Goal: Task Accomplishment & Management: Manage account settings

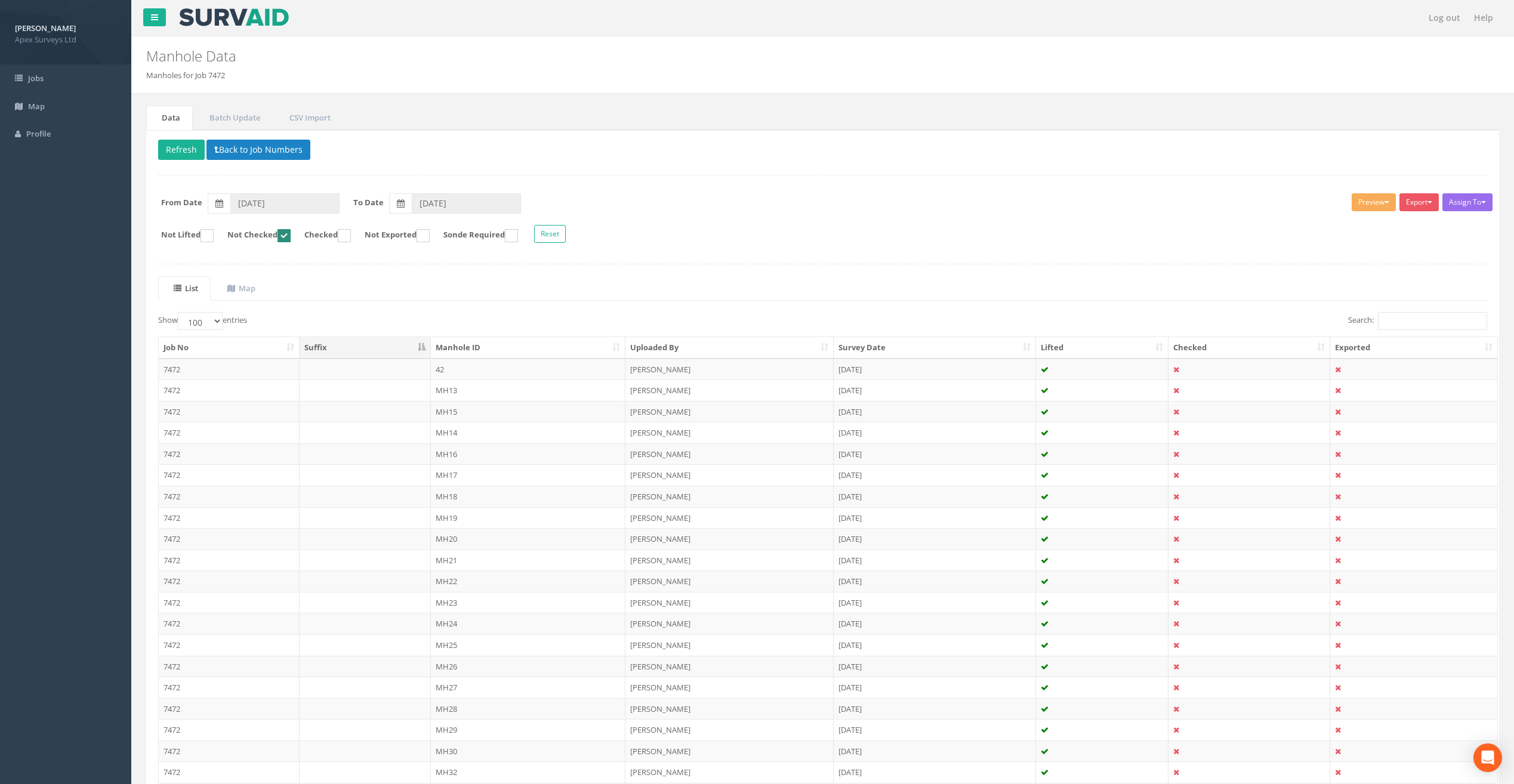
select select "100"
click at [291, 232] on ins at bounding box center [284, 236] width 13 height 13
checkbox input "false"
click at [180, 150] on button "Refresh" at bounding box center [181, 150] width 46 height 20
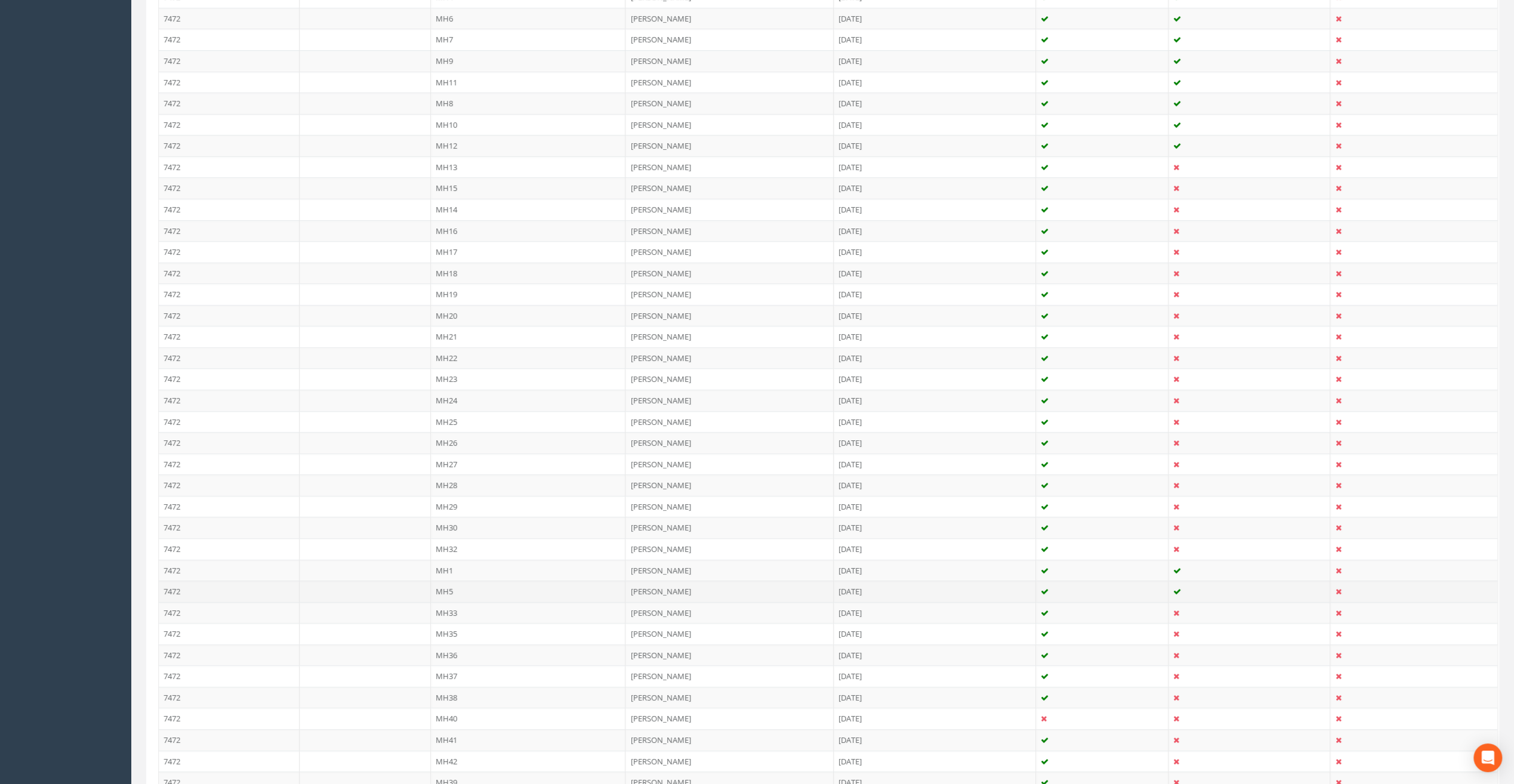
scroll to position [439, 0]
click at [438, 560] on td "MH1" at bounding box center [528, 566] width 195 height 21
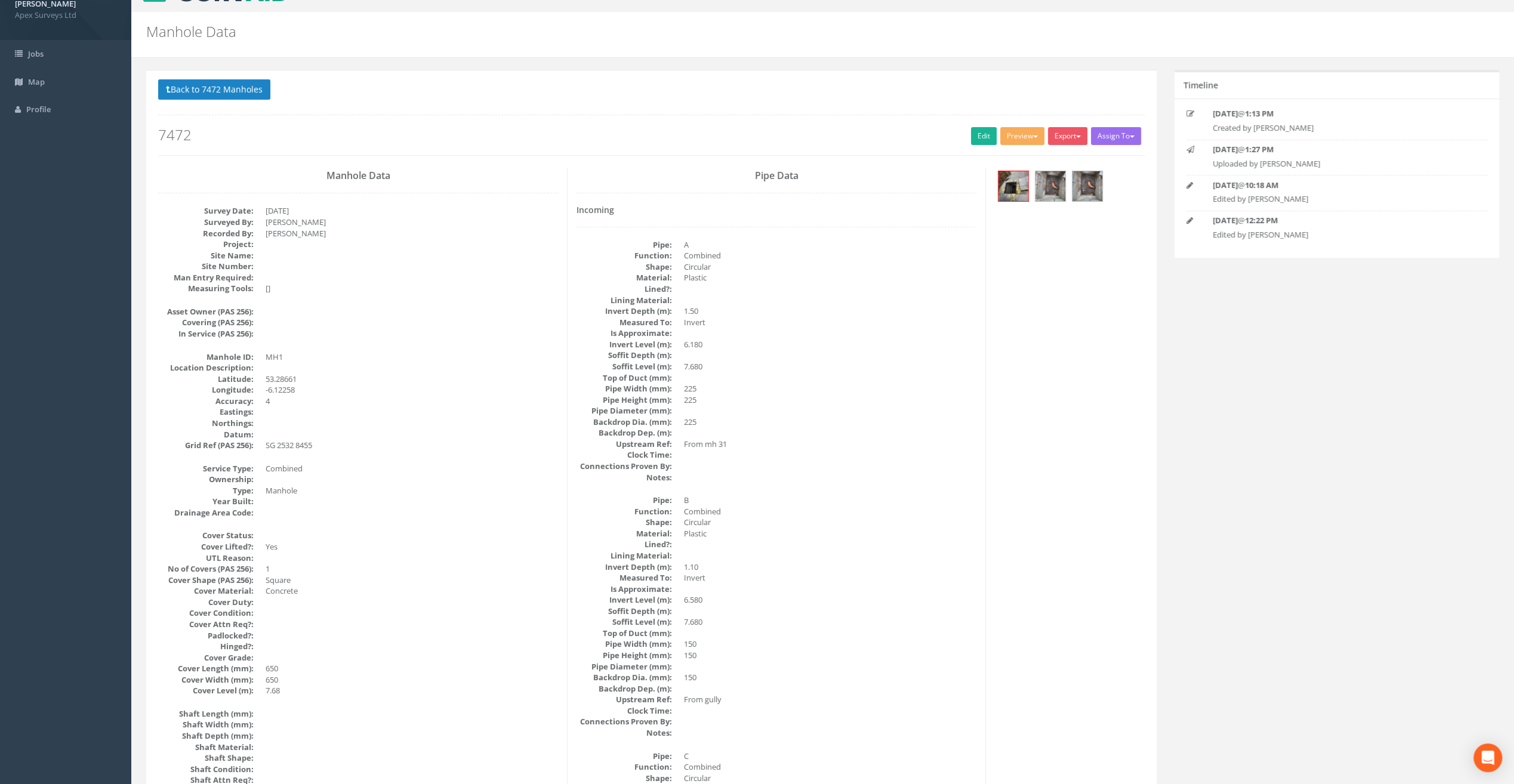
scroll to position [0, 0]
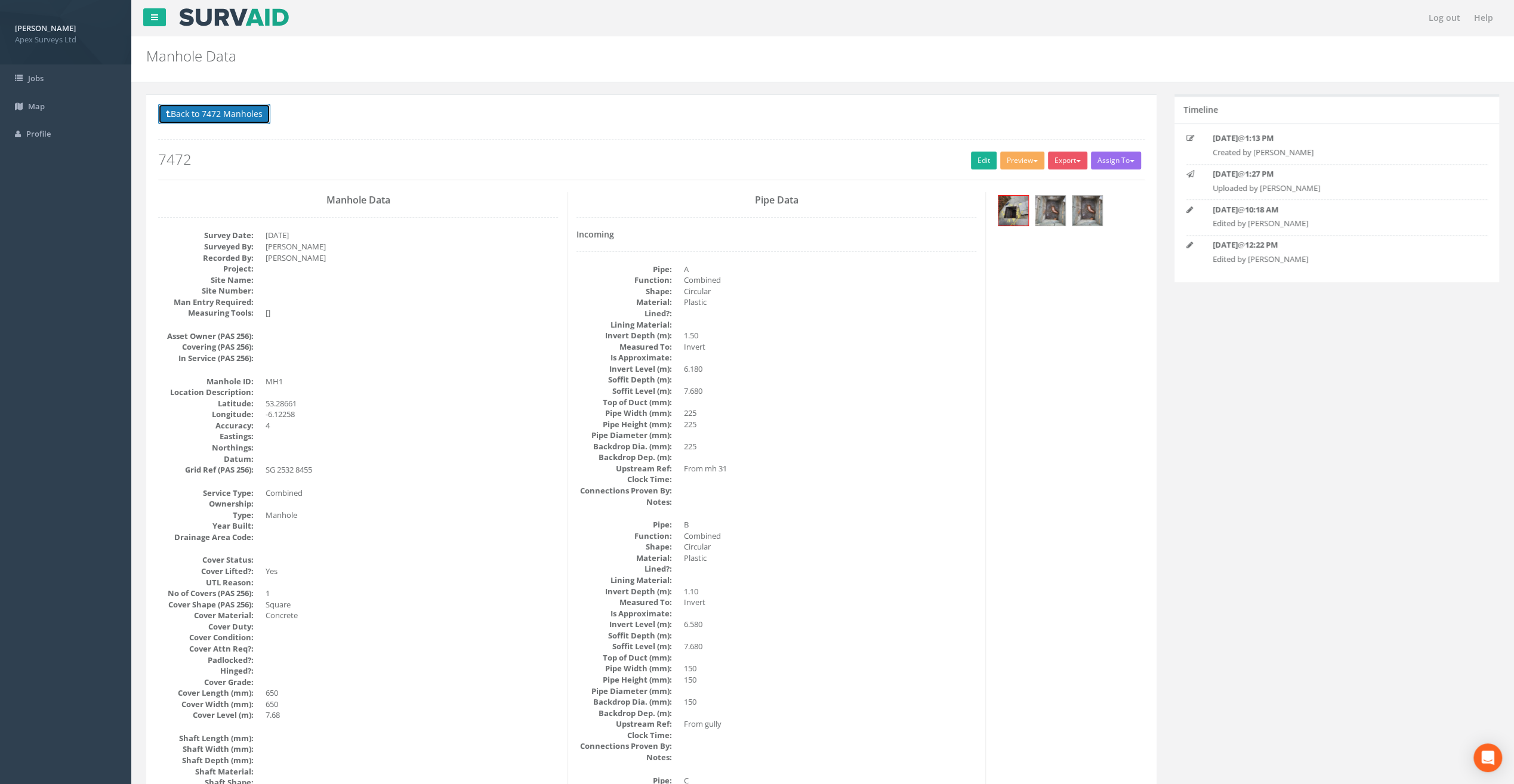
click at [191, 115] on button "Back to 7472 Manholes" at bounding box center [214, 114] width 112 height 20
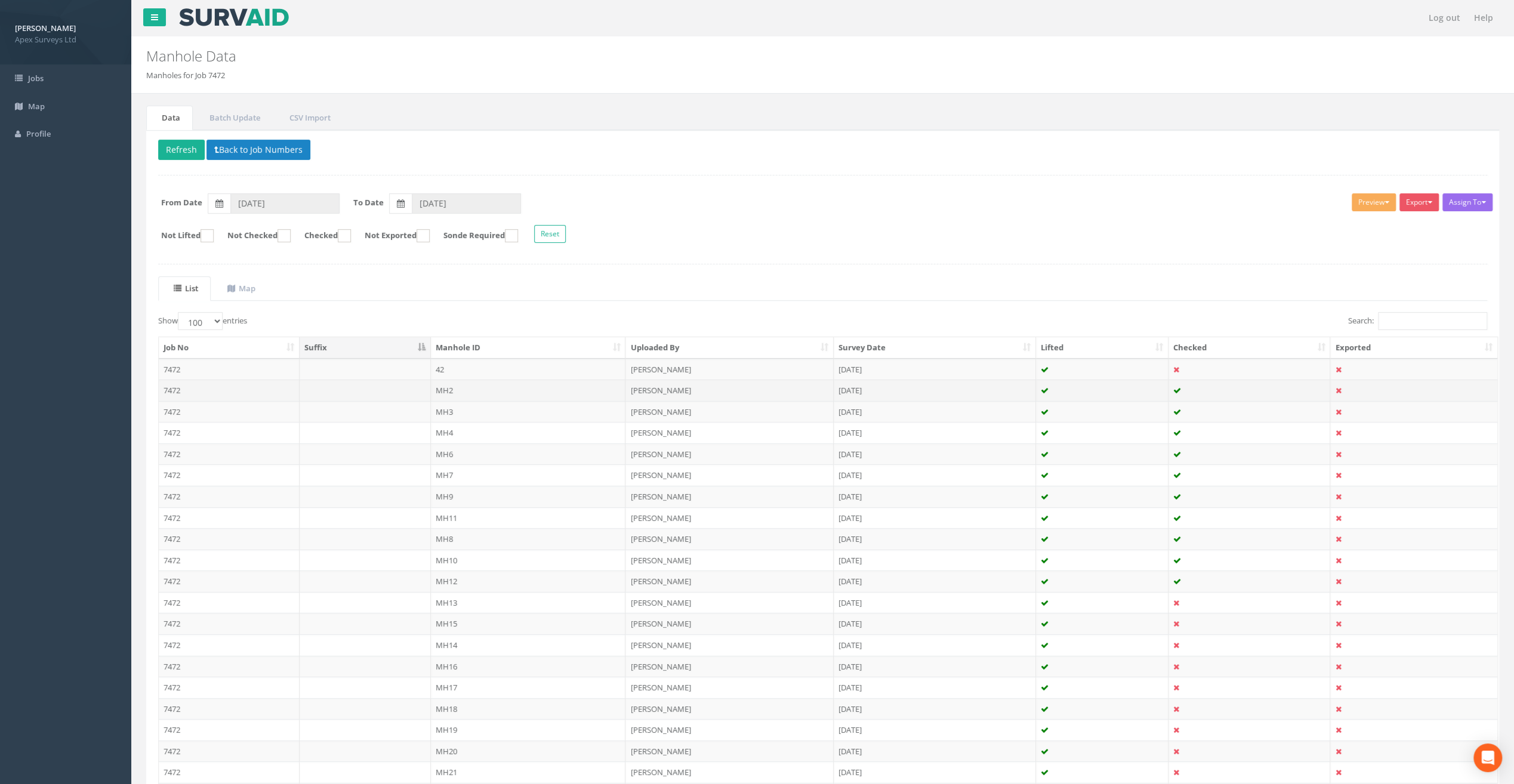
click at [465, 389] on td "MH2" at bounding box center [528, 390] width 195 height 21
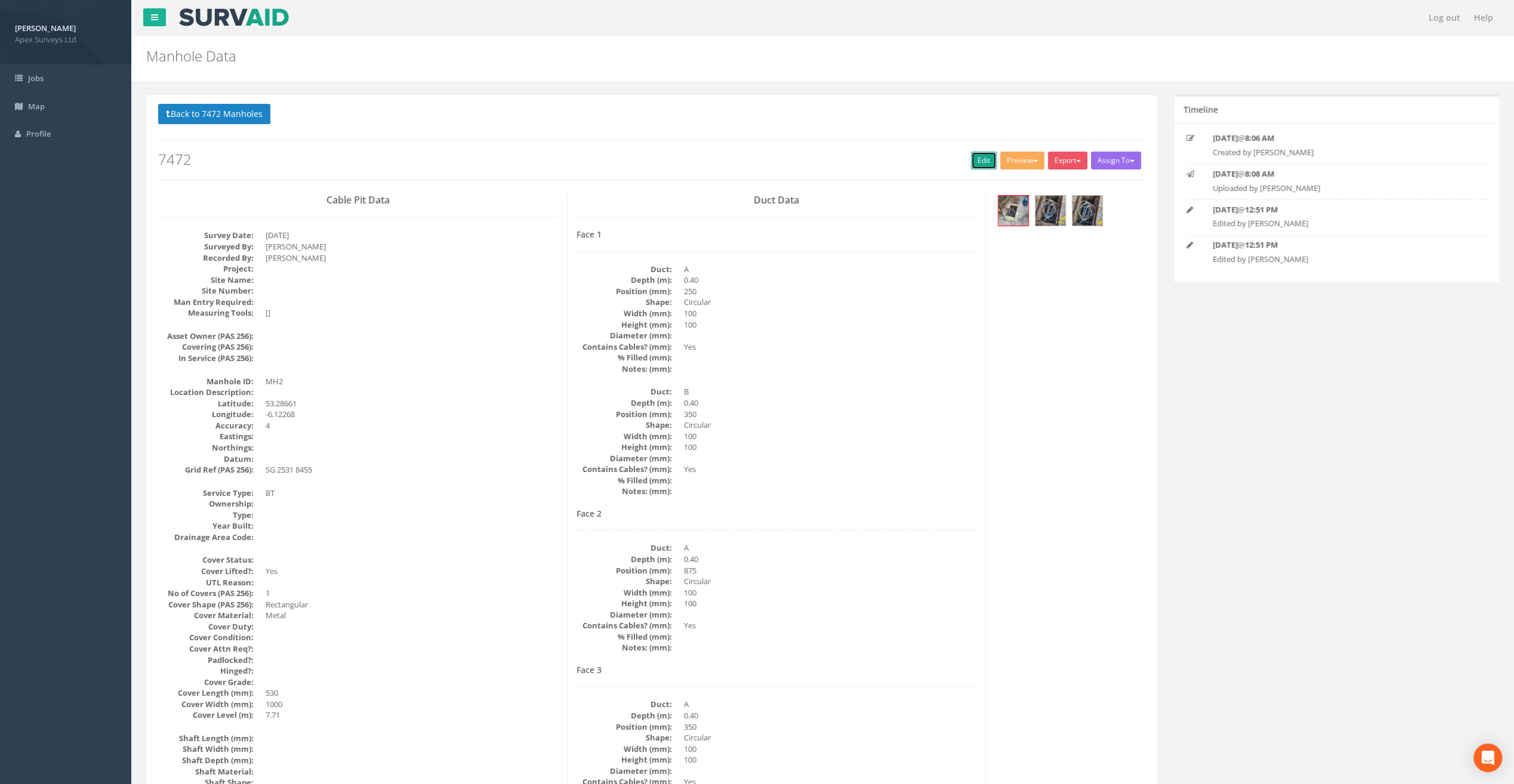
click at [975, 160] on link "Edit" at bounding box center [984, 160] width 26 height 18
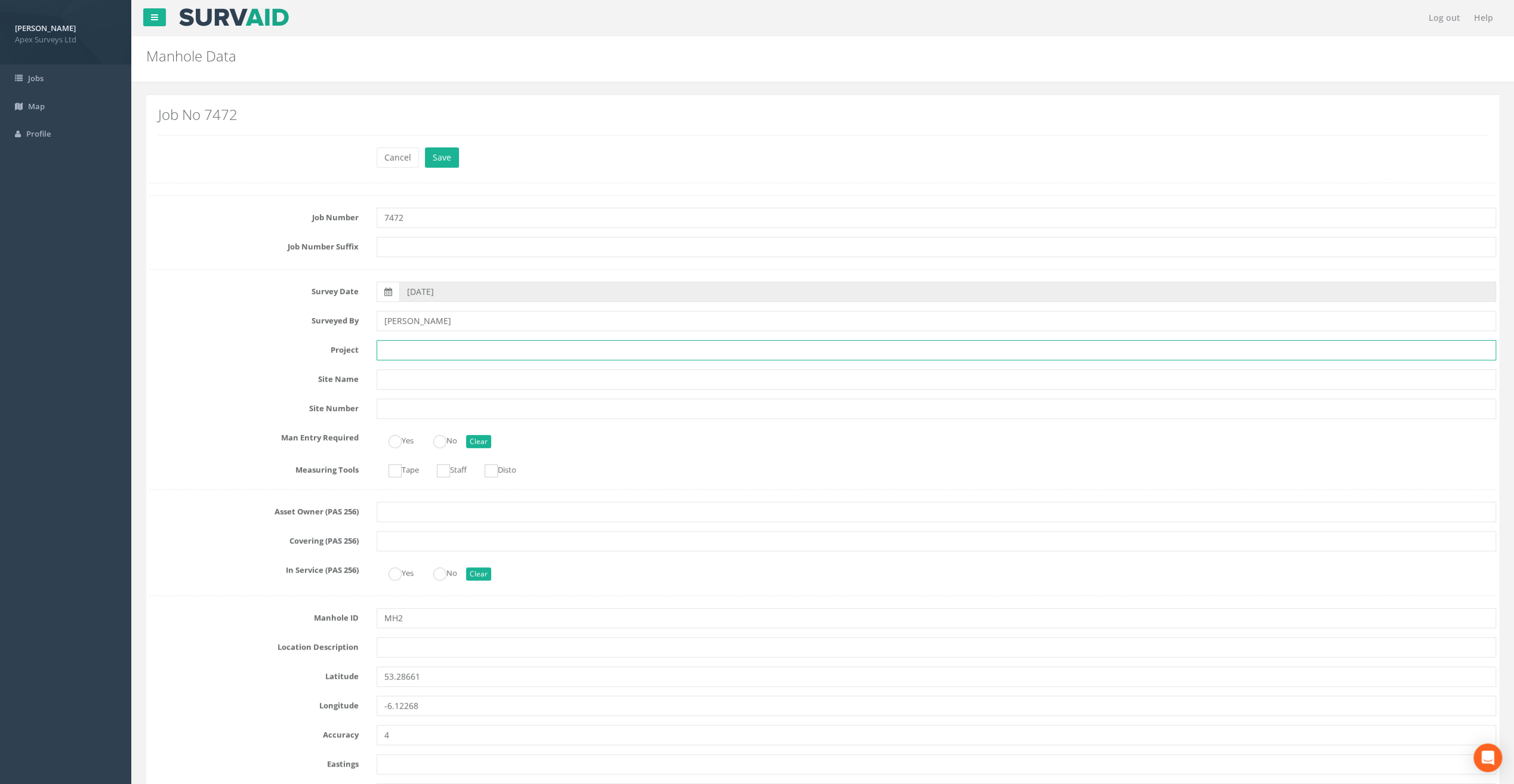
click at [436, 354] on input "text" at bounding box center [936, 350] width 1120 height 20
paste input "Glasthule Buildings"
type input "Glasthule Buildings"
click at [396, 645] on input "text" at bounding box center [936, 647] width 1120 height 20
paste input "Sandycove"
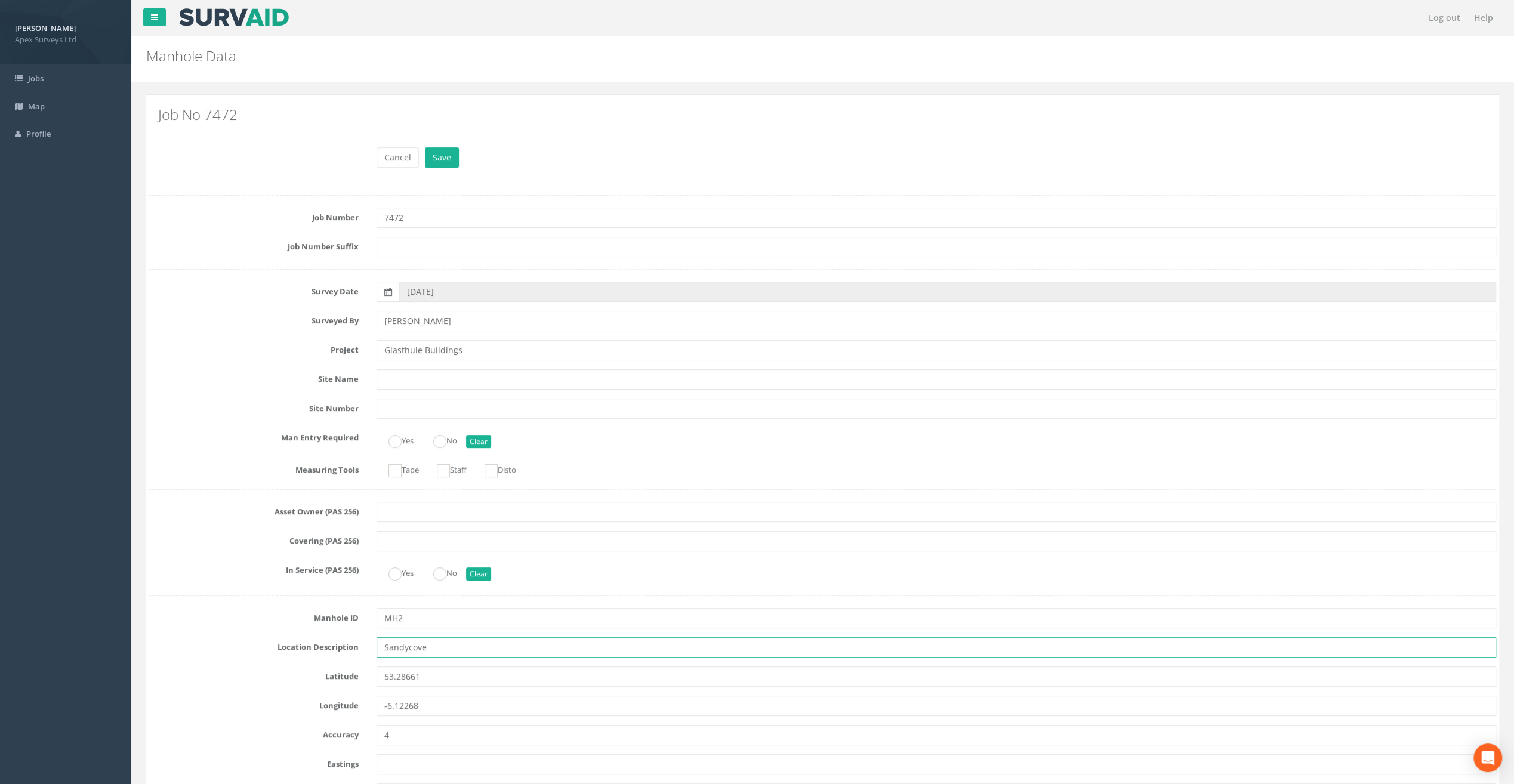
type input "Sandycove"
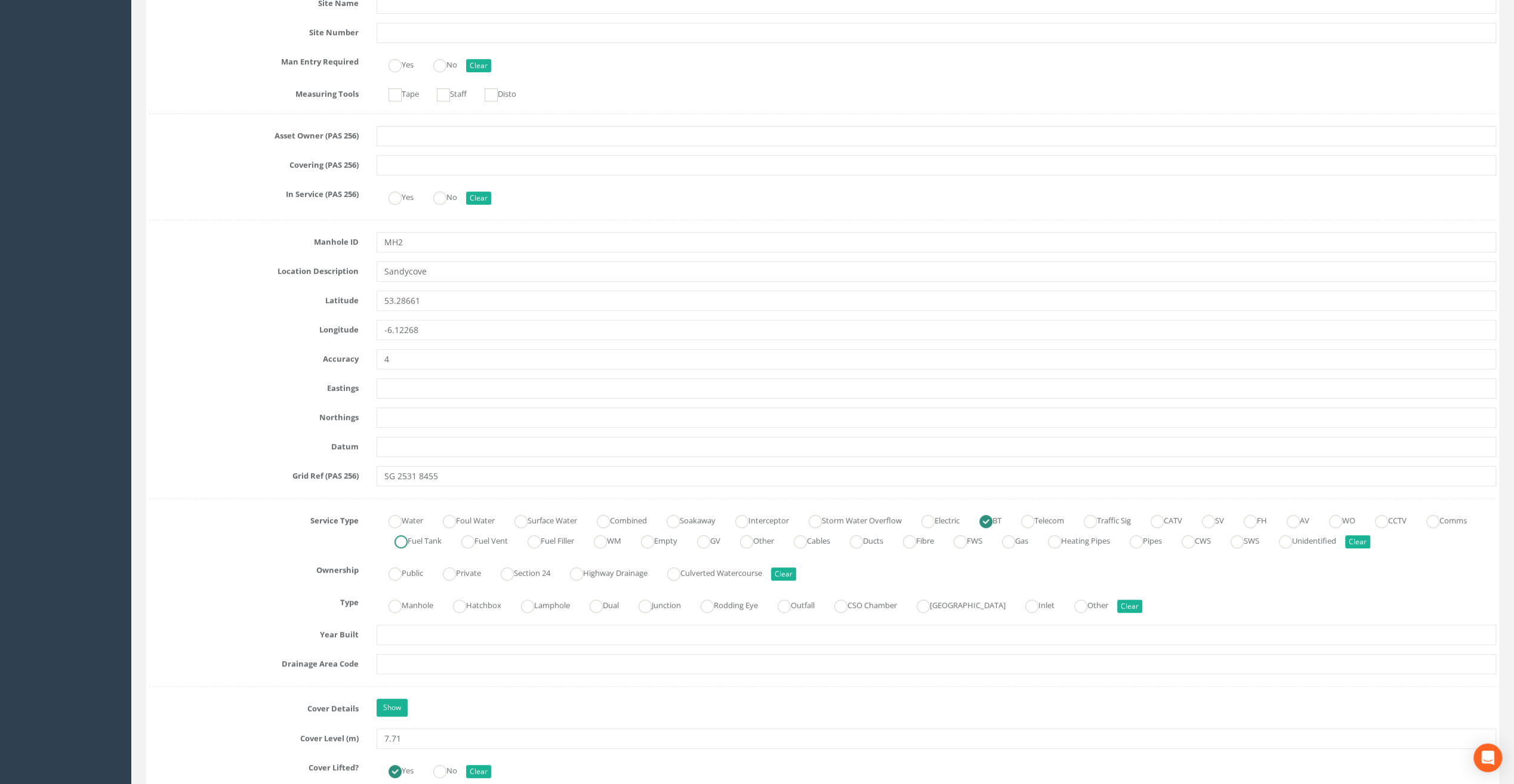
scroll to position [298, 0]
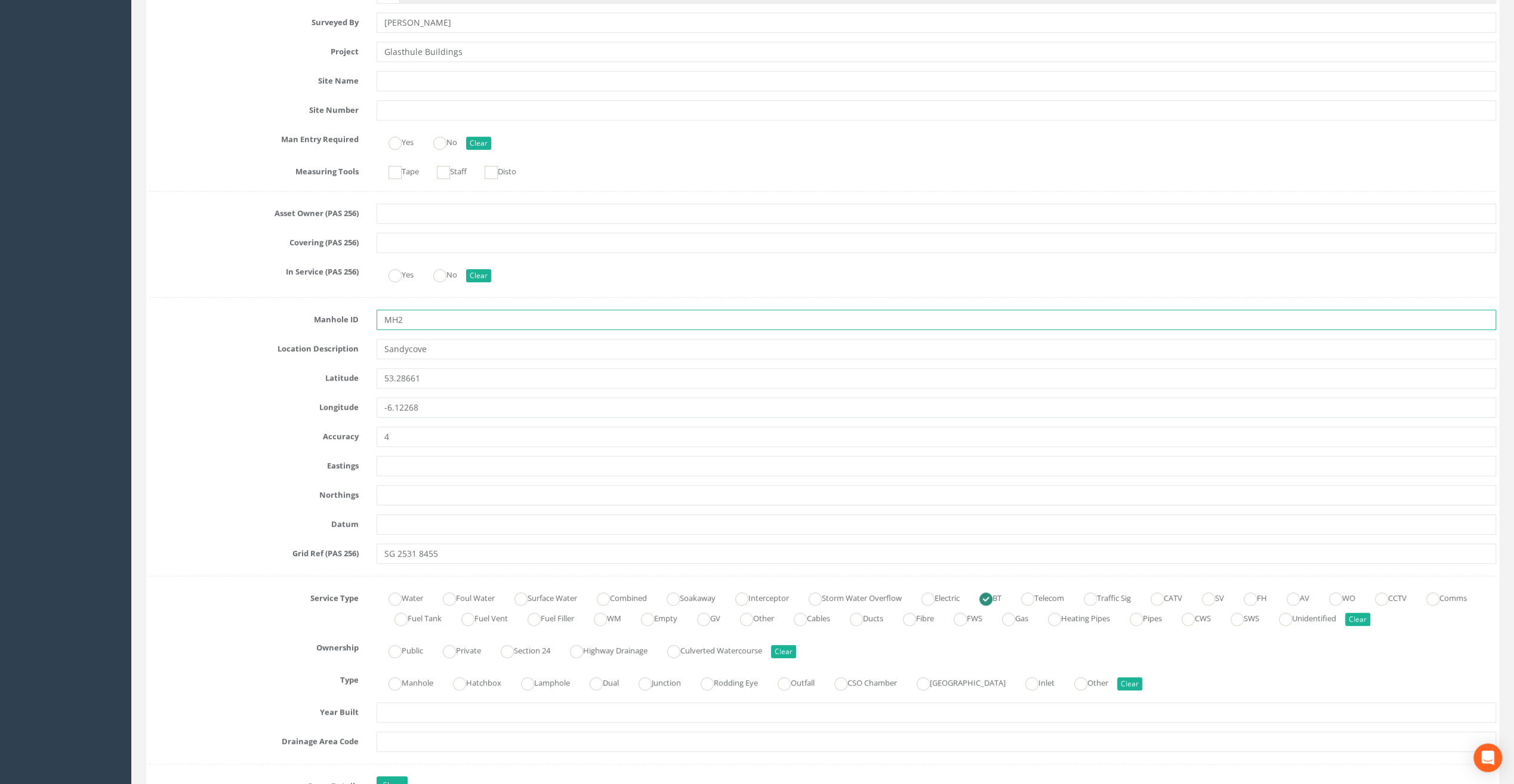
drag, startPoint x: 403, startPoint y: 317, endPoint x: 384, endPoint y: 317, distance: 19.0
click at [384, 317] on input "MH2" at bounding box center [936, 320] width 1120 height 20
click at [418, 327] on input "MH2" at bounding box center [936, 320] width 1120 height 20
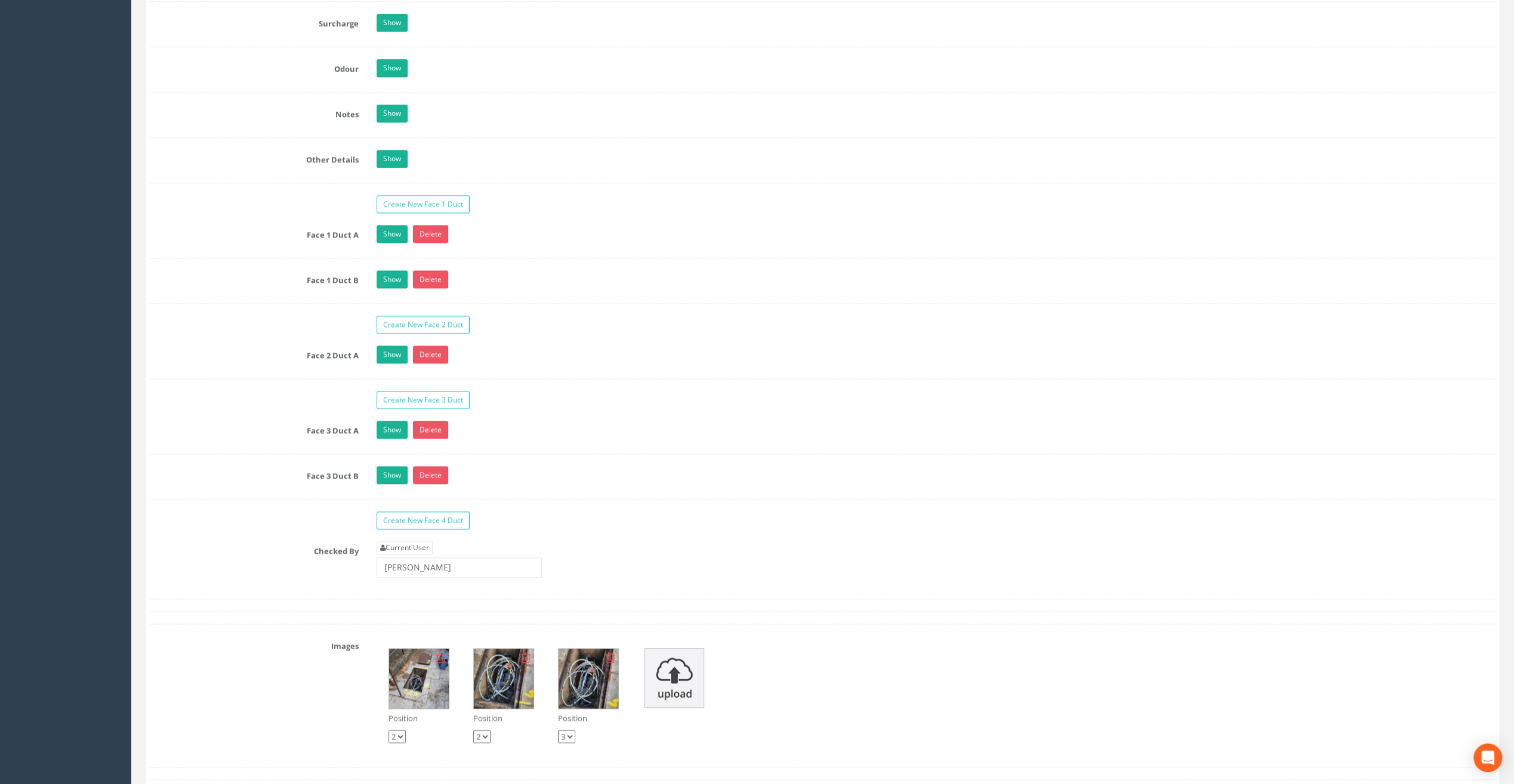
scroll to position [1849, 0]
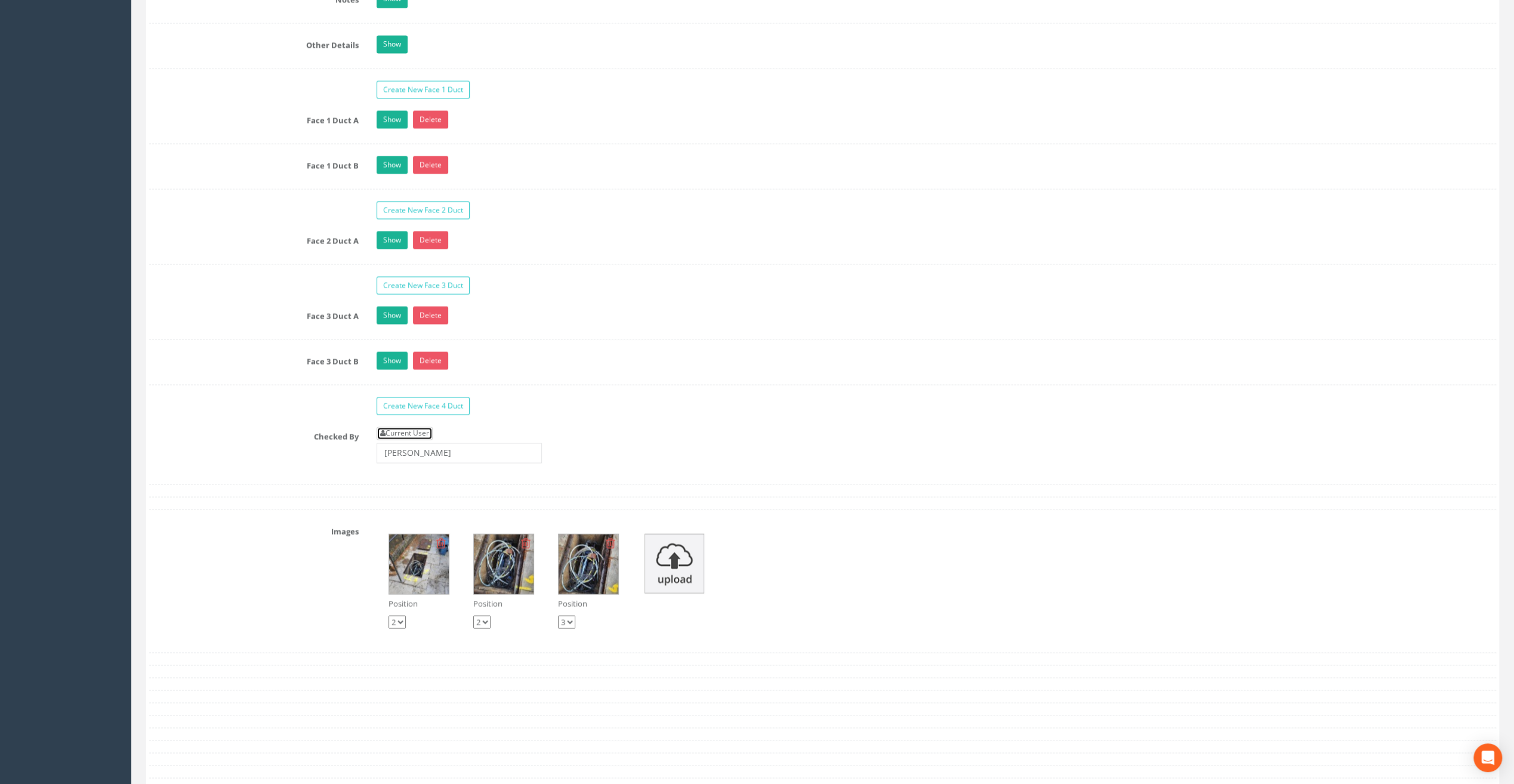
click at [412, 427] on link "Current User" at bounding box center [405, 433] width 56 height 13
type input "[PERSON_NAME]"
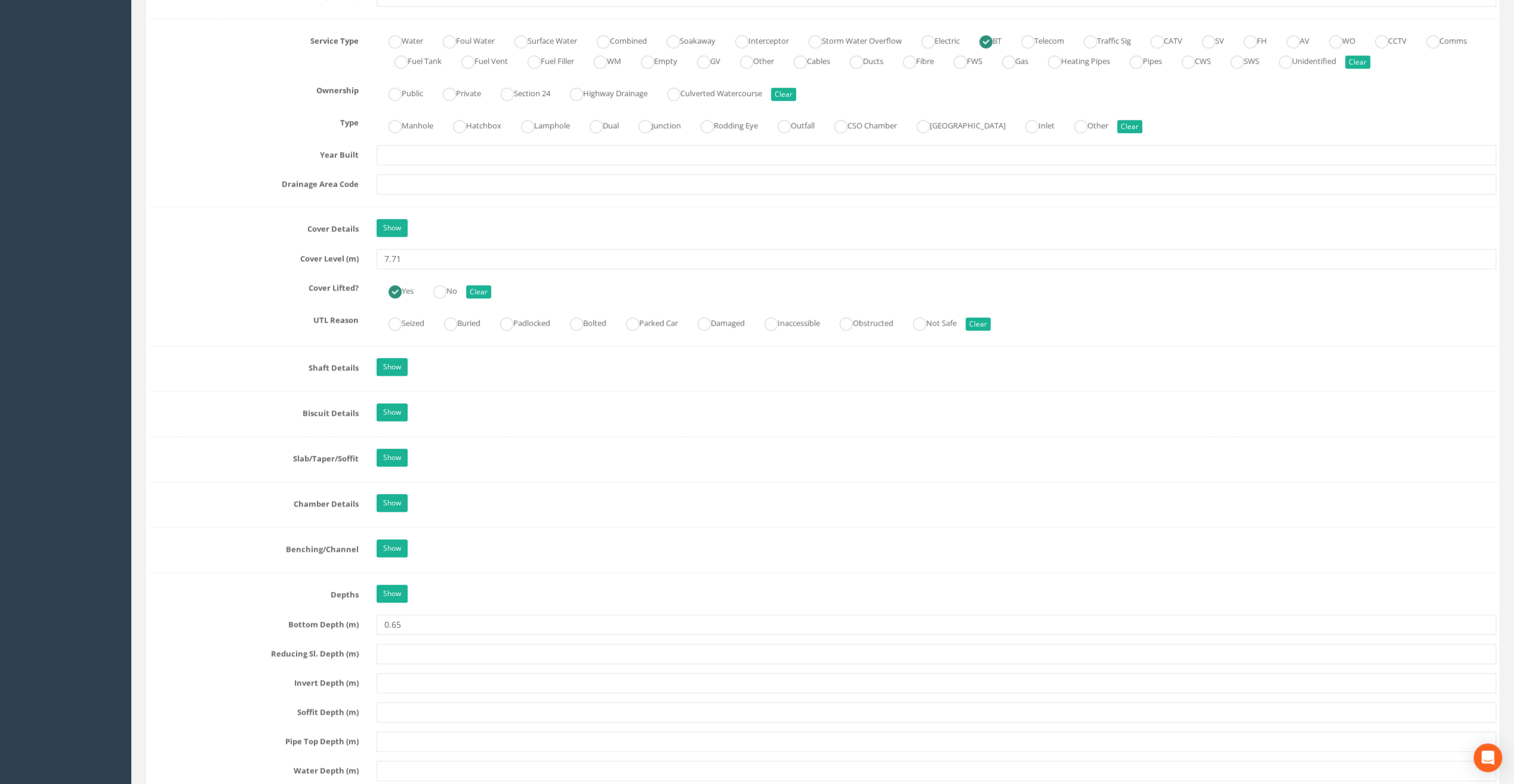
scroll to position [716, 0]
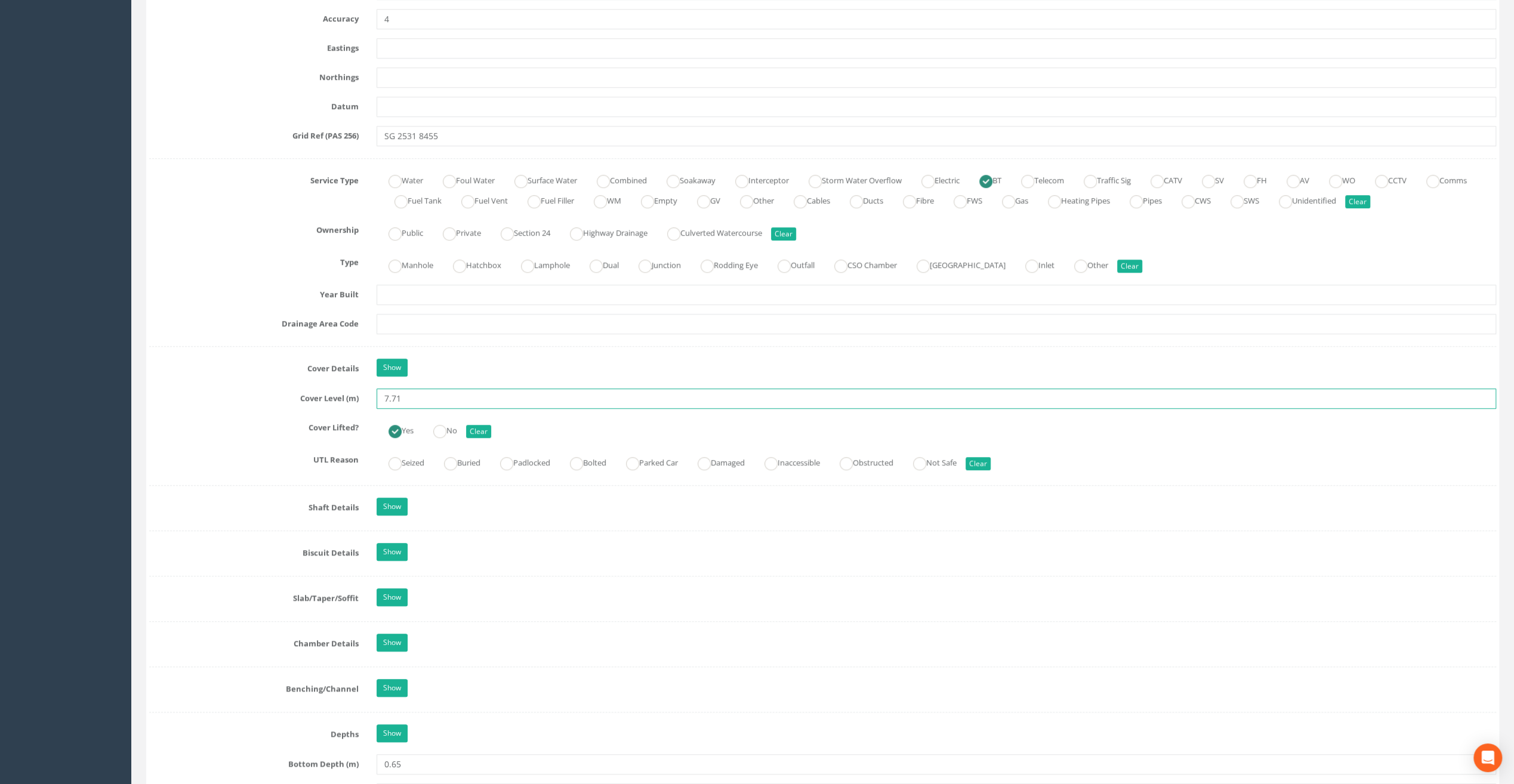
drag, startPoint x: 405, startPoint y: 395, endPoint x: 367, endPoint y: 396, distance: 38.0
click at [367, 396] on div "Cover Level (m) 7.71" at bounding box center [822, 399] width 1365 height 20
click at [428, 393] on input "7.71" at bounding box center [936, 399] width 1120 height 20
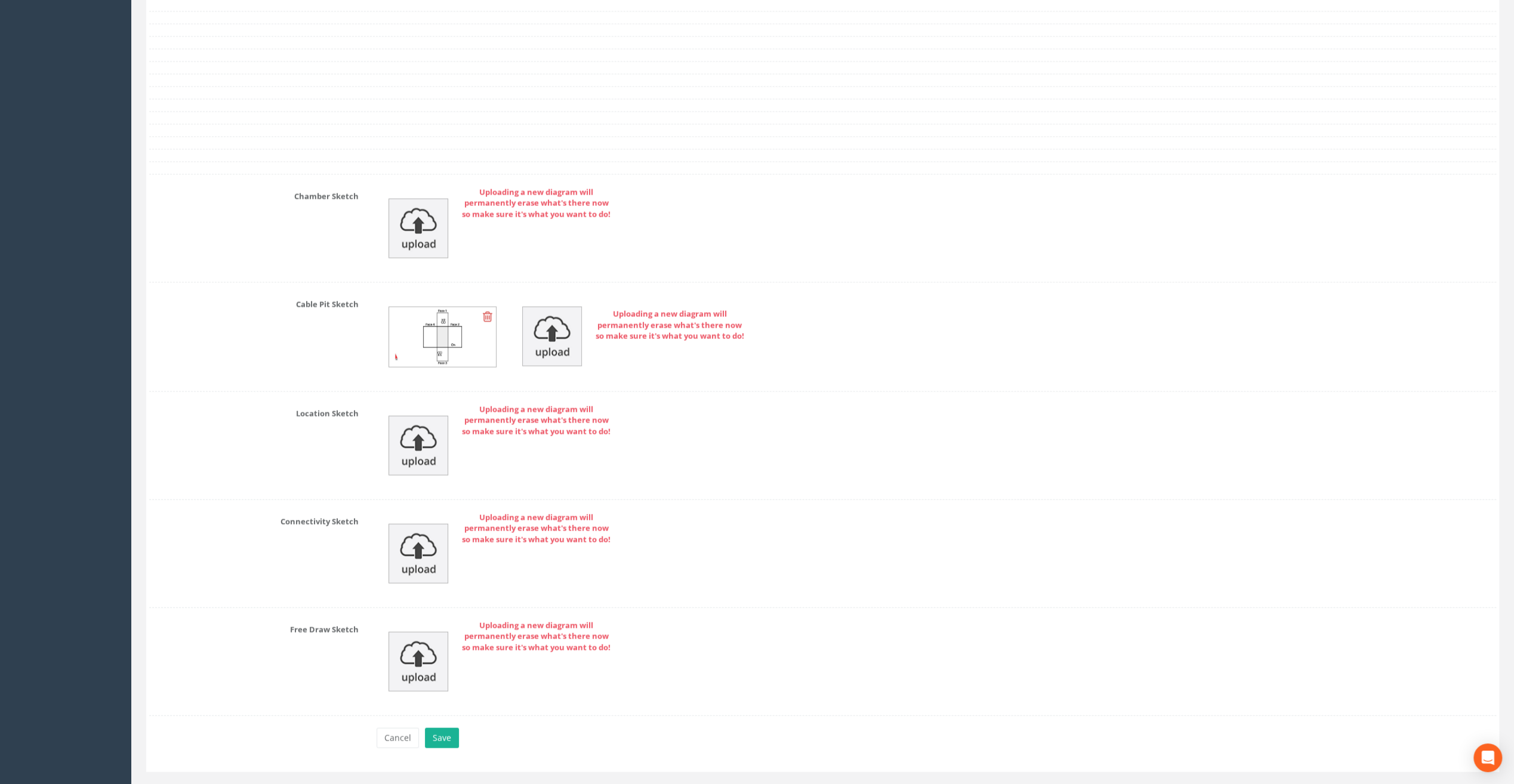
scroll to position [2502, 0]
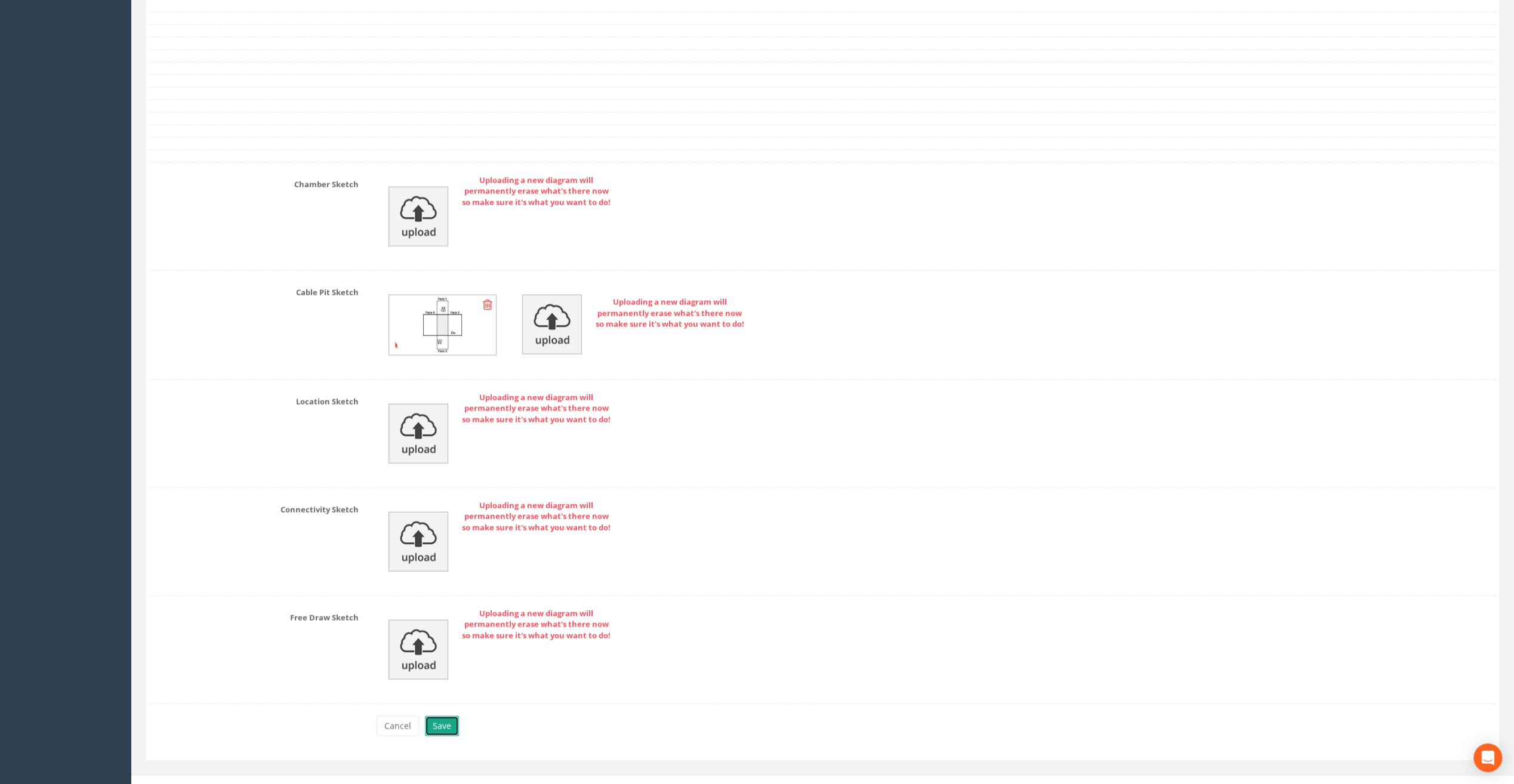
click at [441, 716] on button "Save" at bounding box center [442, 726] width 34 height 20
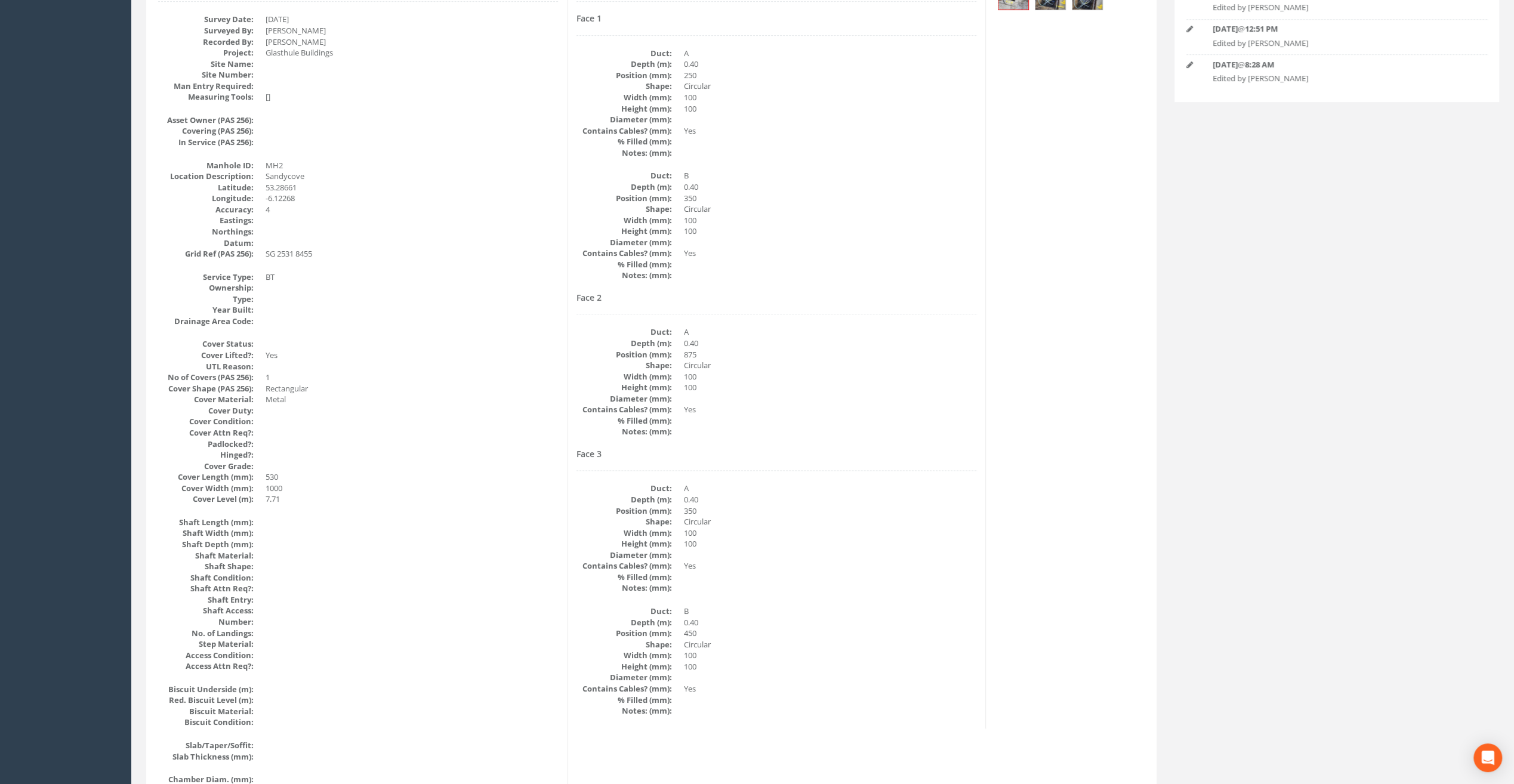
scroll to position [0, 0]
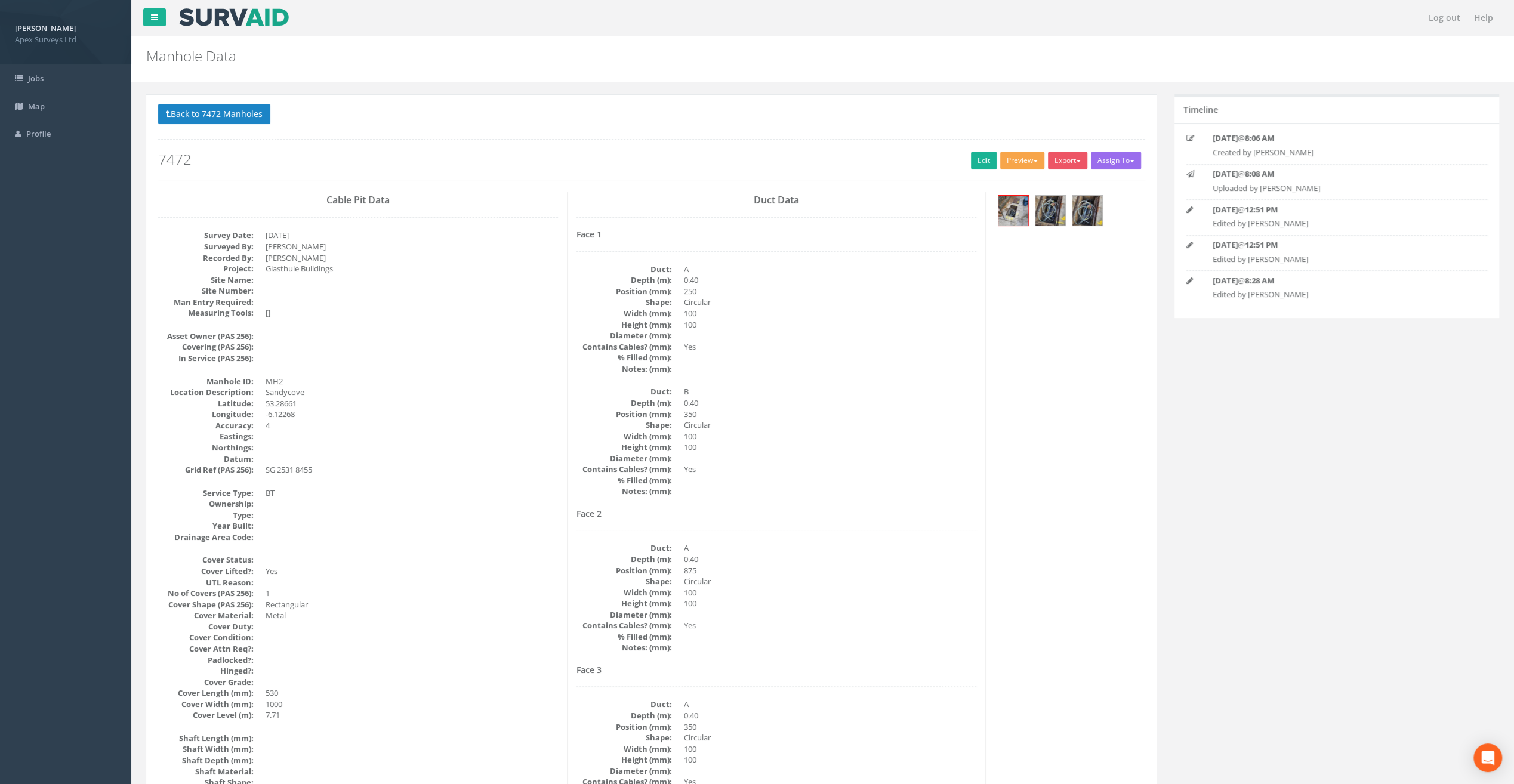
click at [1019, 157] on button "Preview" at bounding box center [1022, 160] width 44 height 18
click at [994, 230] on link "SurvAid IC" at bounding box center [1000, 236] width 91 height 19
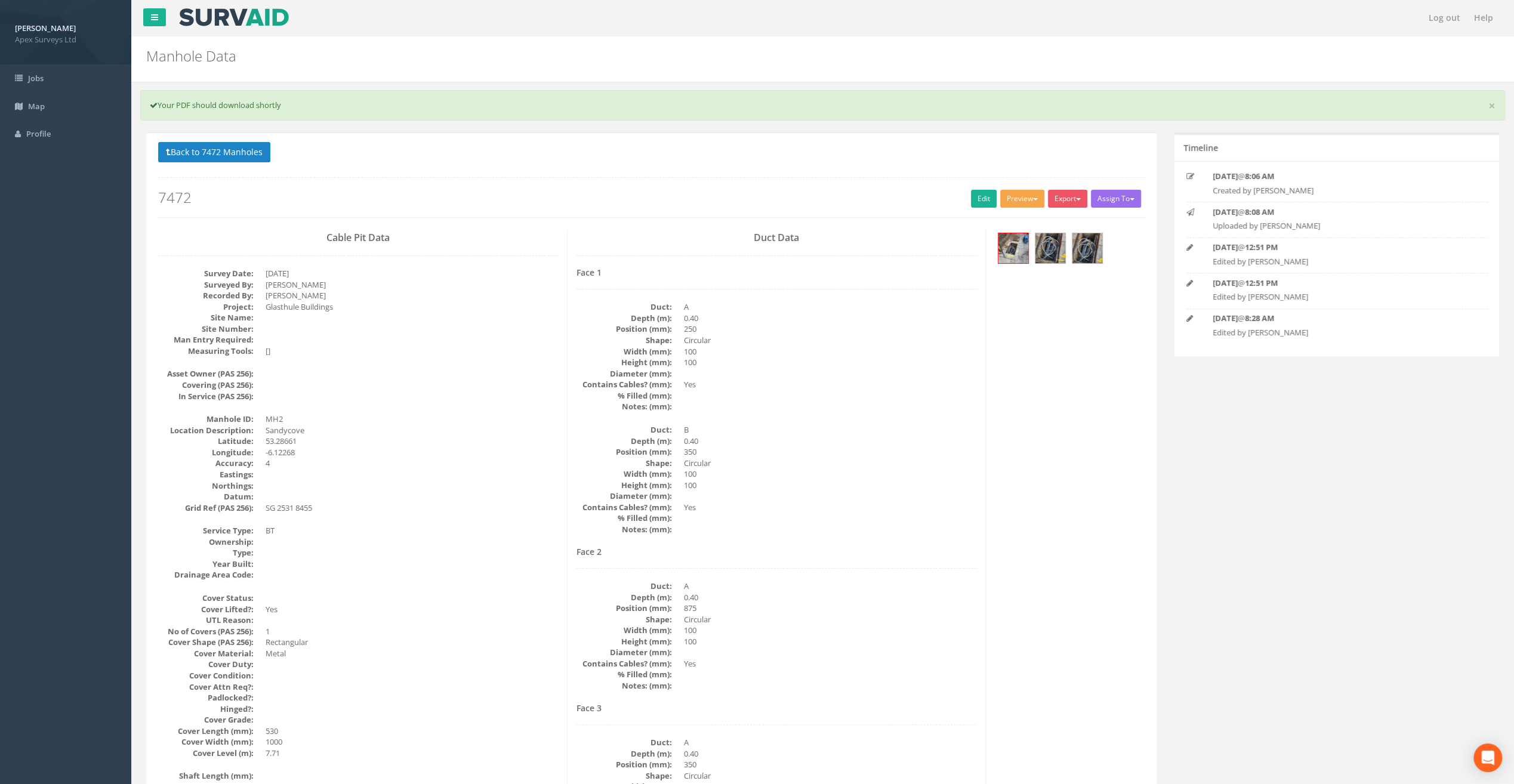
click at [1038, 194] on button "Preview" at bounding box center [1022, 198] width 44 height 18
click at [1009, 288] on link "SurvAid Manhole" at bounding box center [1000, 295] width 91 height 19
click at [977, 197] on link "Edit" at bounding box center [984, 198] width 26 height 18
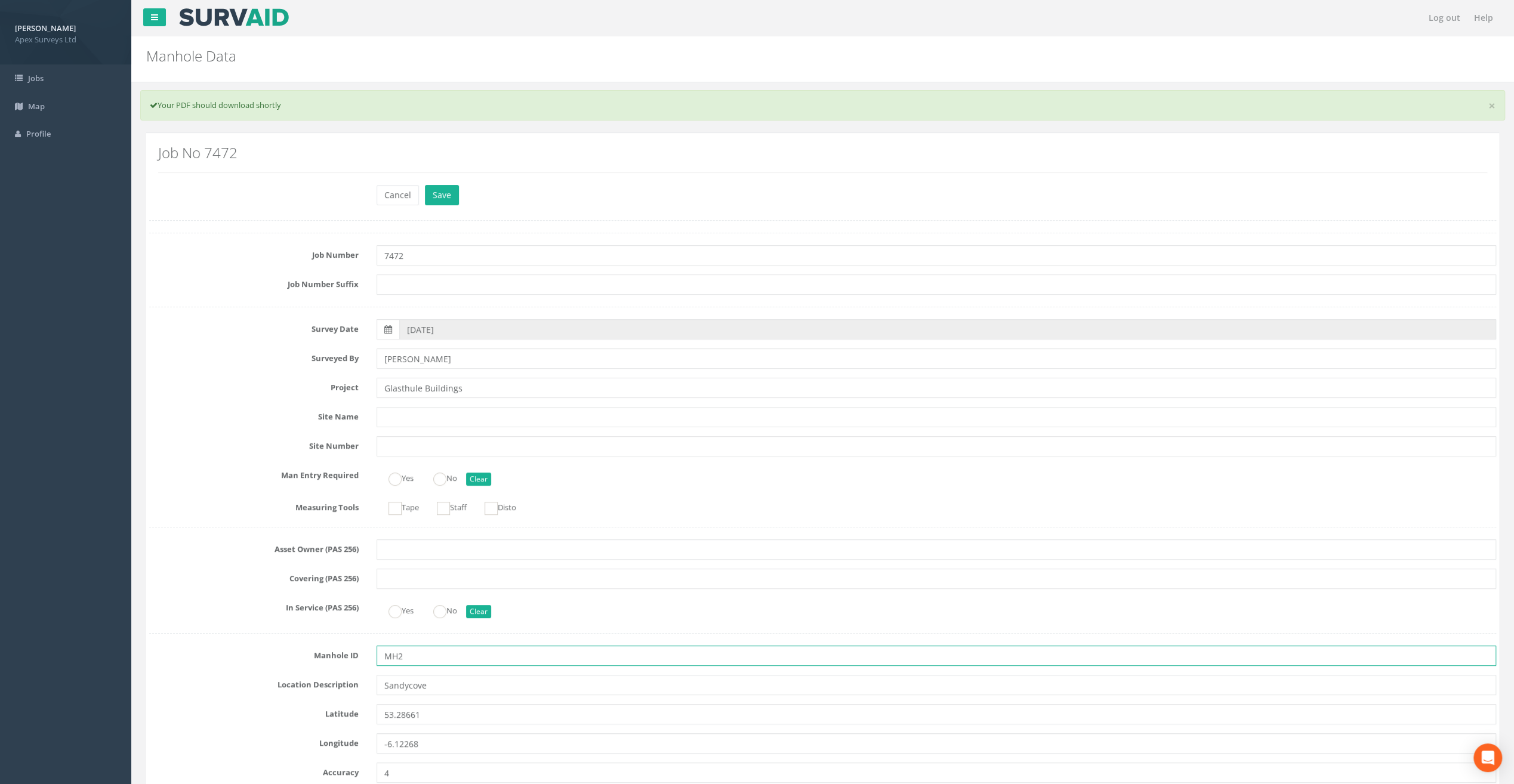
click at [407, 662] on input "MH2" at bounding box center [936, 655] width 1120 height 20
type input "M"
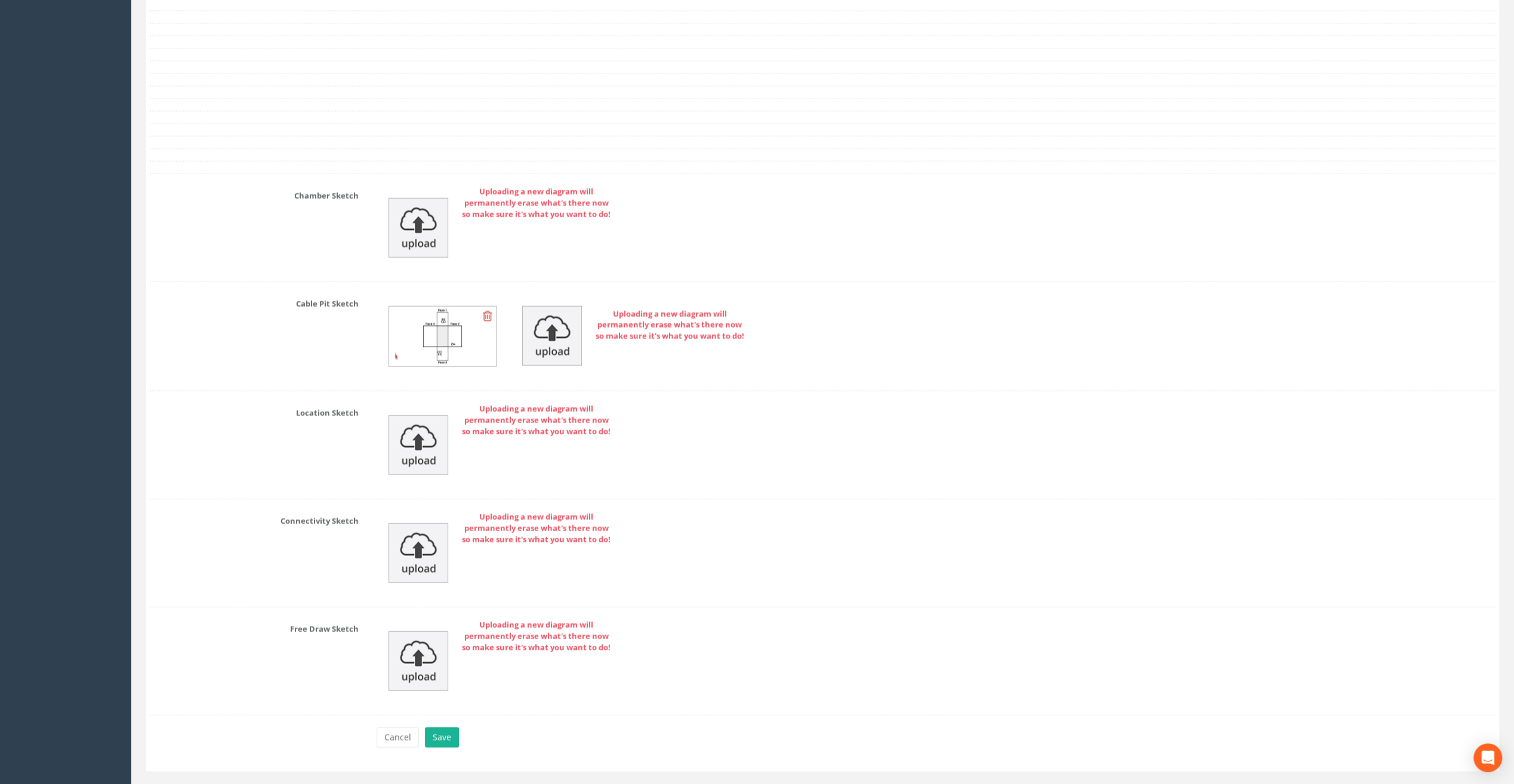
scroll to position [2540, 0]
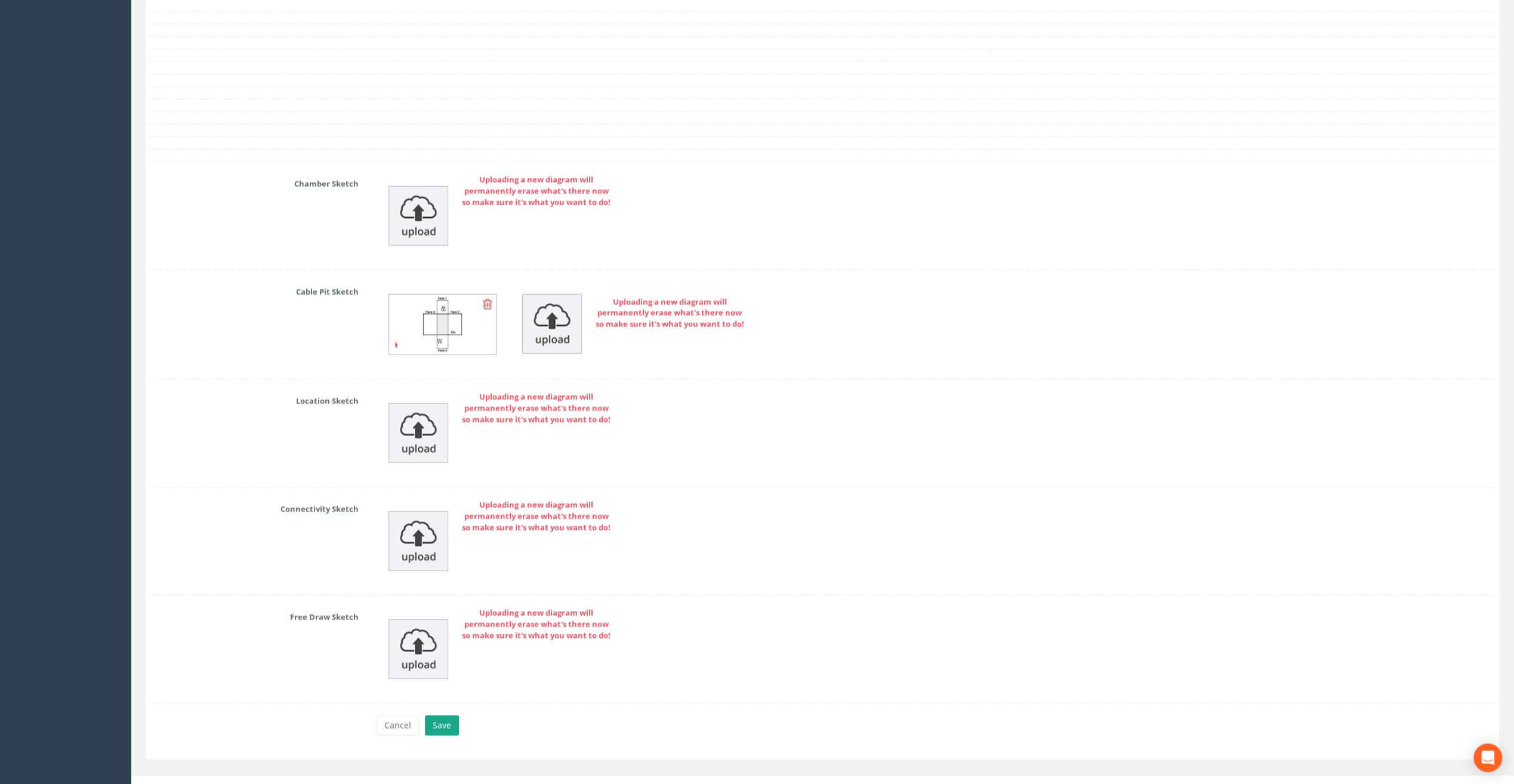
type input "IC2"
click at [446, 716] on button "Save" at bounding box center [442, 726] width 34 height 20
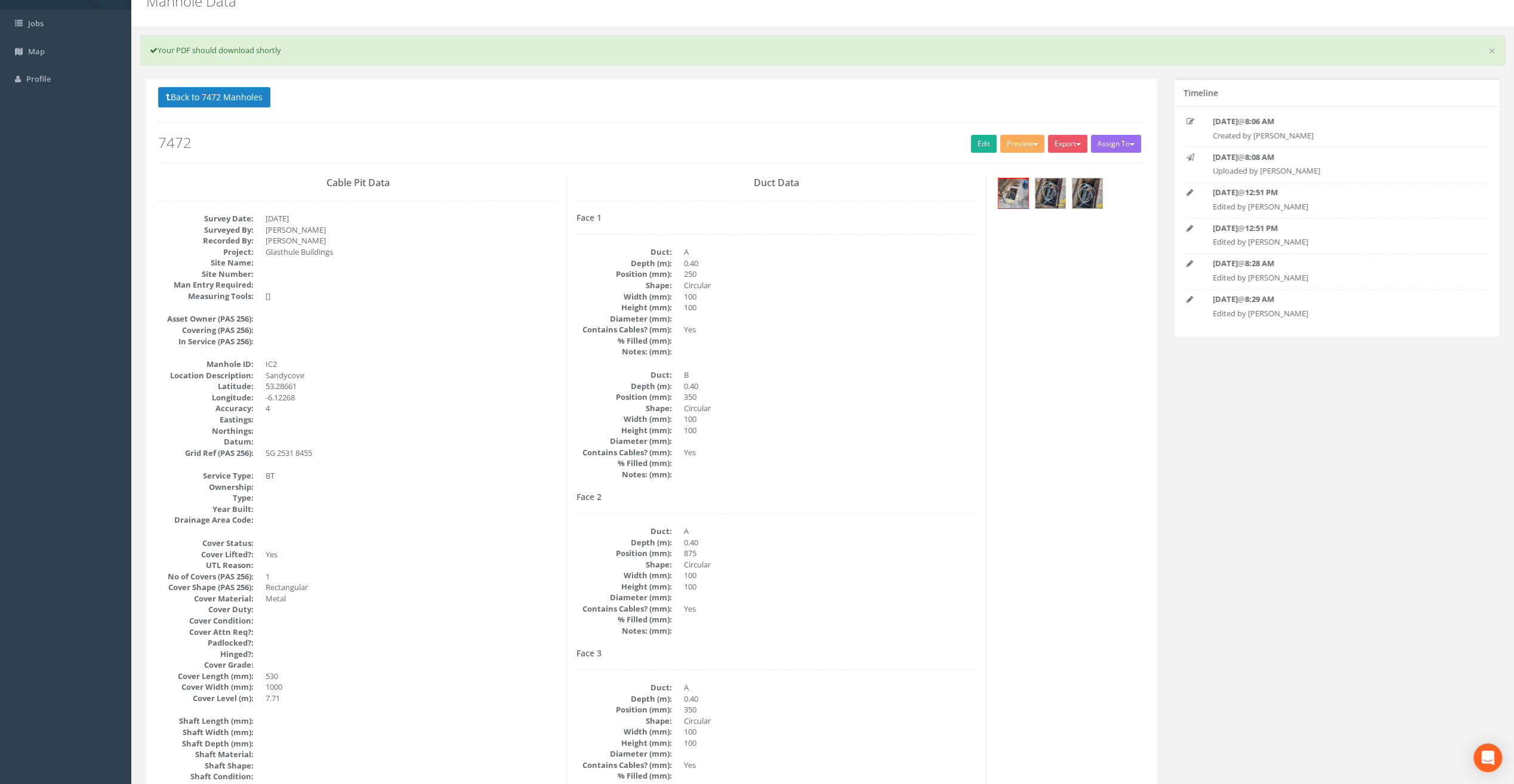
scroll to position [0, 0]
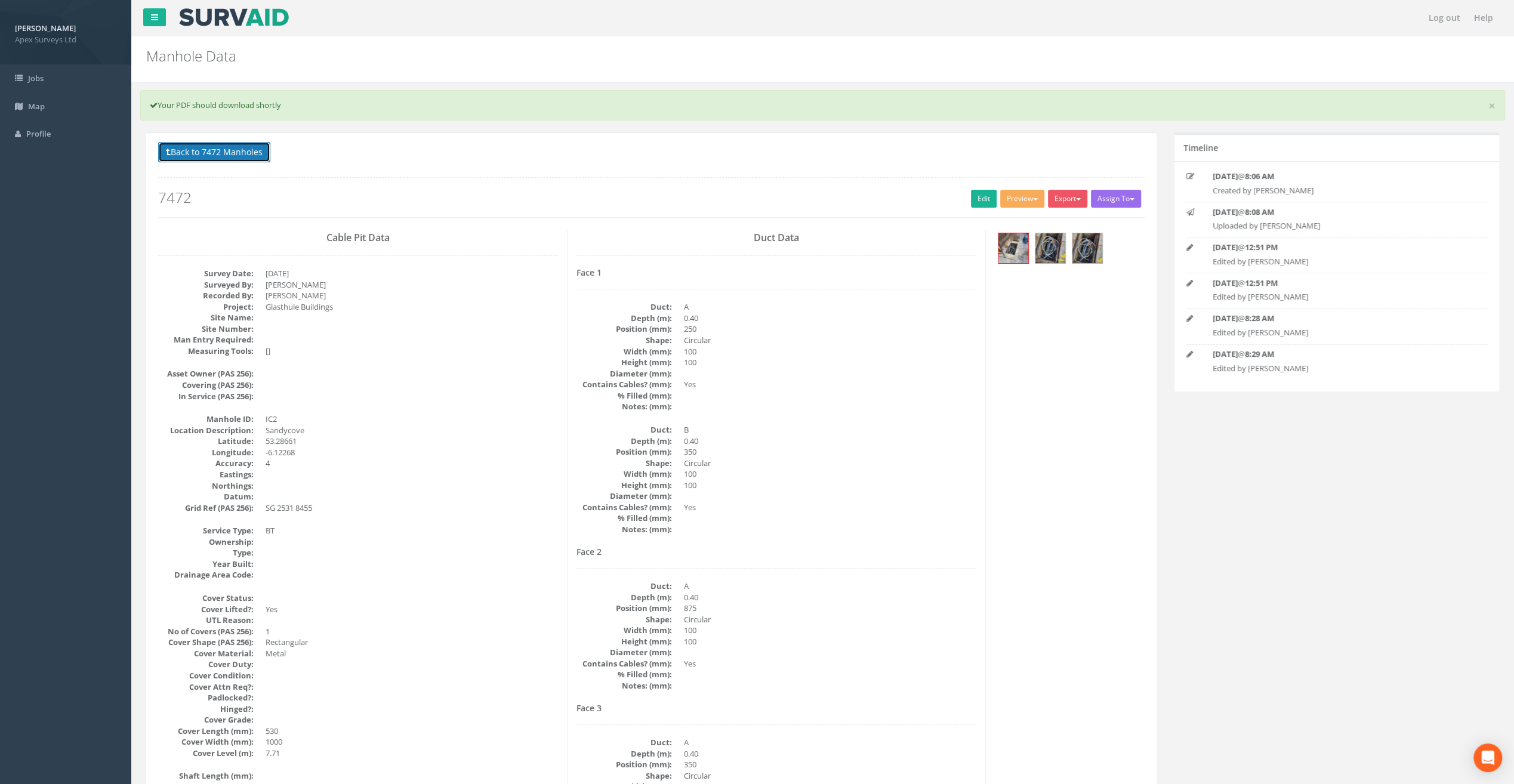
click at [222, 147] on button "Back to 7472 Manholes" at bounding box center [214, 152] width 112 height 20
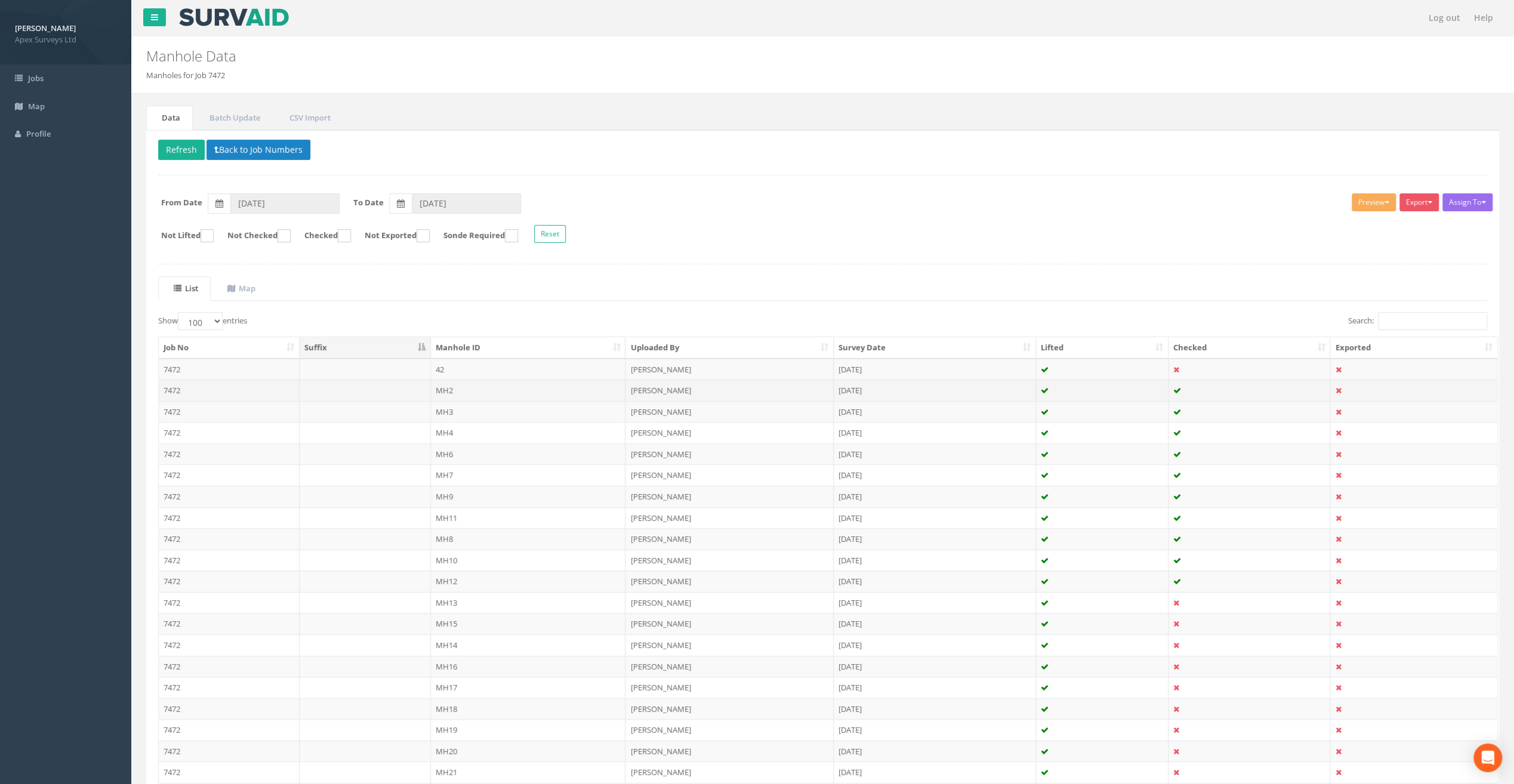
click at [441, 391] on td "MH2" at bounding box center [528, 390] width 195 height 21
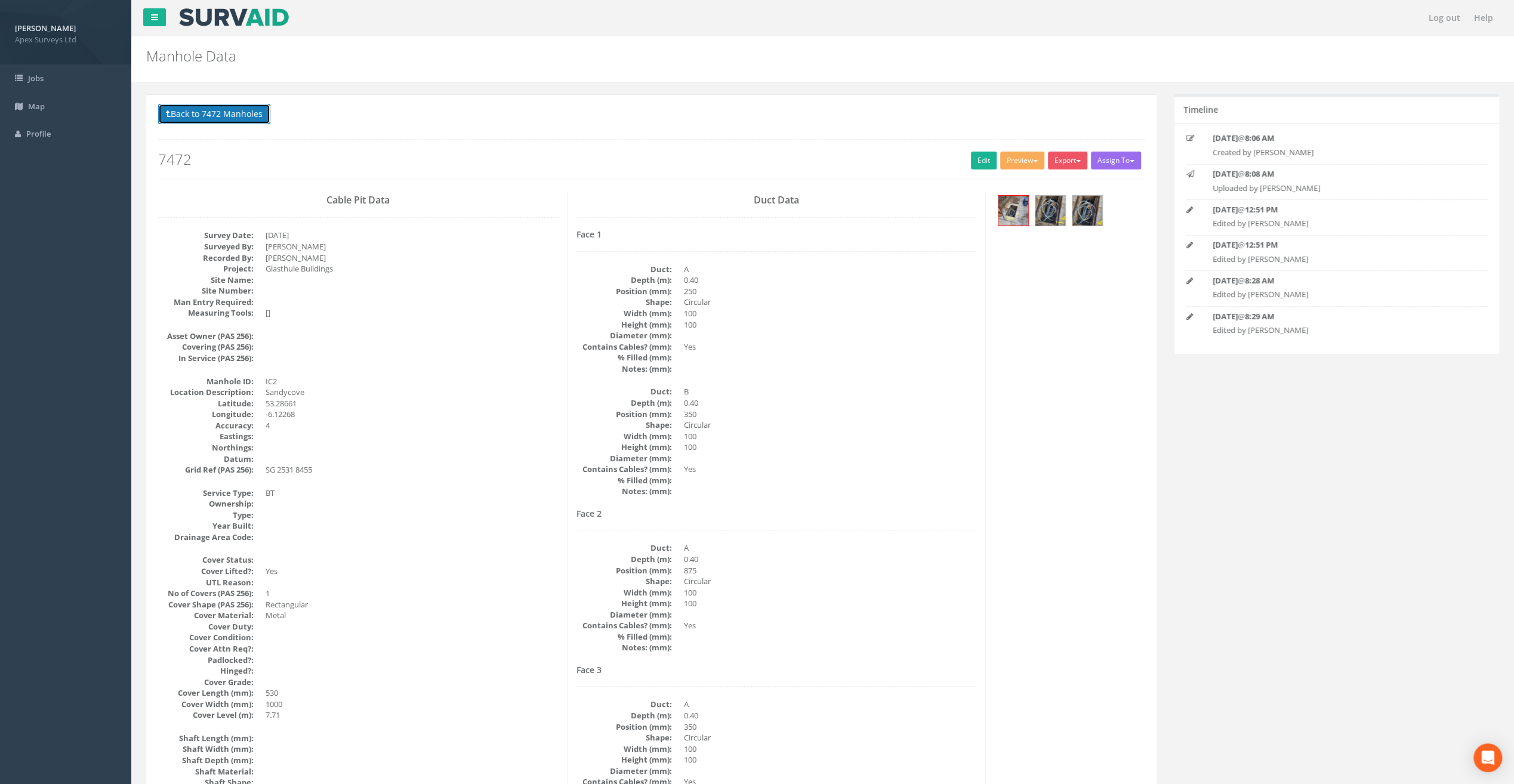
click at [218, 112] on button "Back to 7472 Manholes" at bounding box center [214, 114] width 112 height 20
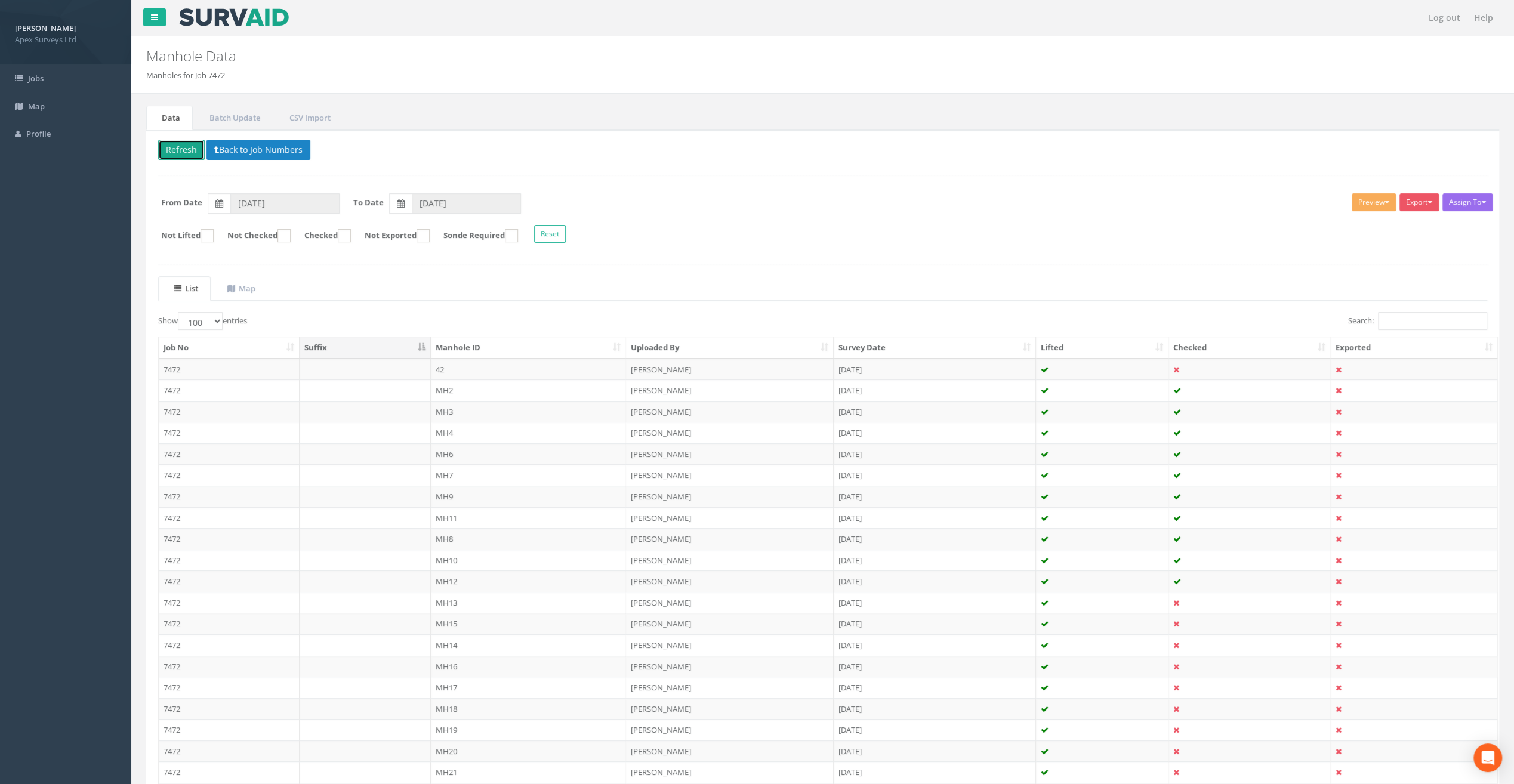
click at [184, 140] on button "Refresh" at bounding box center [181, 150] width 46 height 20
click at [442, 389] on td "IC2" at bounding box center [528, 390] width 195 height 21
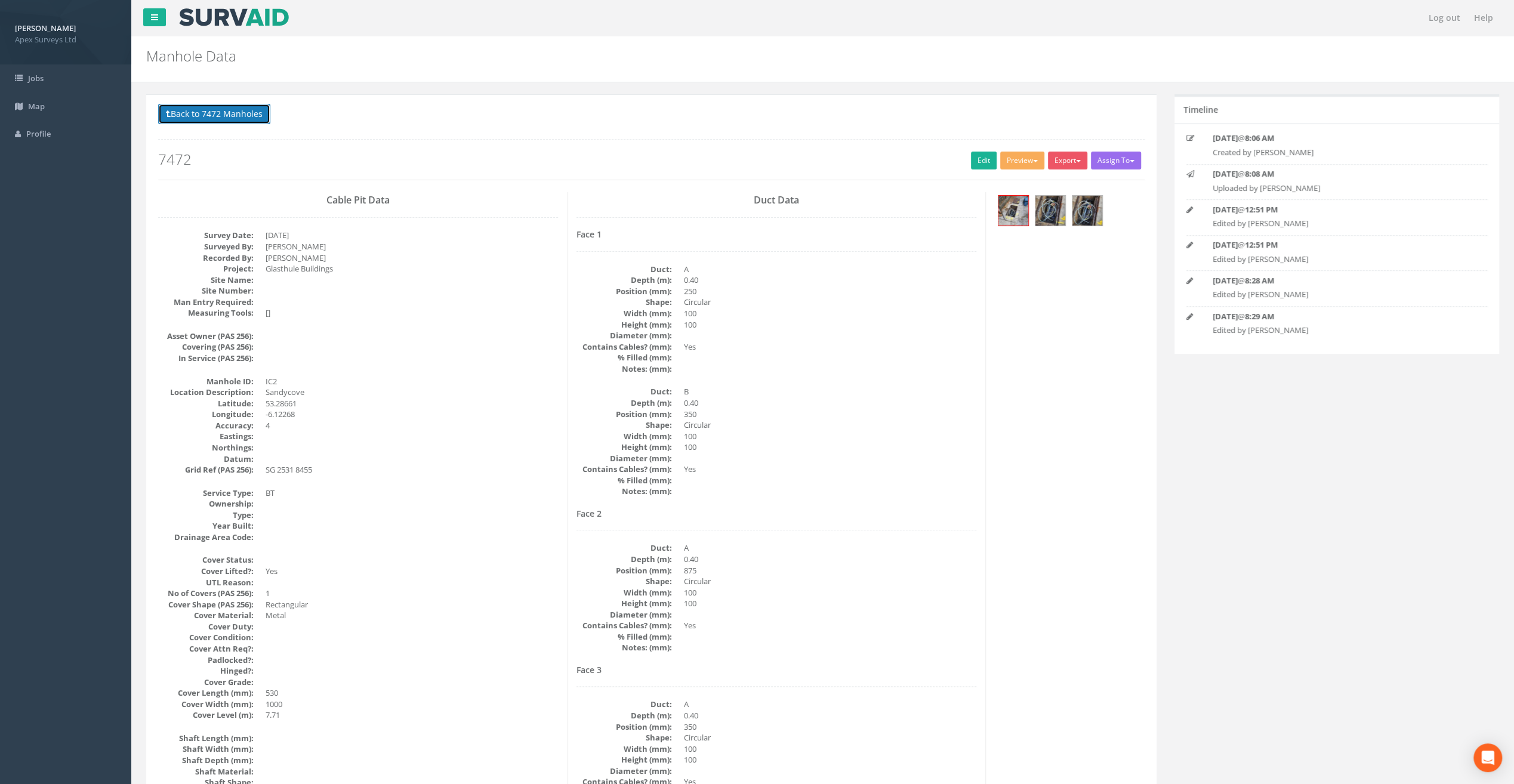
click at [216, 113] on button "Back to 7472 Manholes" at bounding box center [214, 114] width 112 height 20
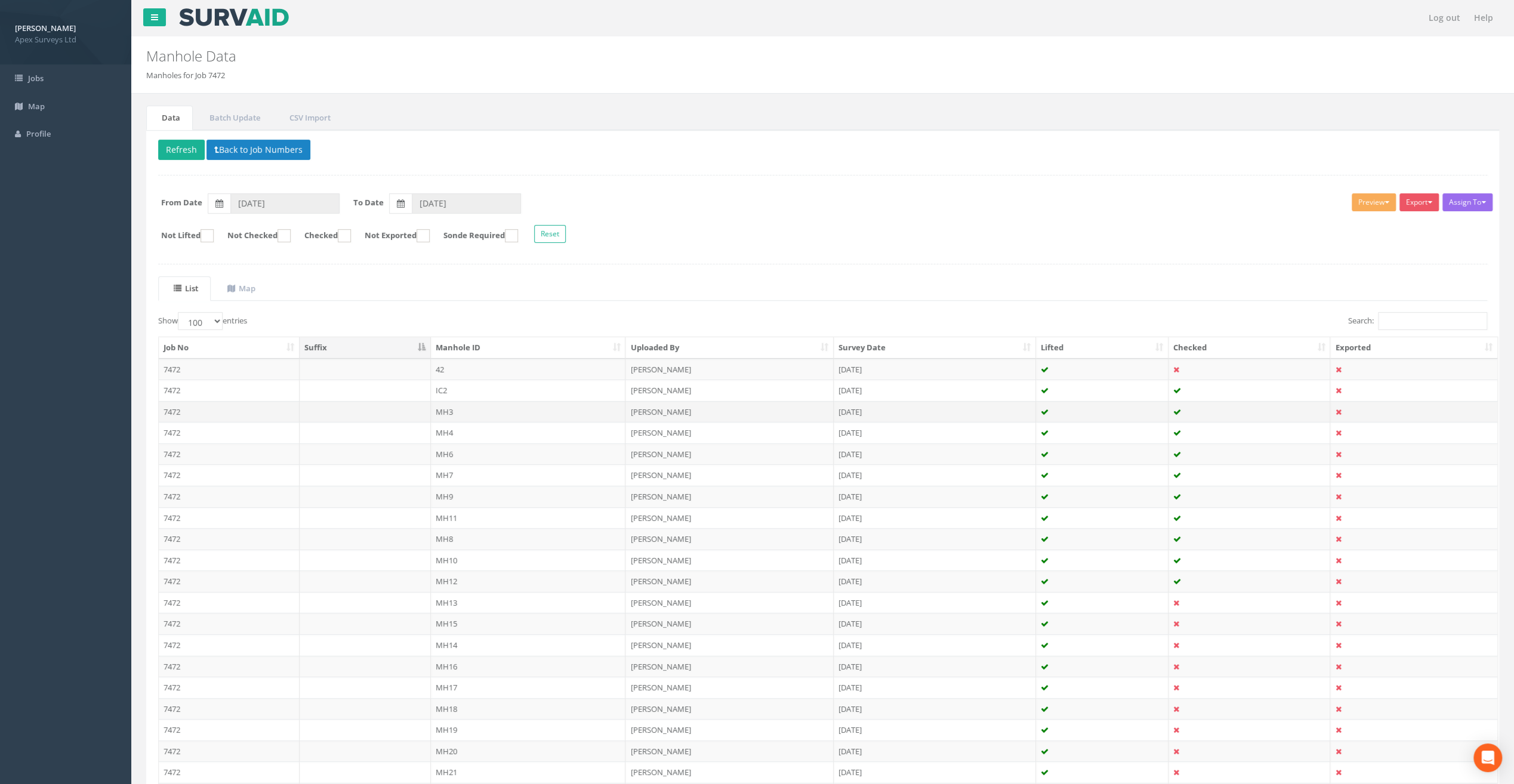
click at [454, 410] on td "MH3" at bounding box center [528, 411] width 195 height 21
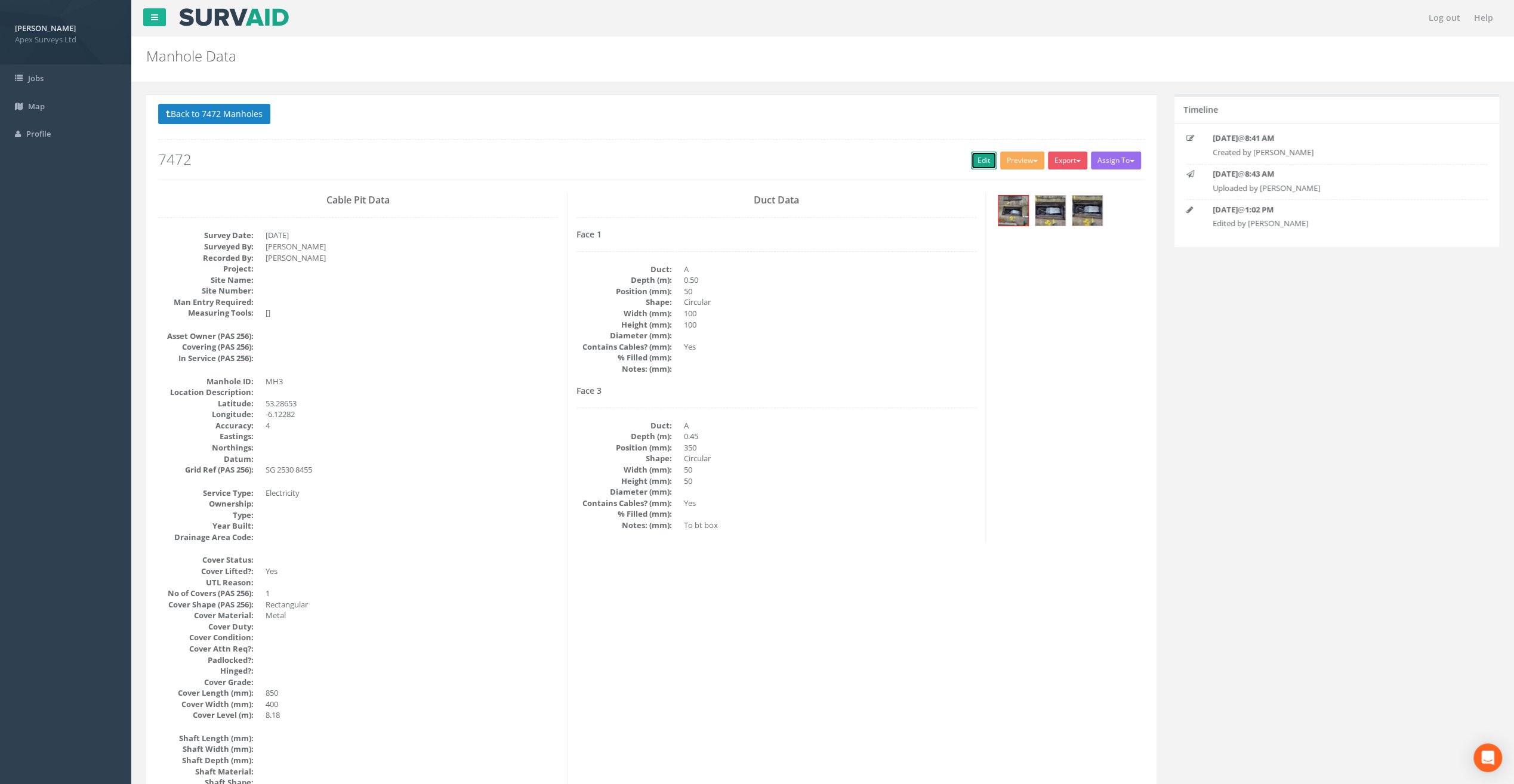
click at [980, 159] on link "Edit" at bounding box center [984, 160] width 26 height 18
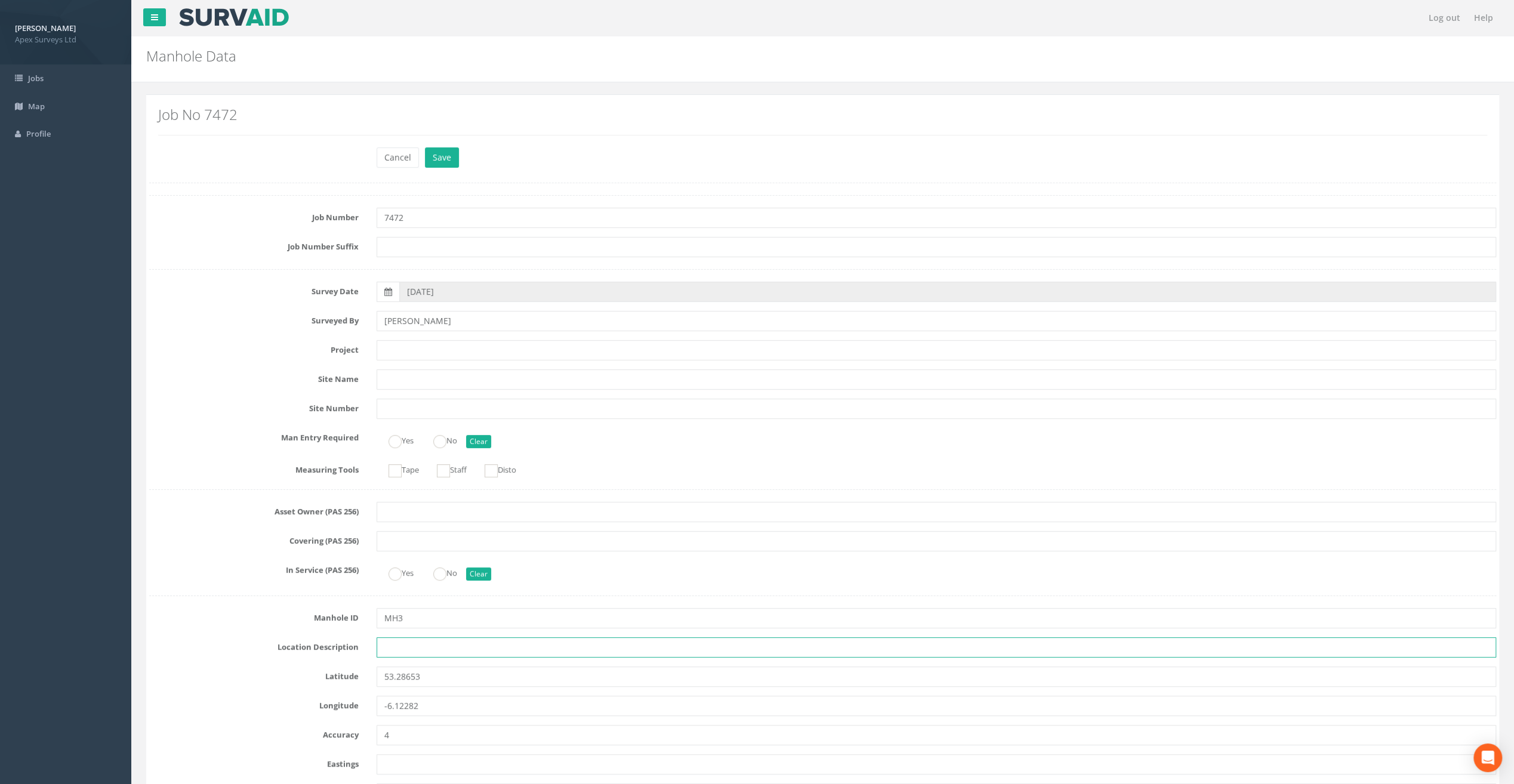
click at [397, 647] on input "text" at bounding box center [936, 647] width 1120 height 20
paste input "Sandycove"
type input "Sandycove"
click at [425, 352] on input "text" at bounding box center [936, 350] width 1120 height 20
paste input "Glasthule Buildings"
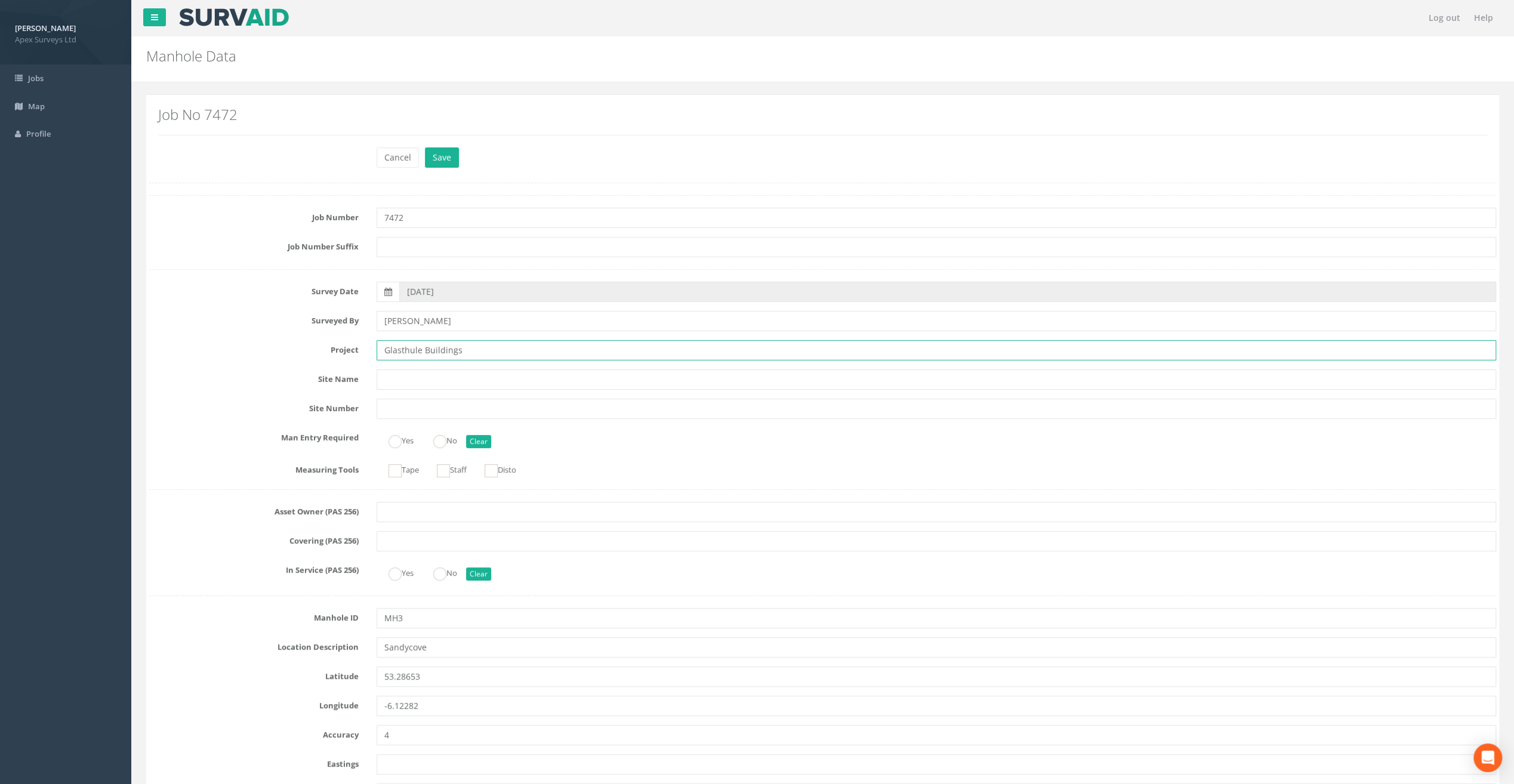
type input "Glasthule Buildings"
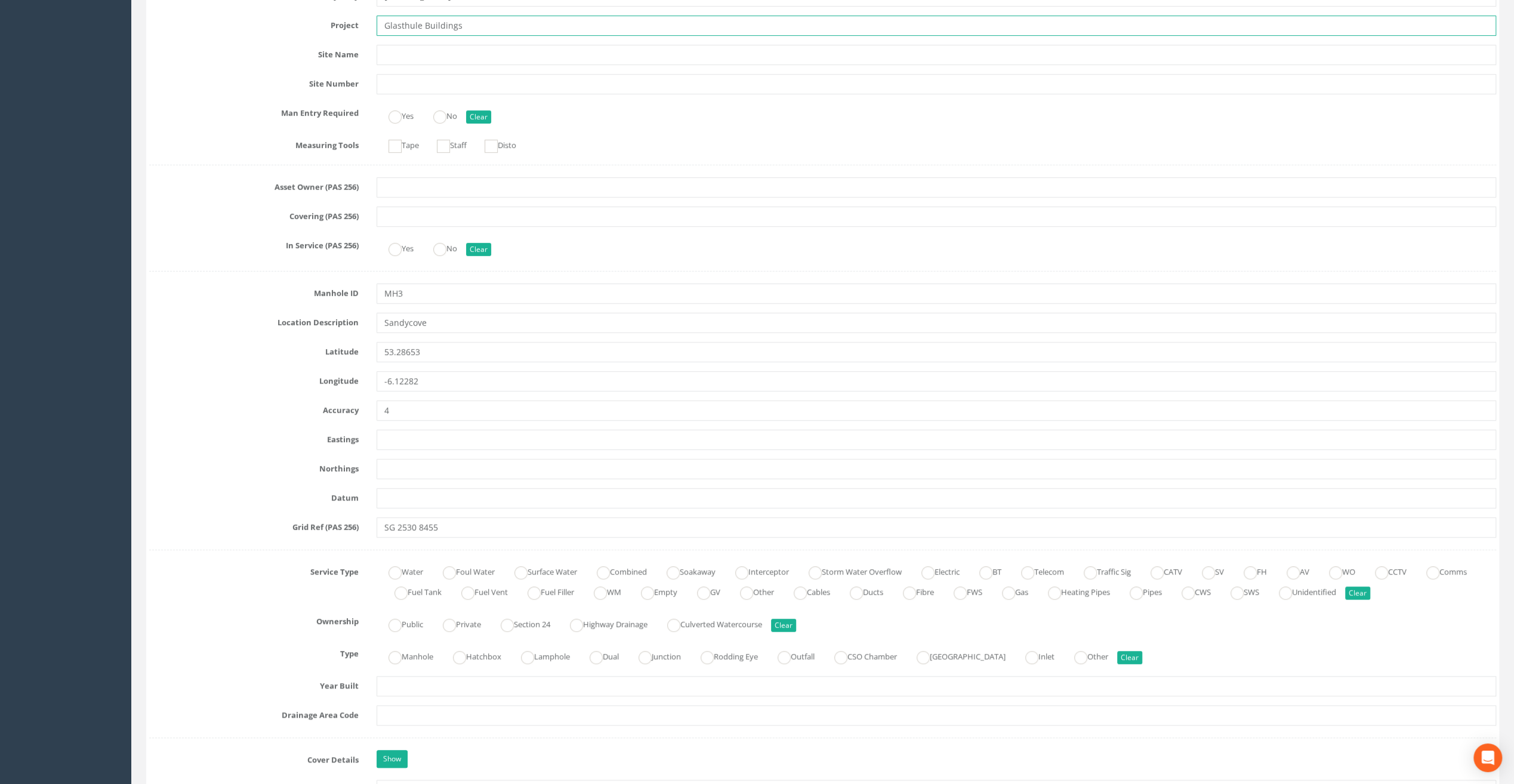
scroll to position [179, 0]
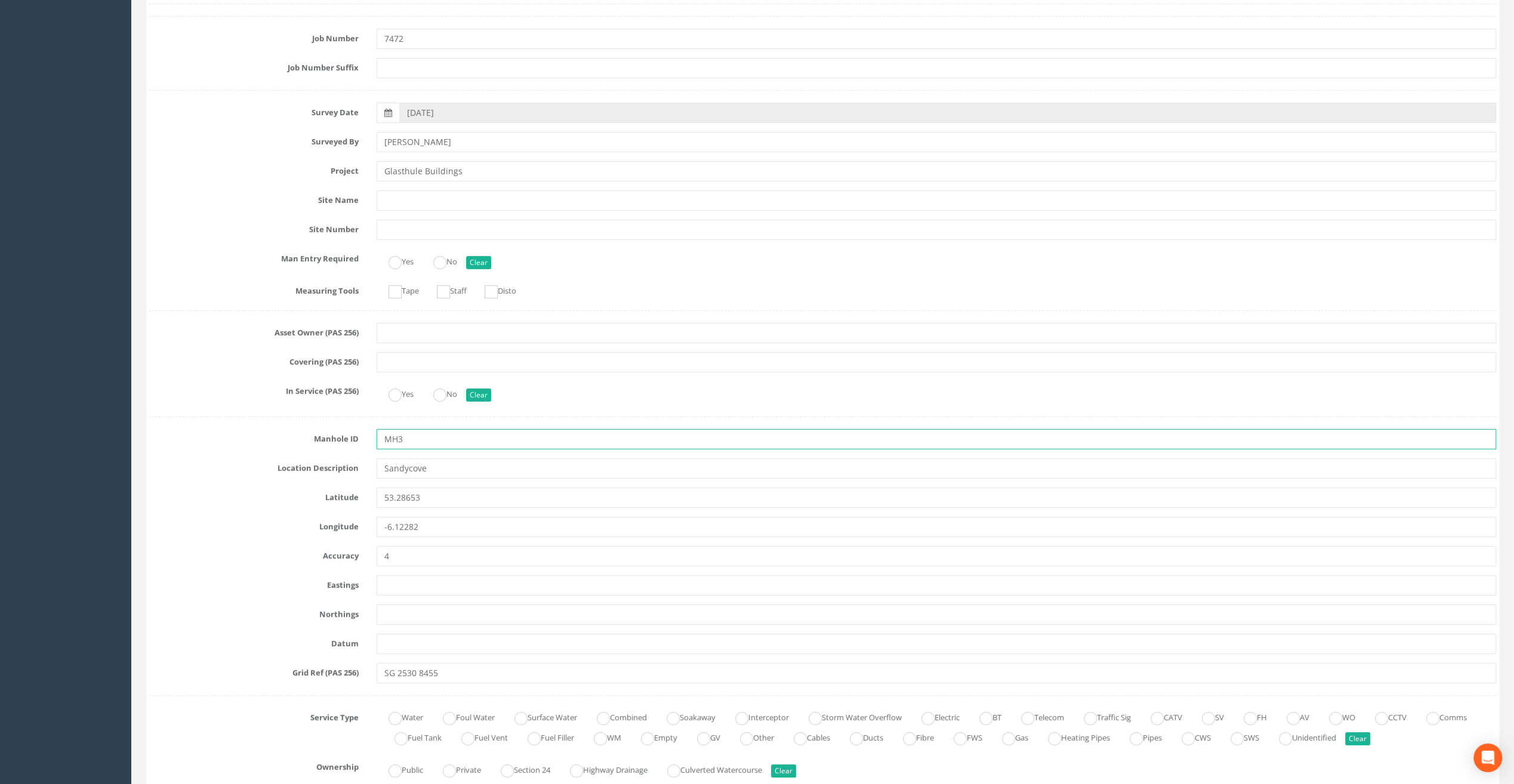
click at [398, 441] on input "MH3" at bounding box center [936, 439] width 1120 height 20
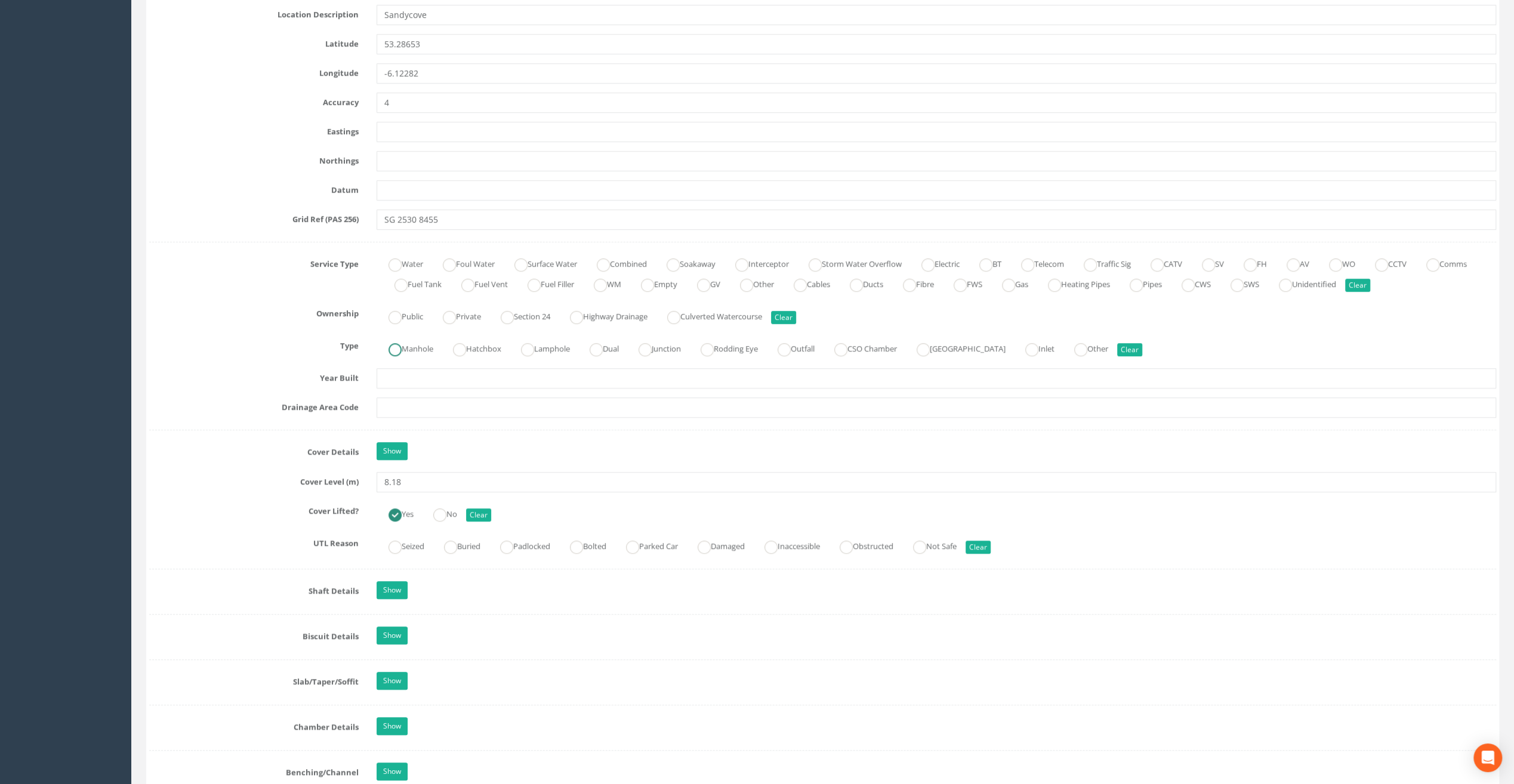
scroll to position [656, 0]
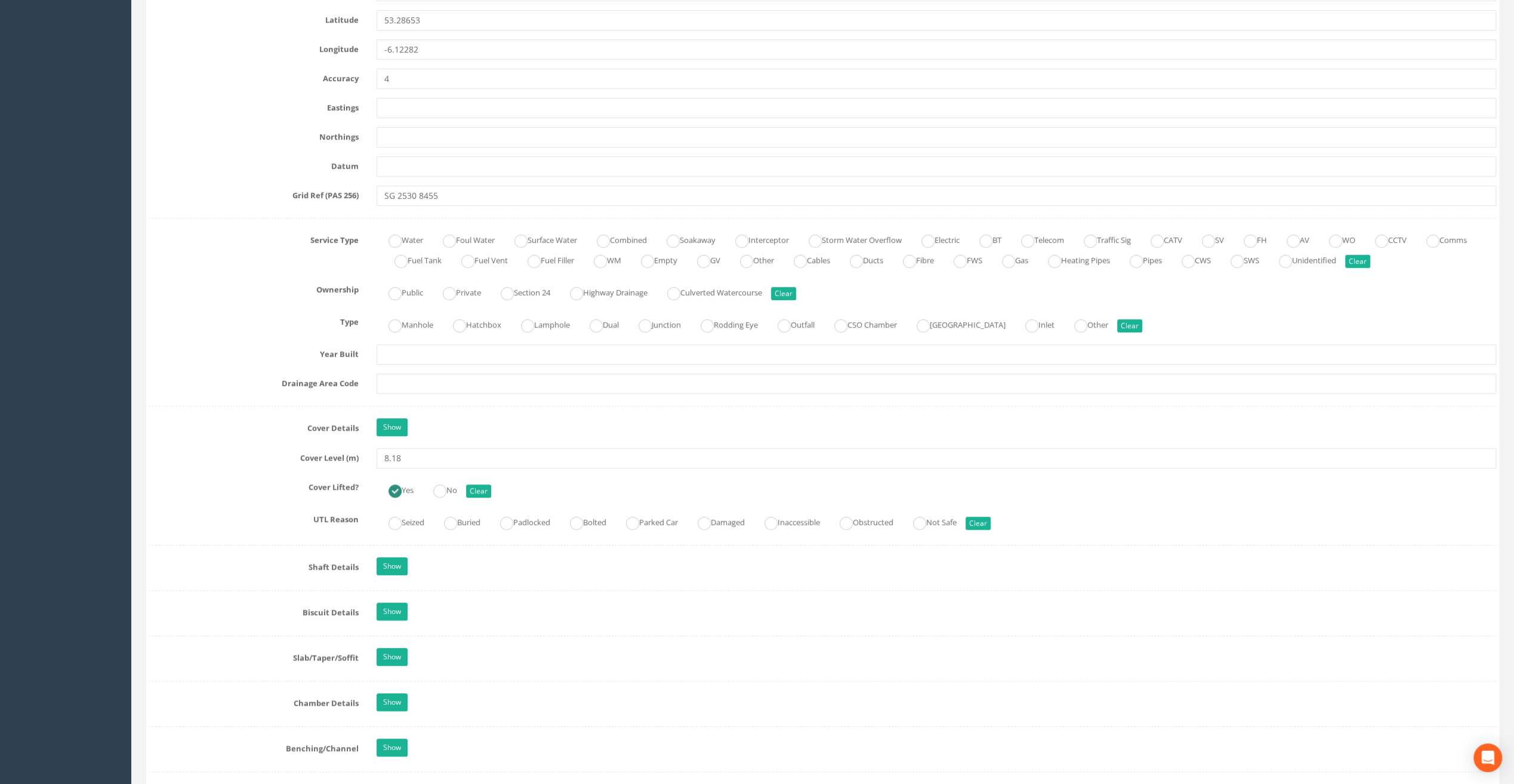
type input "IC3"
click at [404, 454] on input "8.18" at bounding box center [936, 458] width 1120 height 20
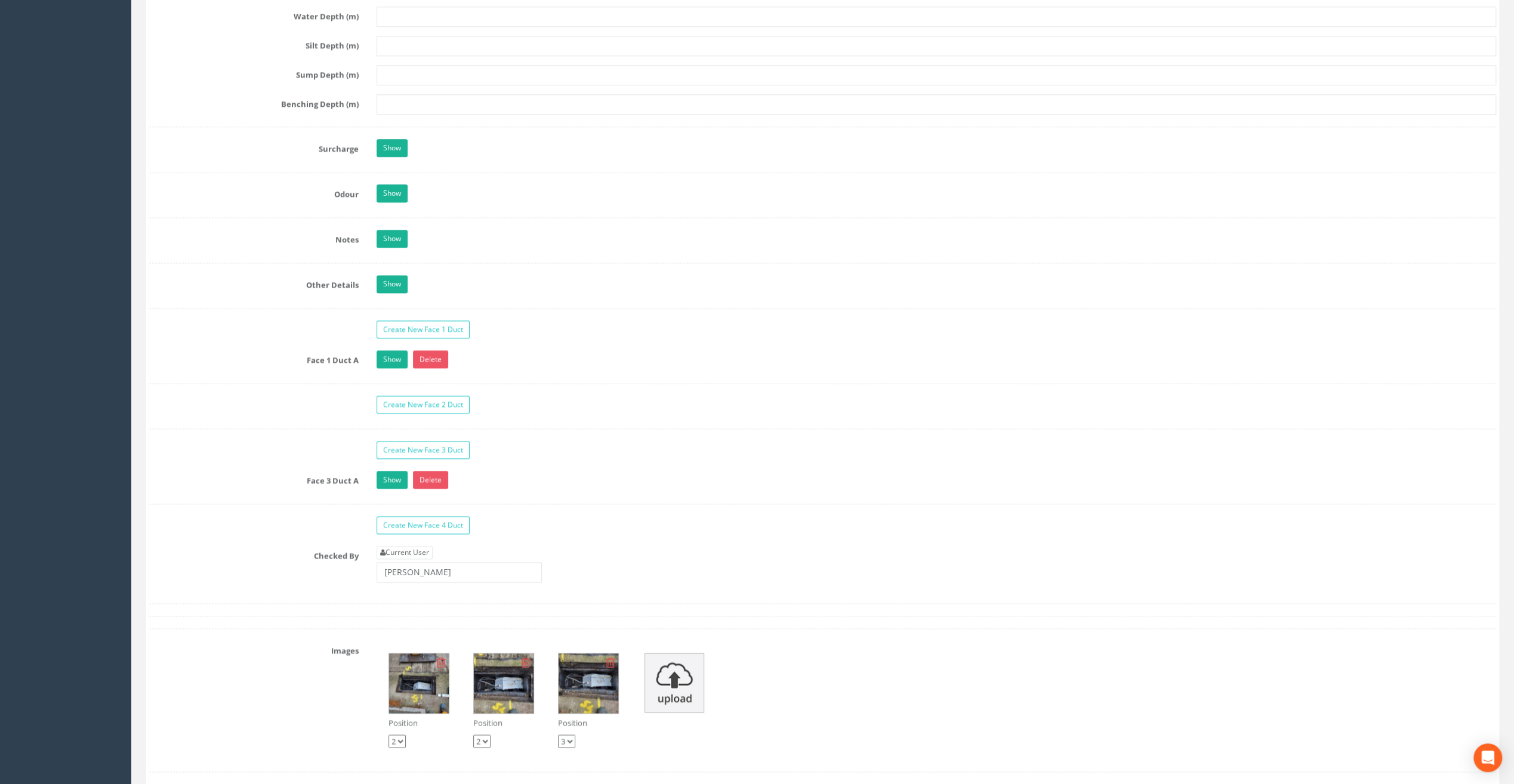
scroll to position [1611, 0]
type input "8.19"
click at [402, 544] on link "Current User" at bounding box center [405, 551] width 56 height 13
type input "[PERSON_NAME]"
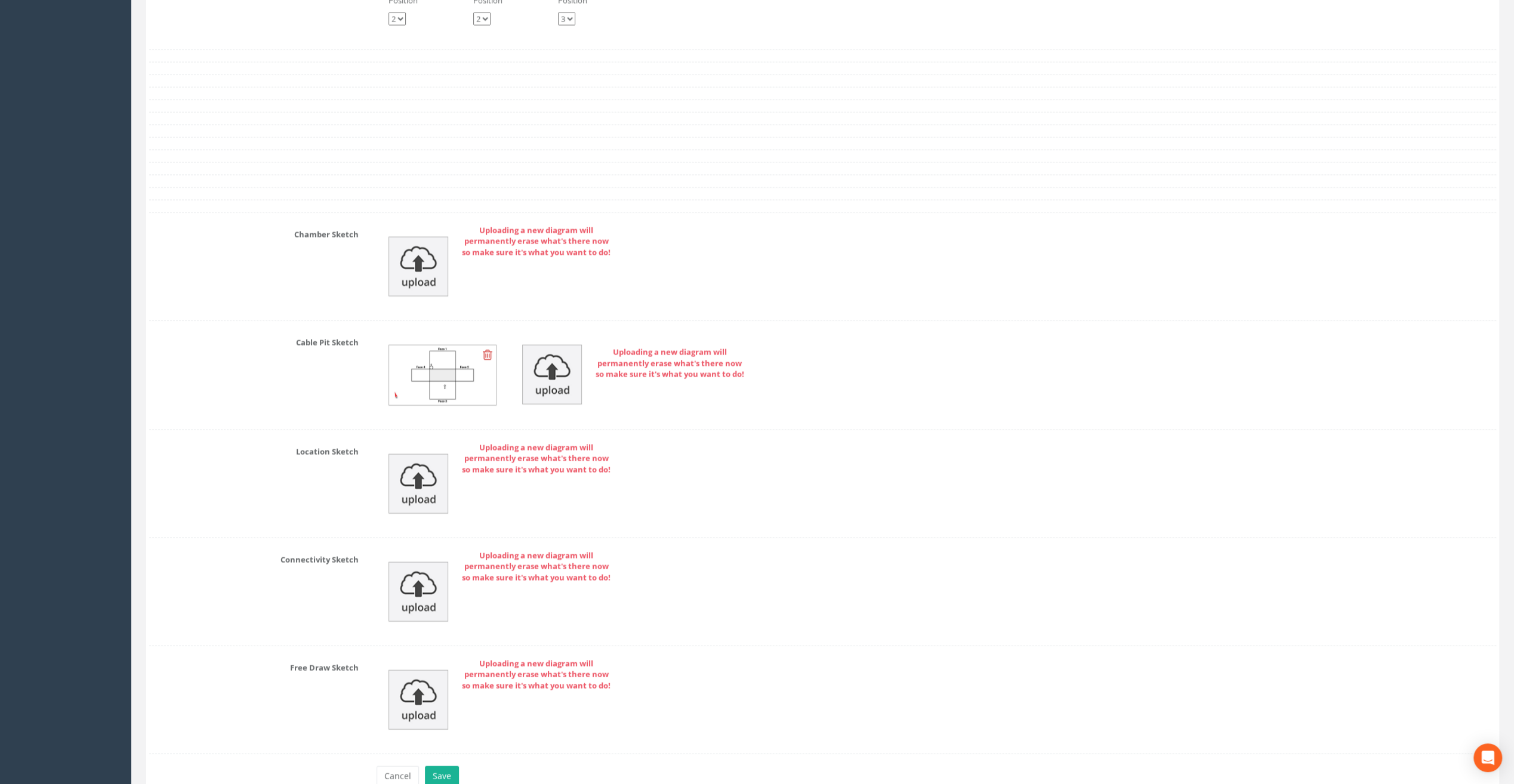
scroll to position [2383, 0]
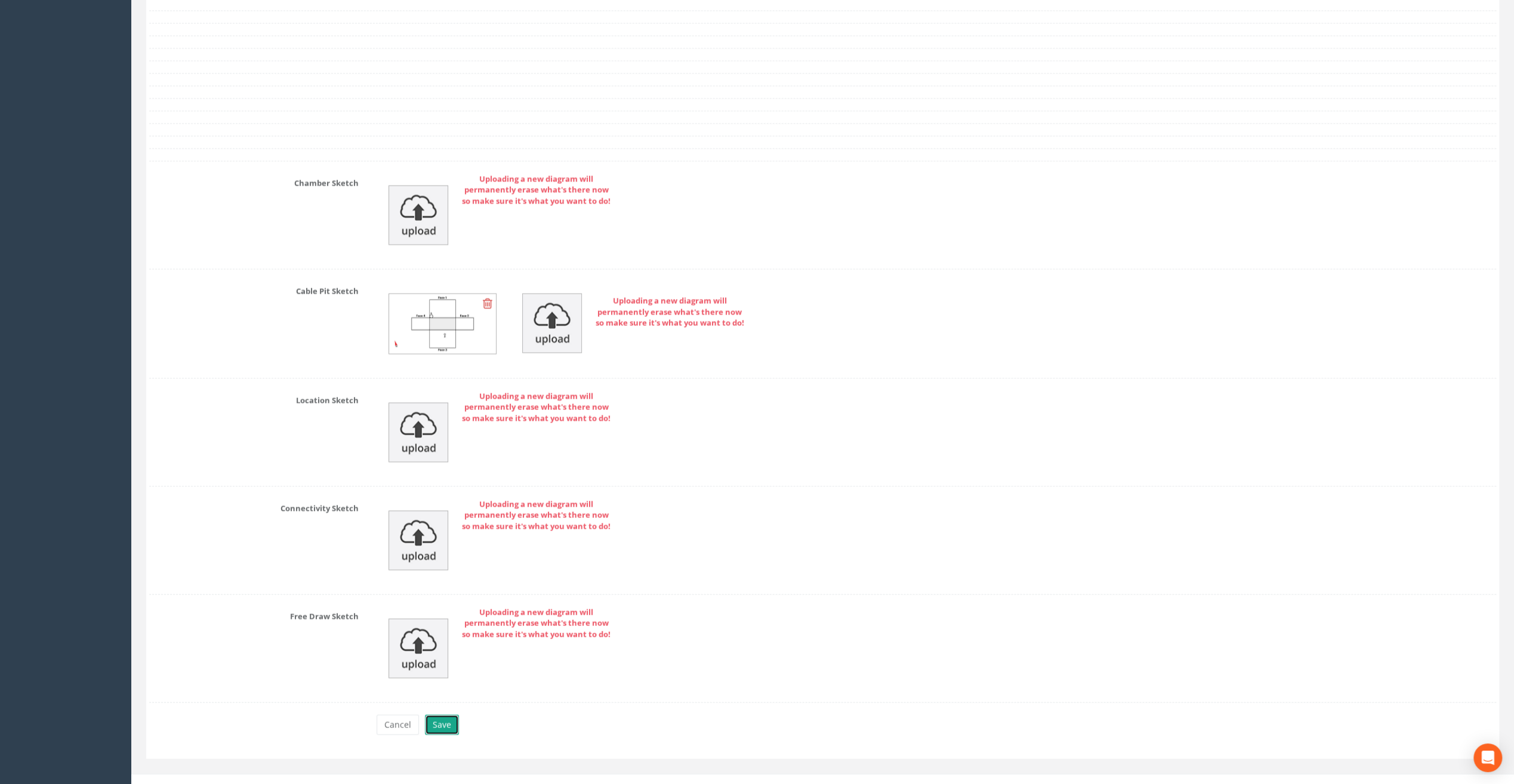
click at [438, 716] on button "Save" at bounding box center [442, 725] width 34 height 20
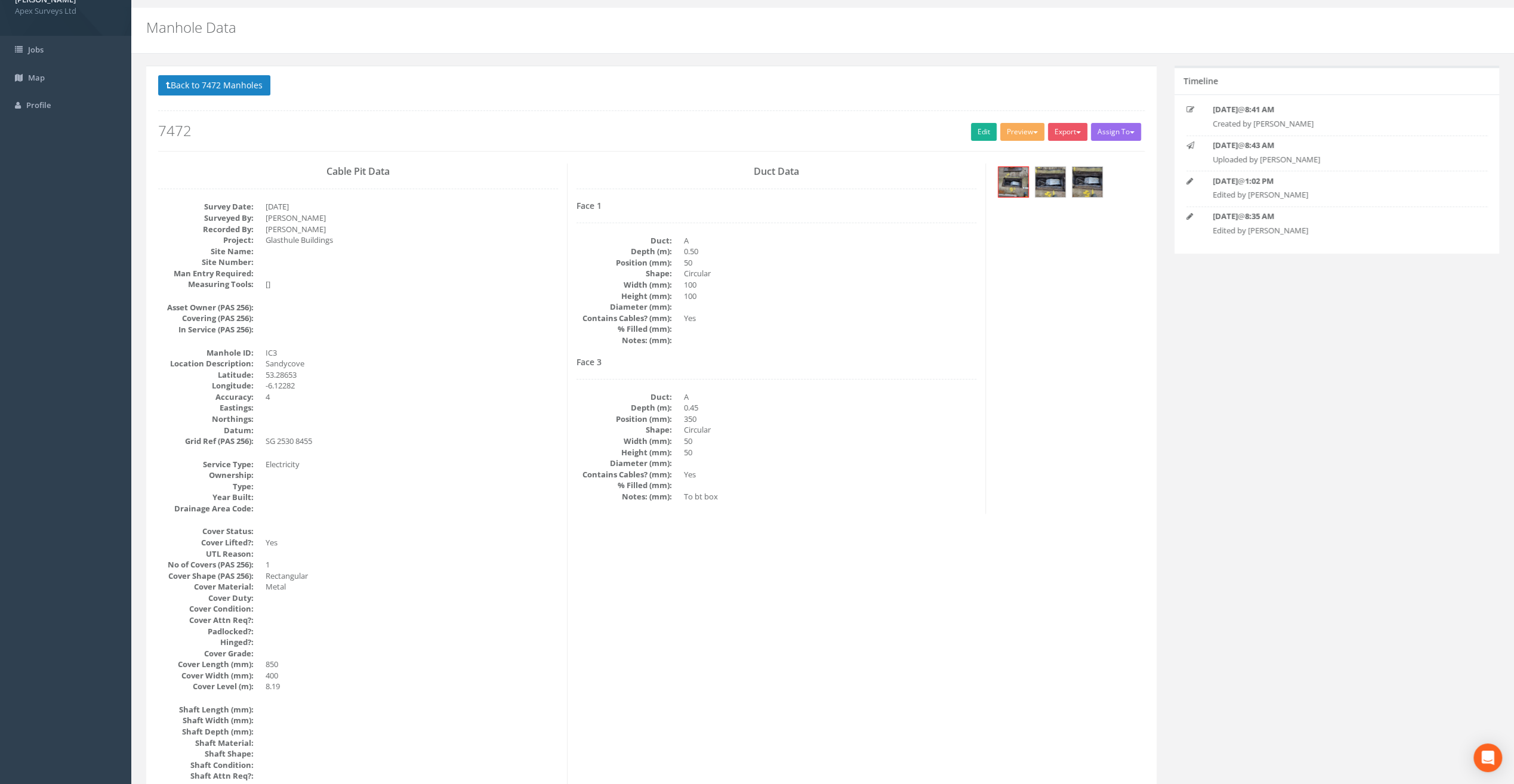
scroll to position [0, 0]
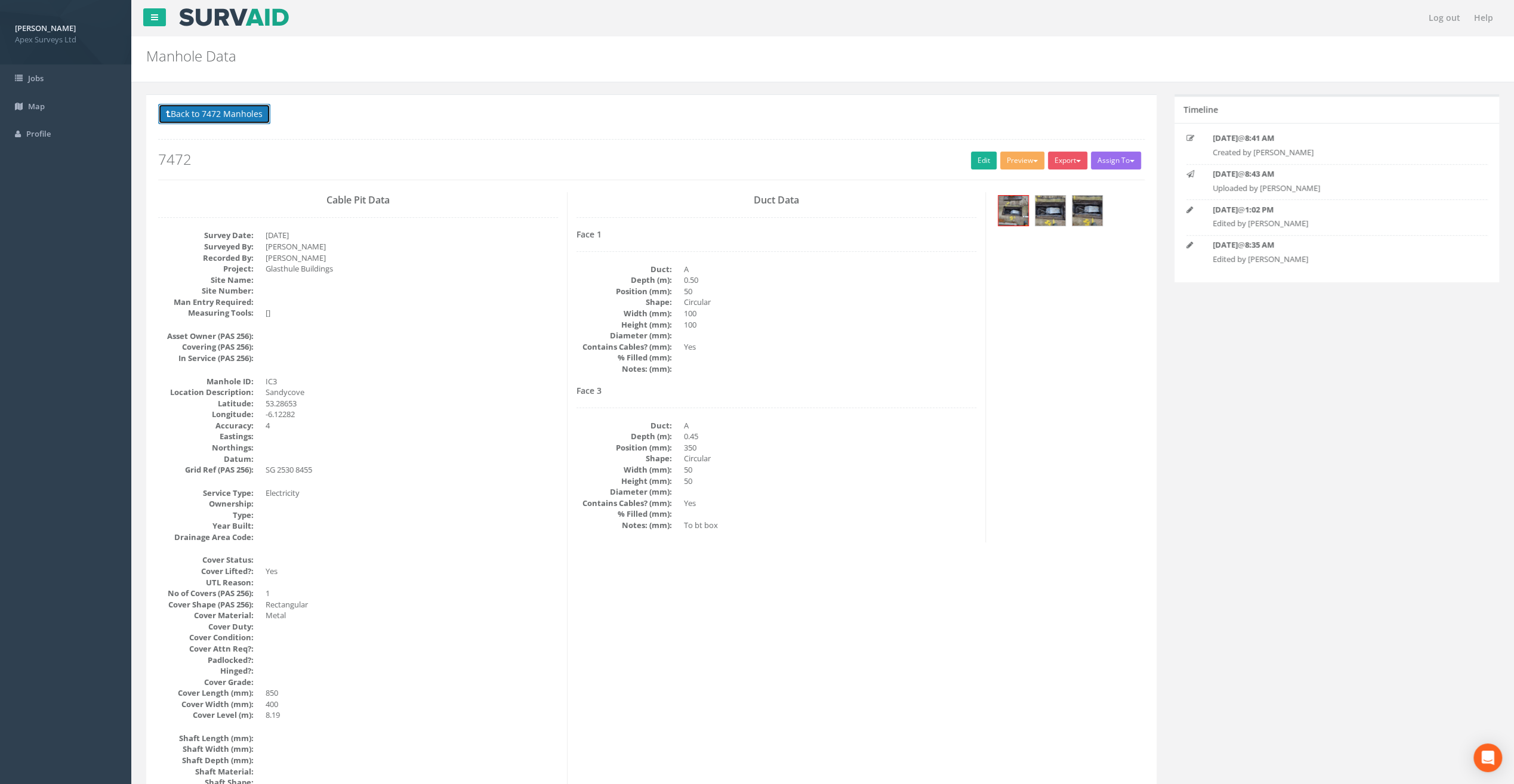
click at [202, 109] on button "Back to 7472 Manholes" at bounding box center [214, 114] width 112 height 20
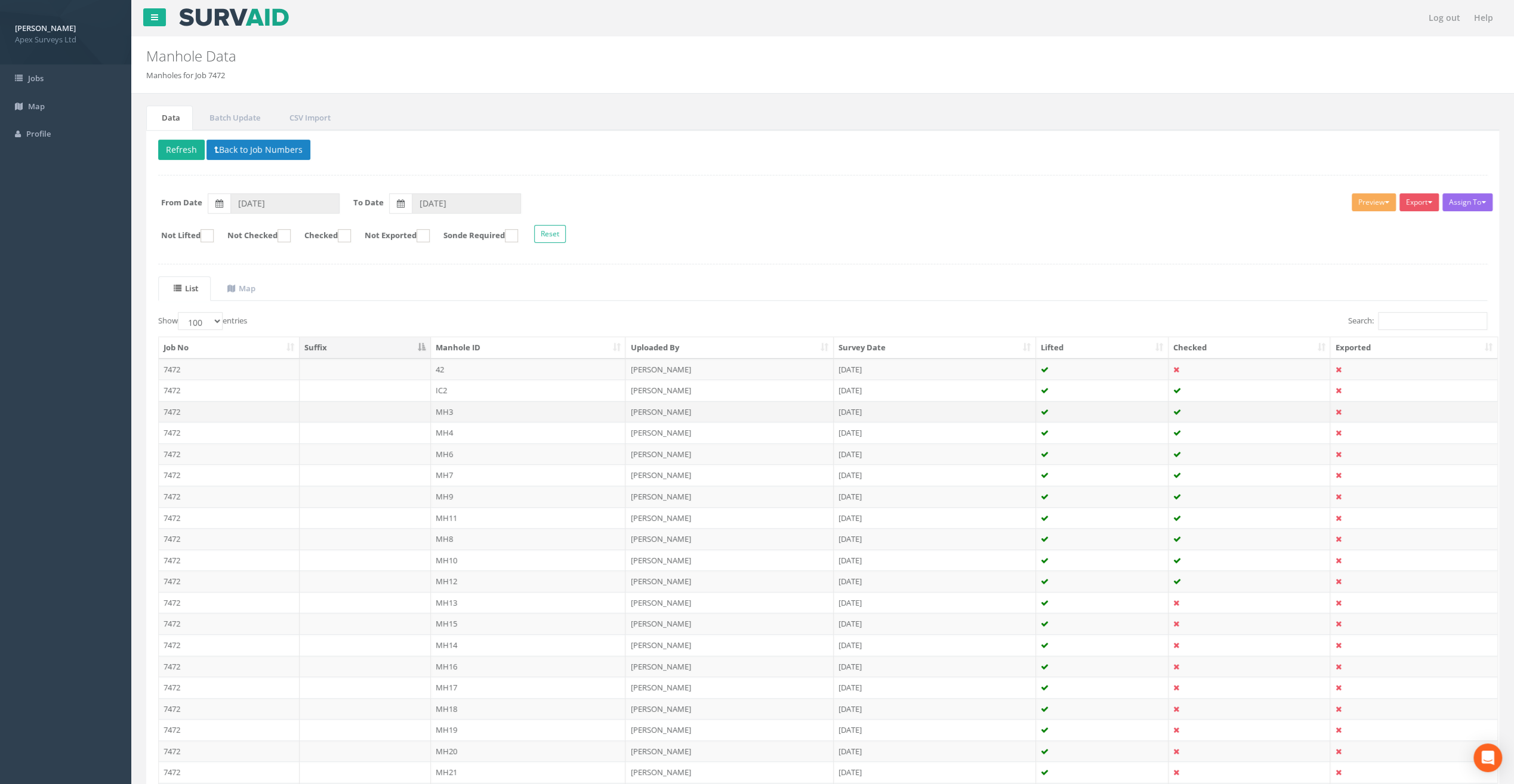
click at [444, 406] on td "MH3" at bounding box center [528, 411] width 195 height 21
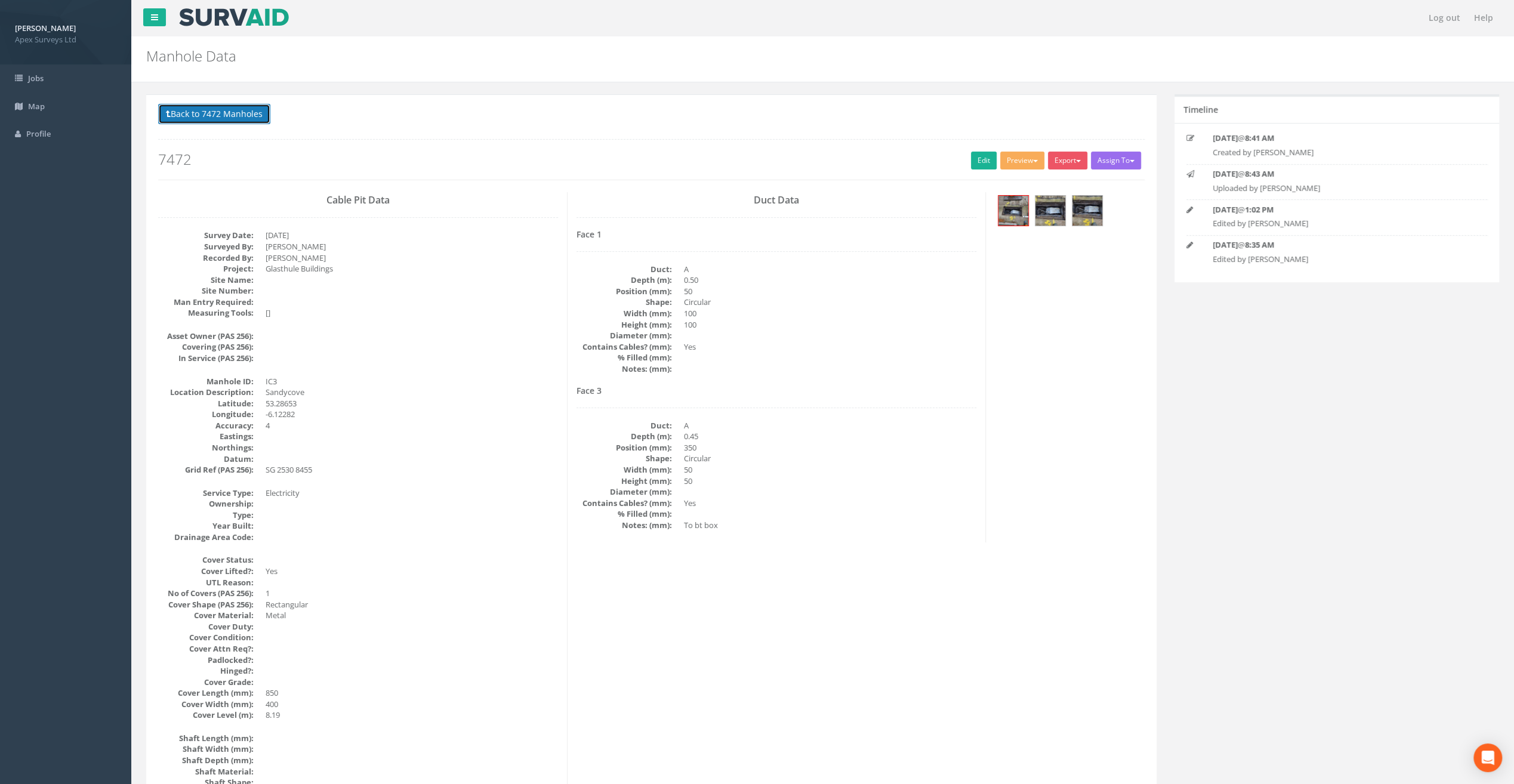
click at [187, 116] on button "Back to 7472 Manholes" at bounding box center [214, 114] width 112 height 20
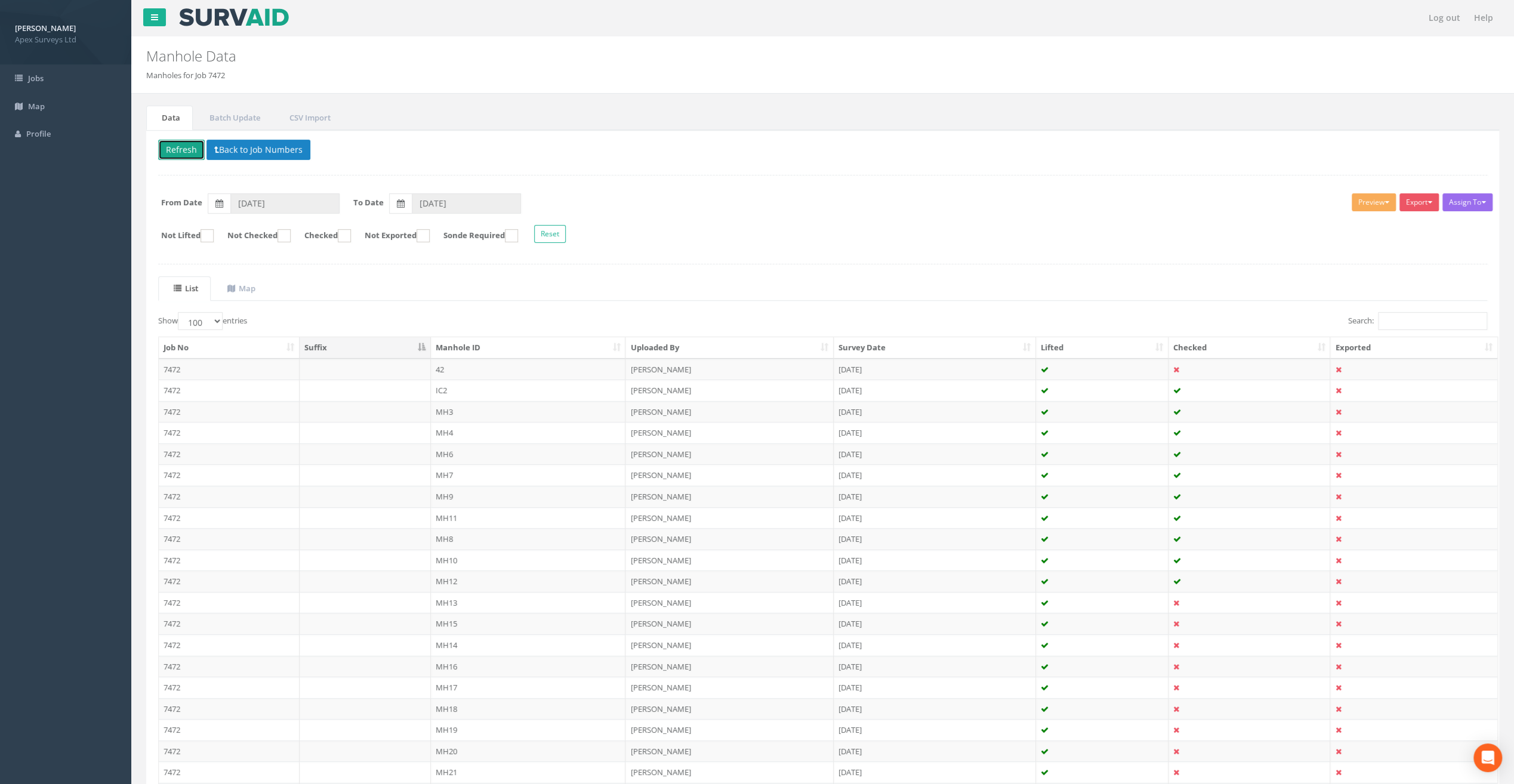
click at [181, 152] on button "Refresh" at bounding box center [181, 150] width 46 height 20
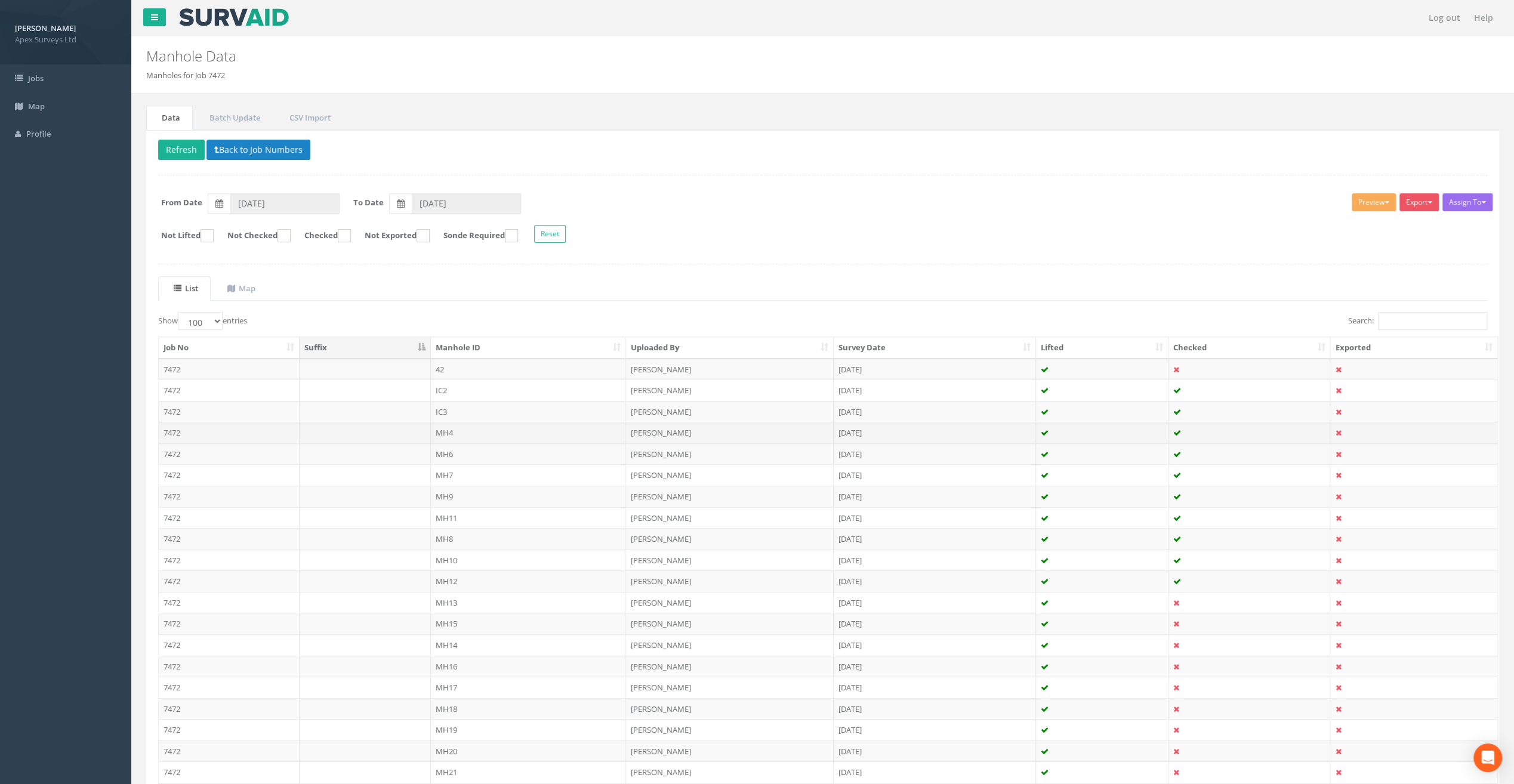
click at [449, 426] on td "MH4" at bounding box center [528, 432] width 195 height 21
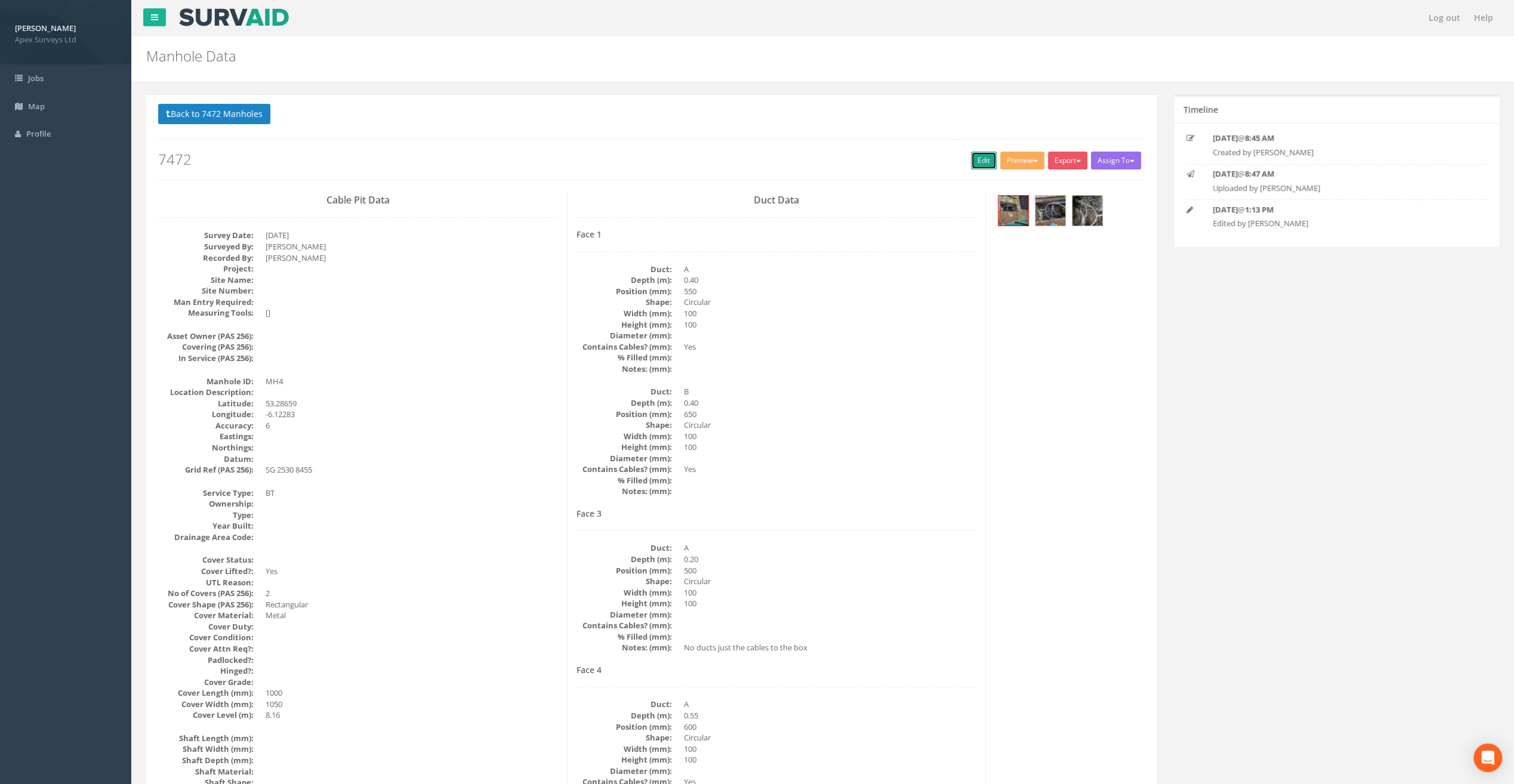
click at [975, 162] on link "Edit" at bounding box center [984, 160] width 26 height 18
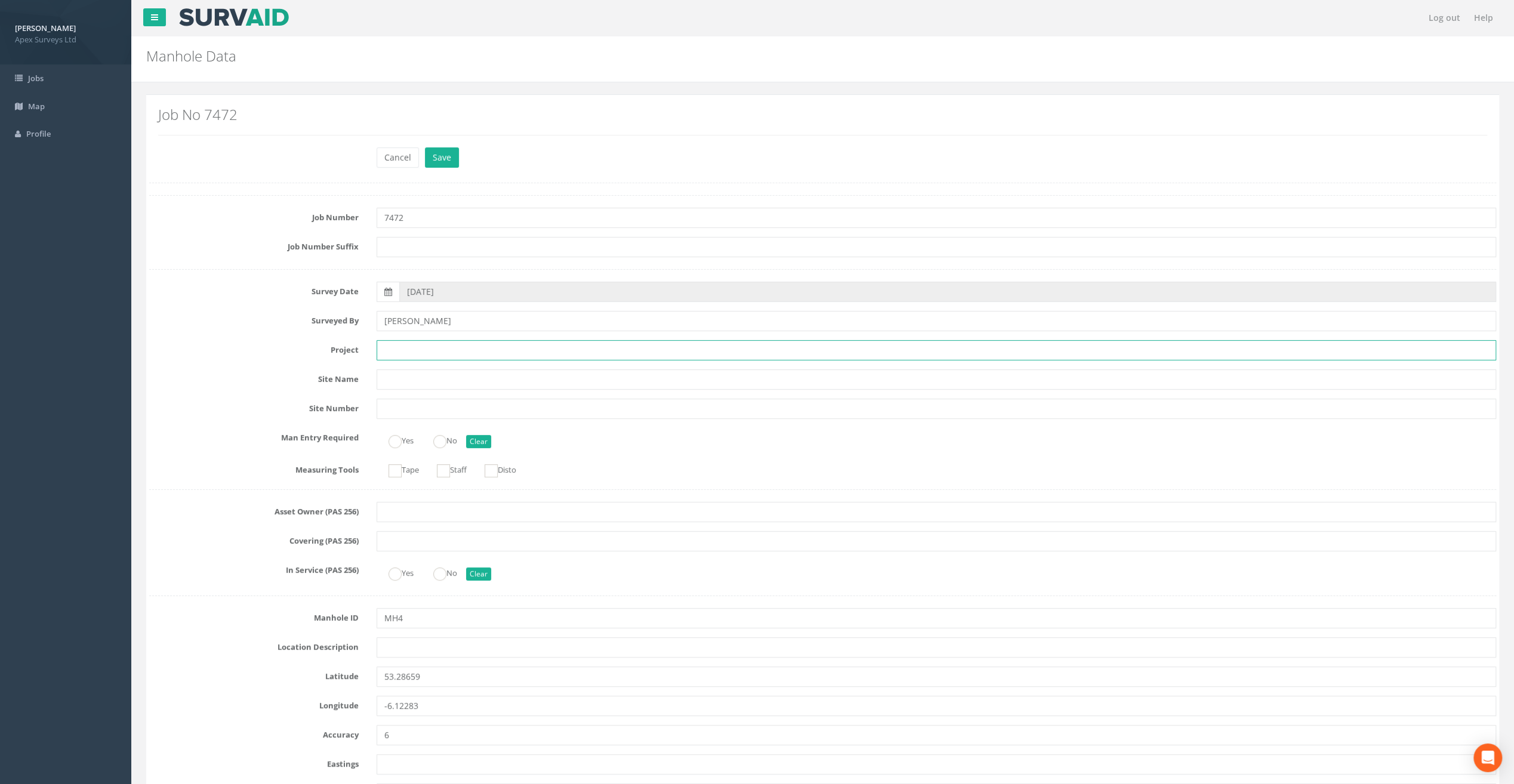
click at [393, 343] on input "text" at bounding box center [936, 350] width 1120 height 20
paste input "Okay, Thank you. But I don't think so that I have a time to use it [DATE] , a l…"
type input "Okay, Thank you. But I don't think so that I have a time to use it [DATE] , a l…"
drag, startPoint x: 639, startPoint y: 340, endPoint x: 337, endPoint y: 331, distance: 302.1
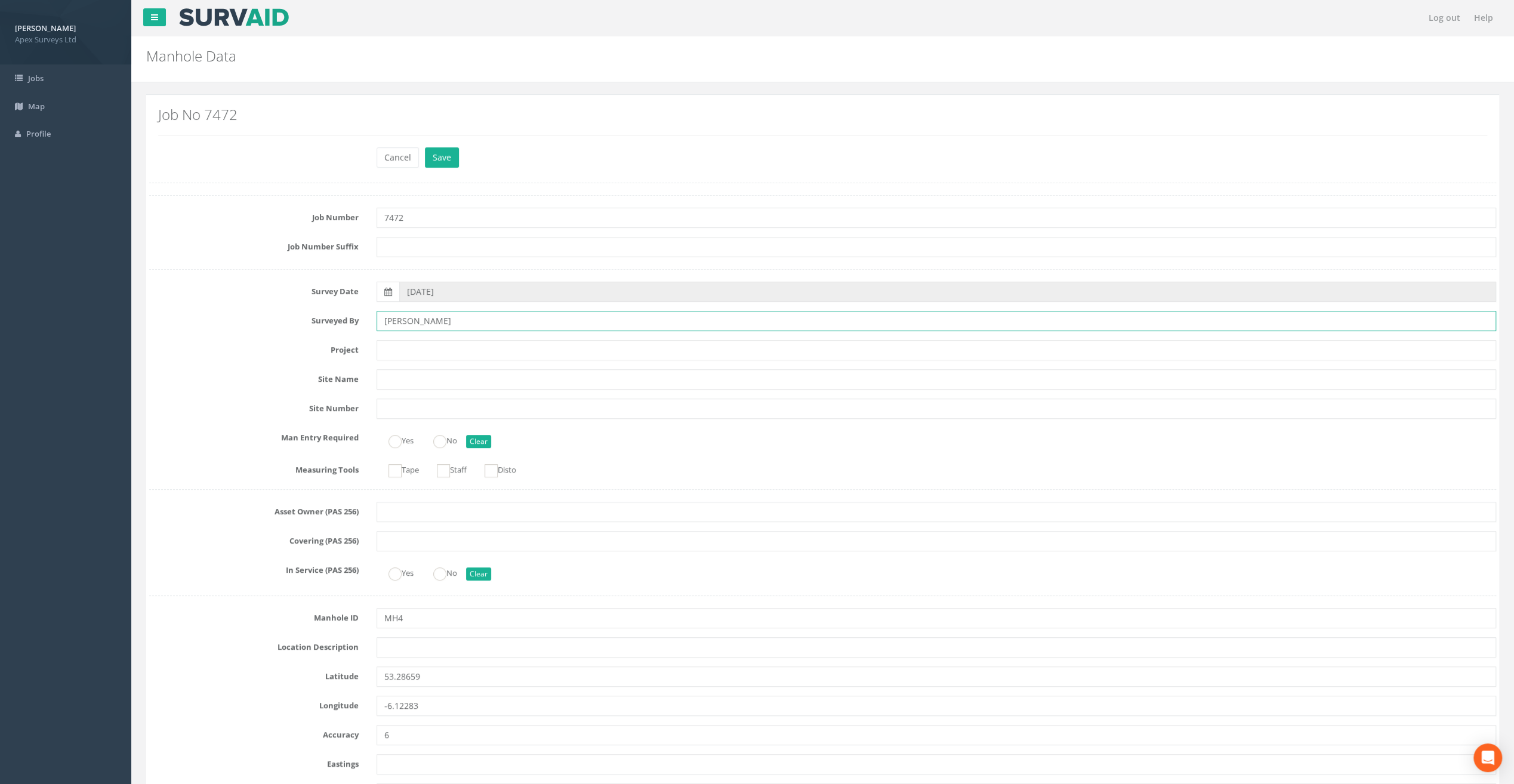
click at [419, 317] on input "[PERSON_NAME]" at bounding box center [936, 321] width 1120 height 20
click at [427, 348] on input "text" at bounding box center [936, 350] width 1120 height 20
paste input "Glasthule Buildings"
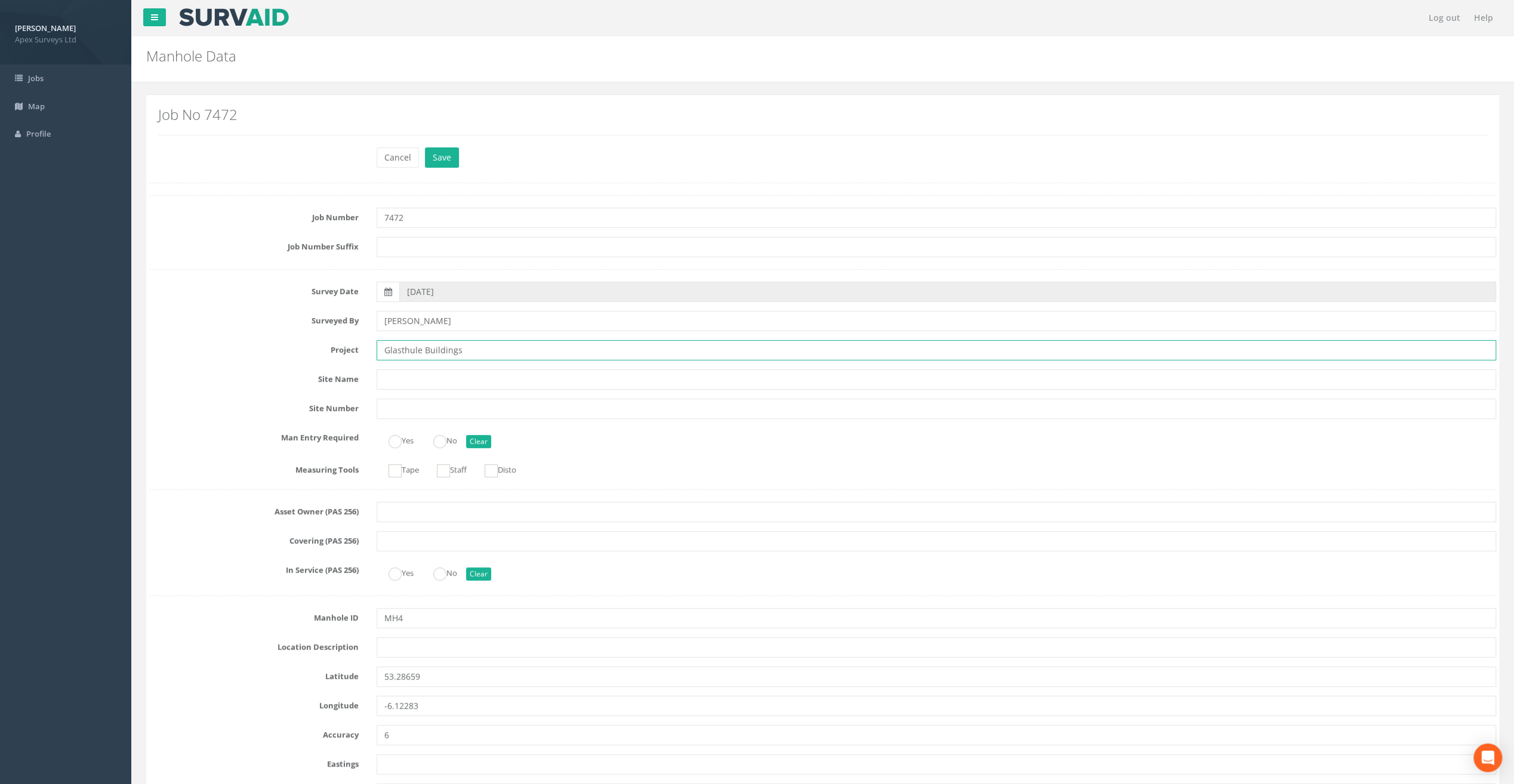
type input "Glasthule Buildings"
click at [401, 641] on input "text" at bounding box center [936, 647] width 1120 height 20
paste input "Sandycove"
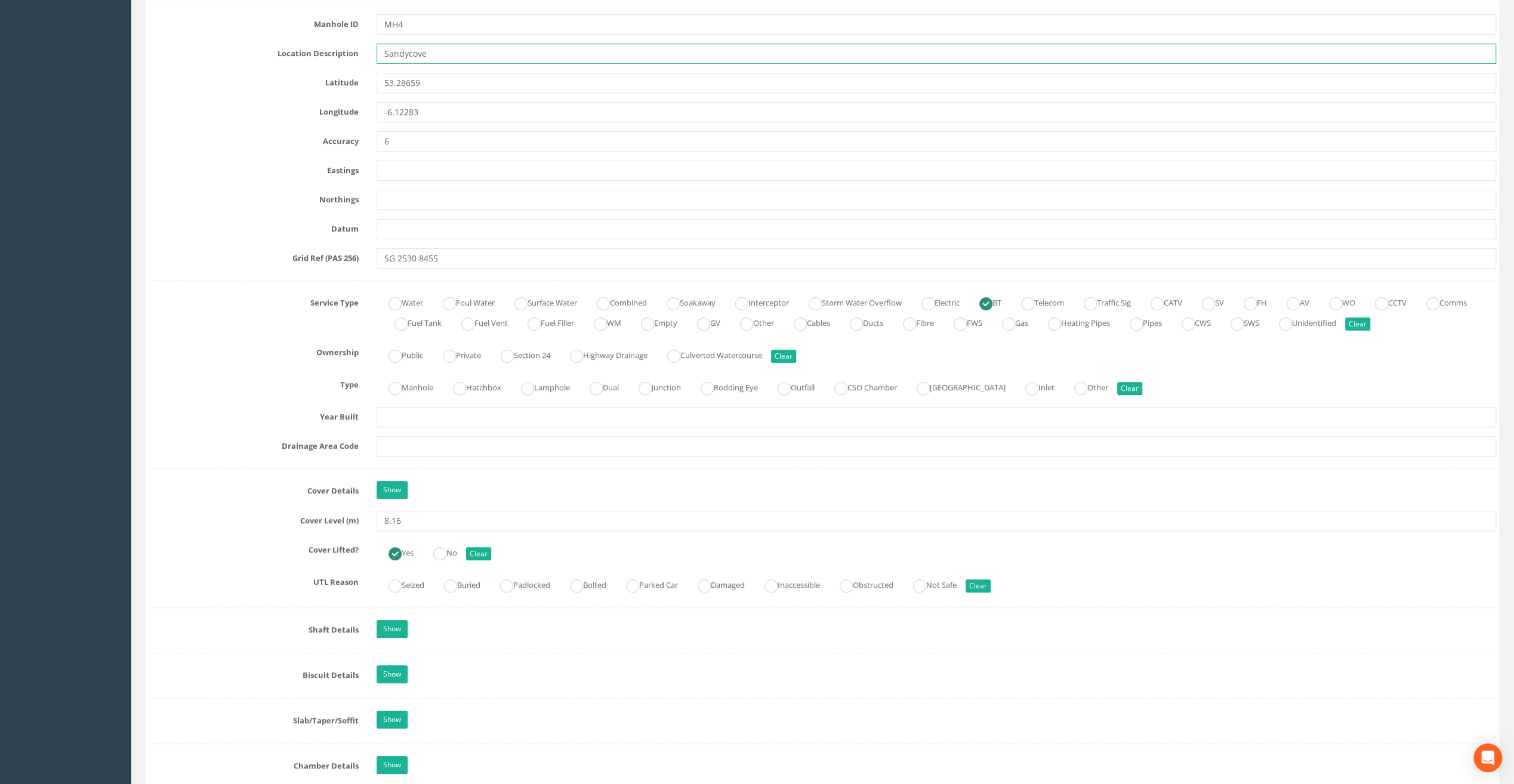
scroll to position [597, 0]
type input "Sandycove"
click at [414, 517] on input "8.16" at bounding box center [936, 517] width 1120 height 20
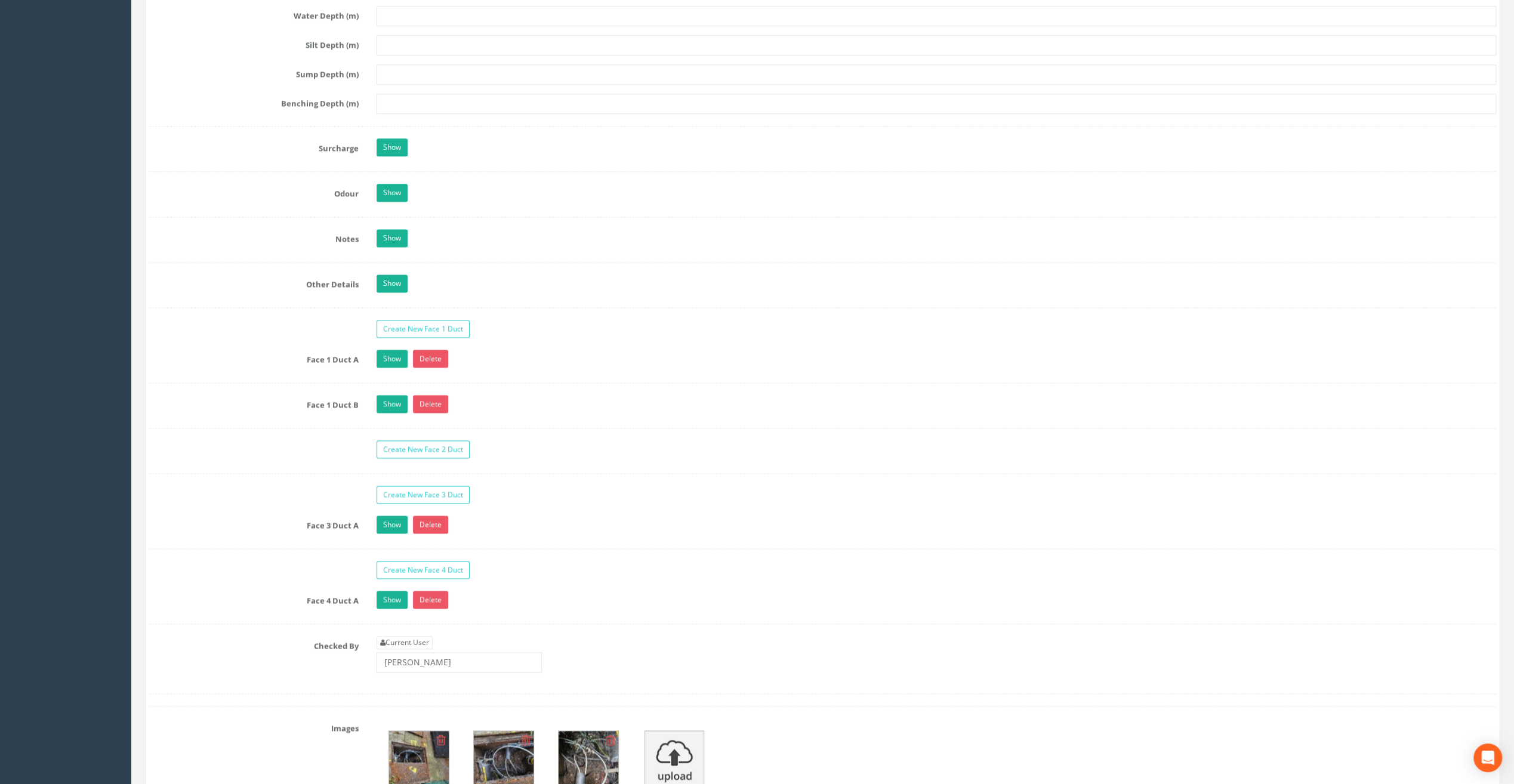
scroll to position [1671, 0]
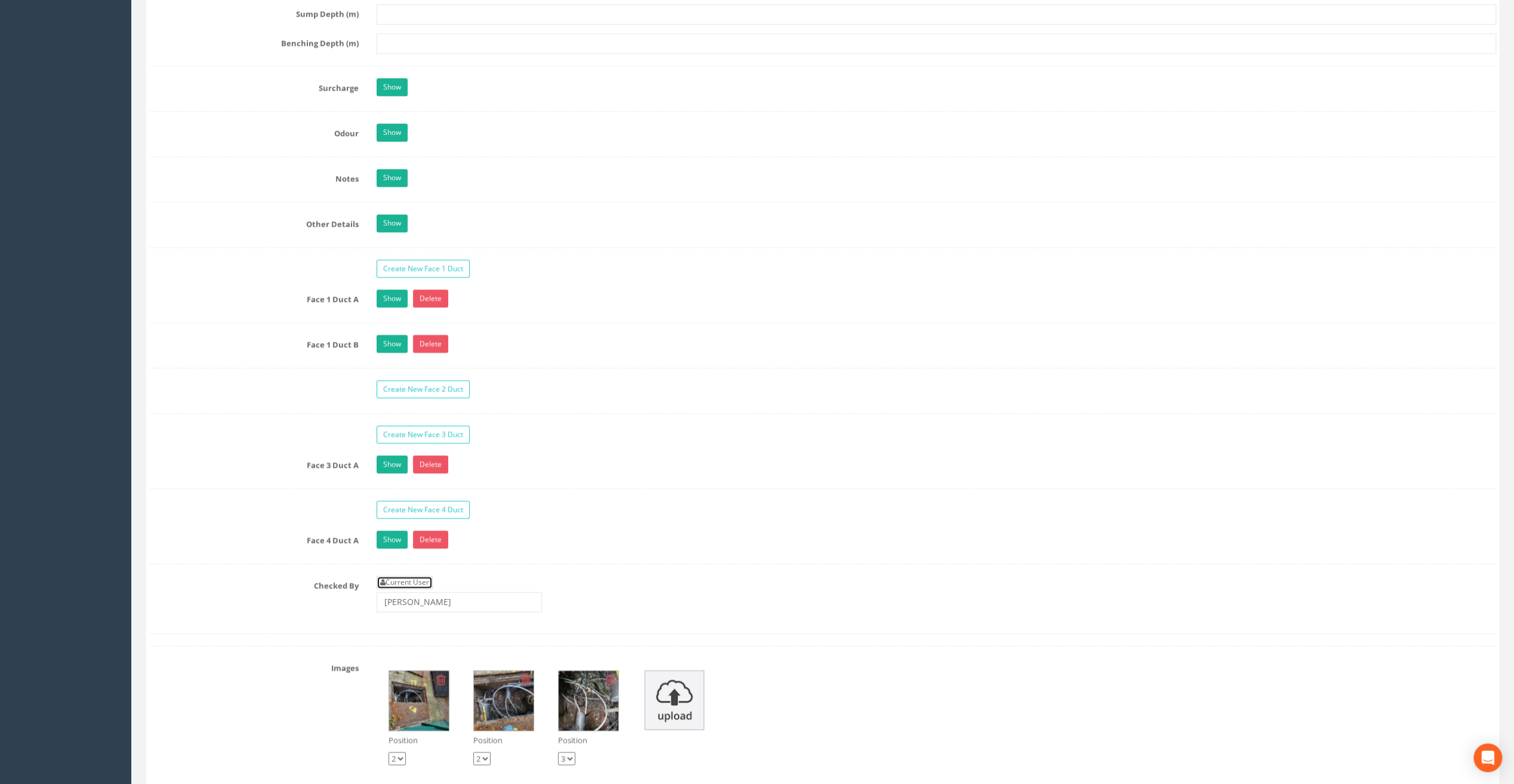
click at [412, 576] on link "Current User" at bounding box center [405, 582] width 56 height 13
type input "[PERSON_NAME]"
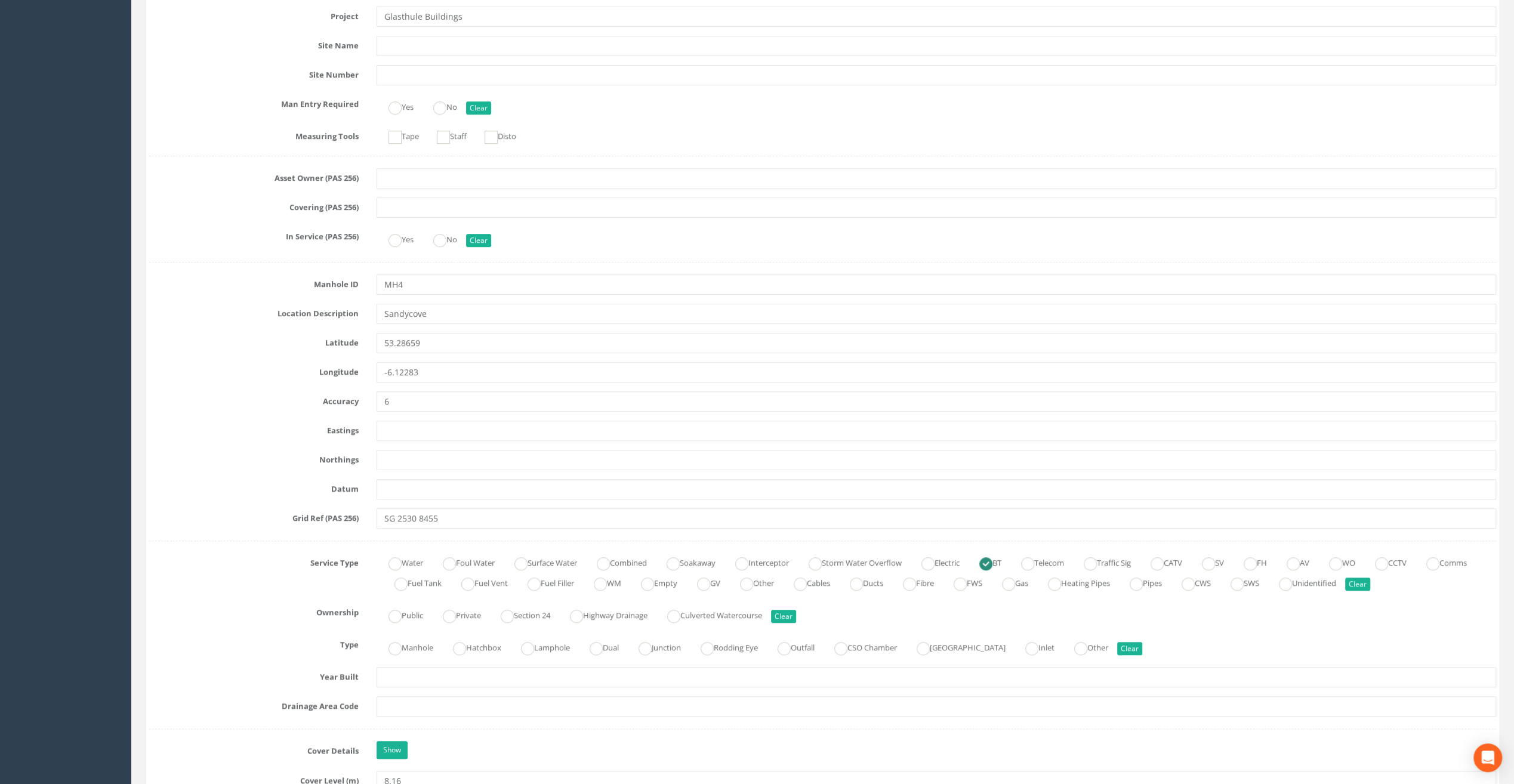
scroll to position [179, 0]
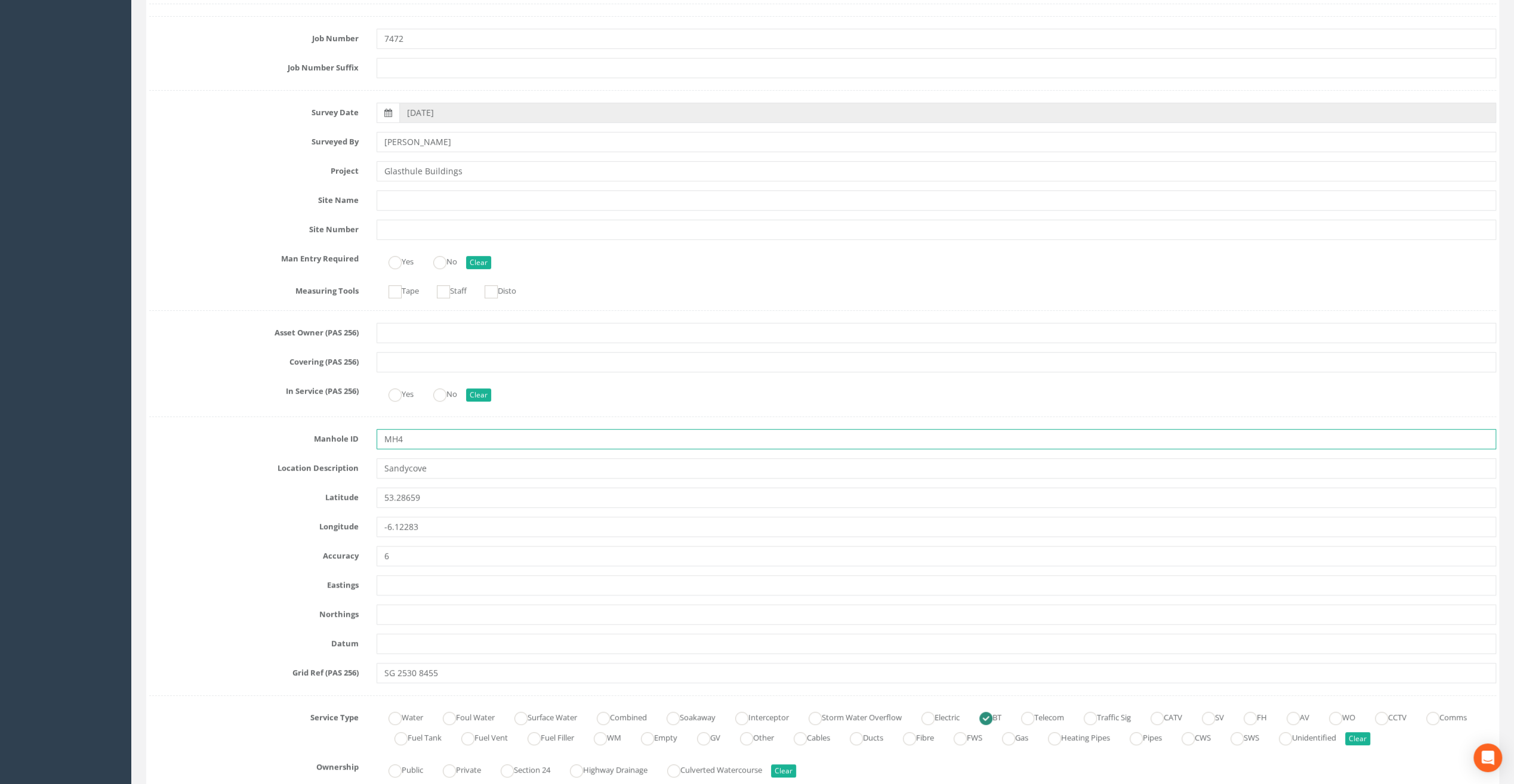
drag, startPoint x: 411, startPoint y: 442, endPoint x: 331, endPoint y: 439, distance: 80.1
click at [331, 439] on div "Manhole ID MH4" at bounding box center [822, 439] width 1365 height 20
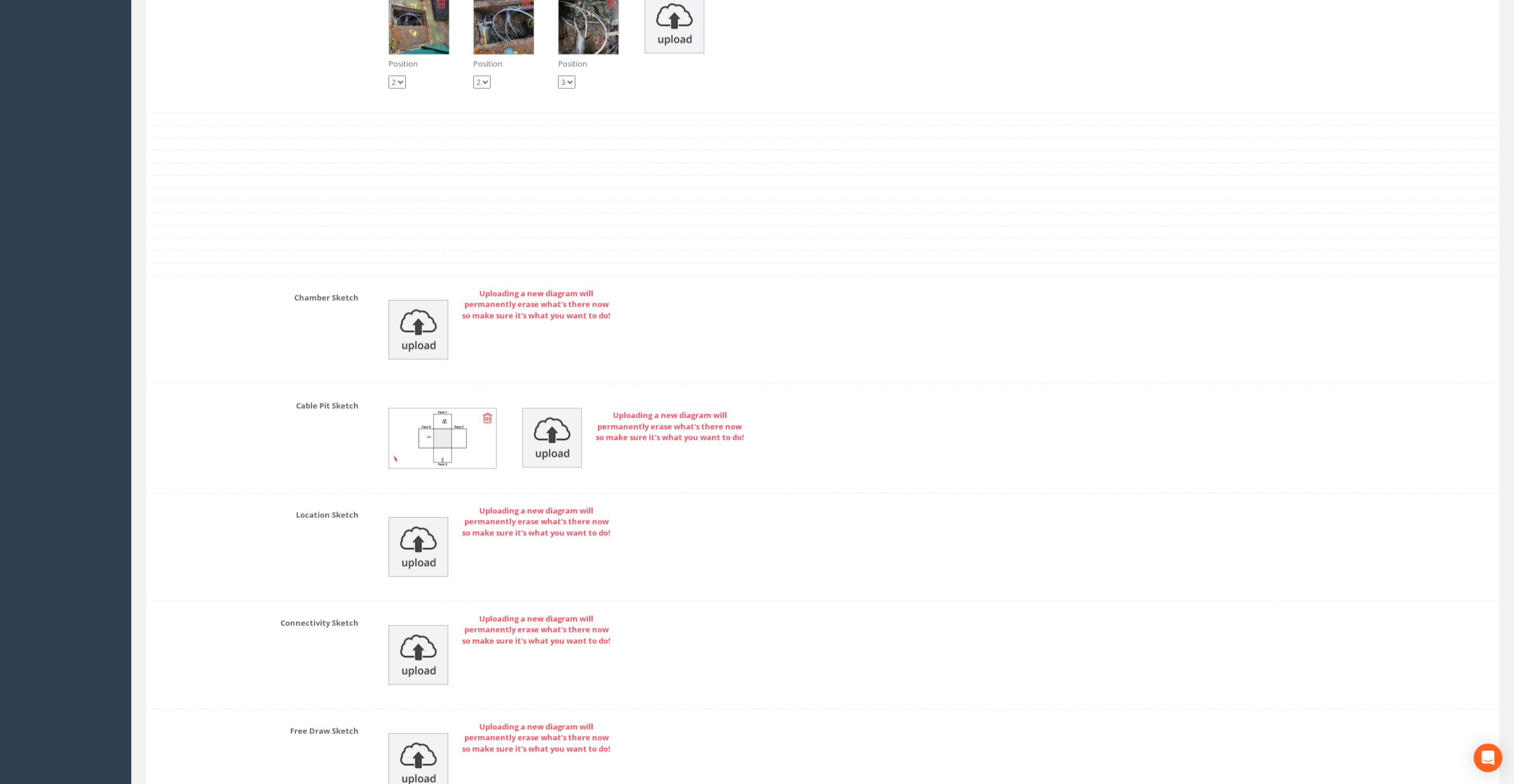
scroll to position [2460, 0]
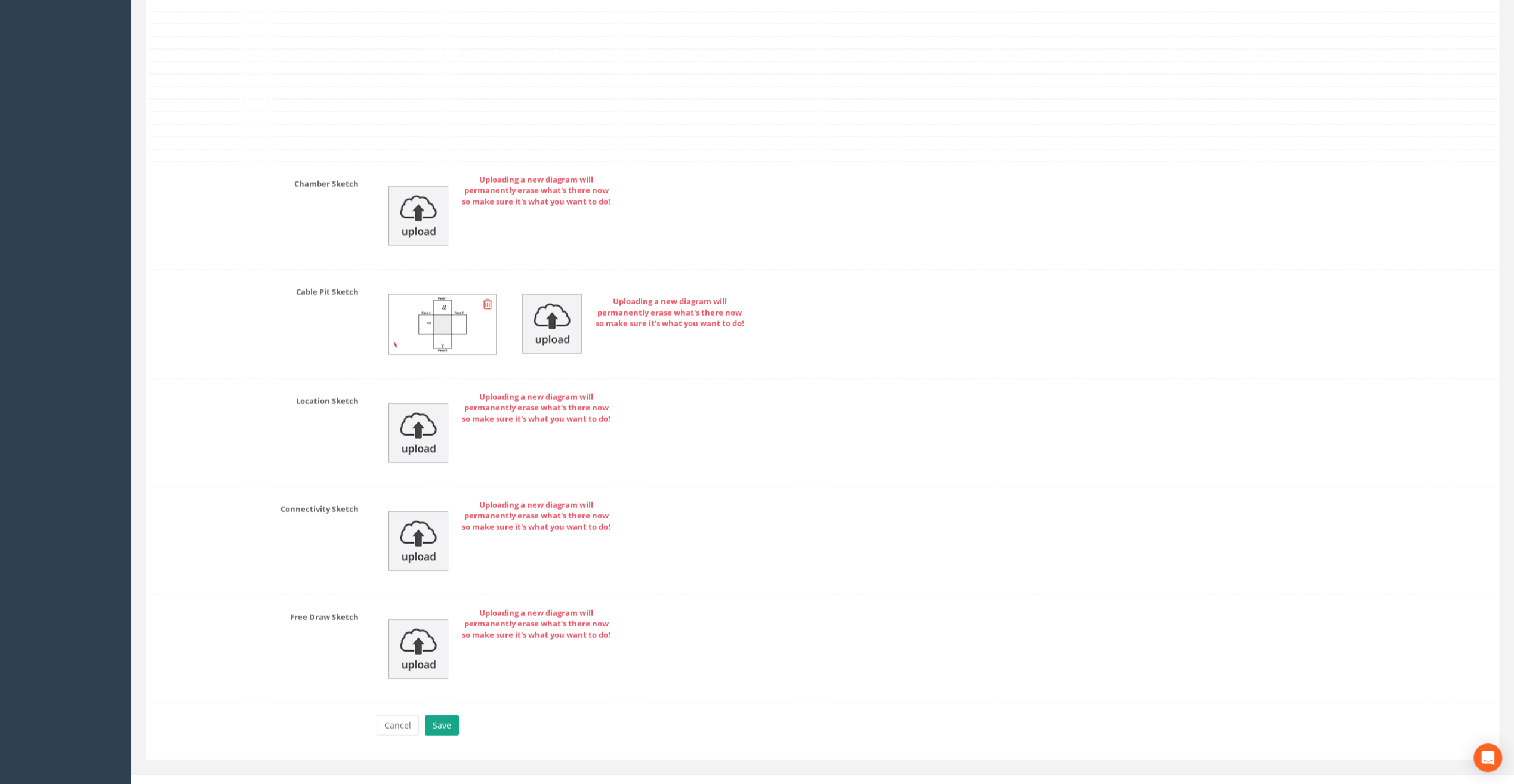
type input "IC4"
click at [447, 716] on button "Save" at bounding box center [442, 726] width 34 height 20
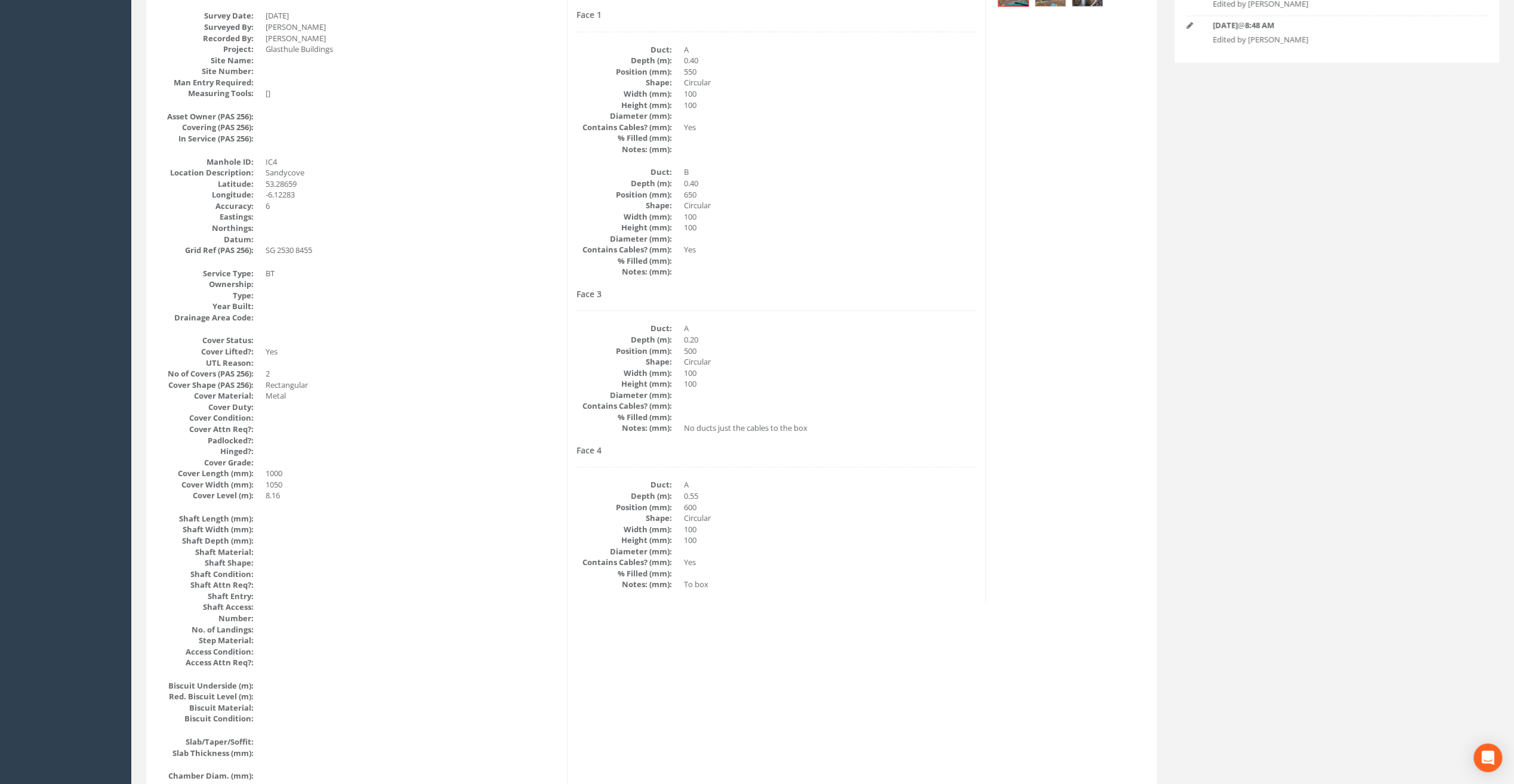
scroll to position [0, 0]
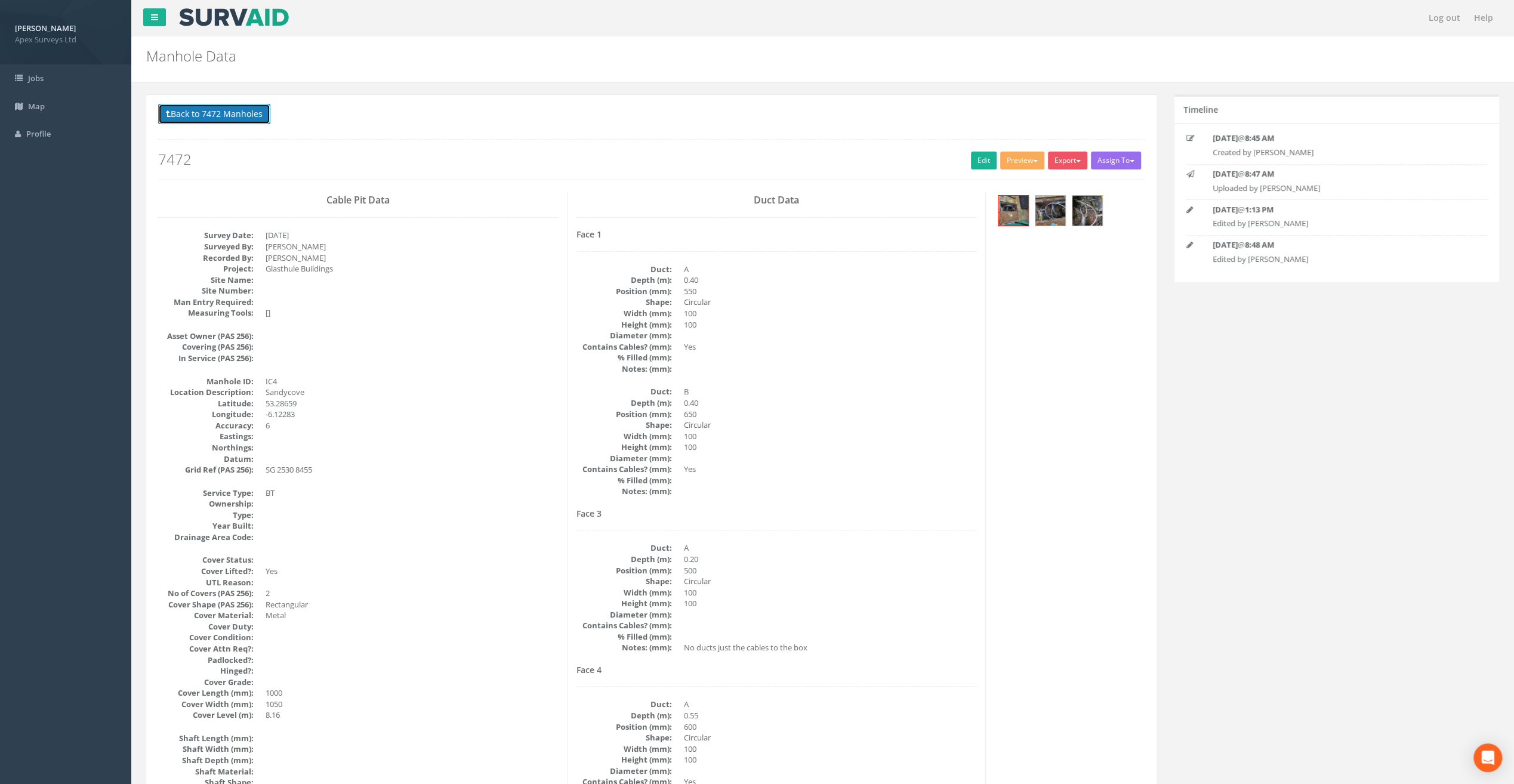
click at [234, 116] on button "Back to 7472 Manholes" at bounding box center [214, 114] width 112 height 20
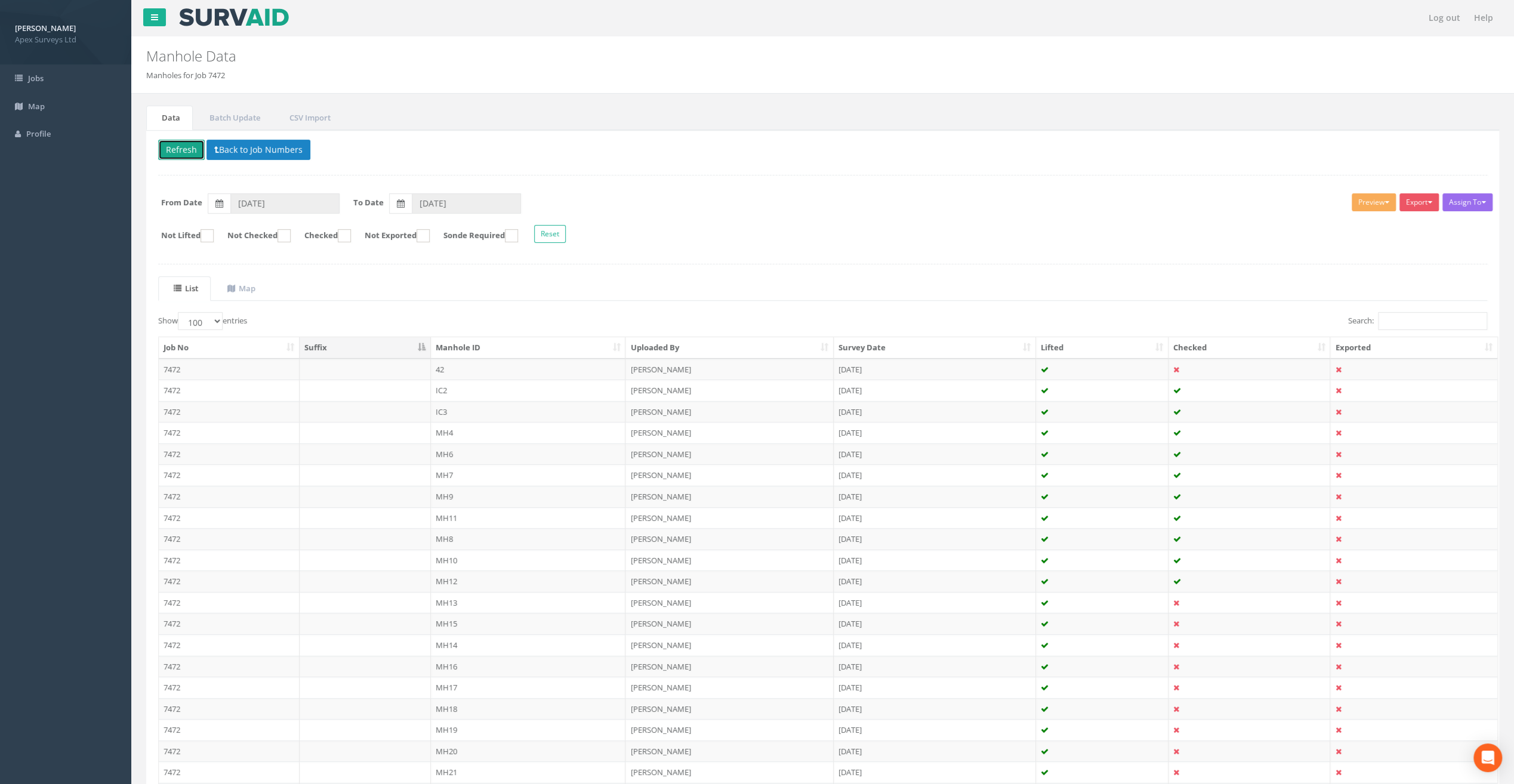
click at [185, 143] on button "Refresh" at bounding box center [181, 150] width 46 height 20
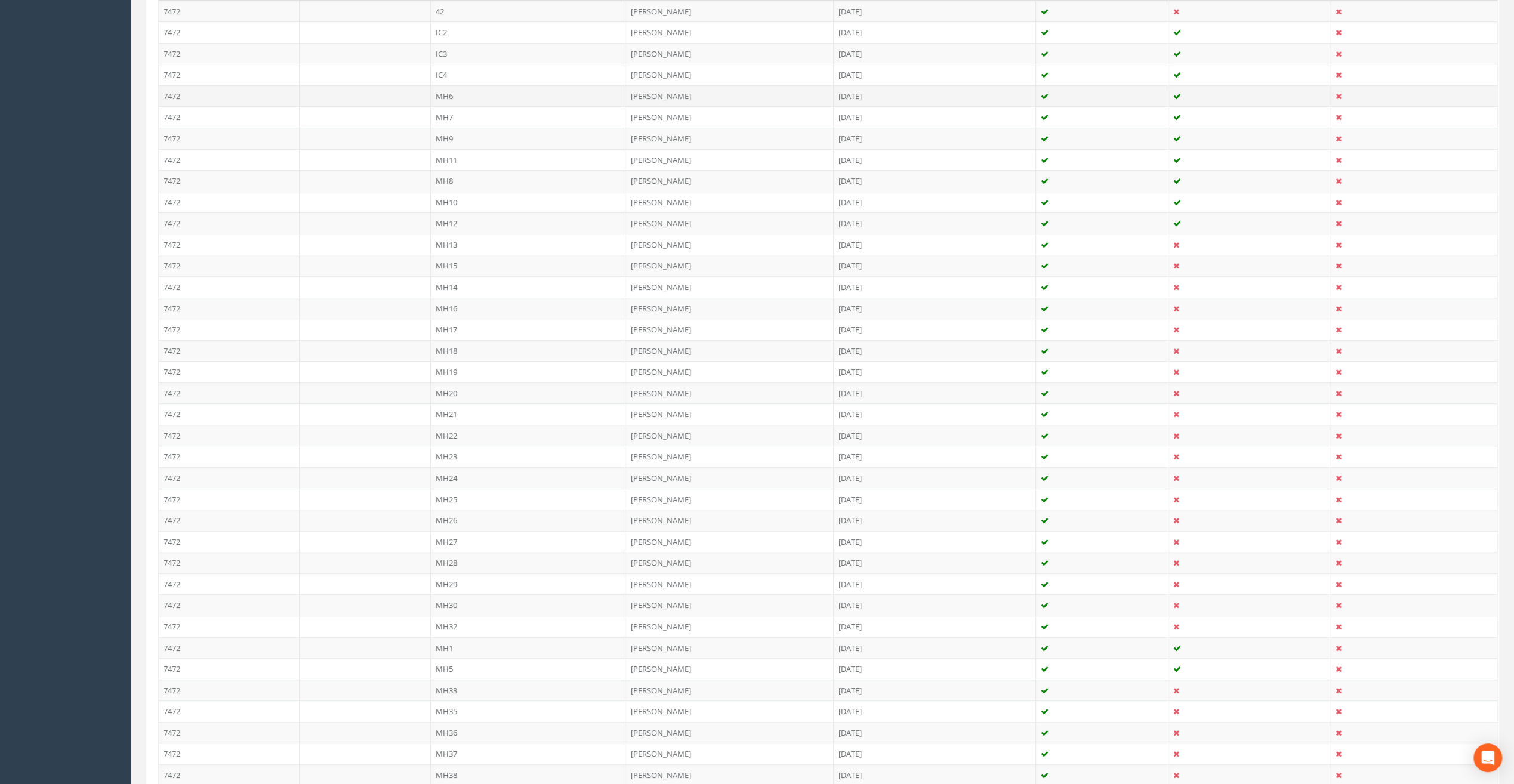
scroll to position [537, 0]
click at [443, 479] on td "MH5" at bounding box center [528, 490] width 195 height 21
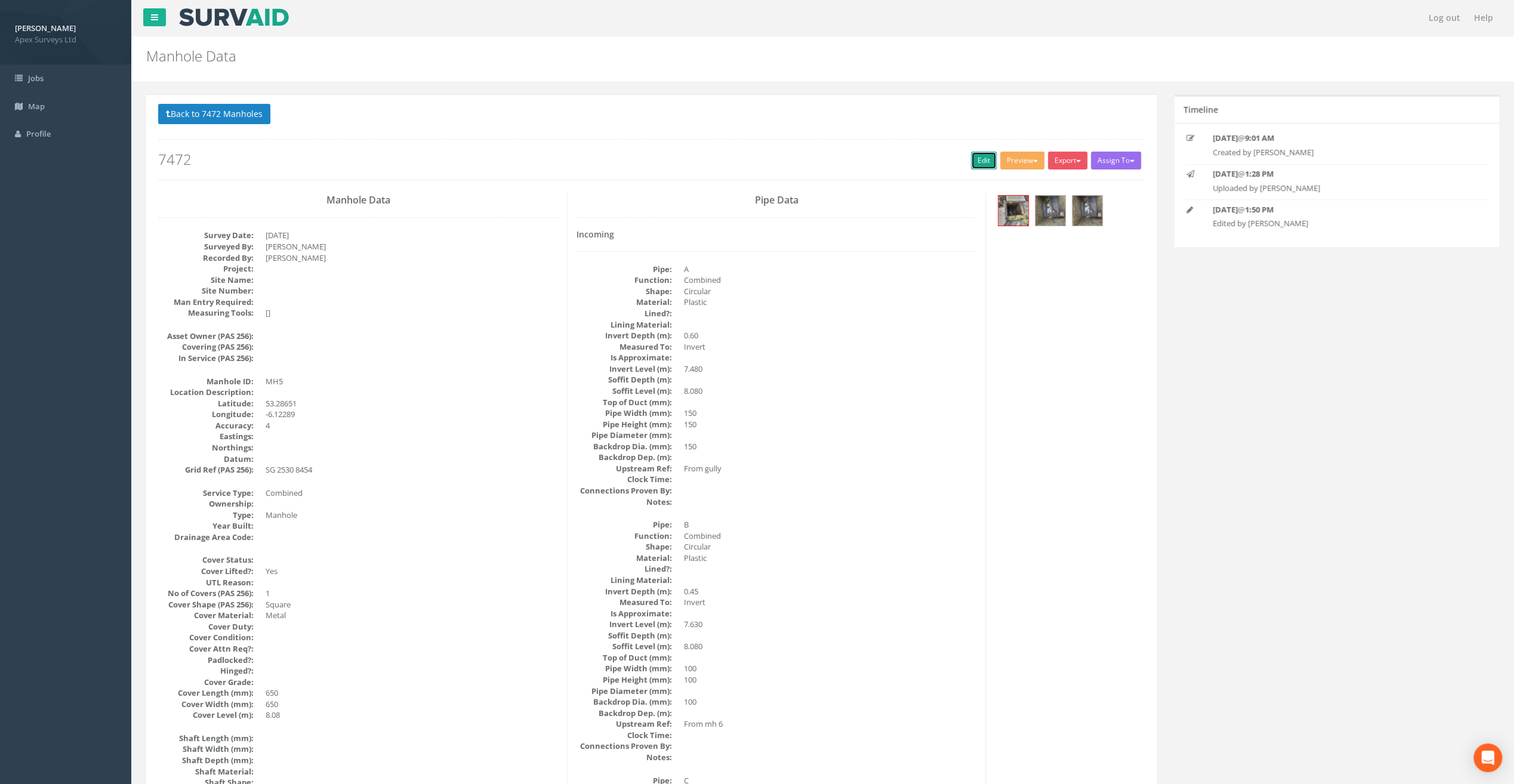
click at [977, 158] on link "Edit" at bounding box center [984, 160] width 26 height 18
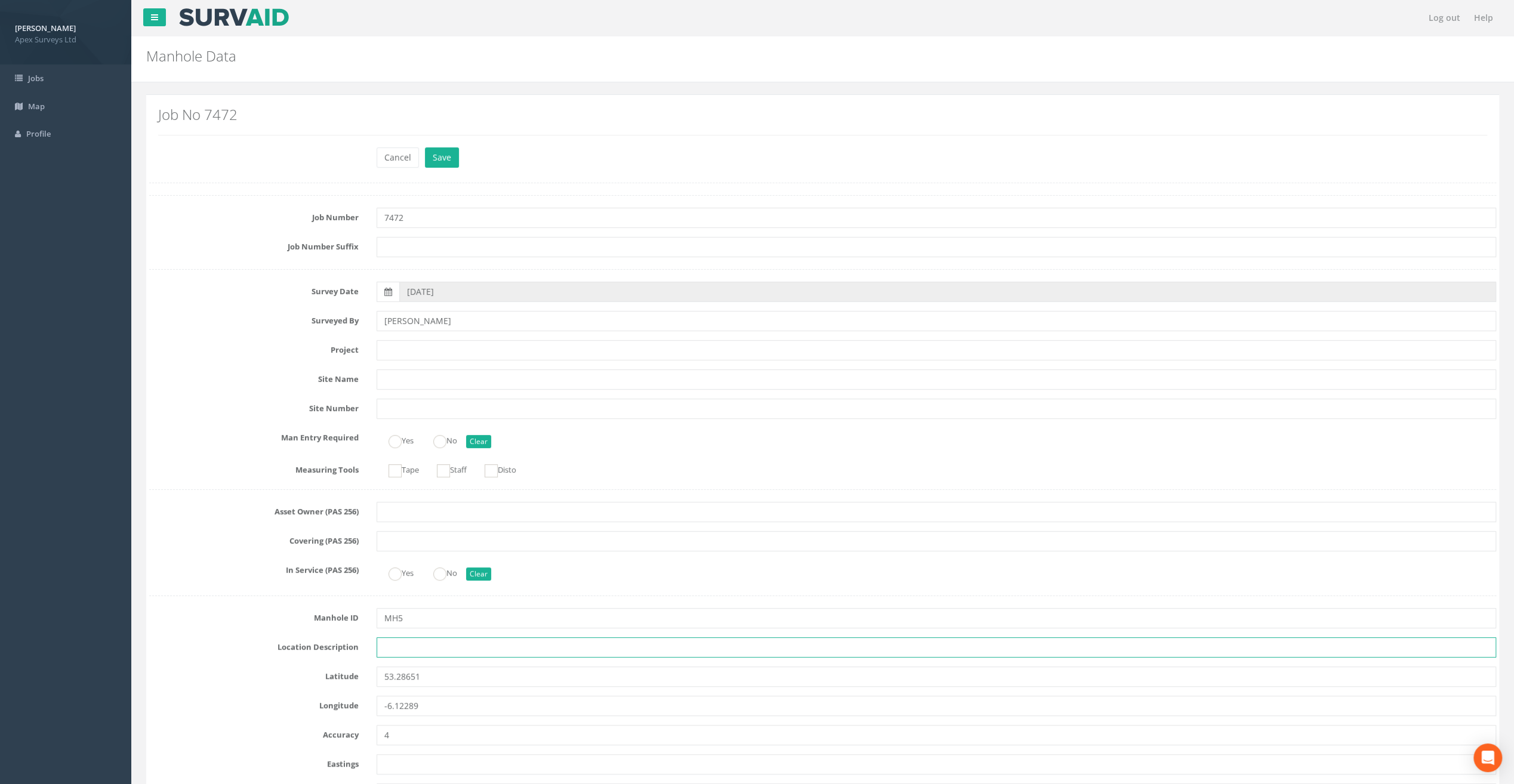
click at [398, 651] on input "text" at bounding box center [936, 647] width 1120 height 20
paste input "Sandycove"
type input "Sandycove"
click at [409, 355] on input "text" at bounding box center [936, 350] width 1120 height 20
paste input "Glasthule Buildings"
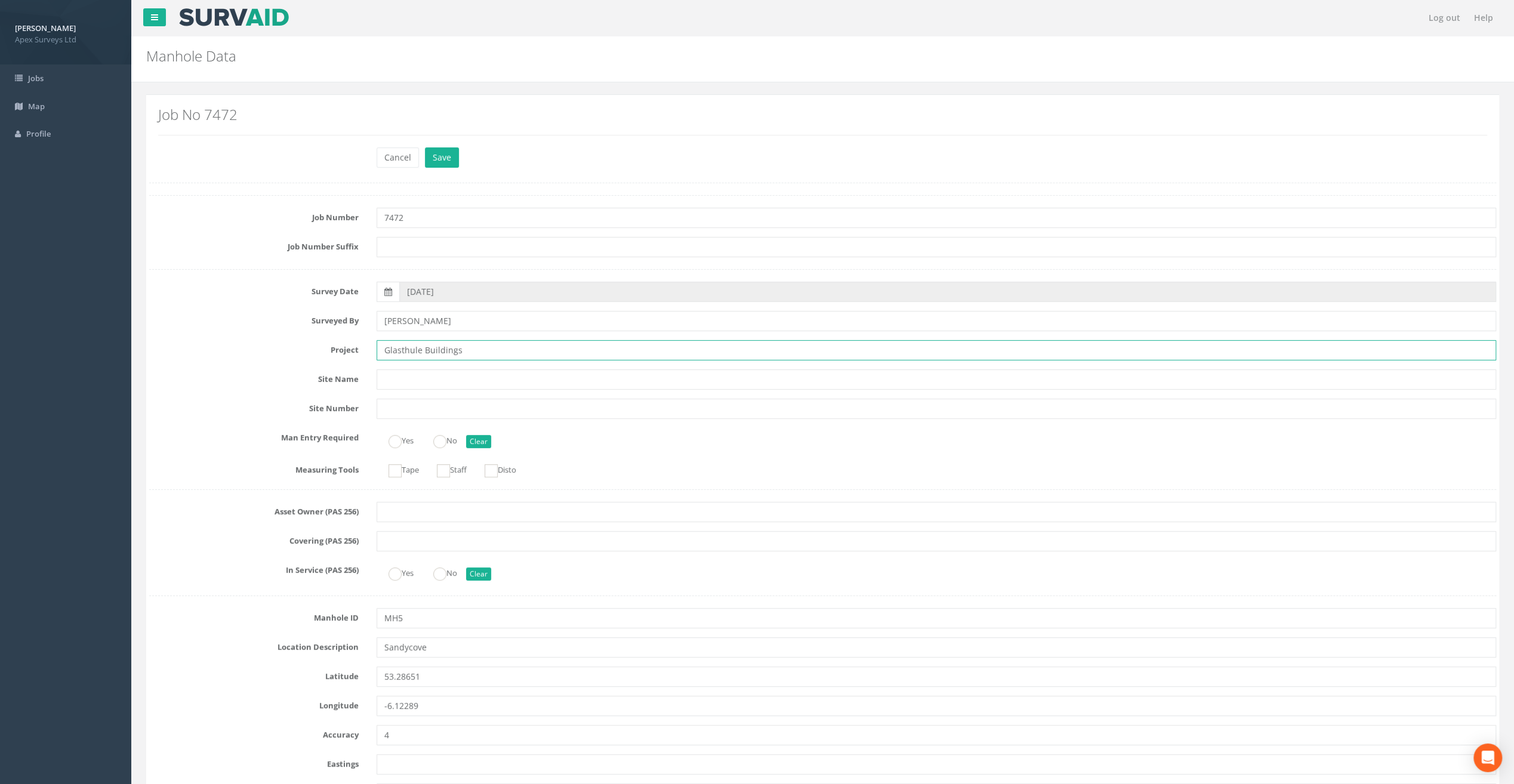
type input "Glasthule Buildings"
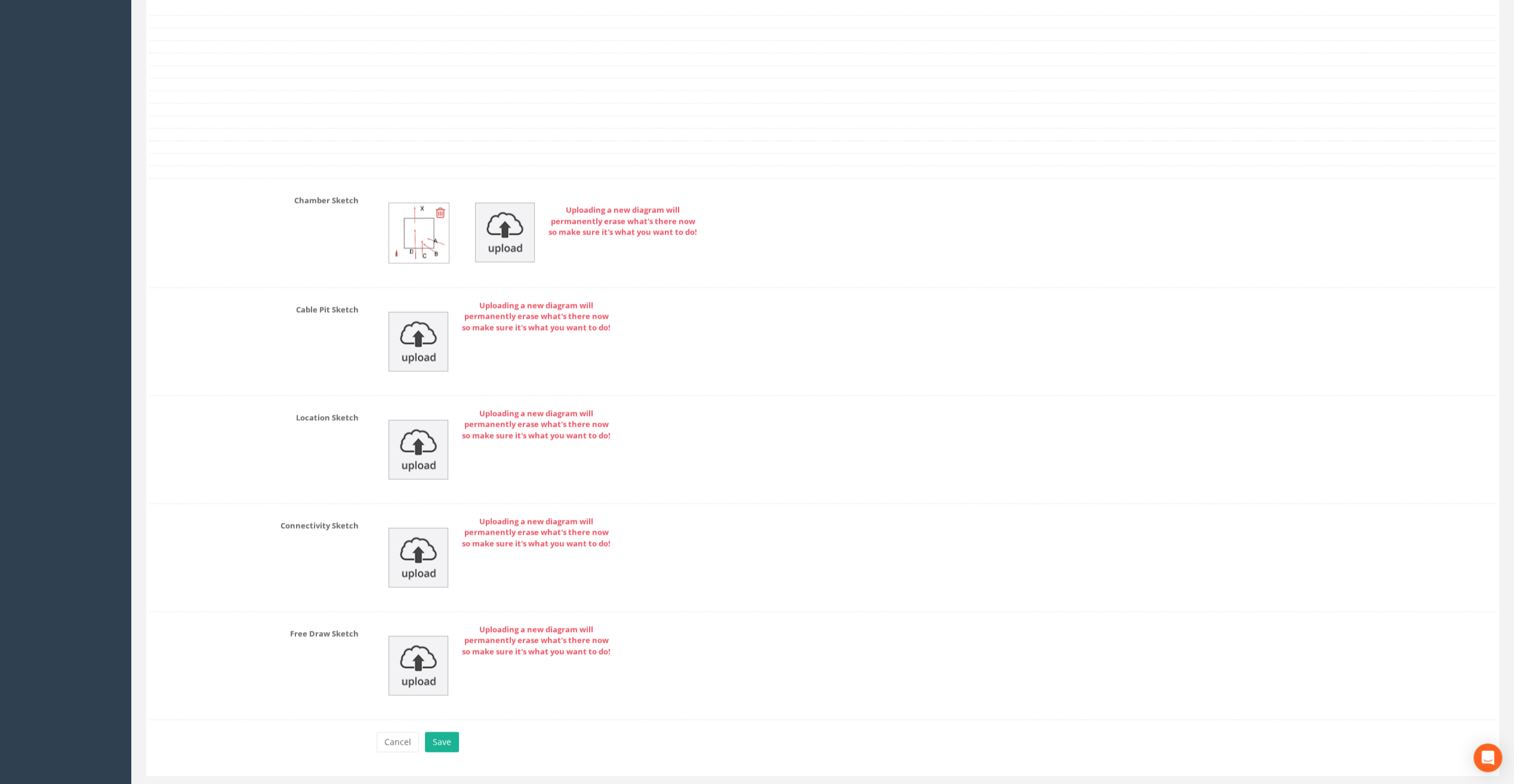
scroll to position [2431, 0]
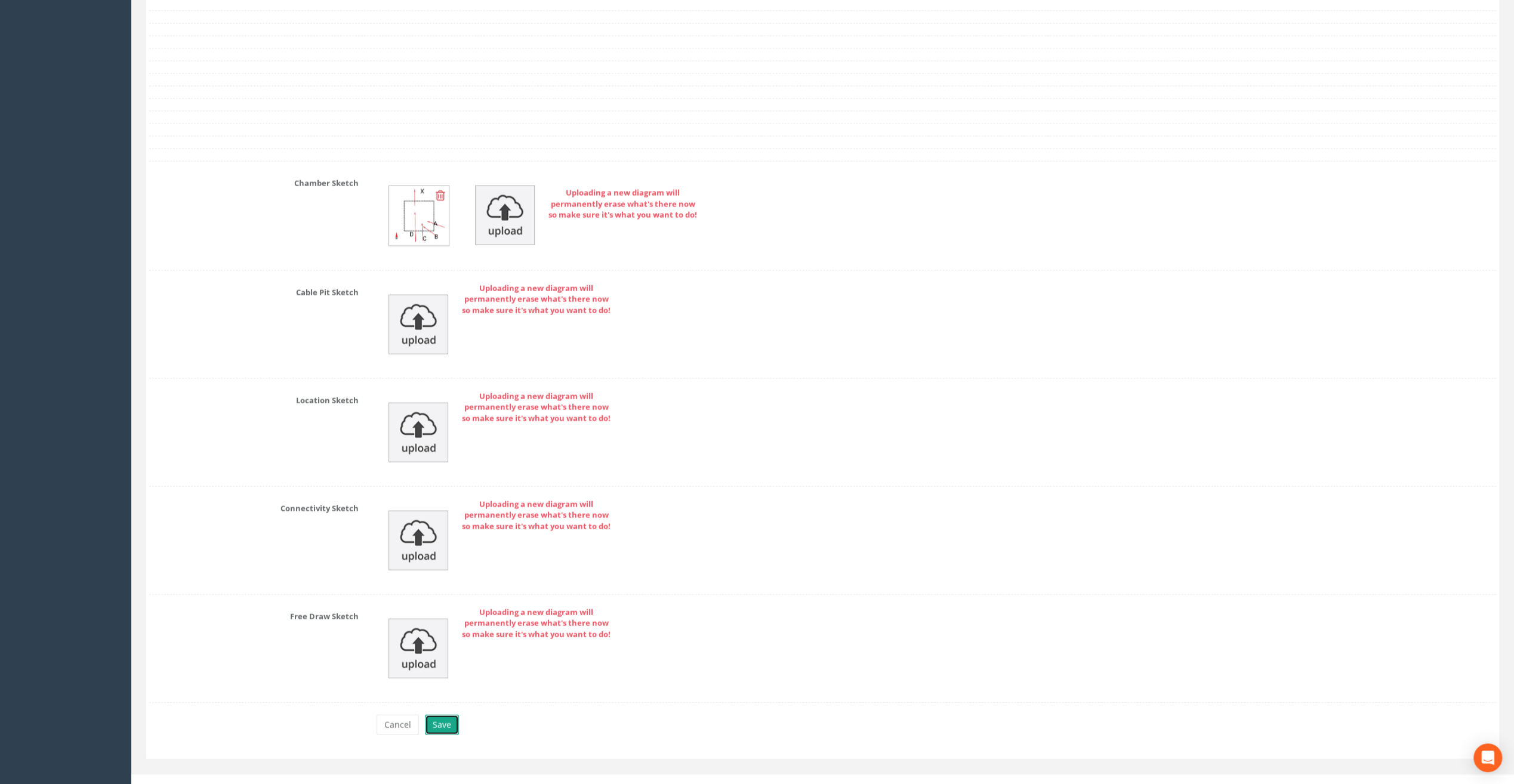
click at [442, 715] on button "Save" at bounding box center [442, 725] width 34 height 20
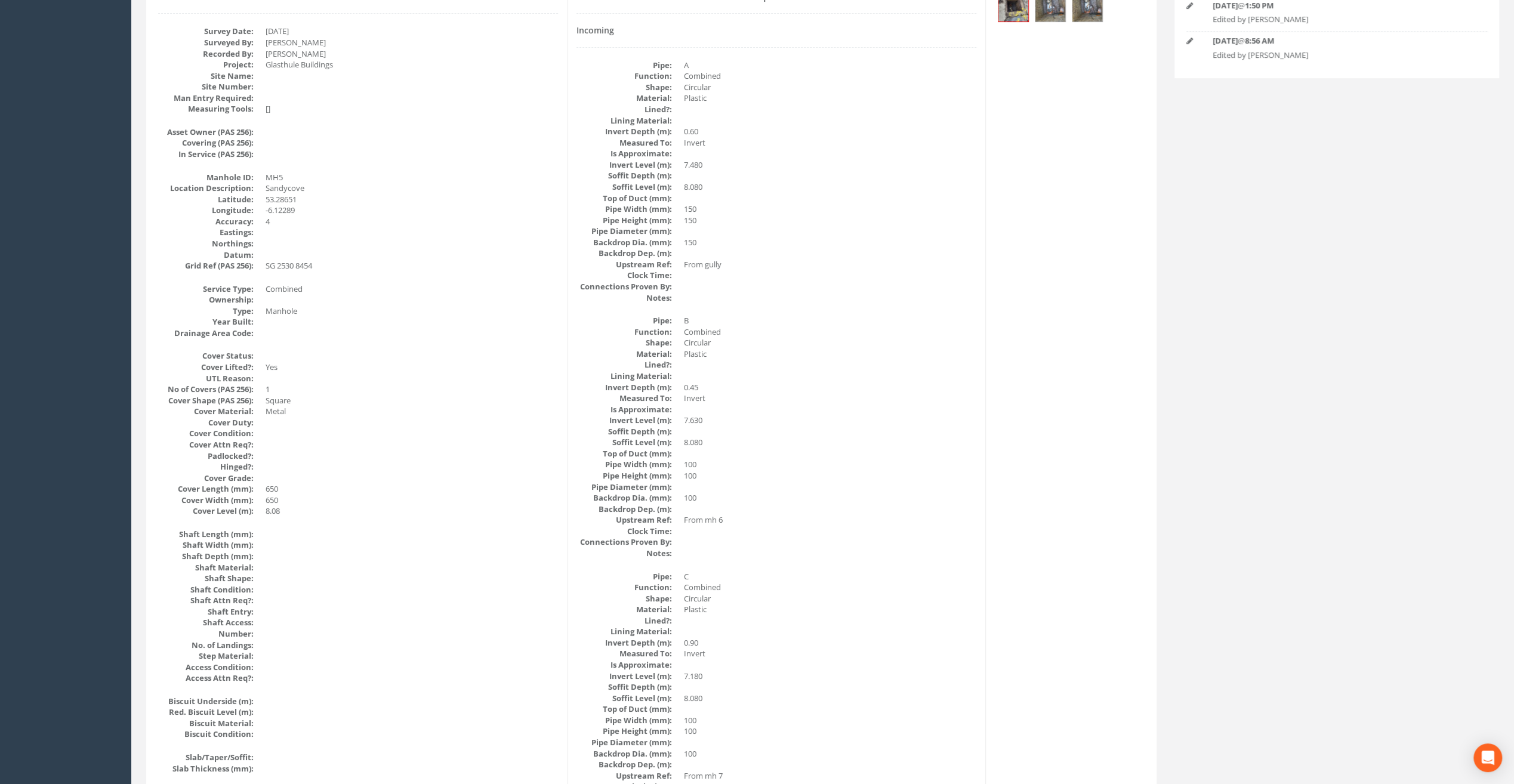
scroll to position [0, 0]
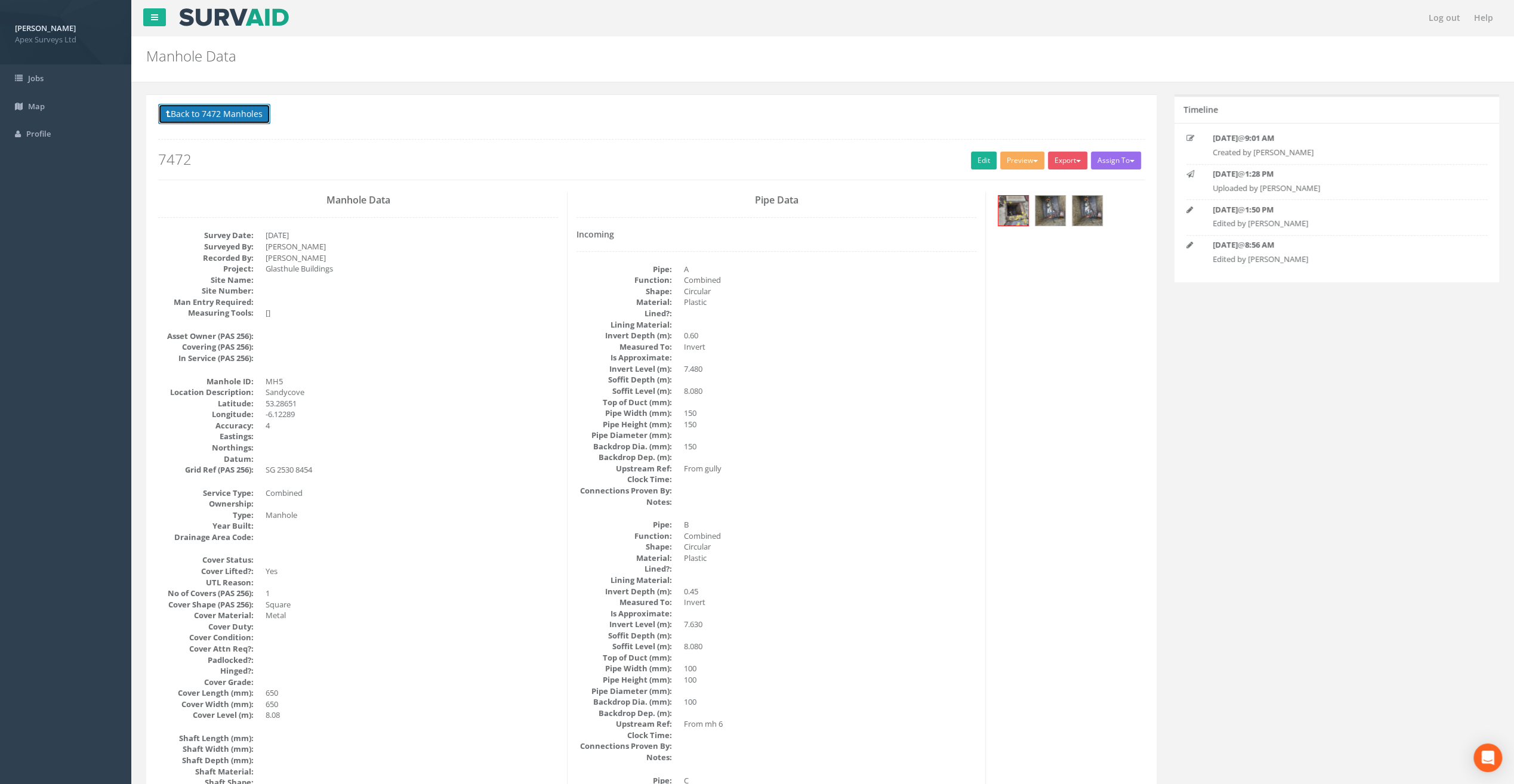
click at [239, 110] on button "Back to 7472 Manholes" at bounding box center [214, 114] width 112 height 20
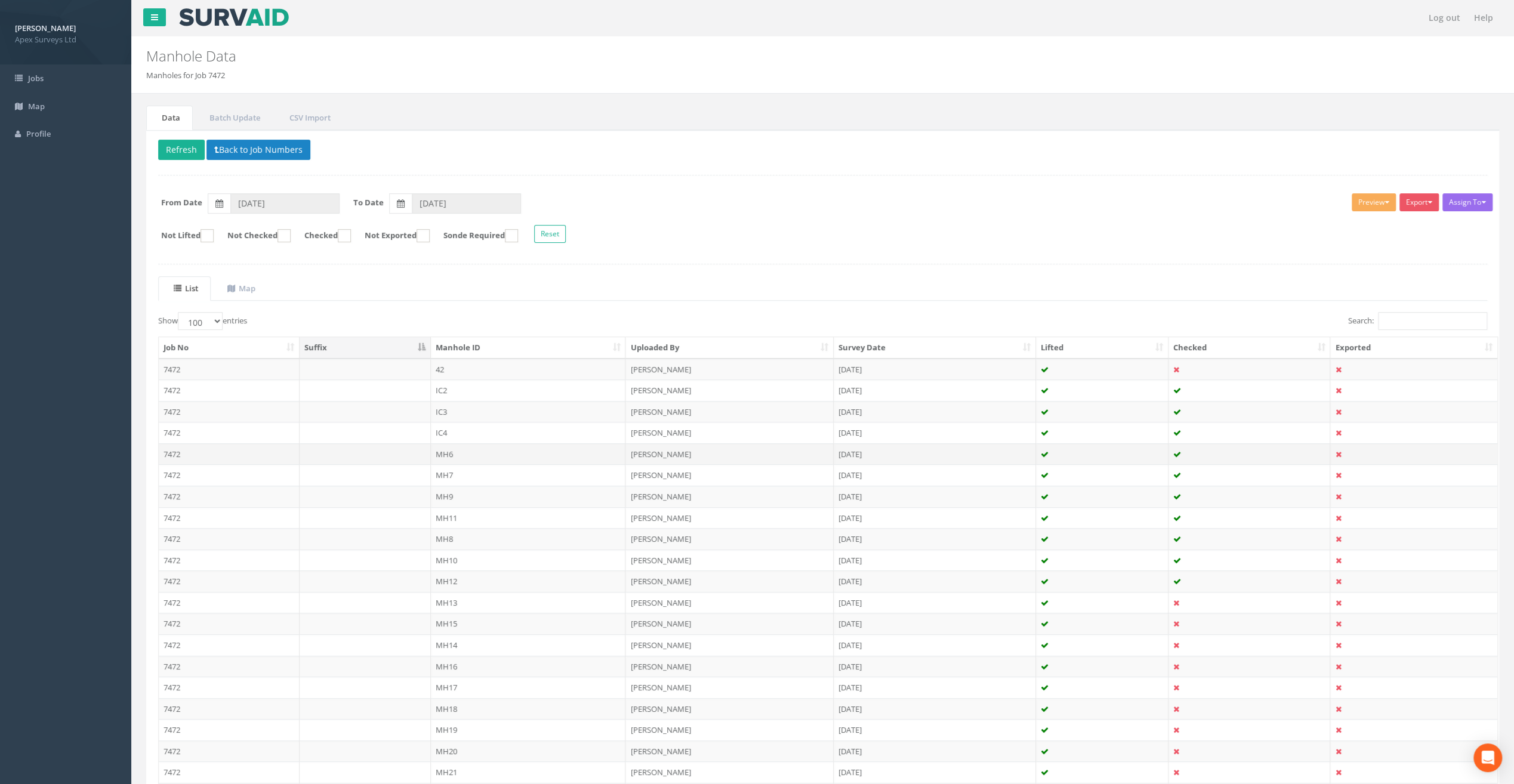
click at [458, 449] on td "MH6" at bounding box center [528, 454] width 195 height 21
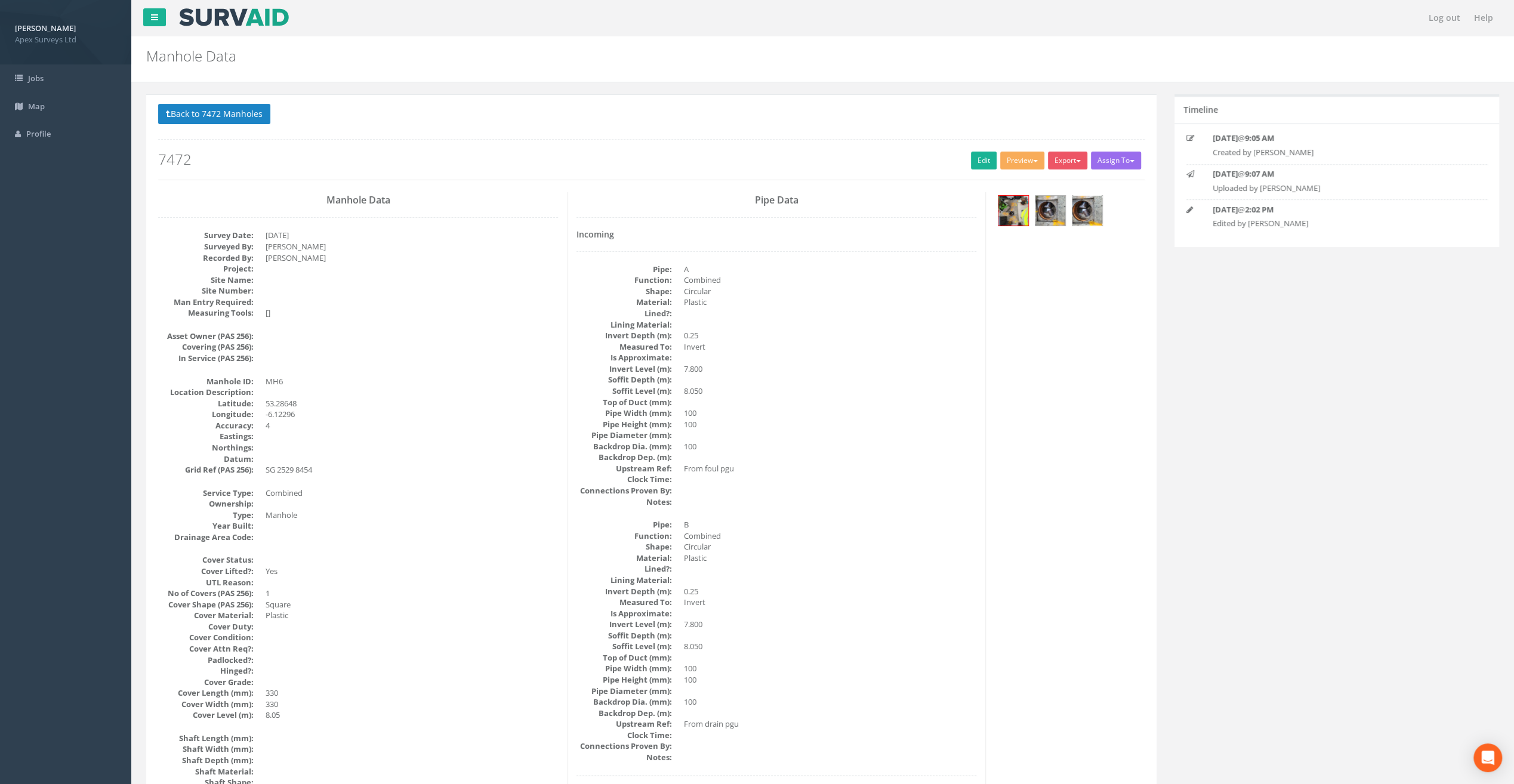
click at [1080, 208] on img at bounding box center [1087, 210] width 30 height 30
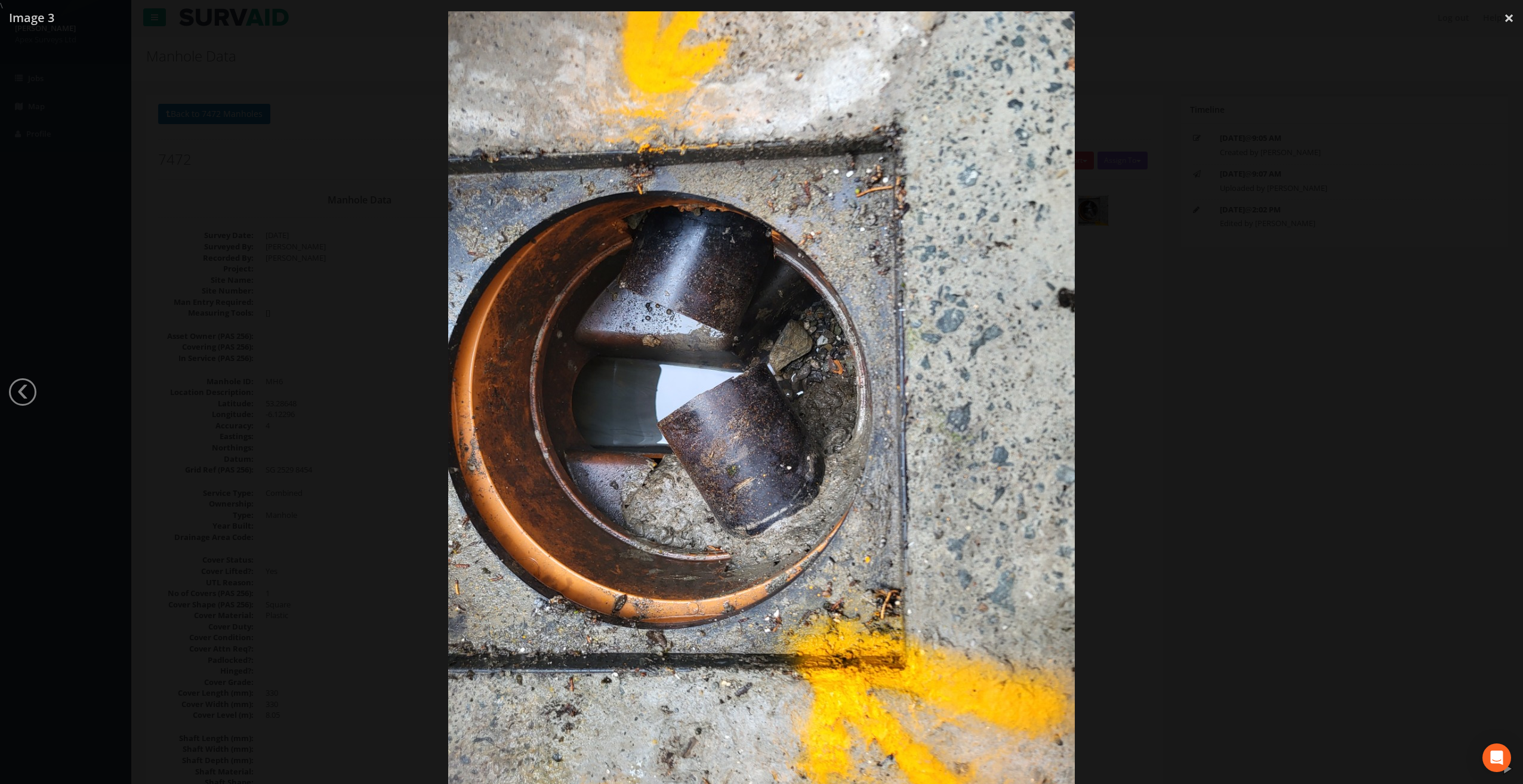
click at [37, 400] on div at bounding box center [761, 403] width 1523 height 784
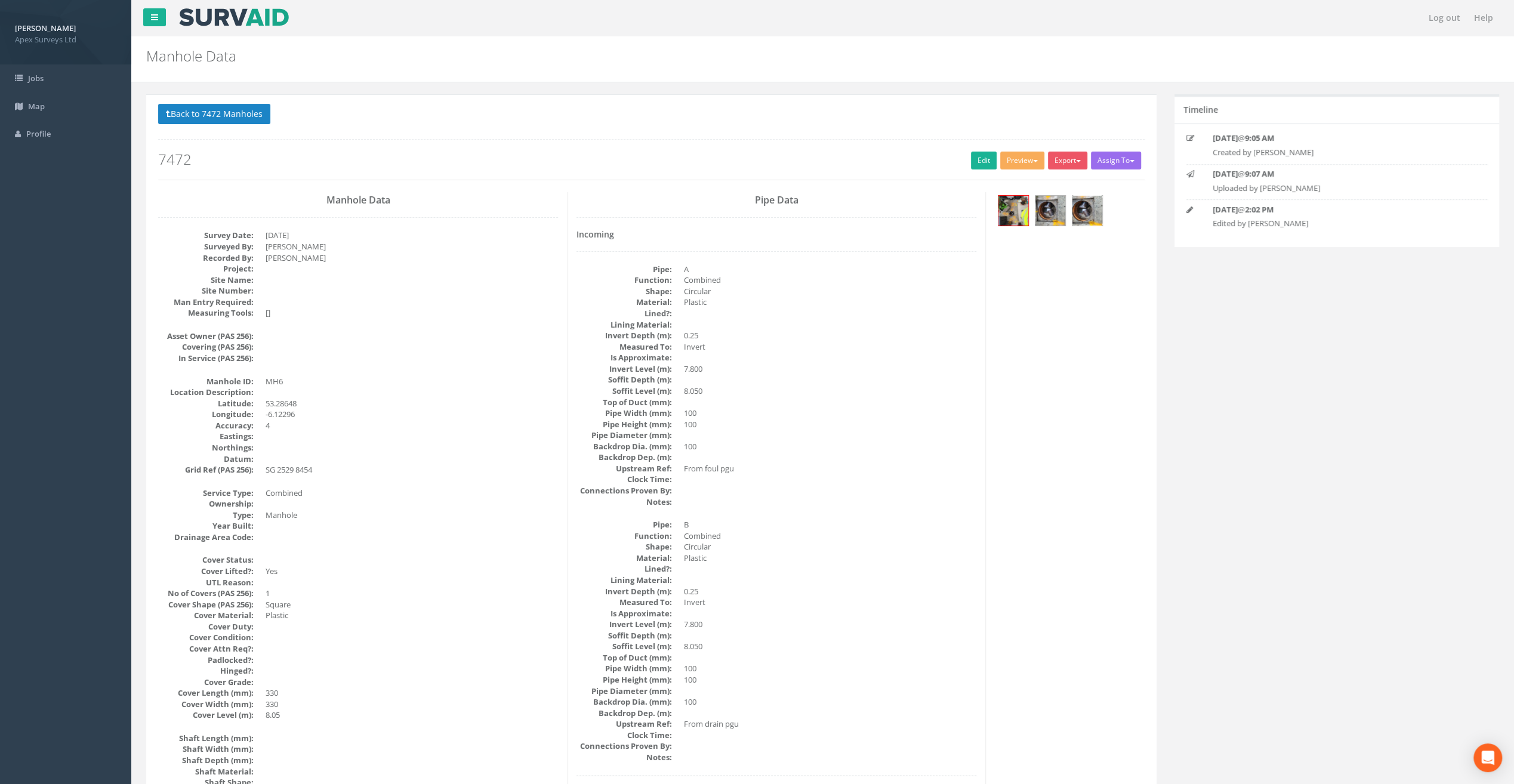
click at [1082, 203] on img at bounding box center [1087, 210] width 30 height 30
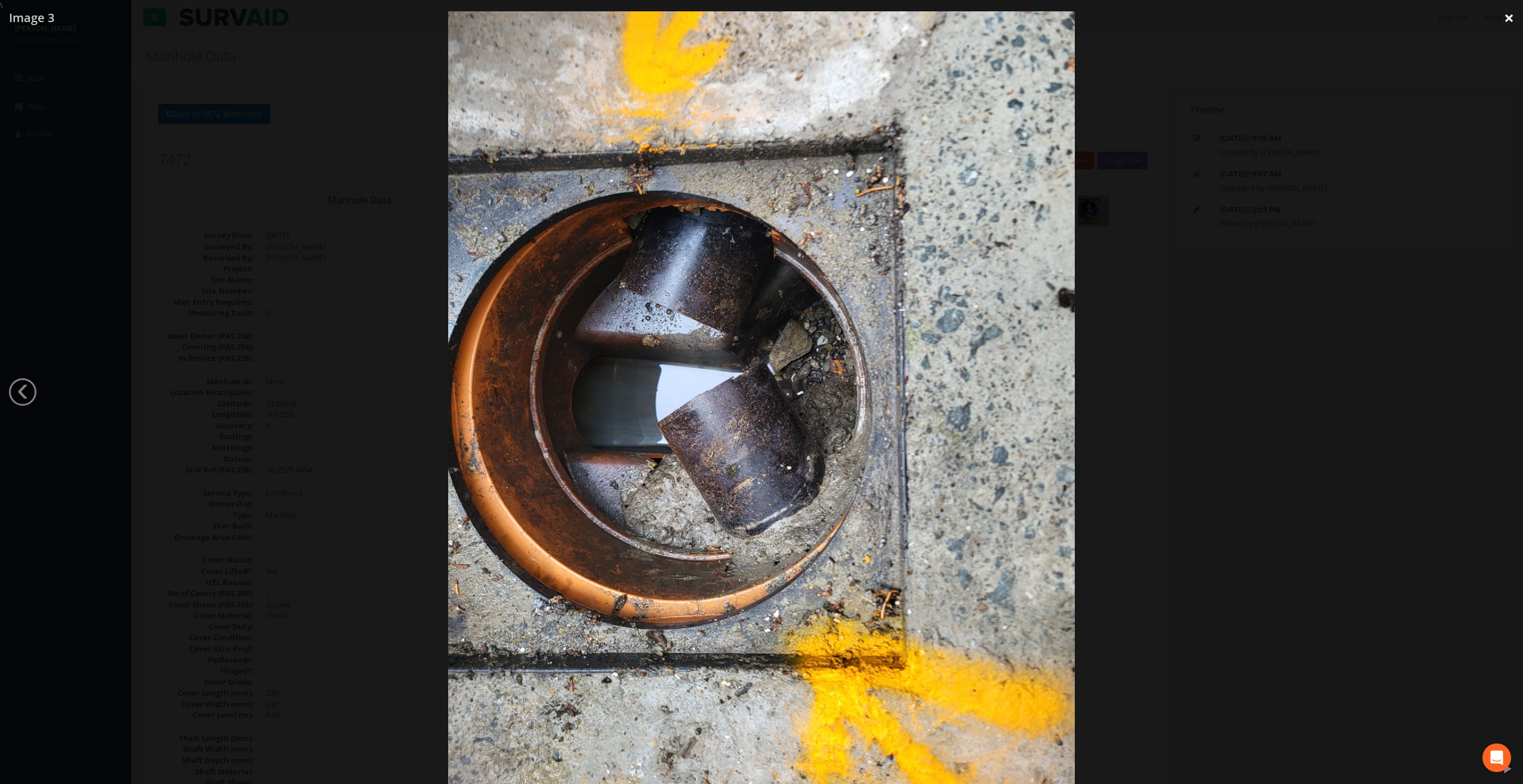
click at [1514, 18] on link "×" at bounding box center [1509, 18] width 28 height 36
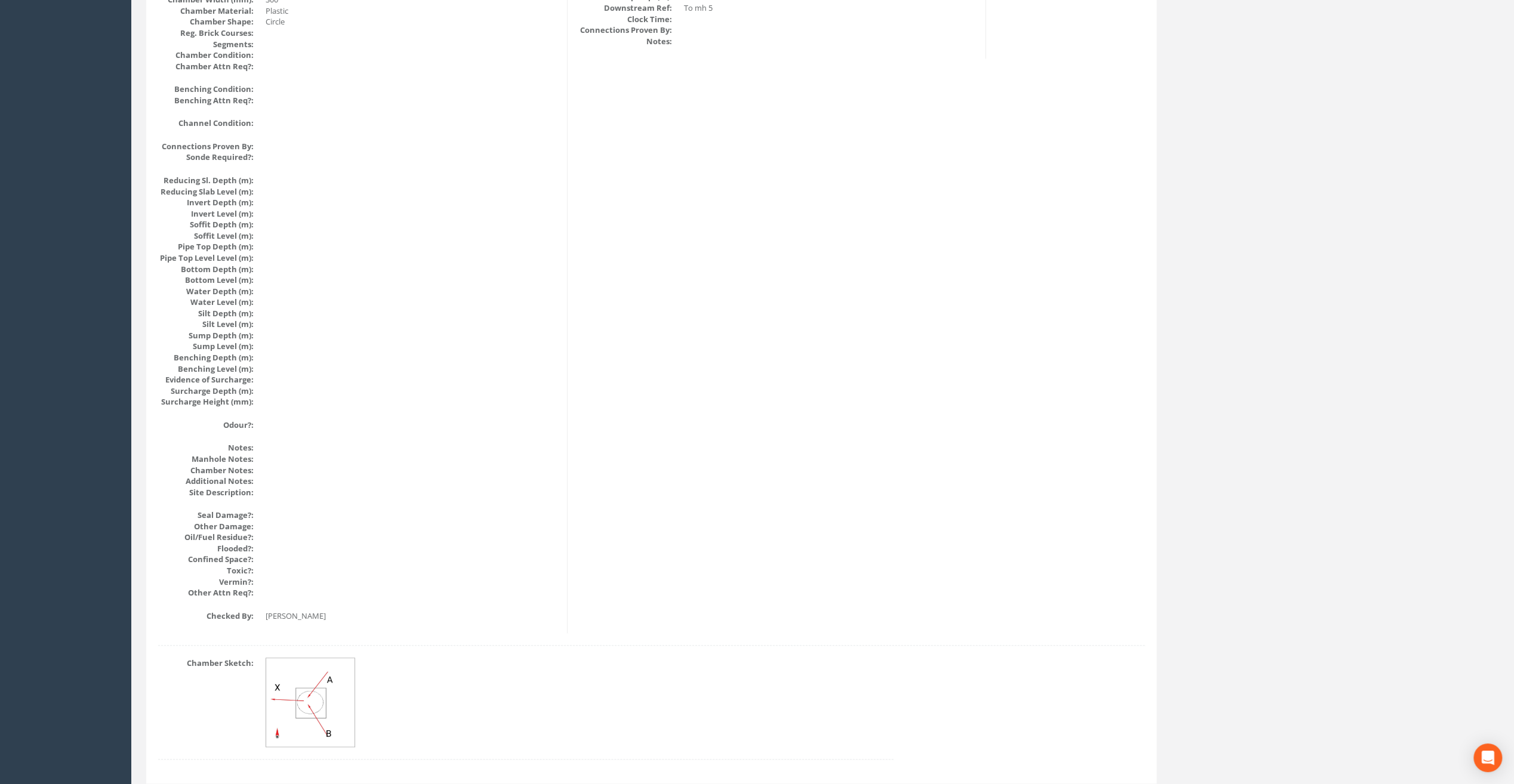
scroll to position [1055, 0]
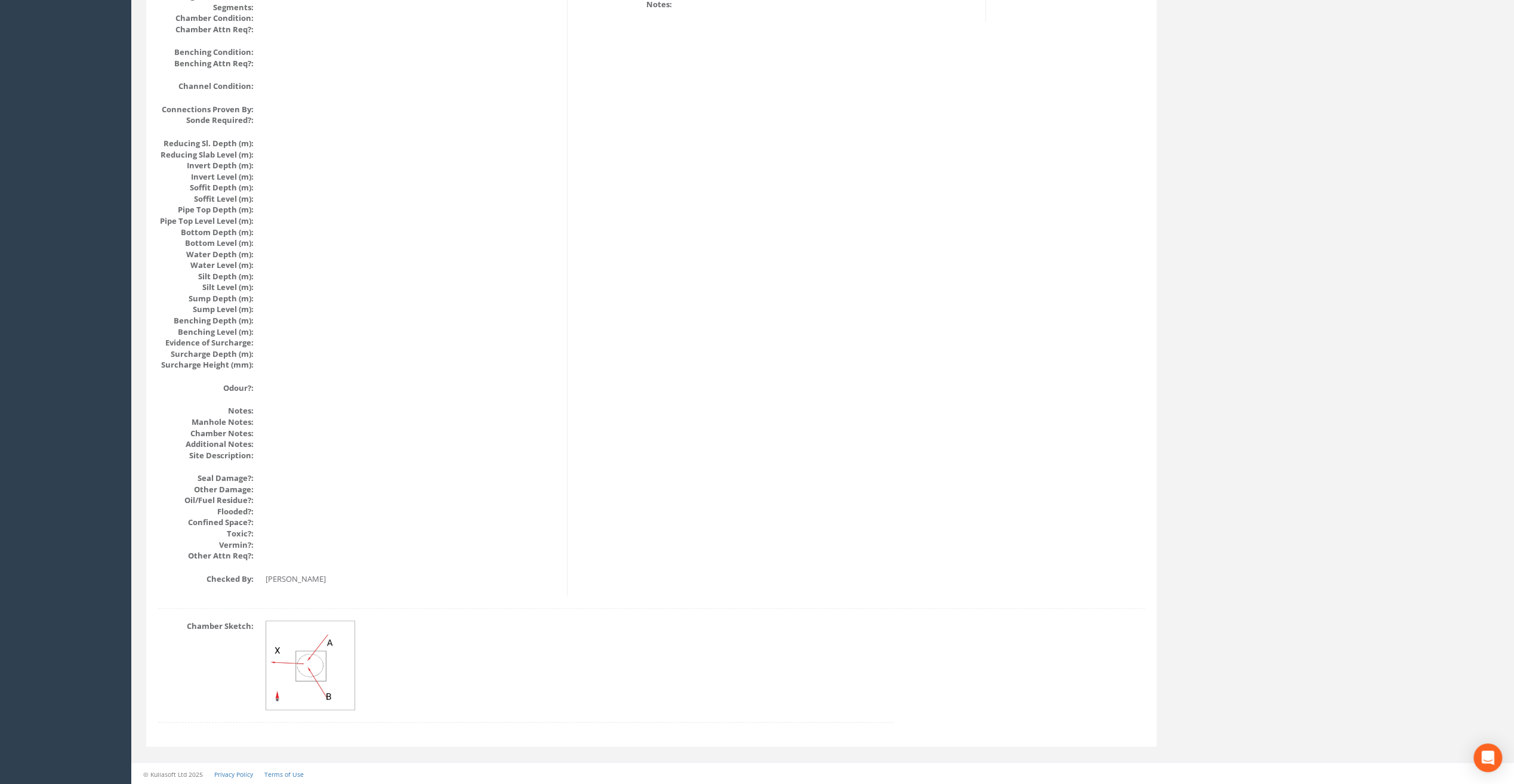
click at [312, 664] on img at bounding box center [310, 666] width 90 height 90
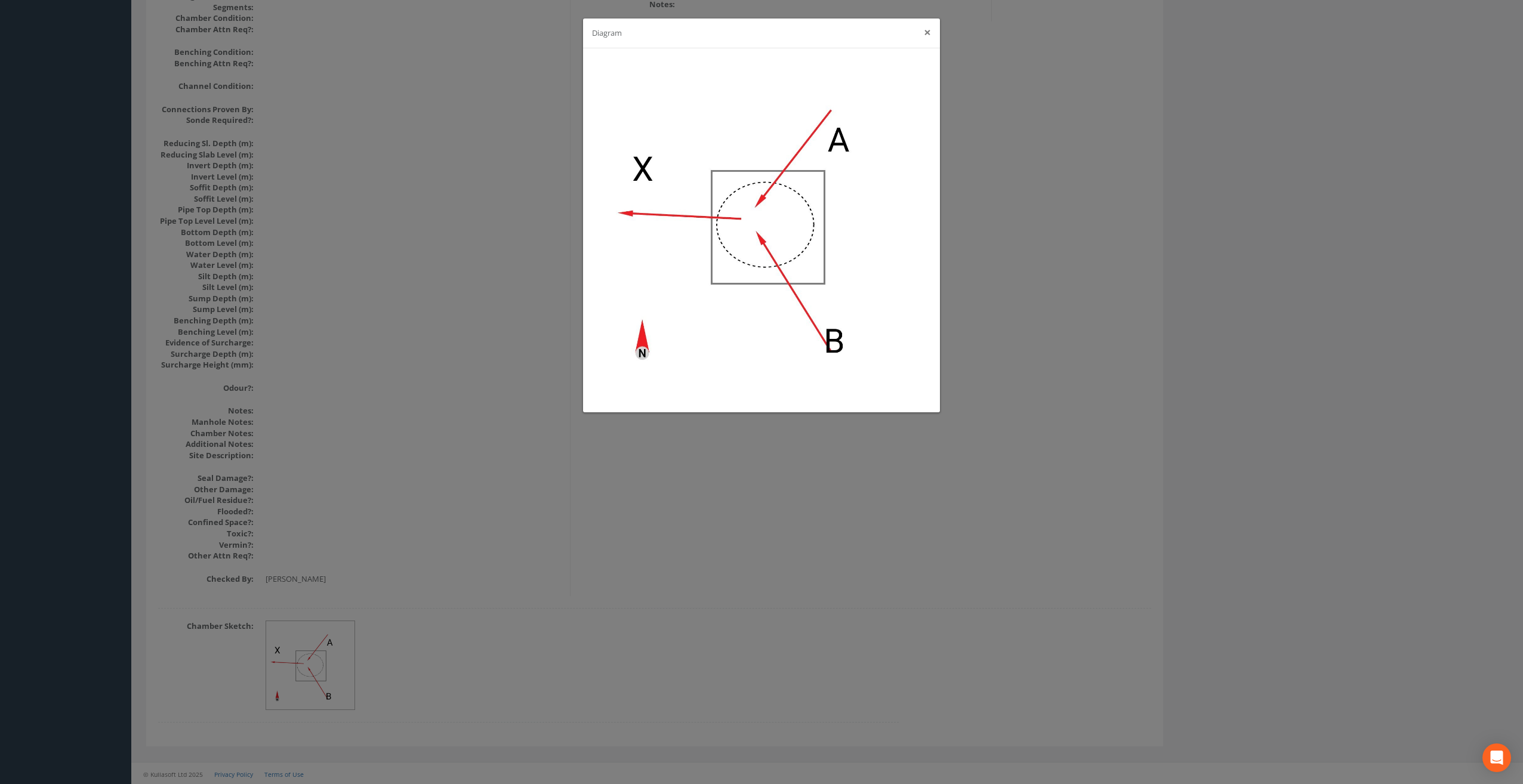
click at [930, 31] on button "×" at bounding box center [928, 32] width 7 height 13
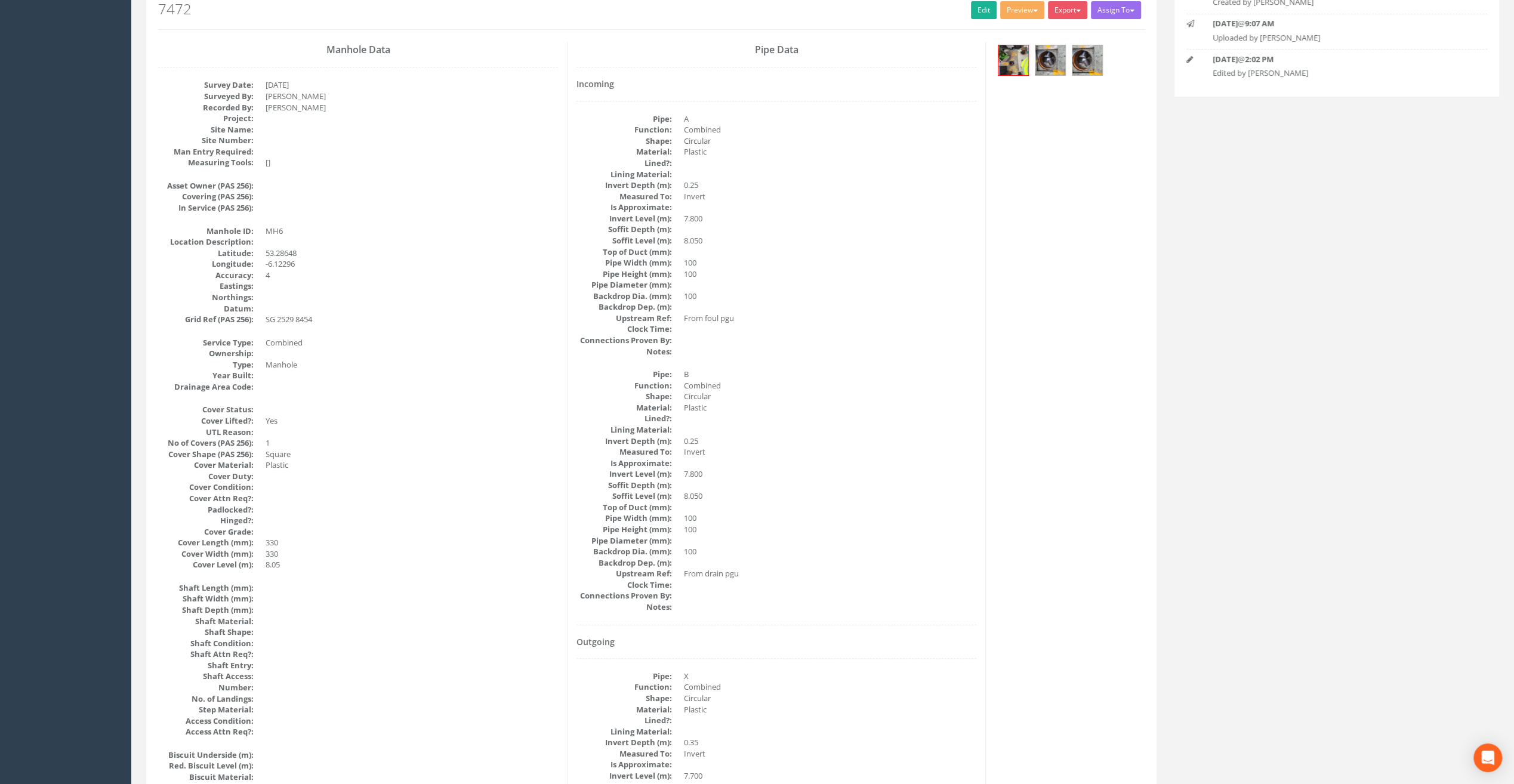
scroll to position [0, 0]
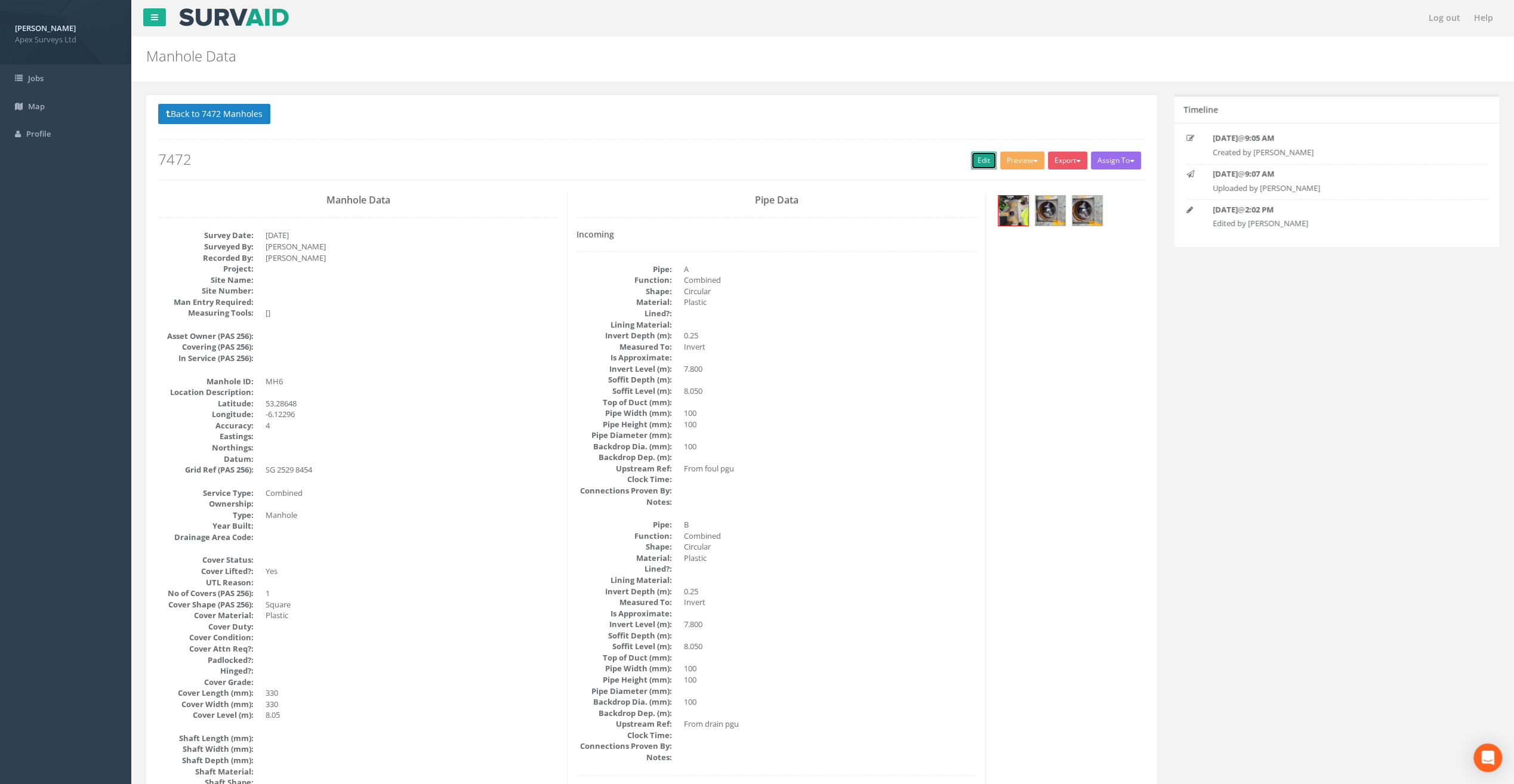
click at [973, 157] on link "Edit" at bounding box center [984, 160] width 26 height 18
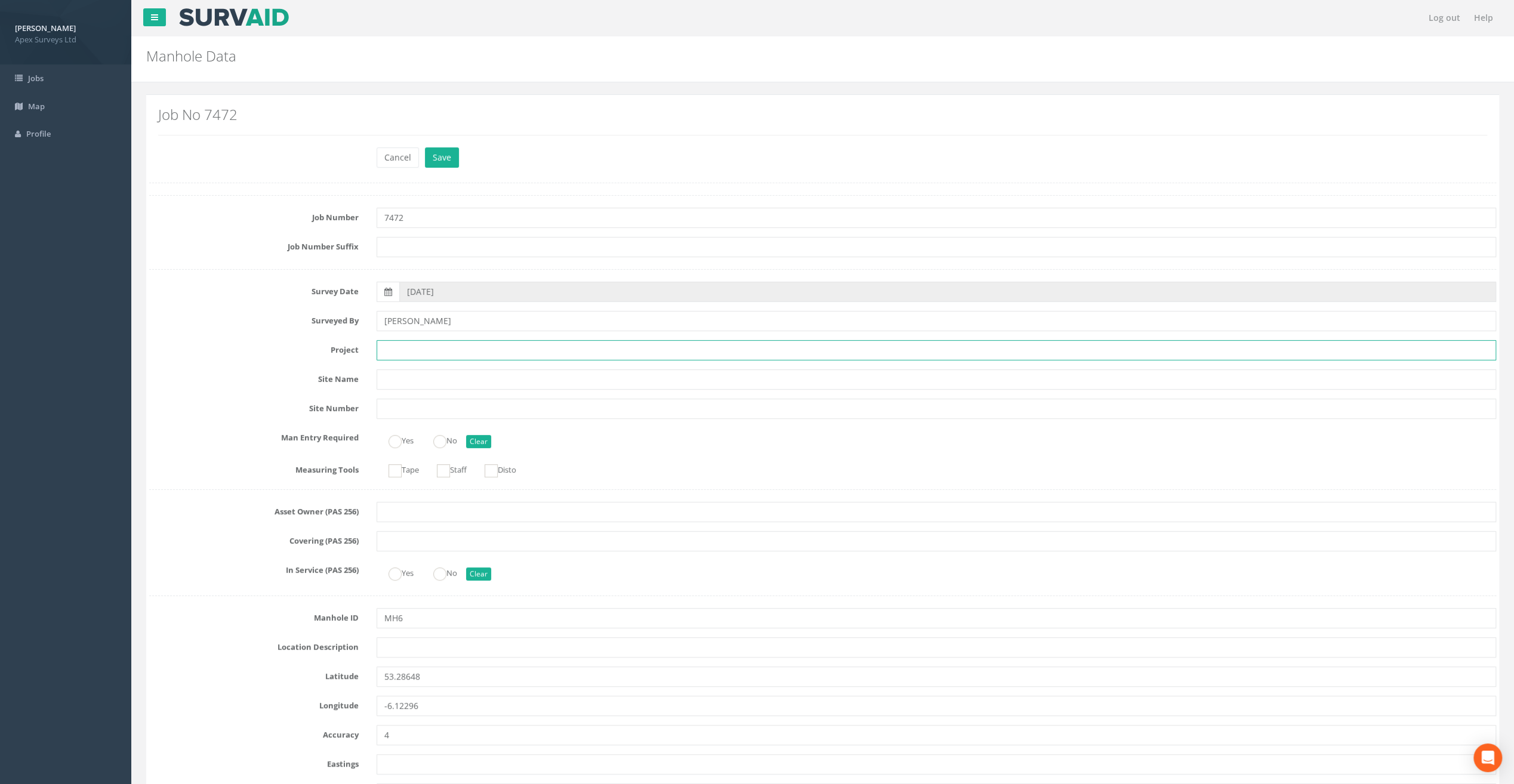
click at [422, 343] on input "text" at bounding box center [936, 350] width 1120 height 20
paste input "Glasthule Buildings"
type input "Glasthule Buildings"
click at [402, 646] on input "text" at bounding box center [936, 647] width 1120 height 20
paste input "Sandycove"
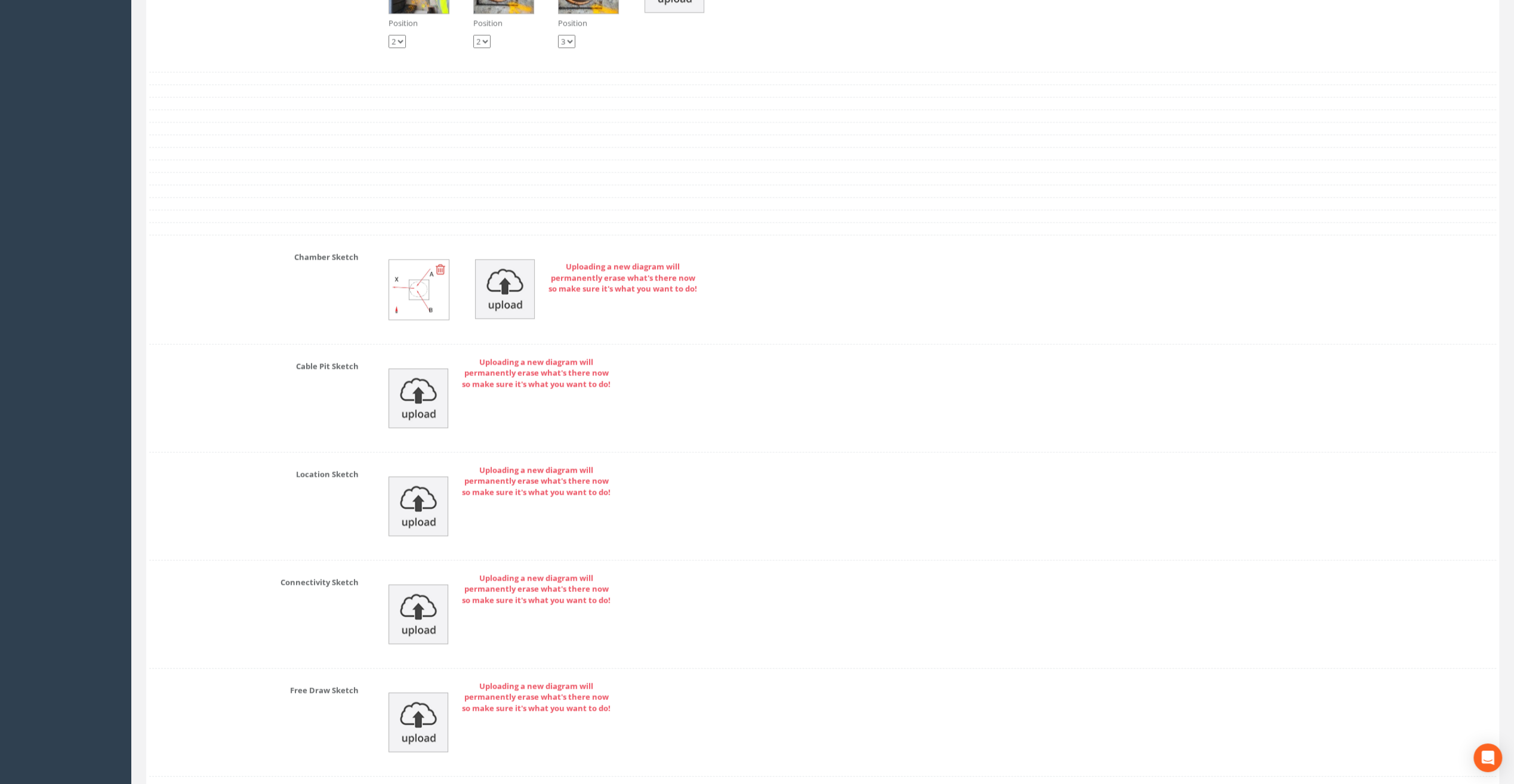
scroll to position [2341, 0]
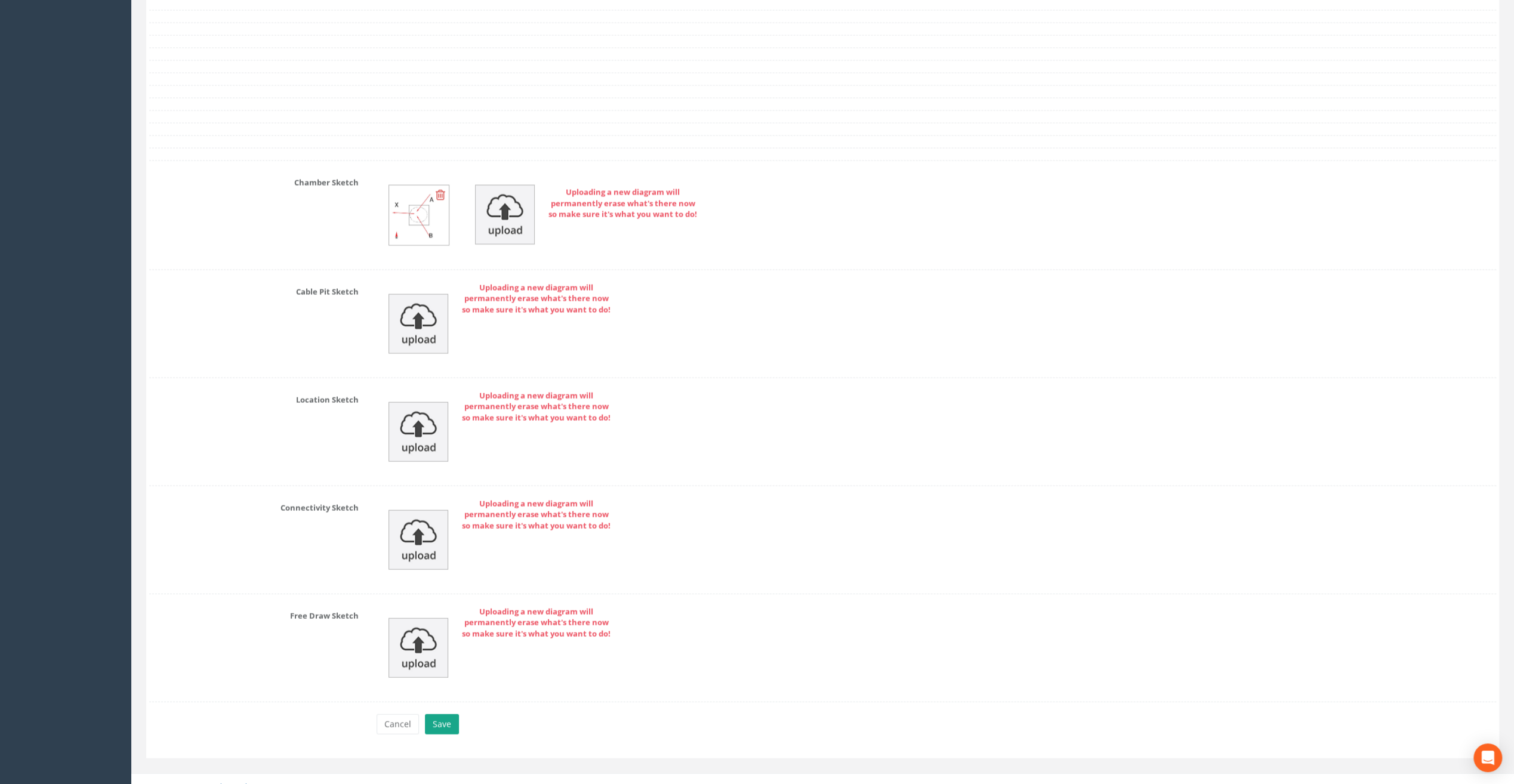
type input "Sandycove"
click at [441, 715] on button "Save" at bounding box center [442, 725] width 34 height 20
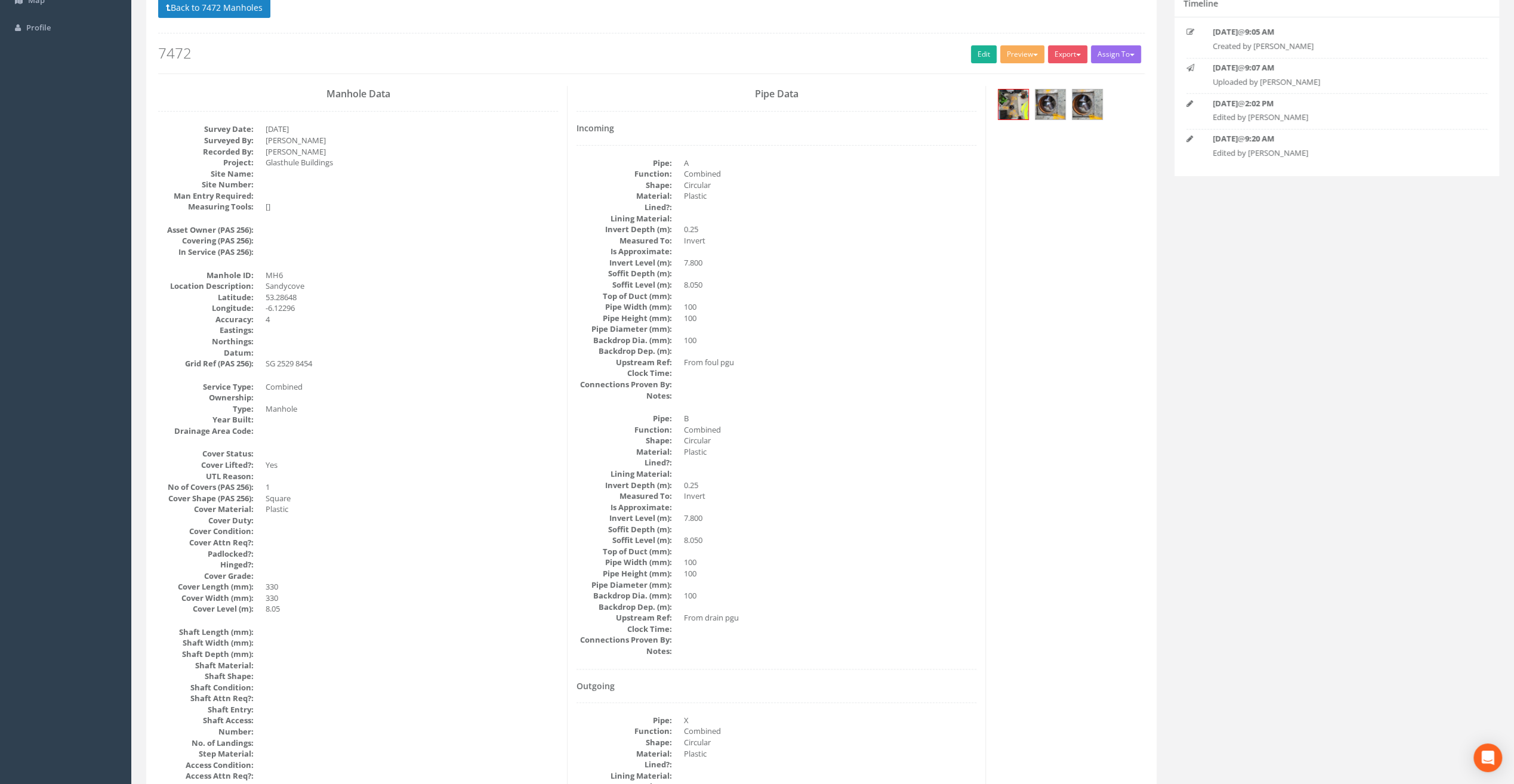
scroll to position [0, 0]
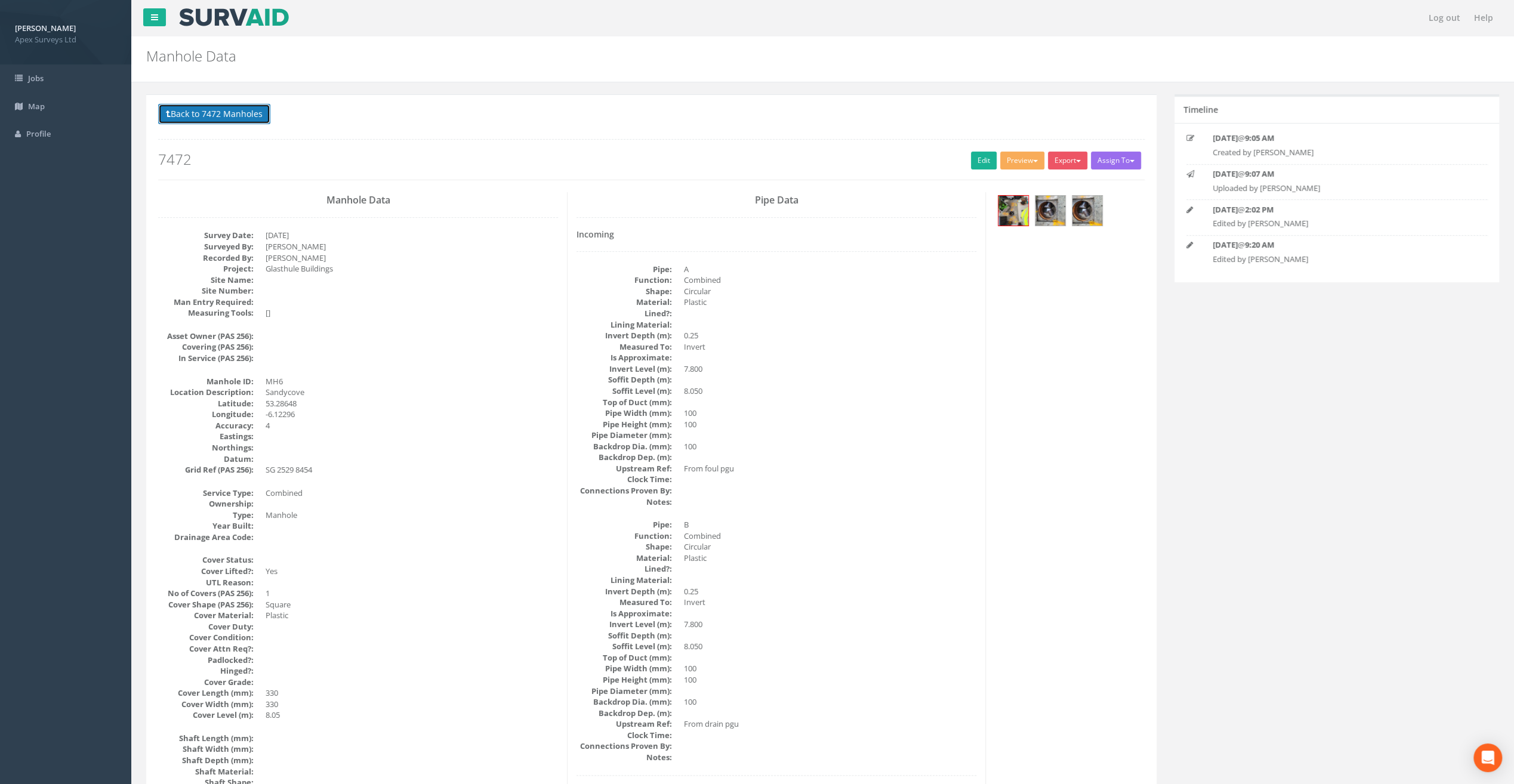
click at [202, 112] on button "Back to 7472 Manholes" at bounding box center [214, 114] width 112 height 20
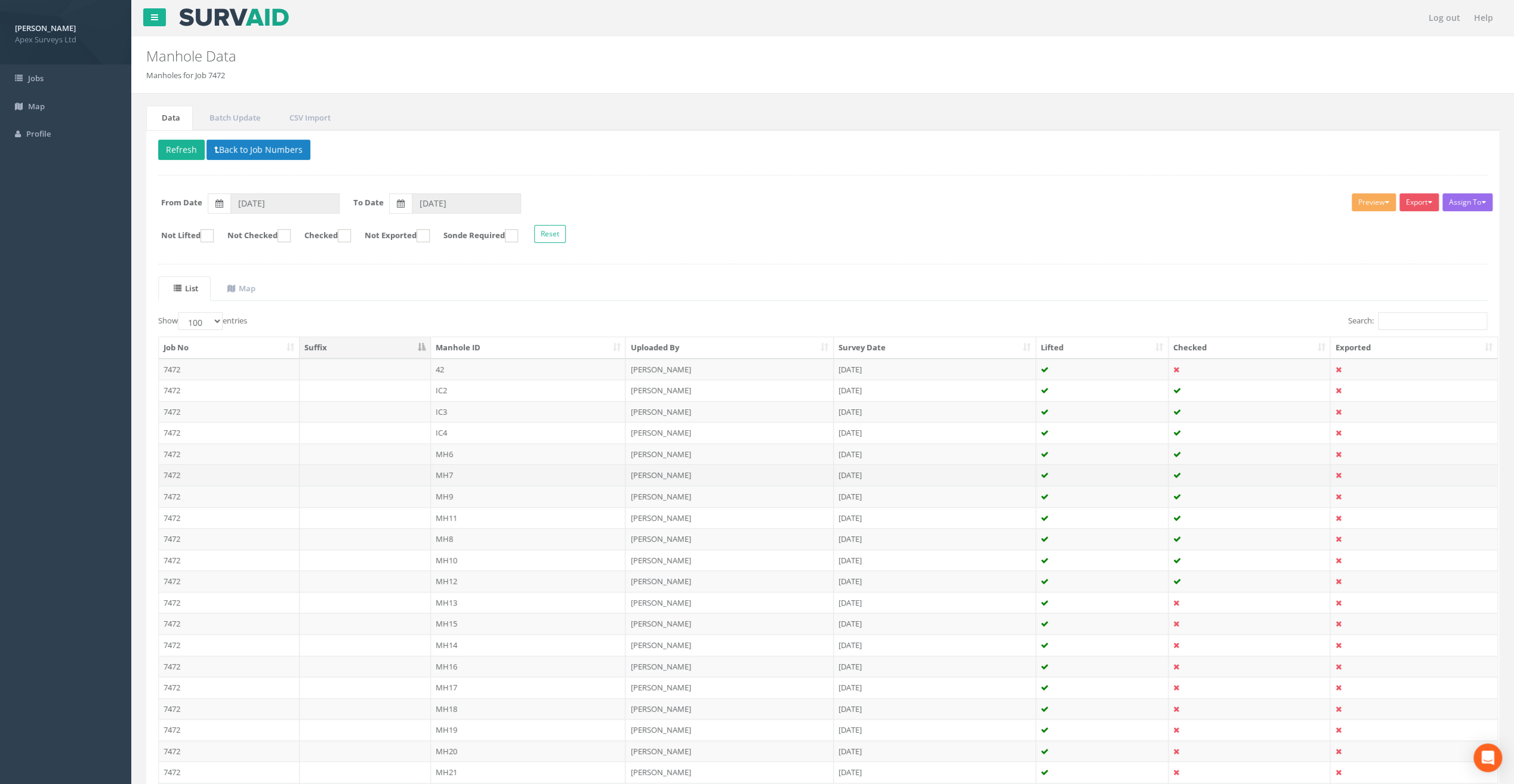
click at [457, 471] on td "MH7" at bounding box center [528, 474] width 195 height 21
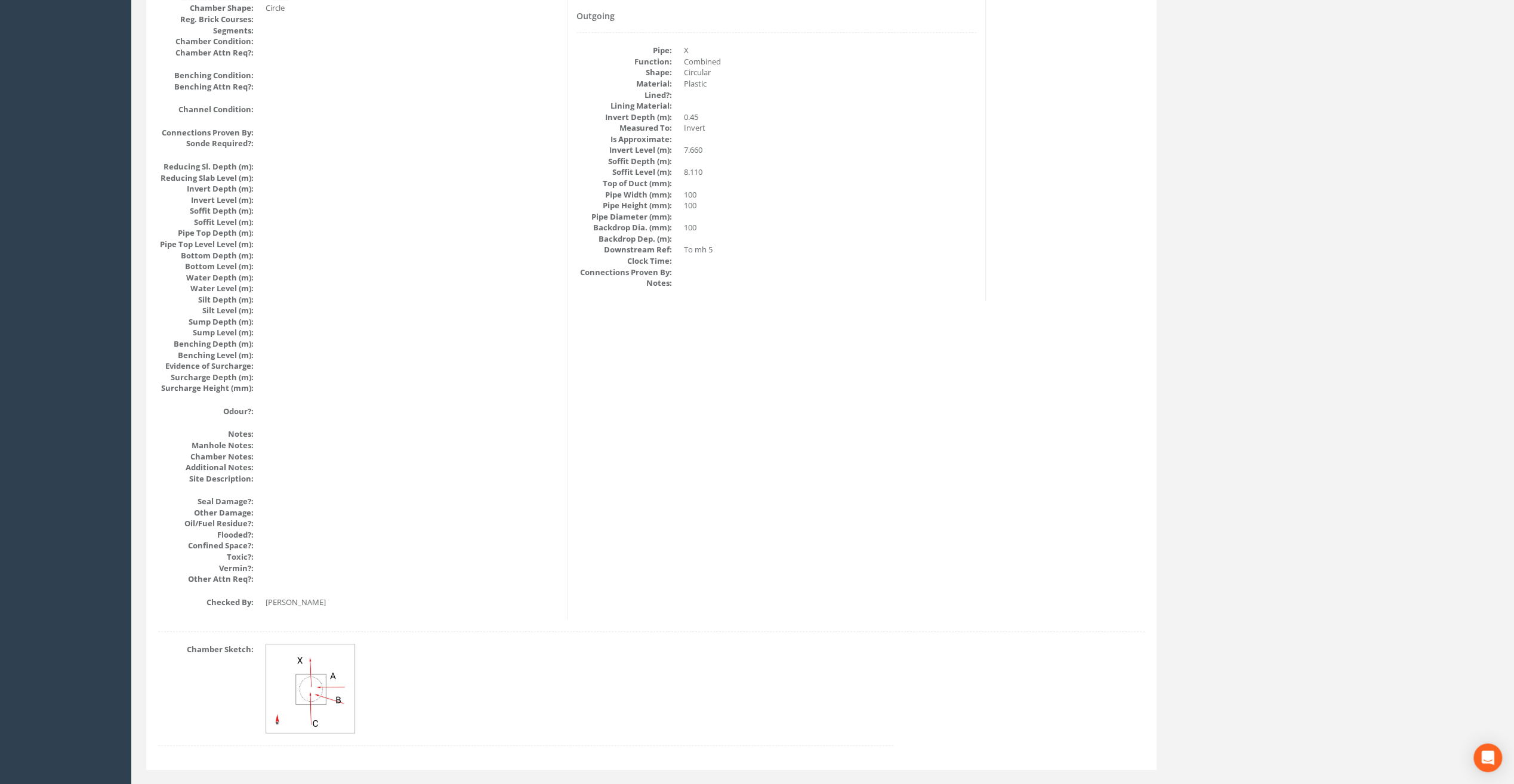
scroll to position [1055, 0]
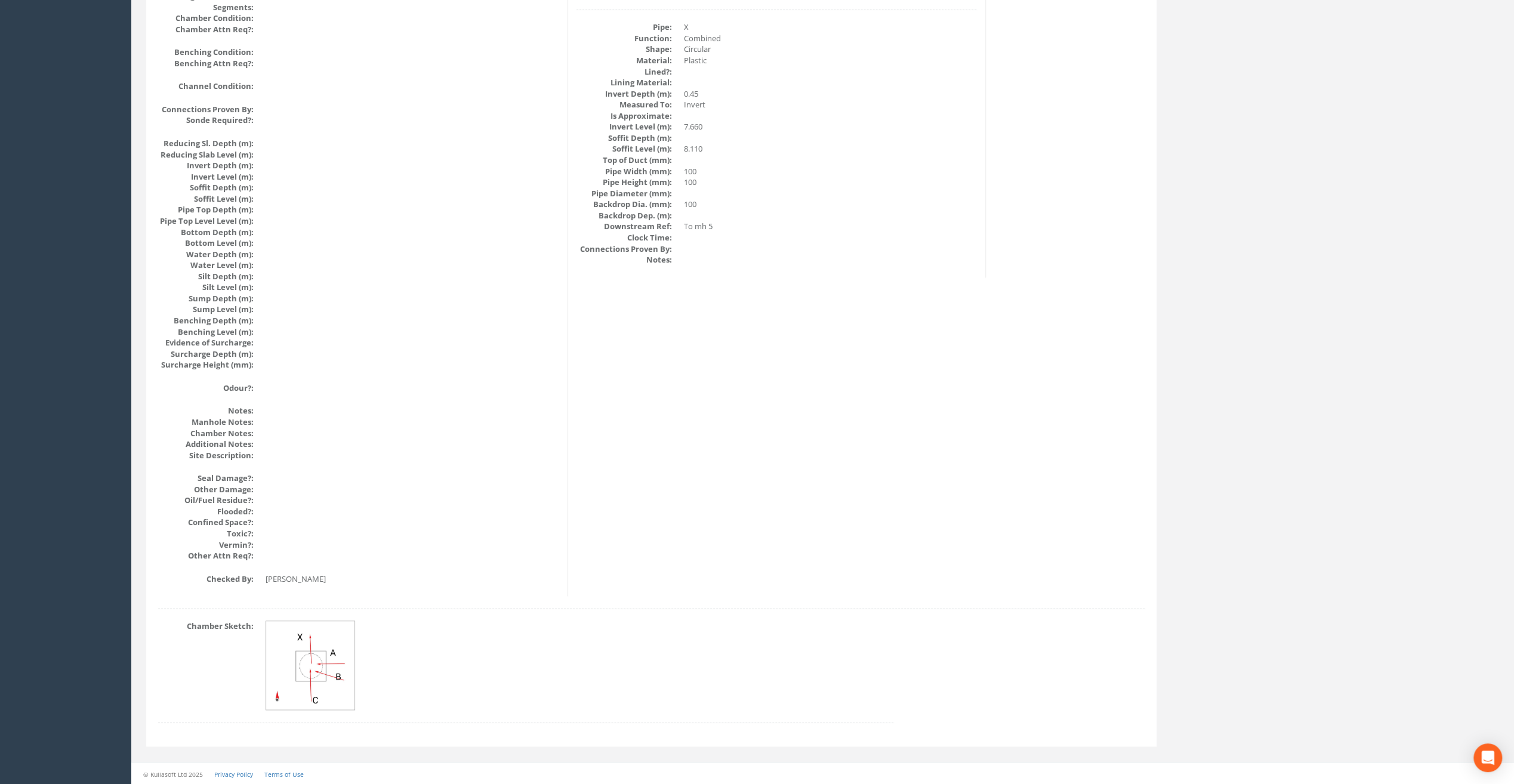
click at [317, 665] on img at bounding box center [310, 666] width 90 height 90
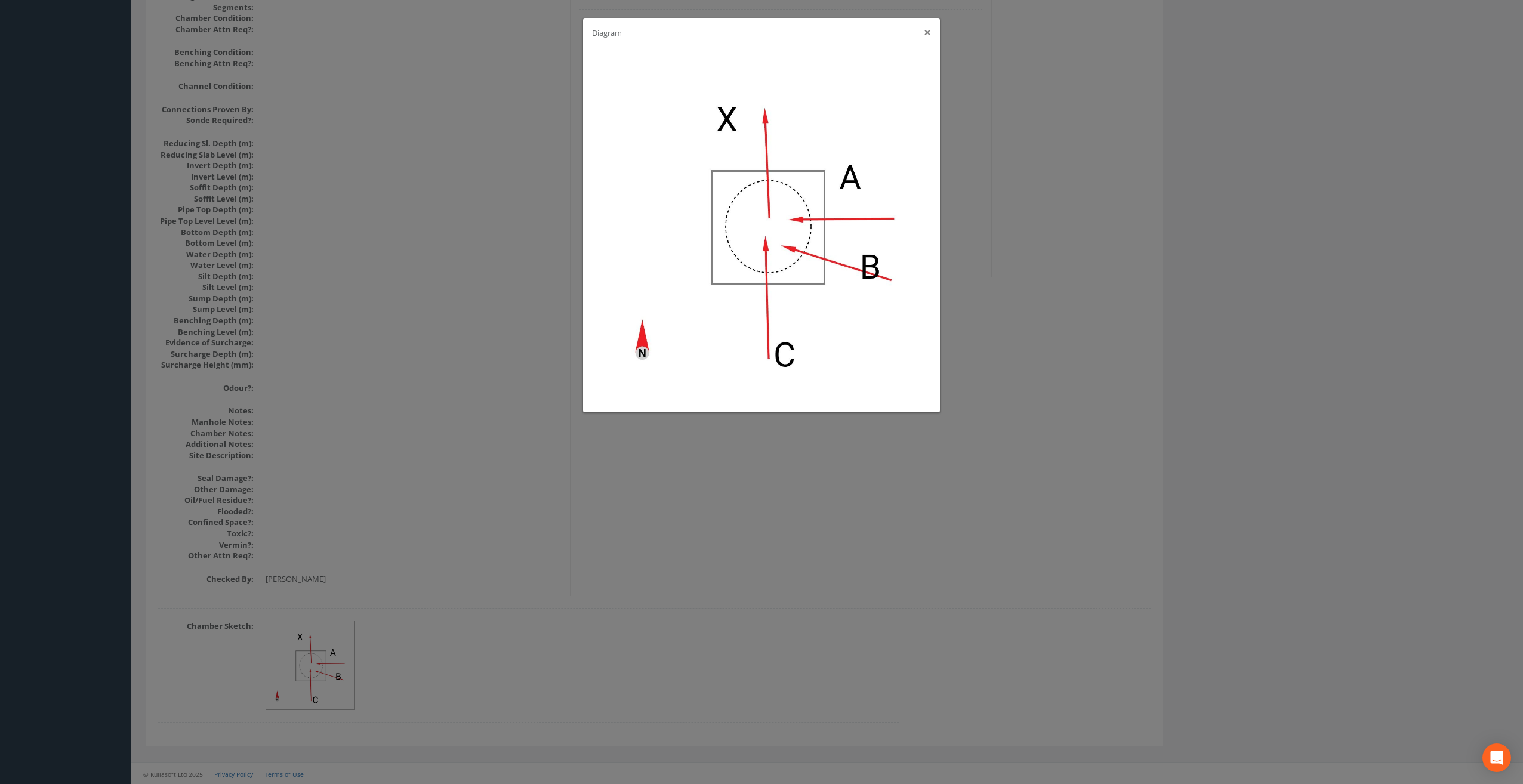
click at [926, 33] on button "×" at bounding box center [928, 32] width 7 height 13
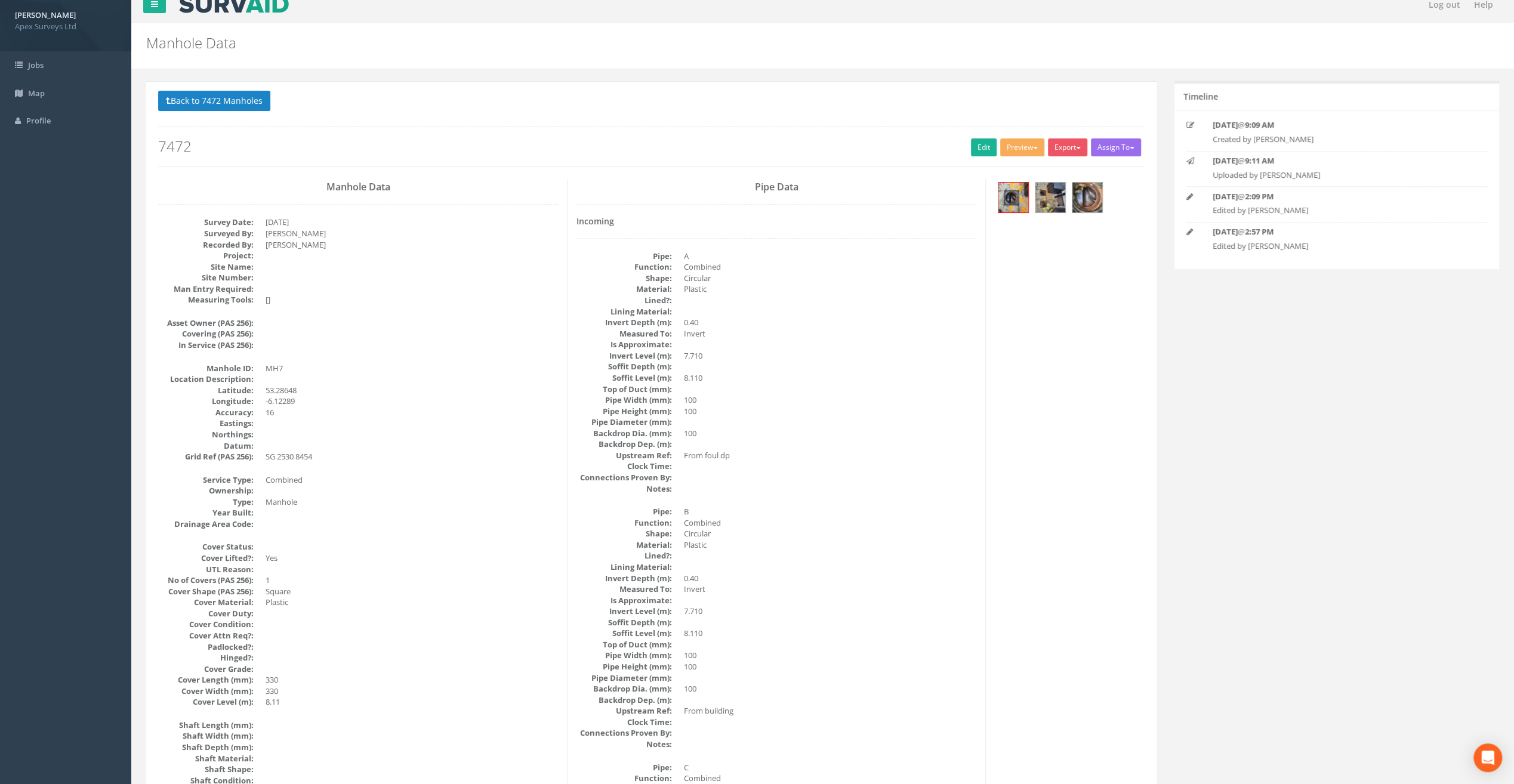
scroll to position [0, 0]
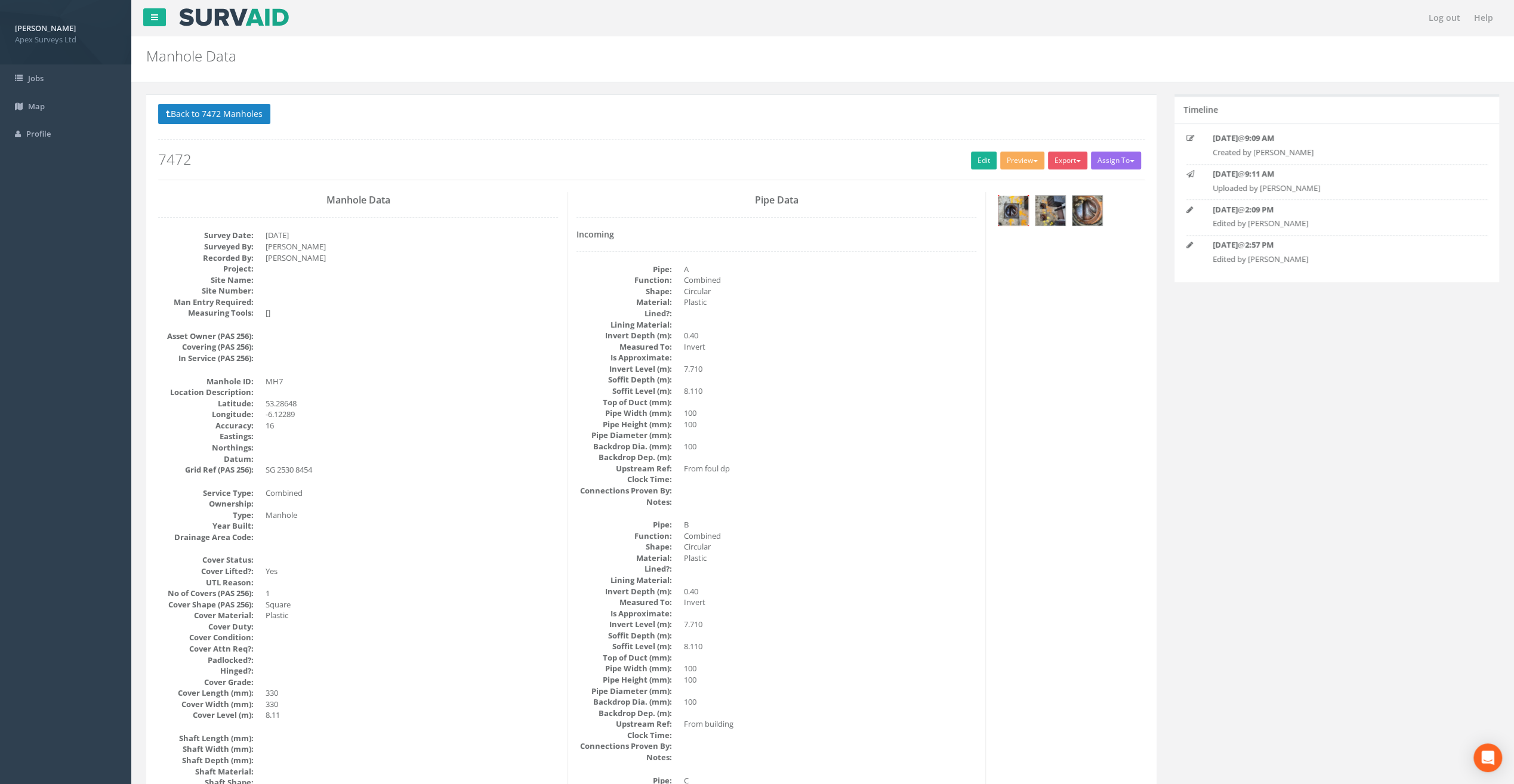
click at [1011, 199] on img at bounding box center [1013, 210] width 30 height 30
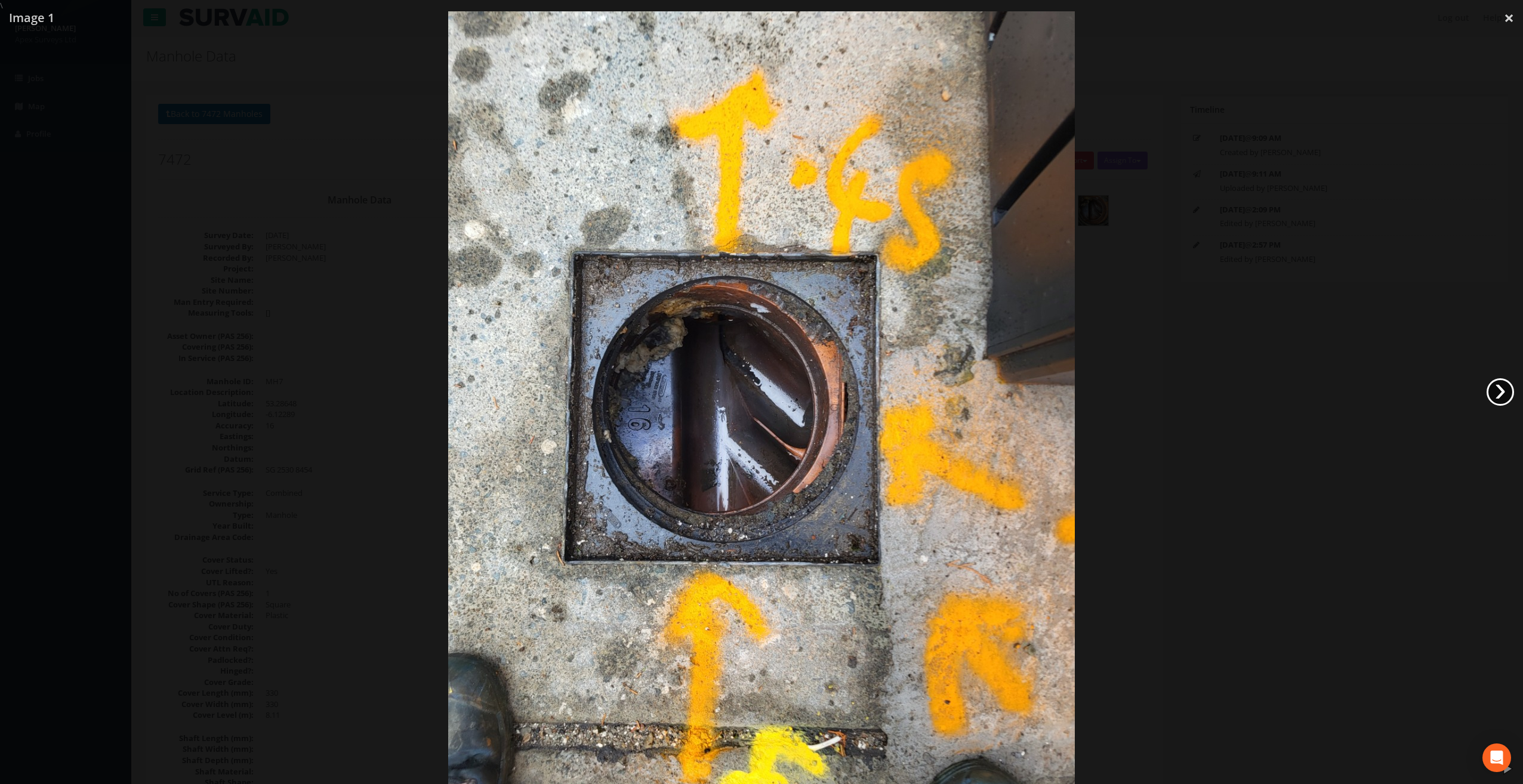
click at [1507, 393] on link "›" at bounding box center [1501, 392] width 28 height 28
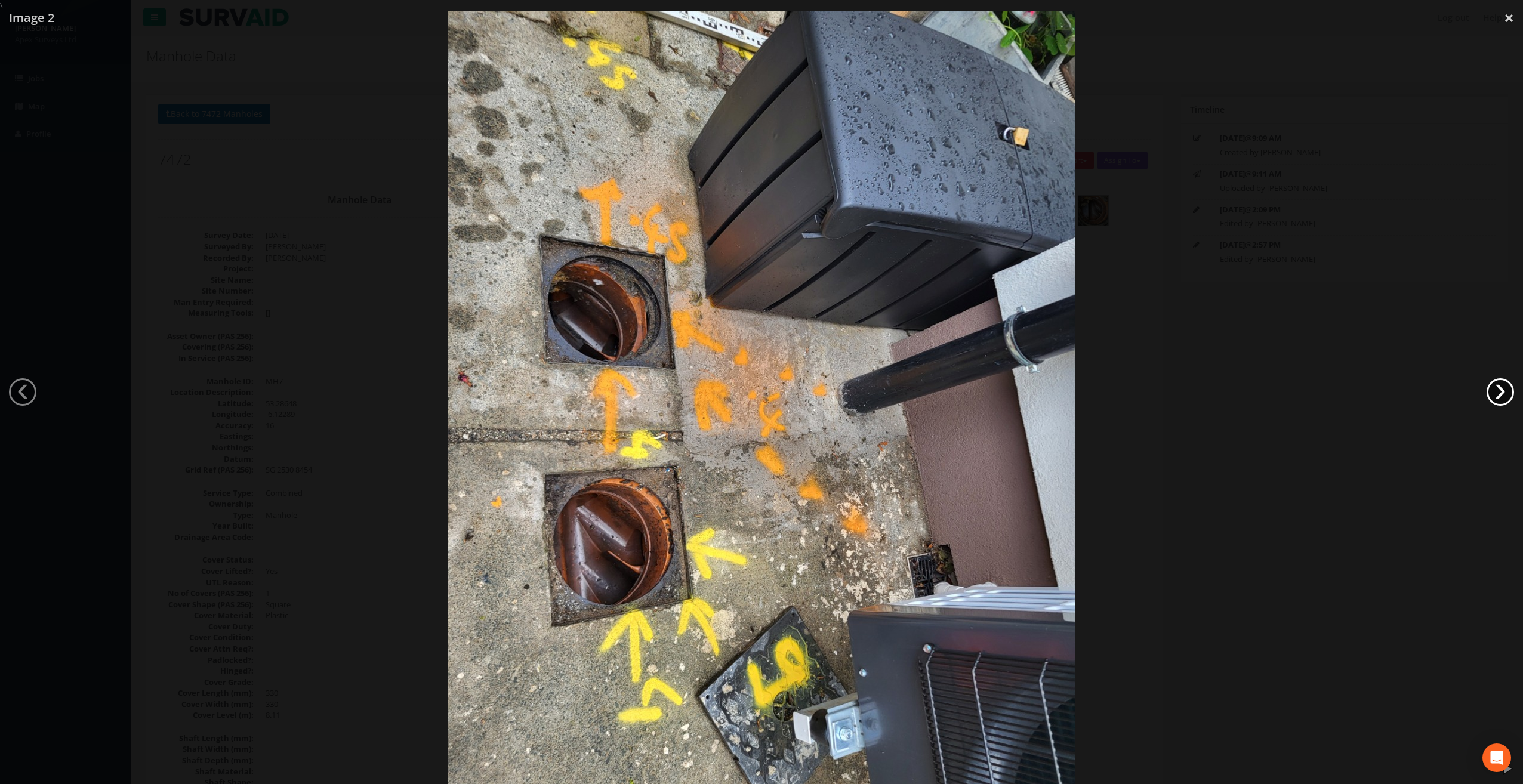
click at [1507, 393] on link "›" at bounding box center [1501, 392] width 28 height 28
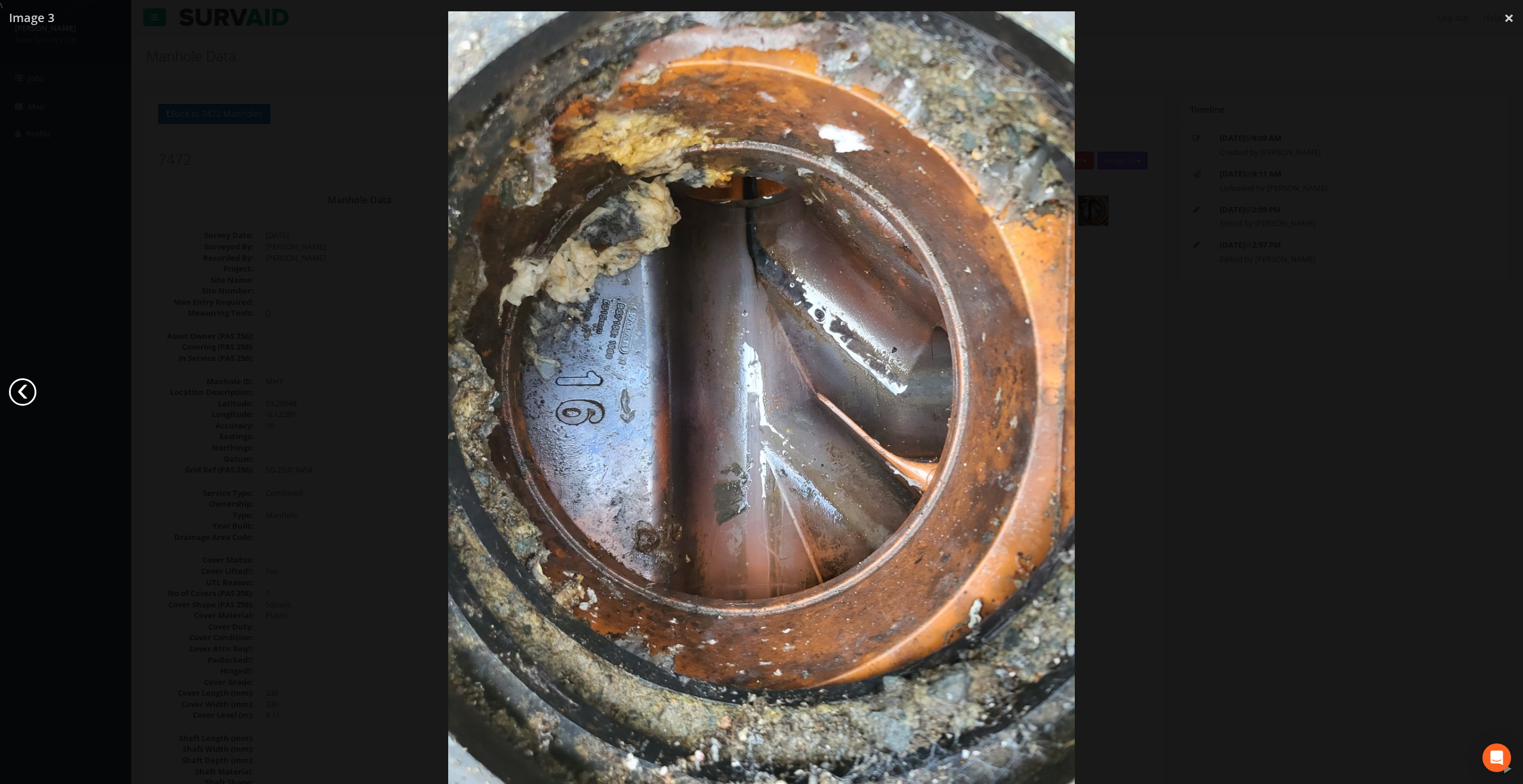
click at [21, 392] on link "‹" at bounding box center [23, 392] width 28 height 28
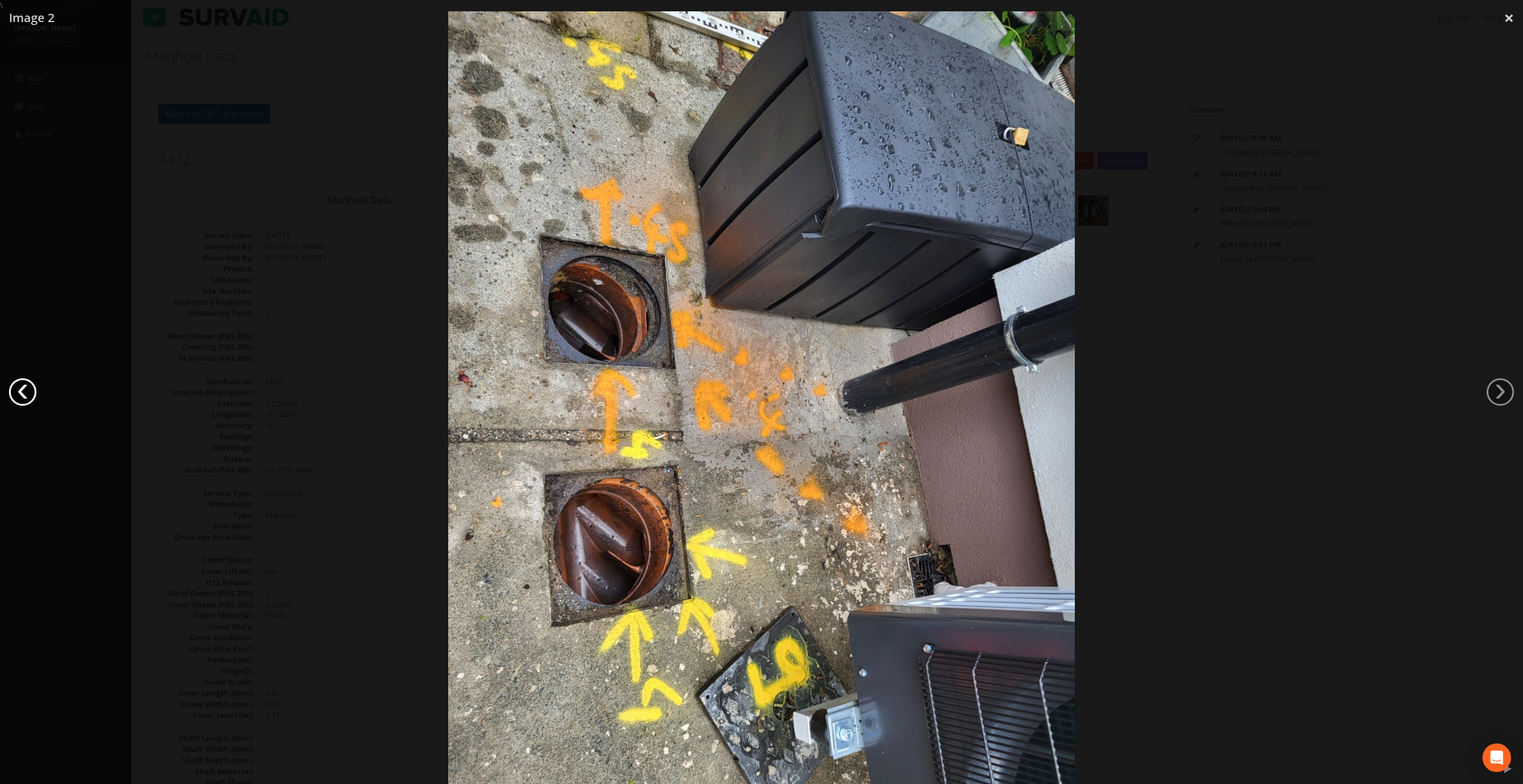
click at [21, 392] on link "‹" at bounding box center [23, 392] width 28 height 28
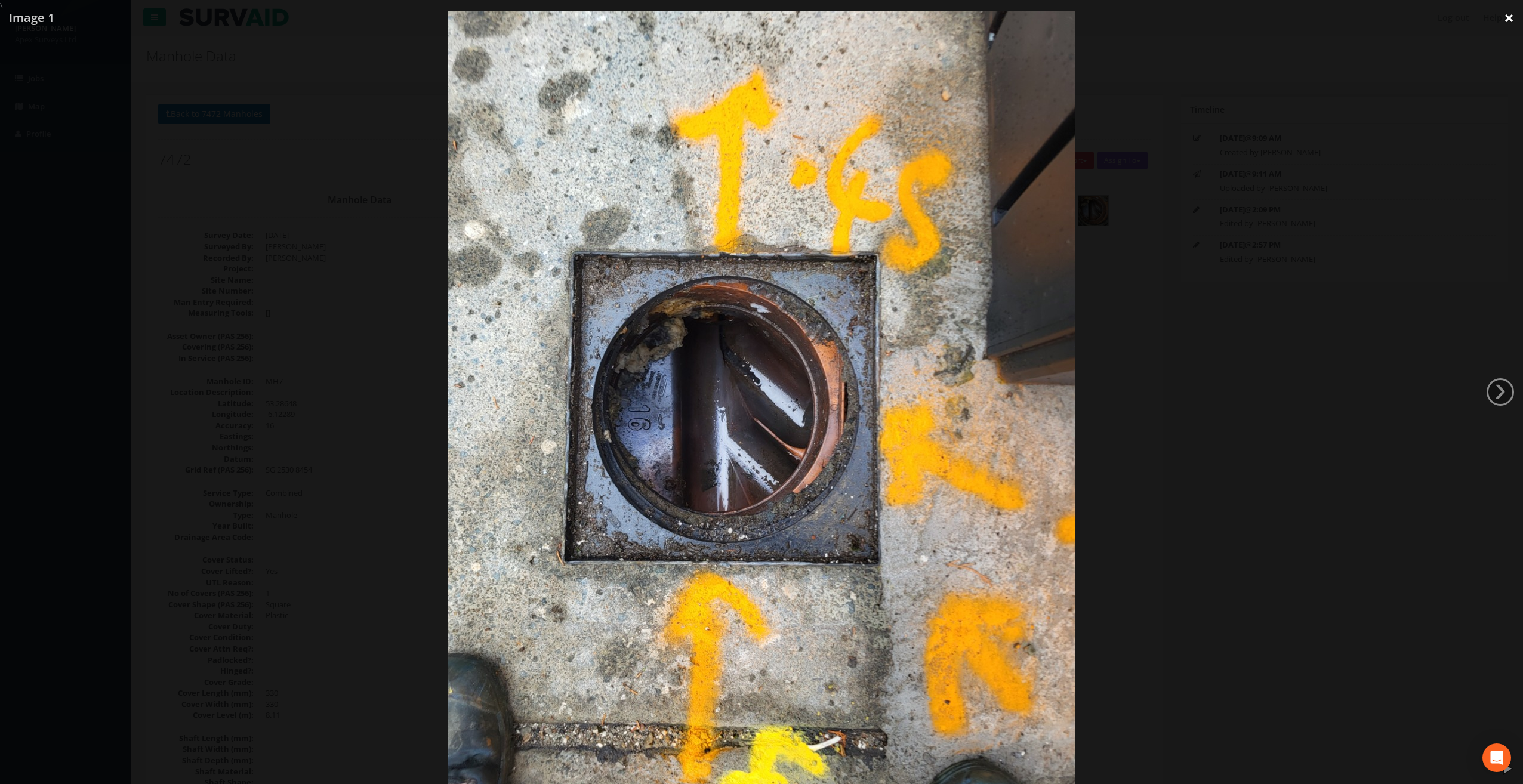
click at [1510, 19] on link "×" at bounding box center [1509, 18] width 28 height 36
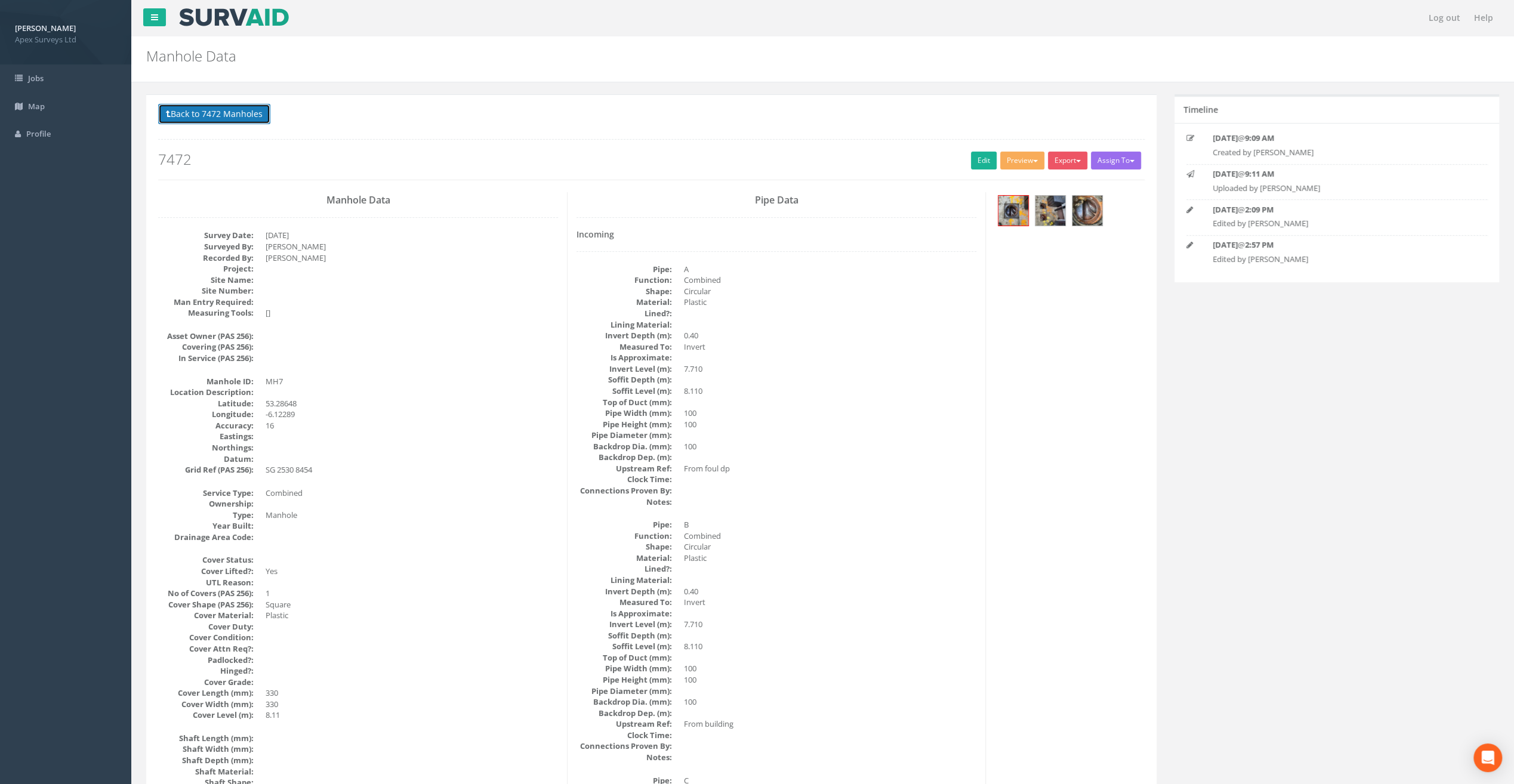
click at [232, 118] on button "Back to 7472 Manholes" at bounding box center [214, 114] width 112 height 20
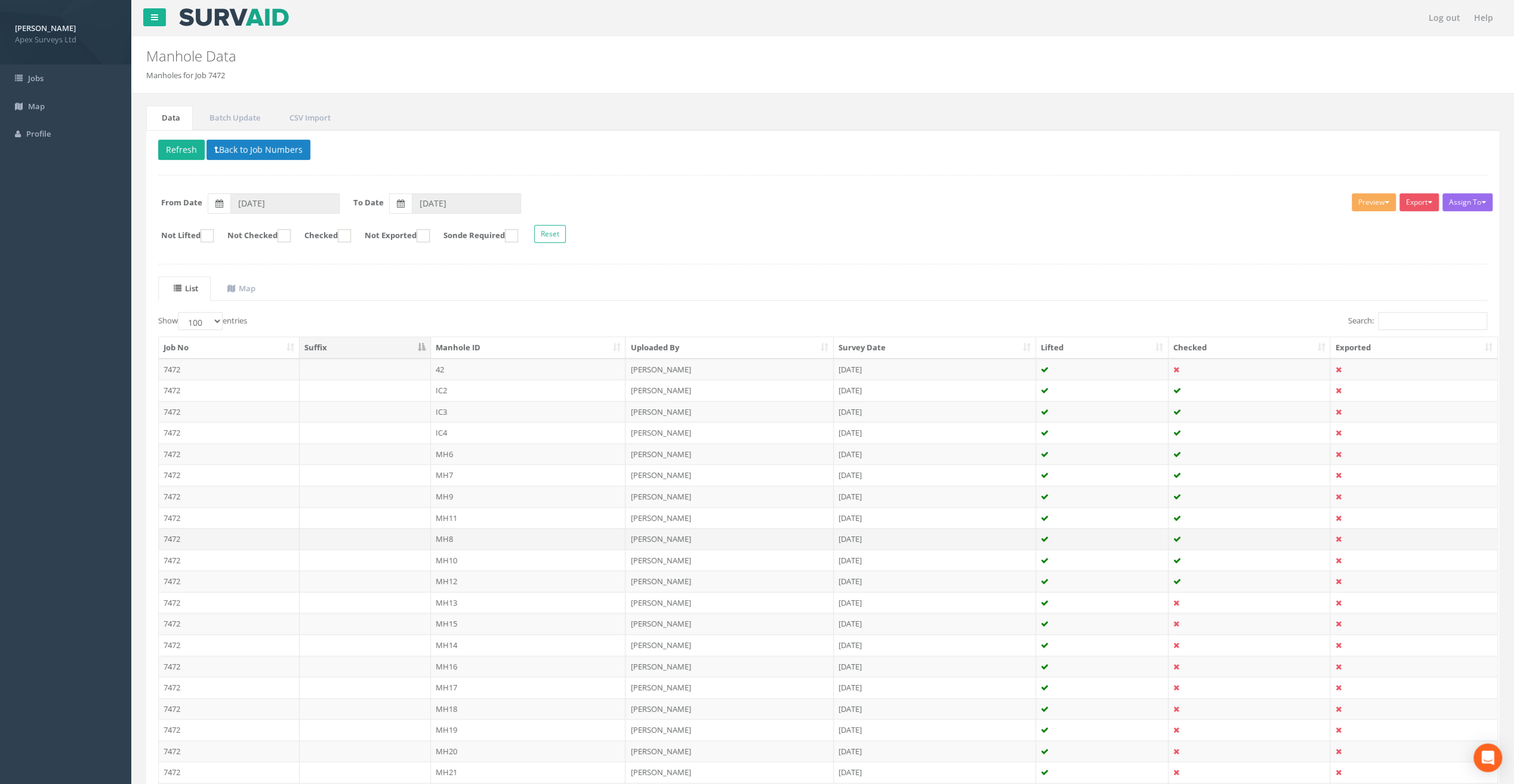
click at [447, 533] on td "MH8" at bounding box center [528, 538] width 195 height 21
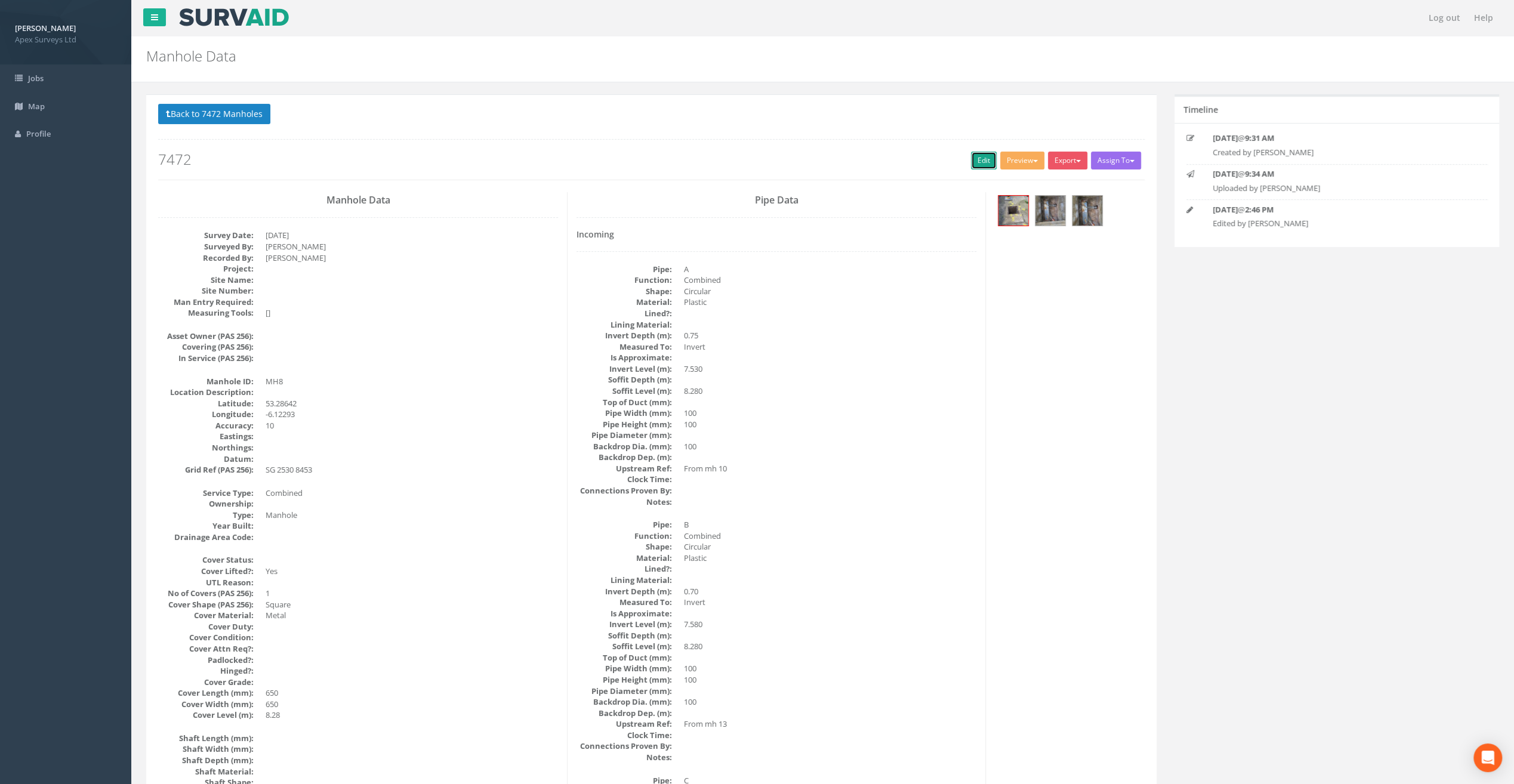
click at [975, 157] on link "Edit" at bounding box center [984, 160] width 26 height 18
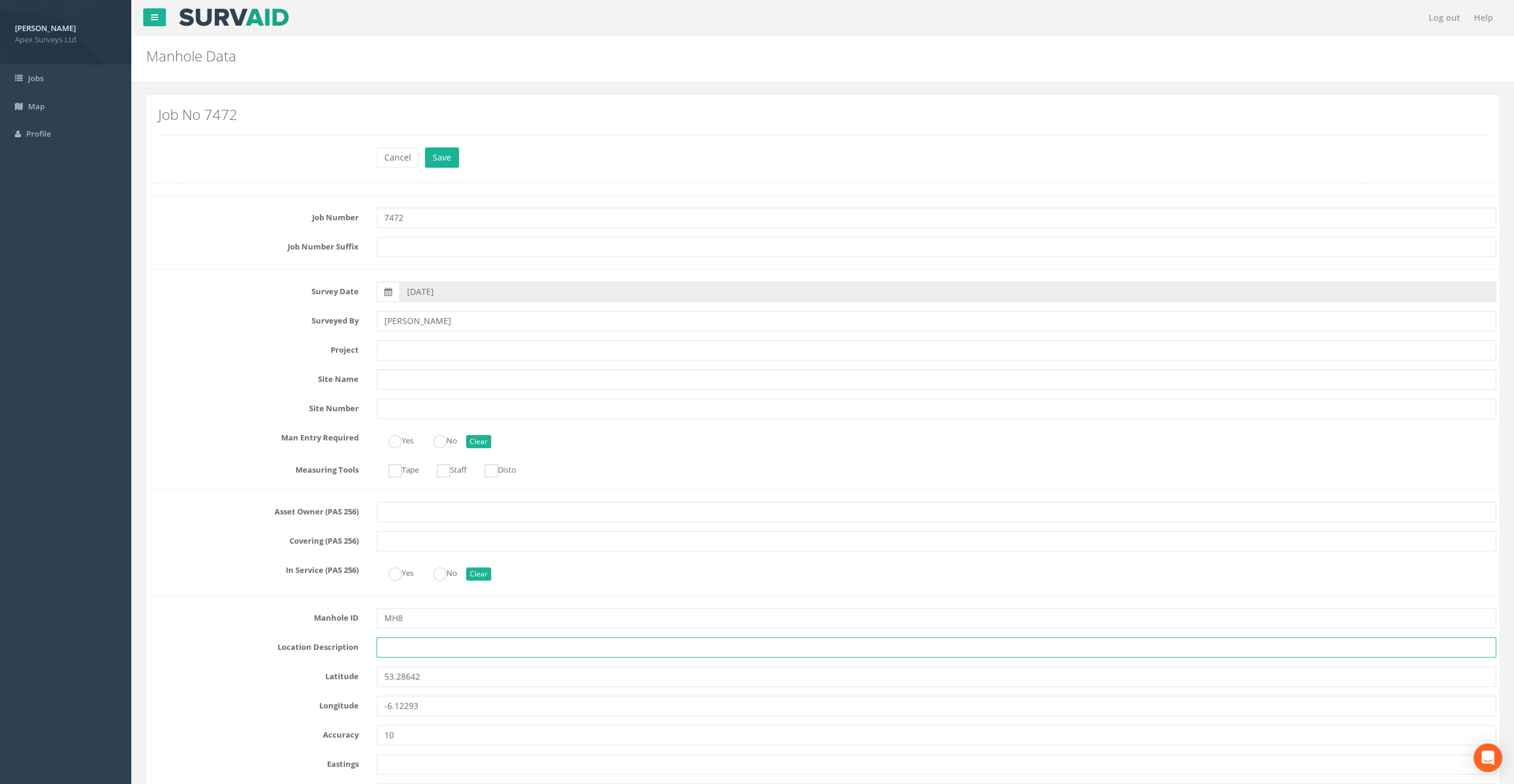
click at [401, 652] on input "text" at bounding box center [936, 647] width 1120 height 20
paste input "Sandycove"
type input "Sandycove"
click at [421, 351] on input "text" at bounding box center [936, 350] width 1120 height 20
paste input "Glasthule Buildings"
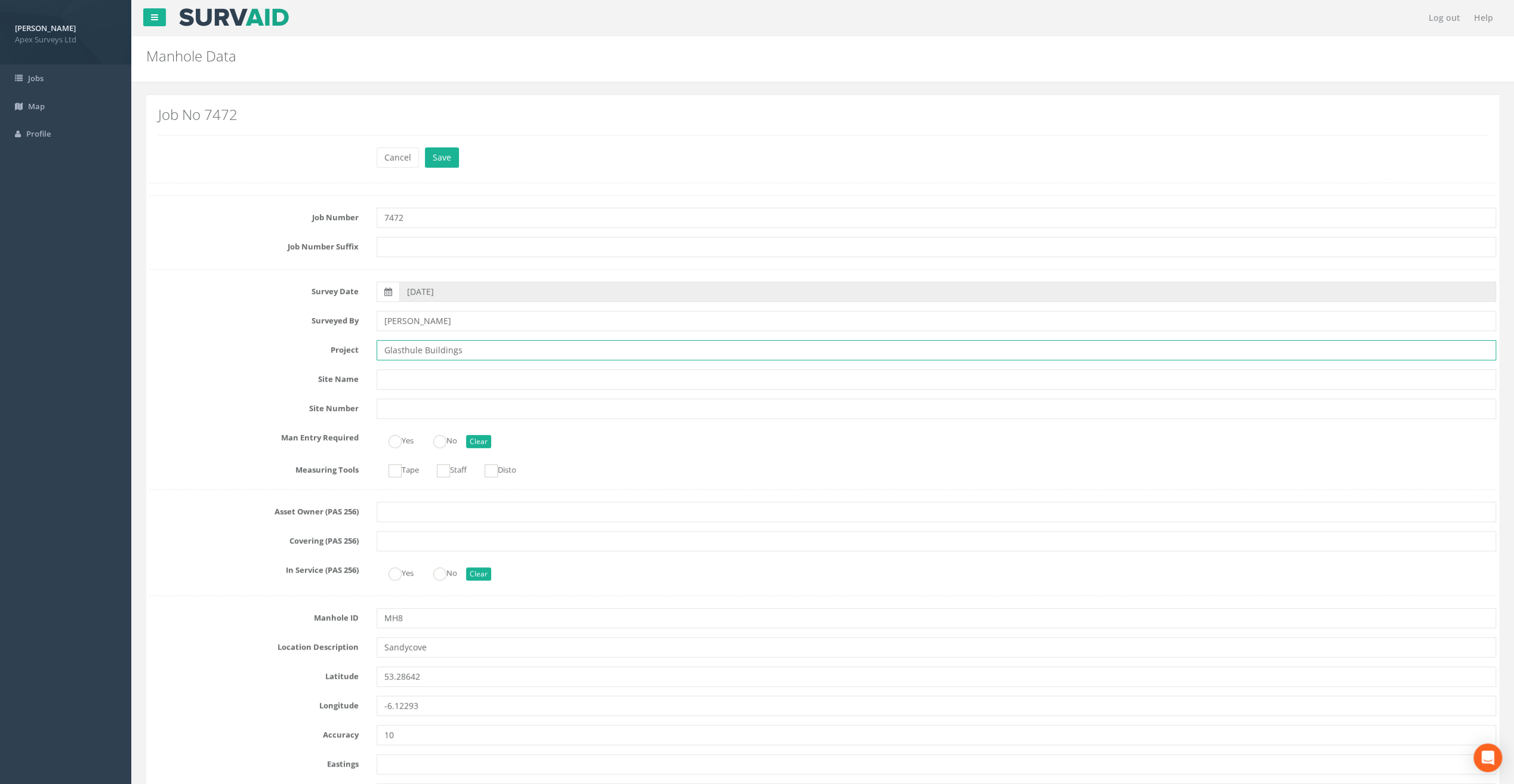
type input "Glasthule Buildings"
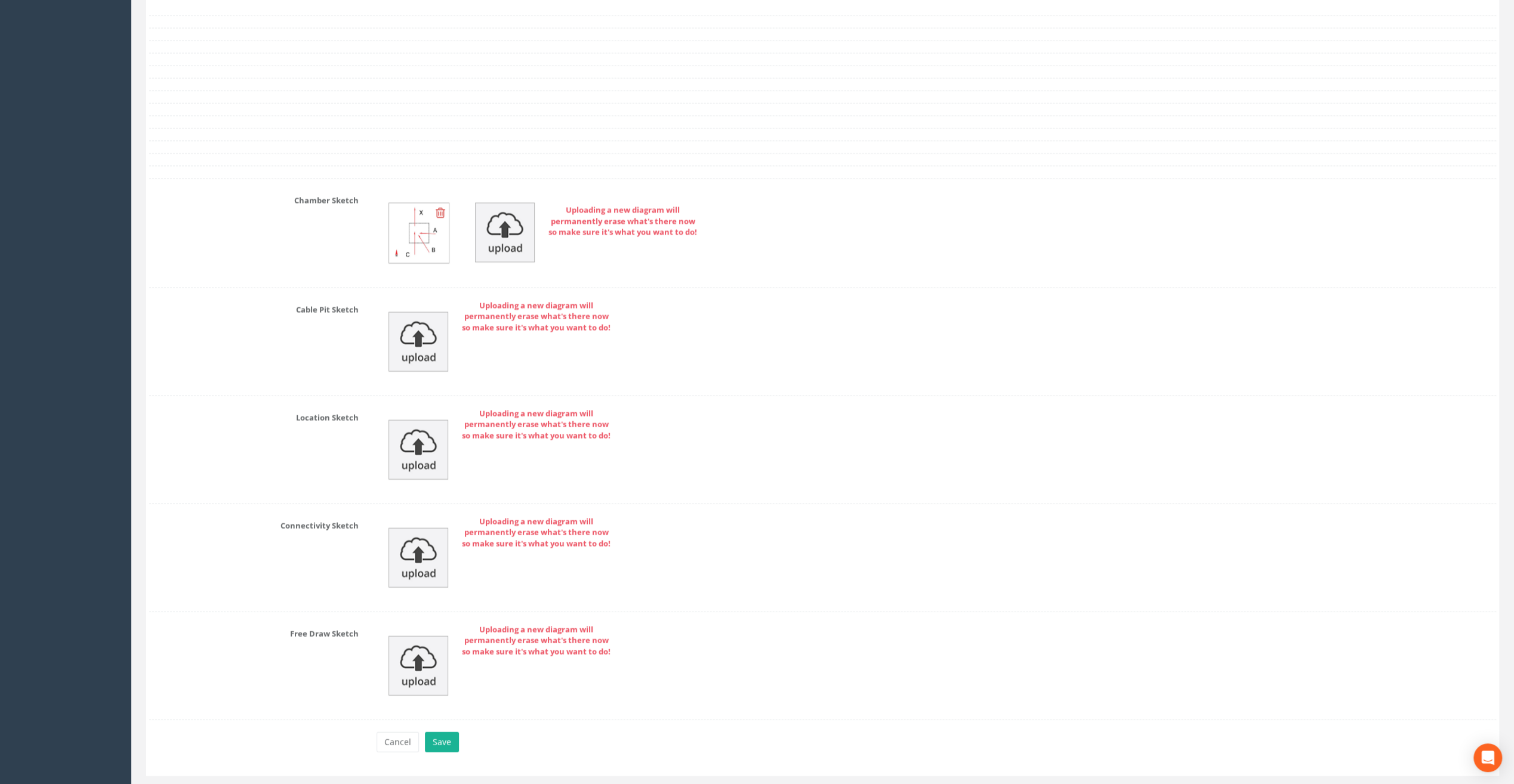
scroll to position [2386, 0]
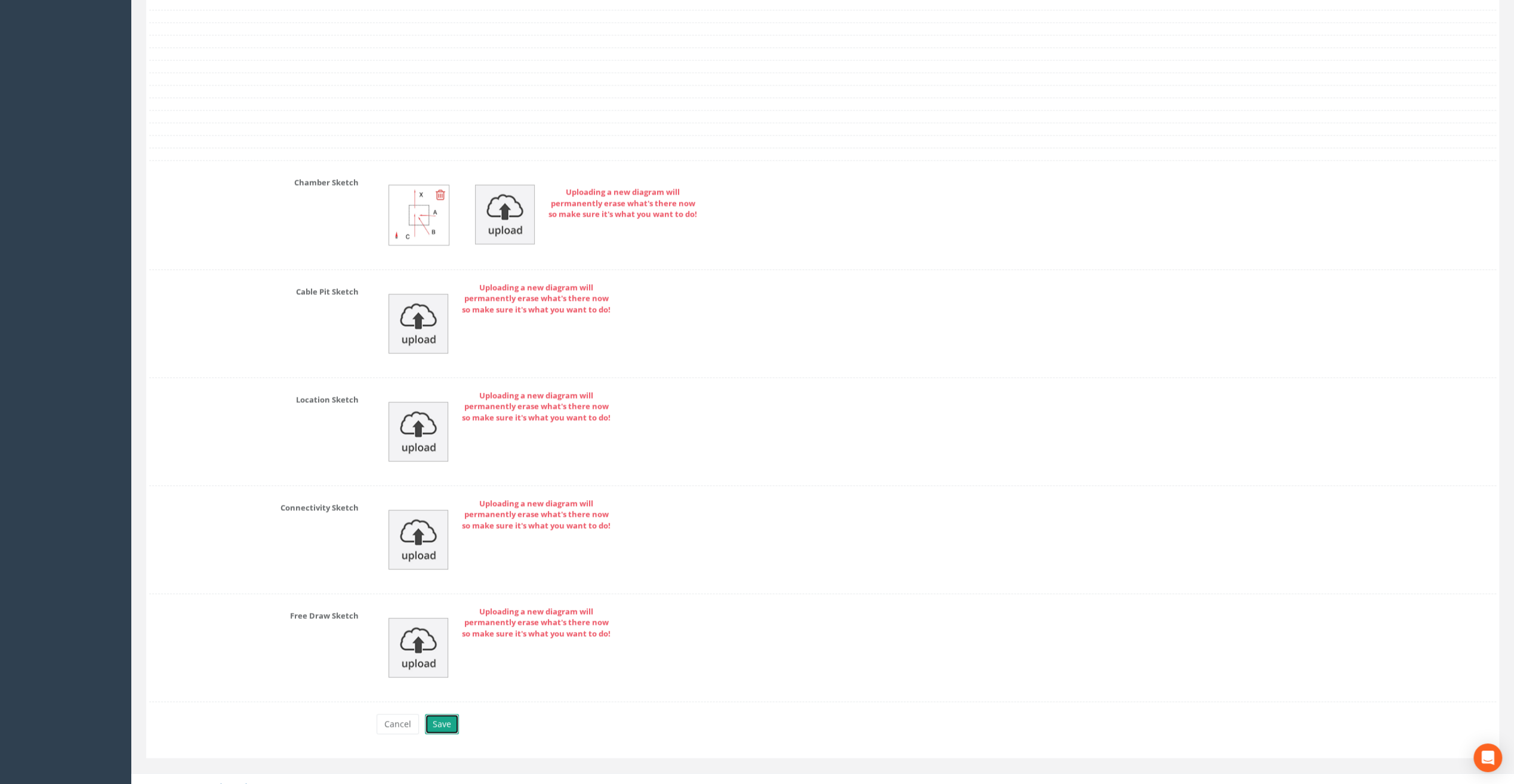
click at [439, 715] on button "Save" at bounding box center [442, 725] width 34 height 20
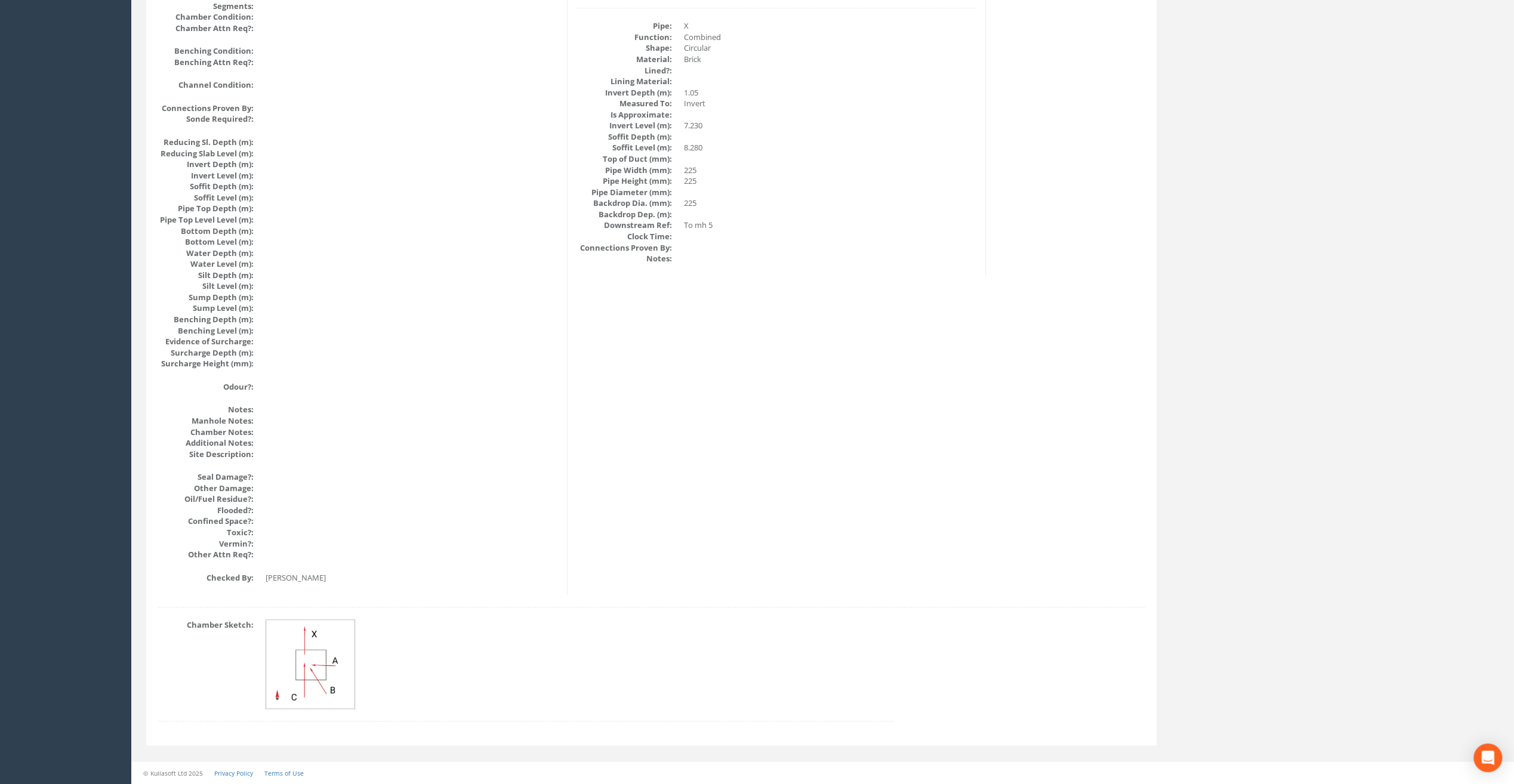
scroll to position [1055, 0]
click at [315, 657] on img at bounding box center [310, 666] width 90 height 90
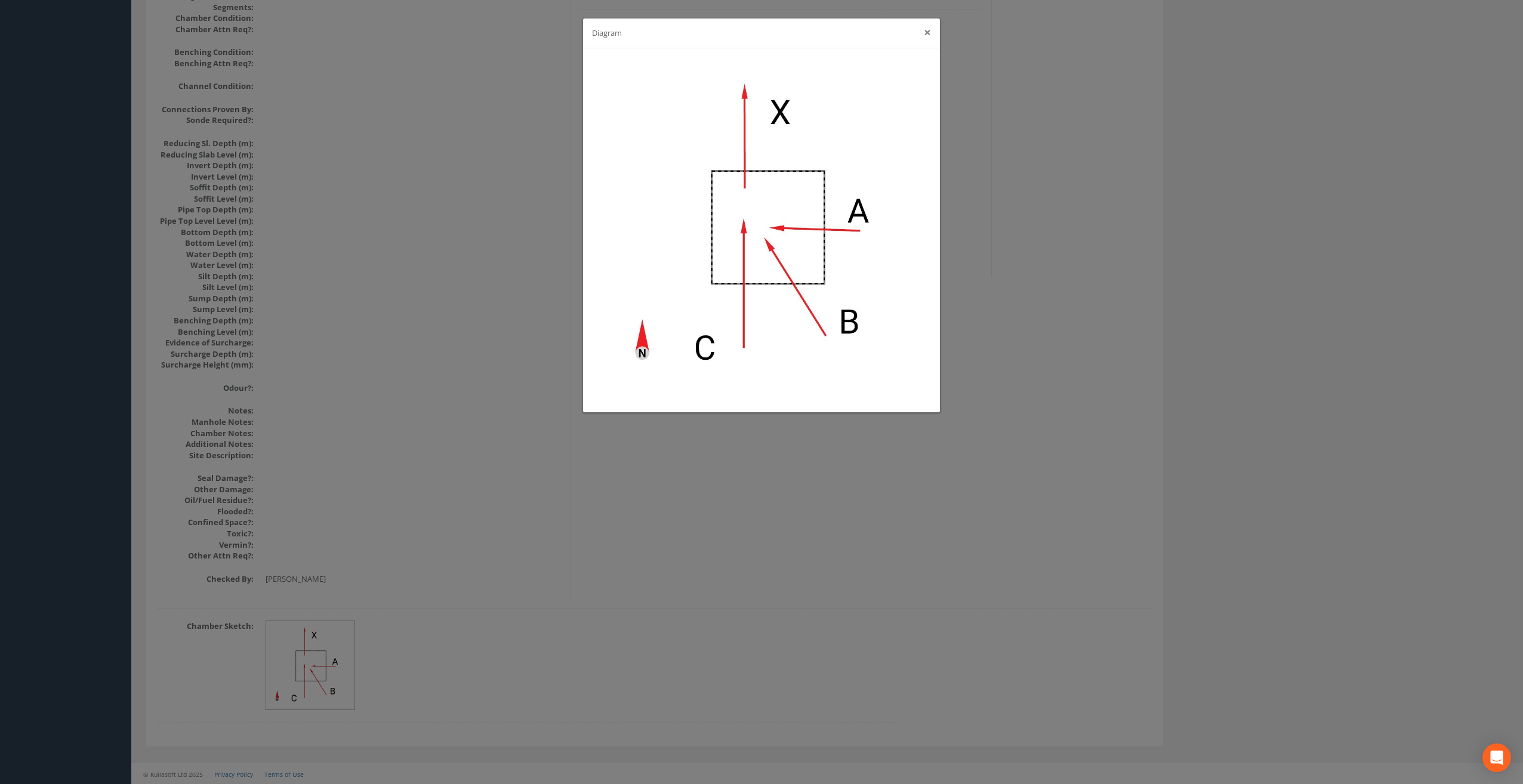
click at [929, 29] on button "×" at bounding box center [928, 32] width 7 height 13
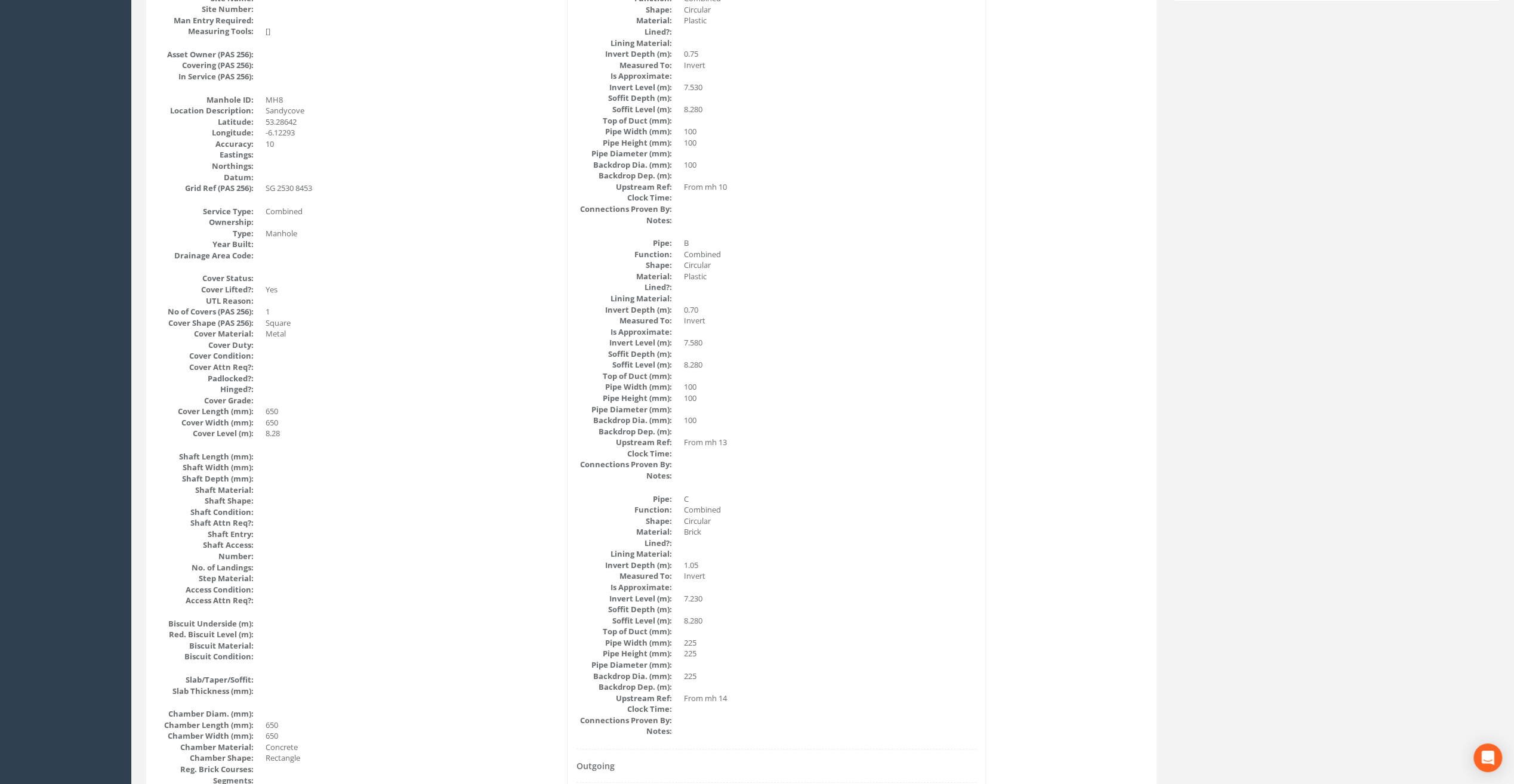
scroll to position [0, 0]
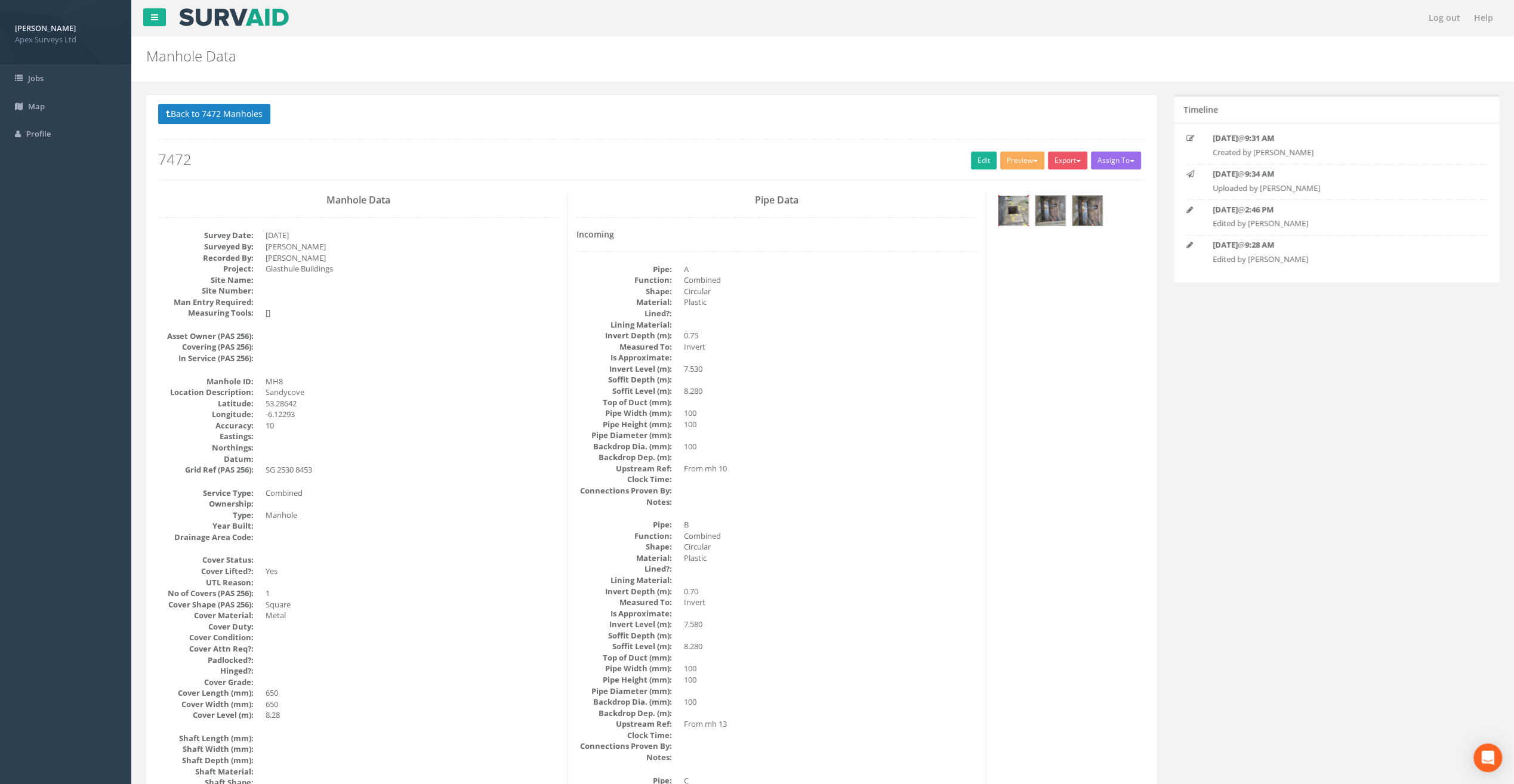
click at [1015, 211] on img at bounding box center [1013, 210] width 30 height 30
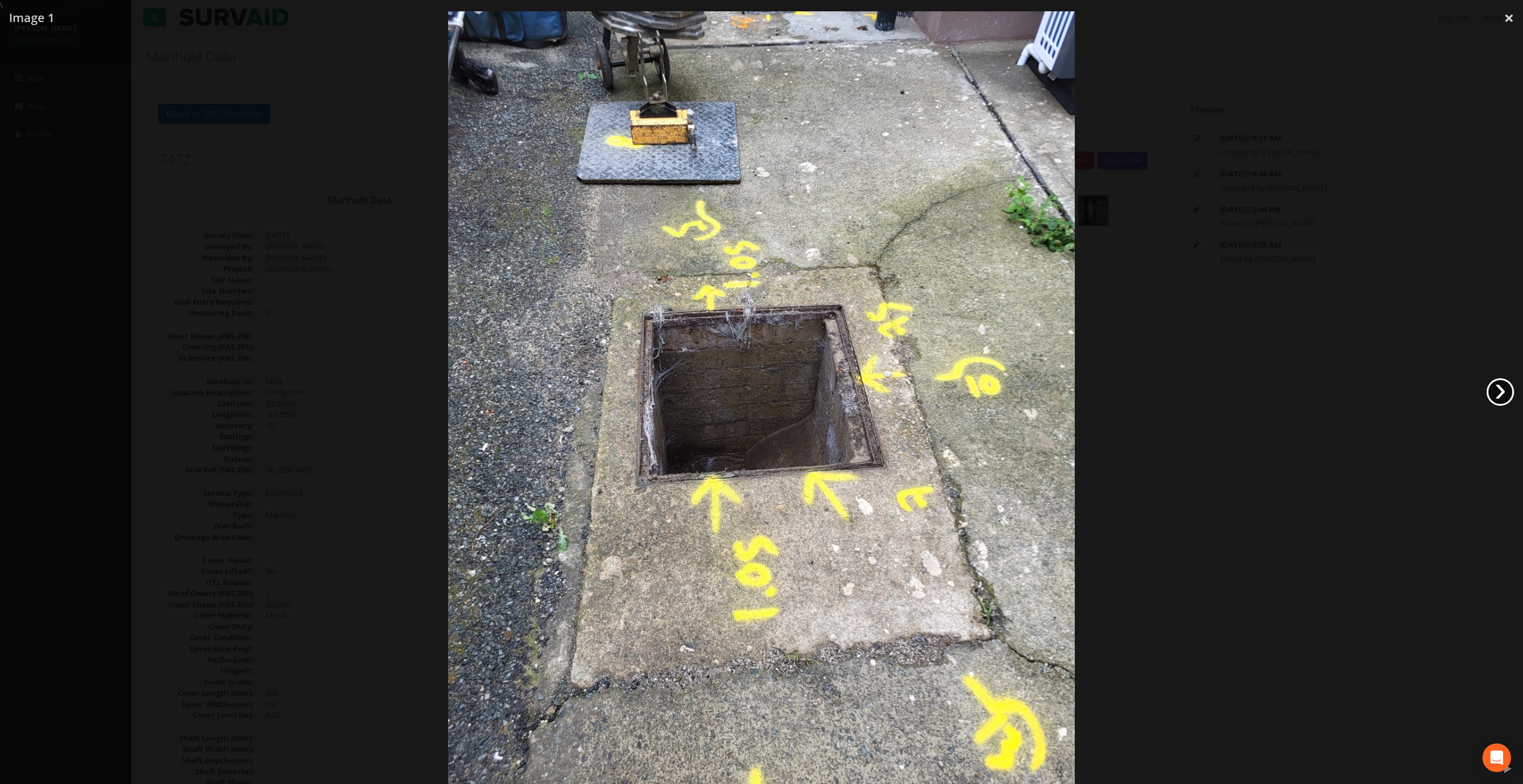
click at [1500, 393] on link "›" at bounding box center [1501, 392] width 28 height 28
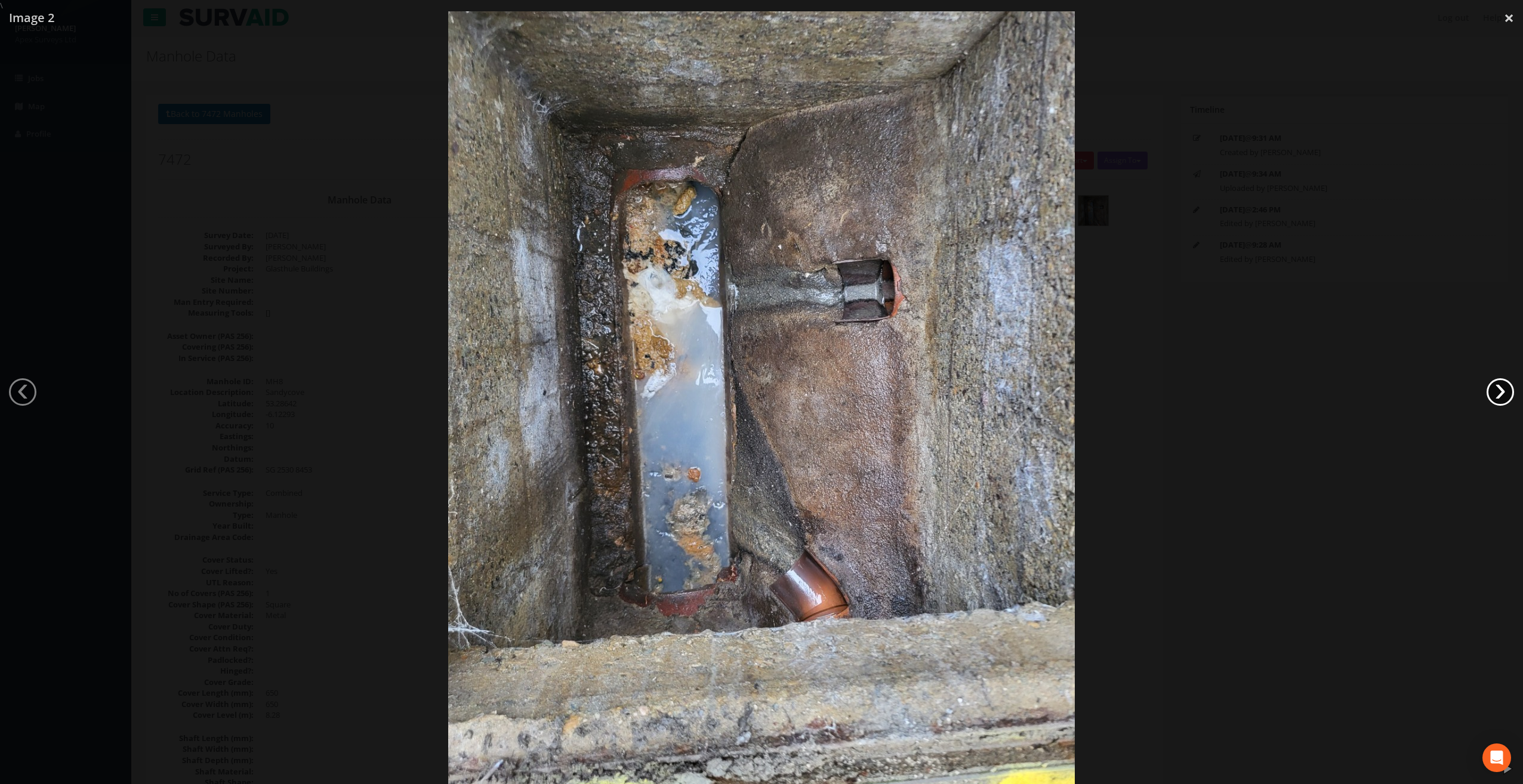
click at [1503, 396] on link "›" at bounding box center [1501, 392] width 28 height 28
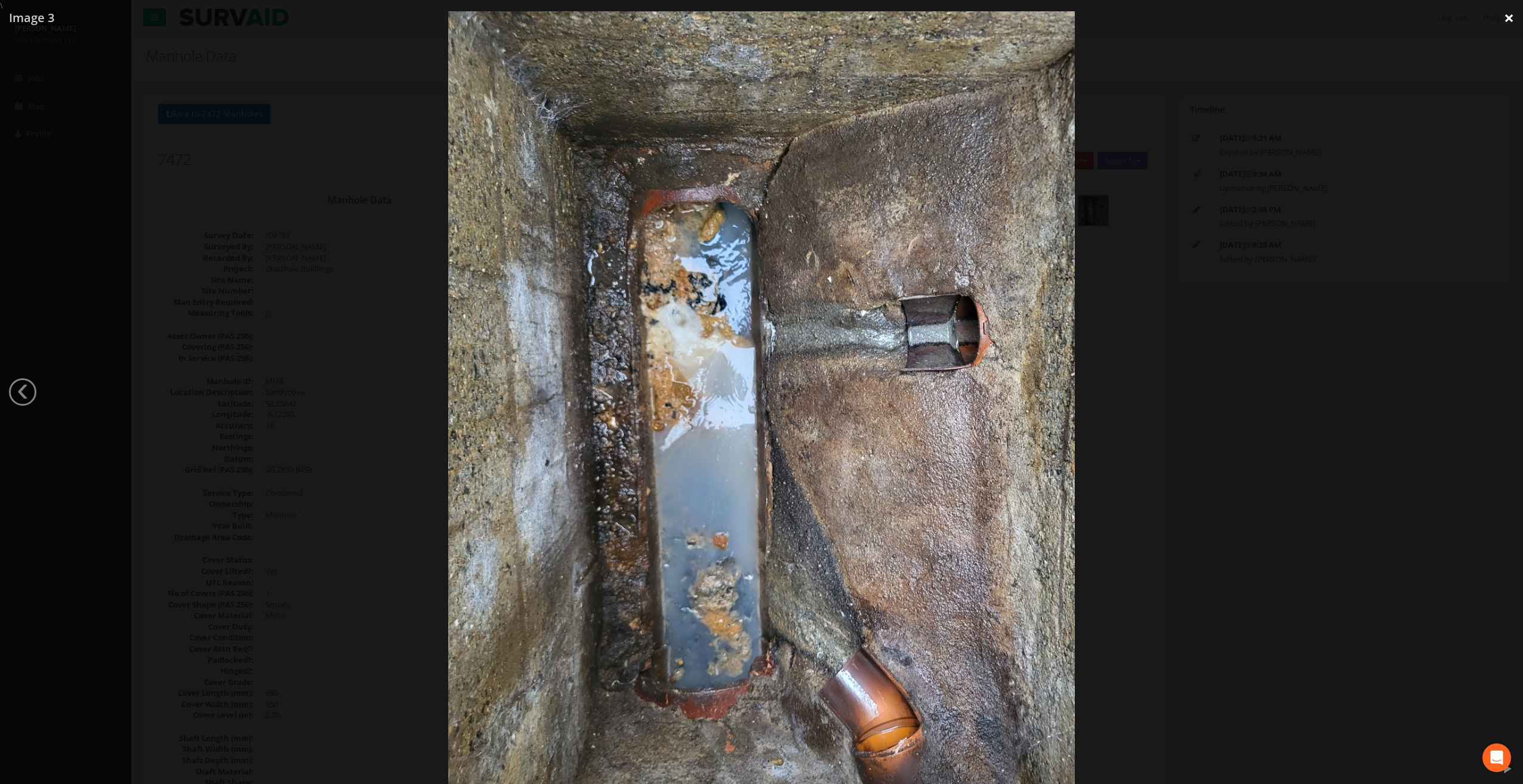
click at [1514, 15] on link "×" at bounding box center [1509, 18] width 28 height 36
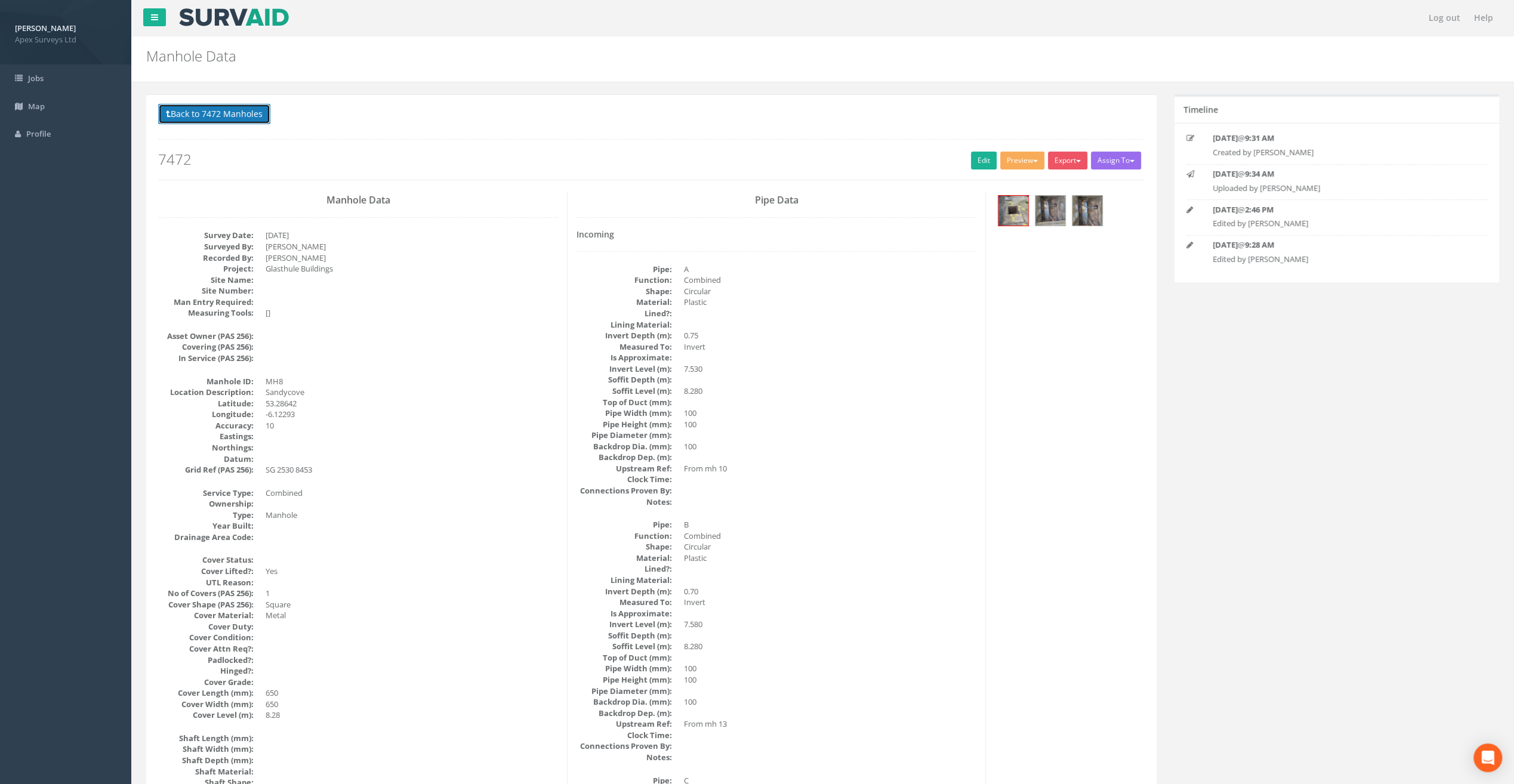
click at [251, 110] on button "Back to 7472 Manholes" at bounding box center [214, 114] width 112 height 20
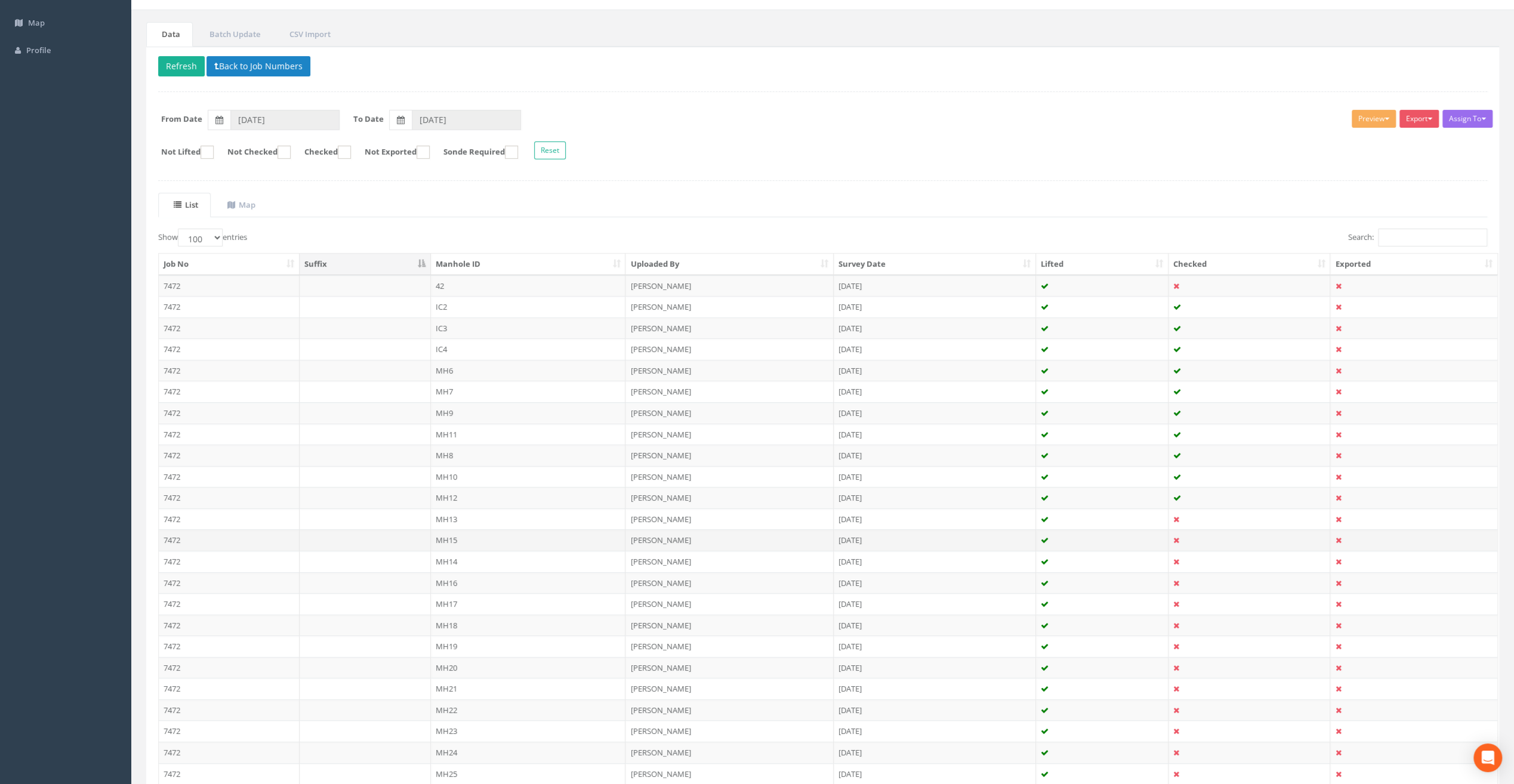
scroll to position [119, 0]
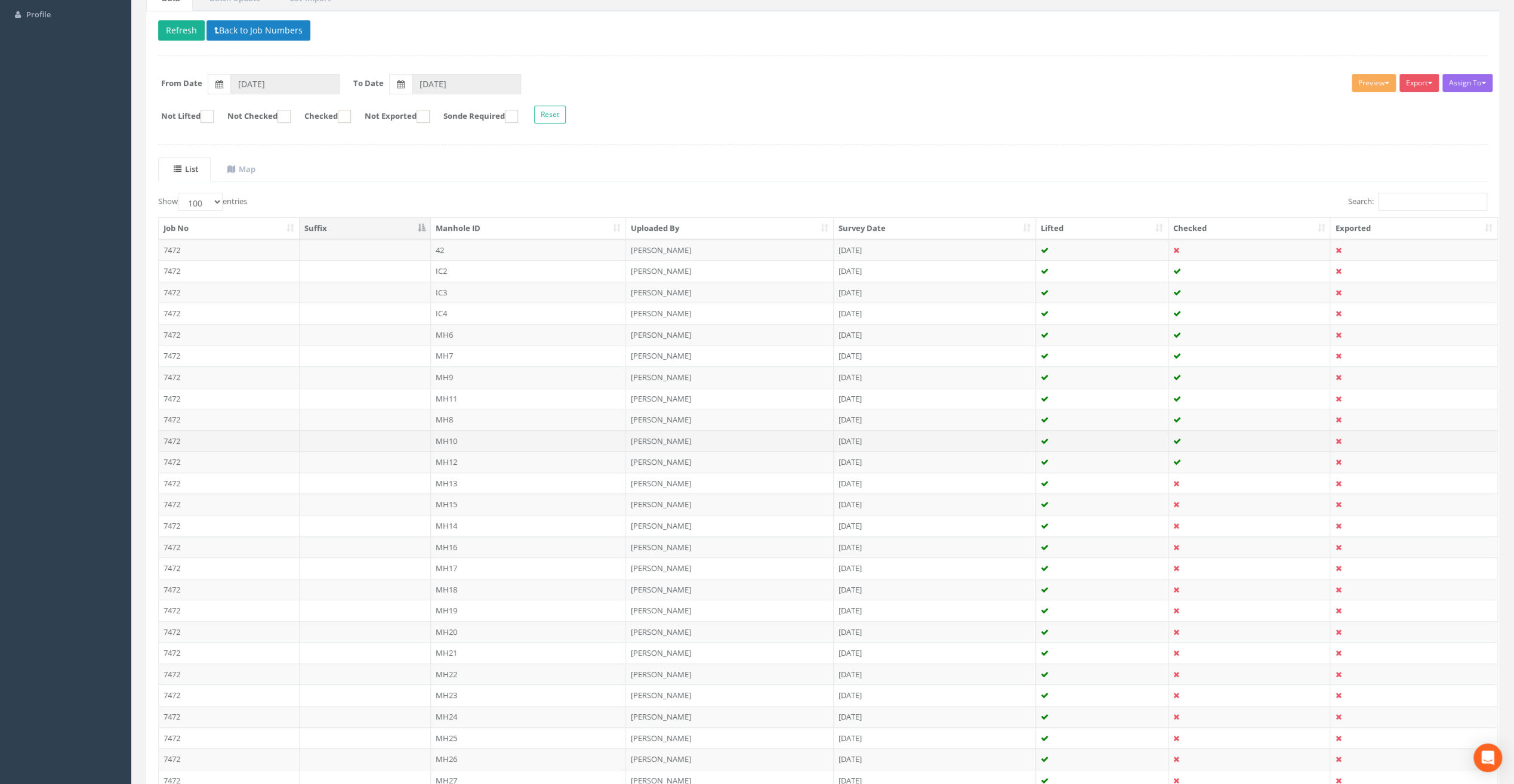
click at [458, 434] on td "MH10" at bounding box center [528, 441] width 195 height 21
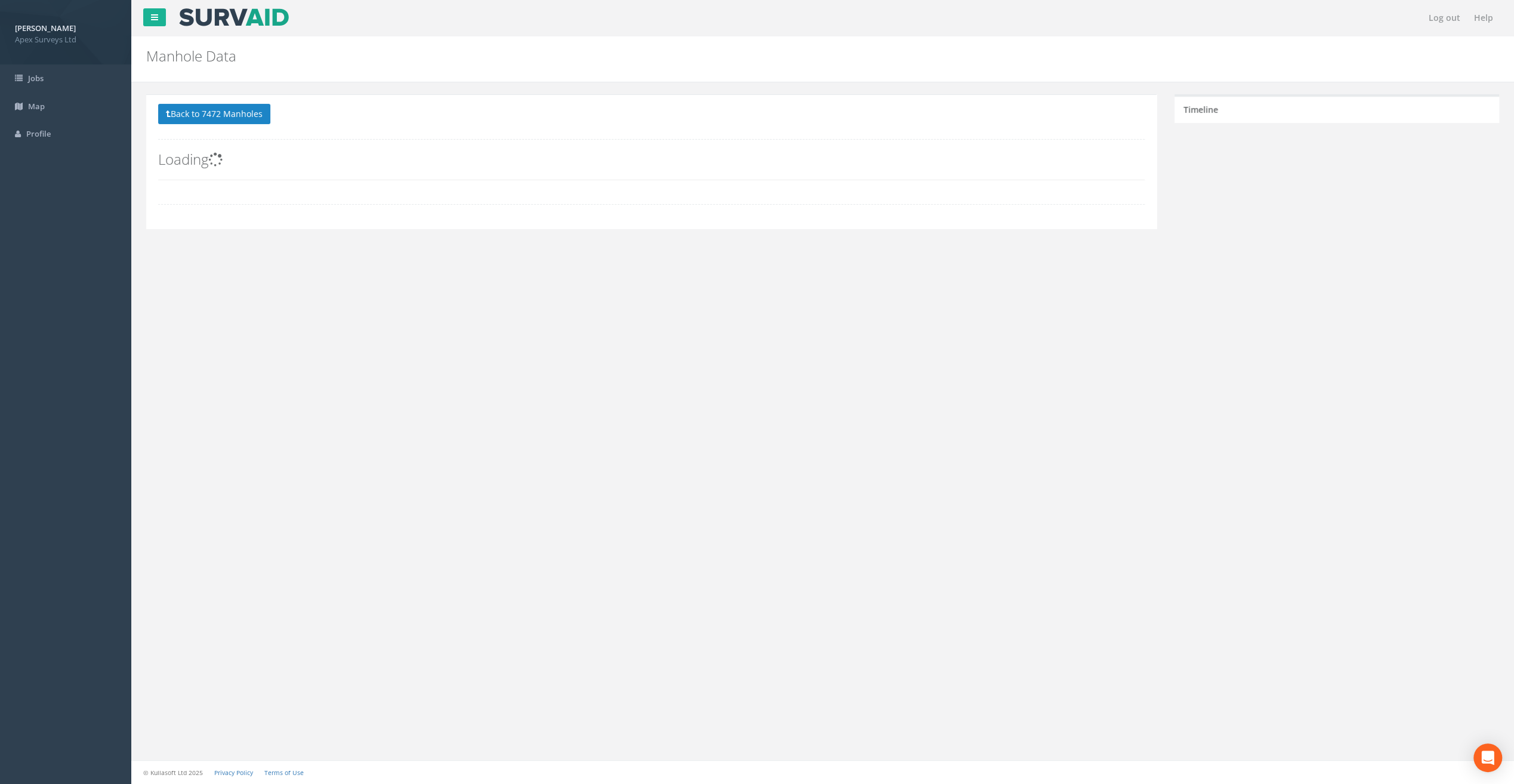
scroll to position [0, 0]
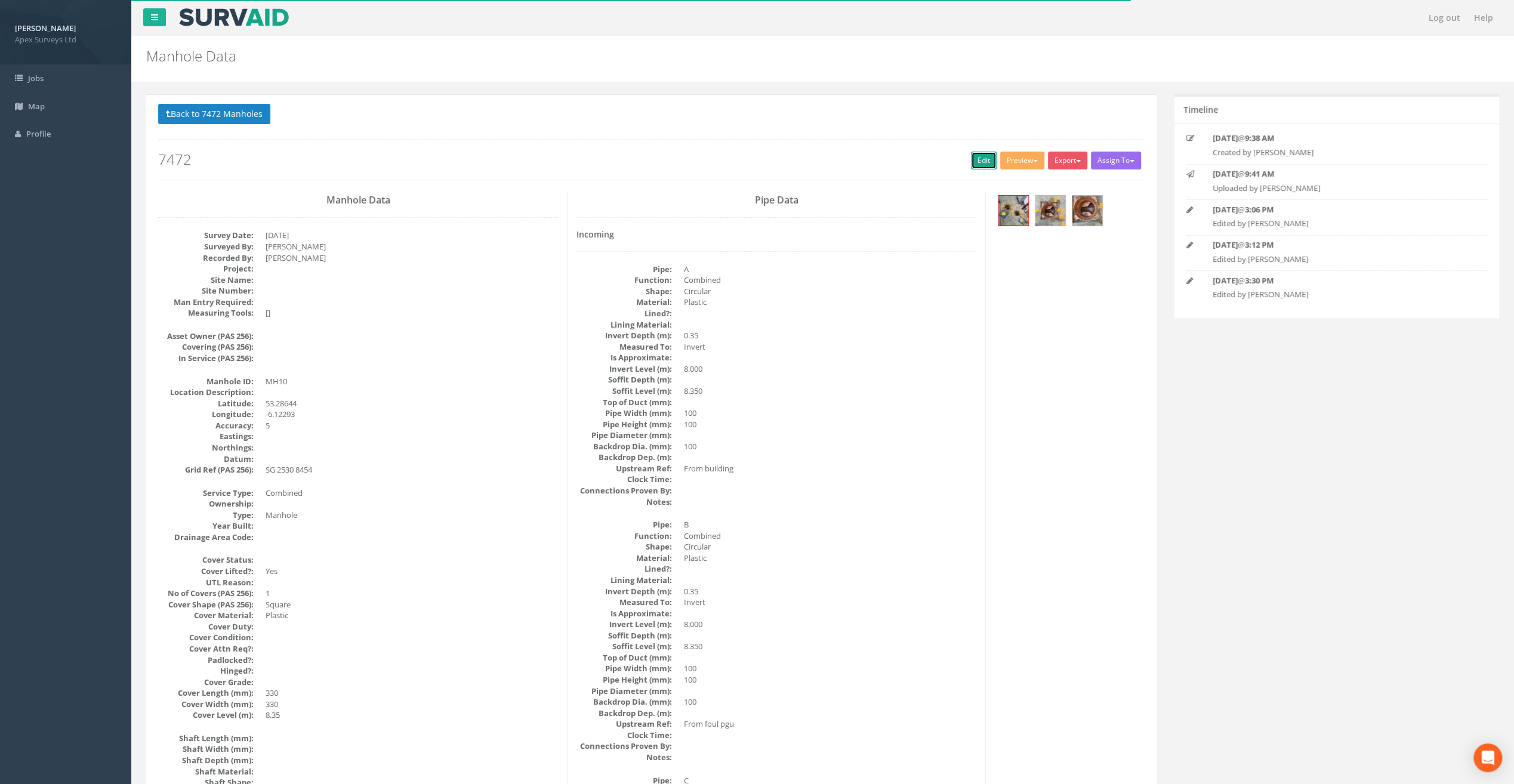
click at [978, 162] on link "Edit" at bounding box center [984, 160] width 26 height 18
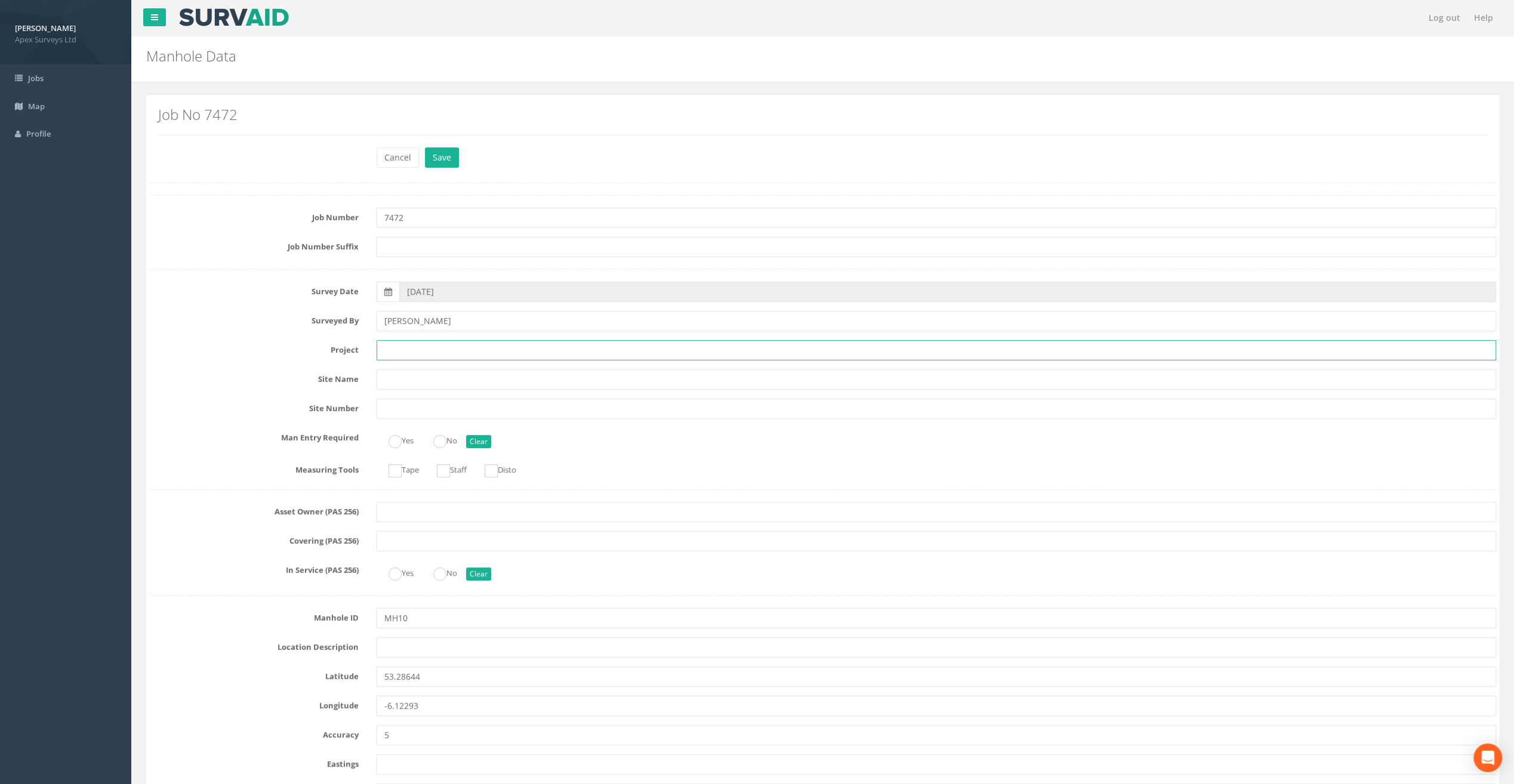
click at [400, 348] on input "text" at bounding box center [936, 350] width 1120 height 20
paste input "Glasthule Buildings"
type input "Glasthule Buildings"
click at [395, 648] on input "text" at bounding box center [936, 647] width 1120 height 20
paste input "Sandycove"
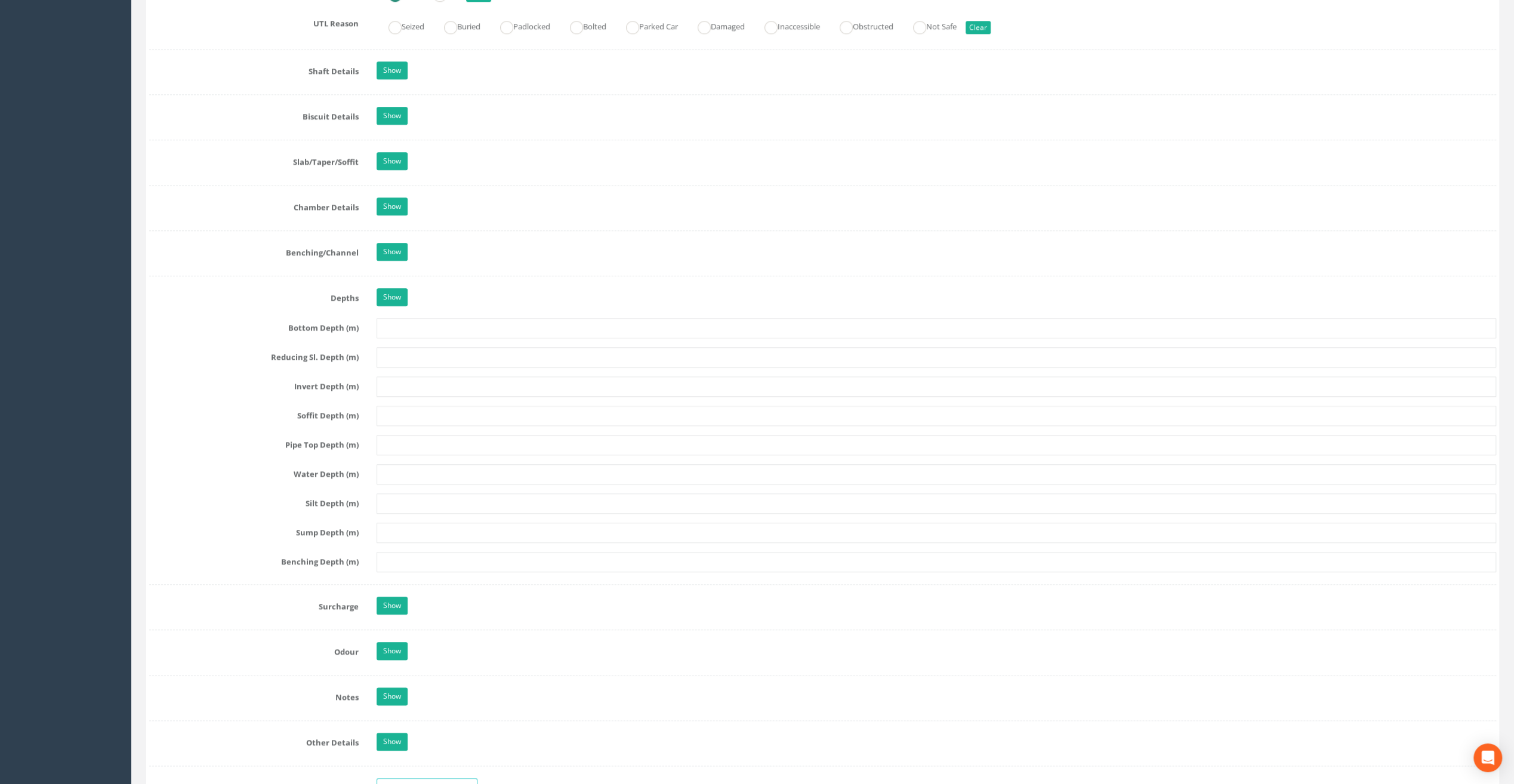
scroll to position [1134, 0]
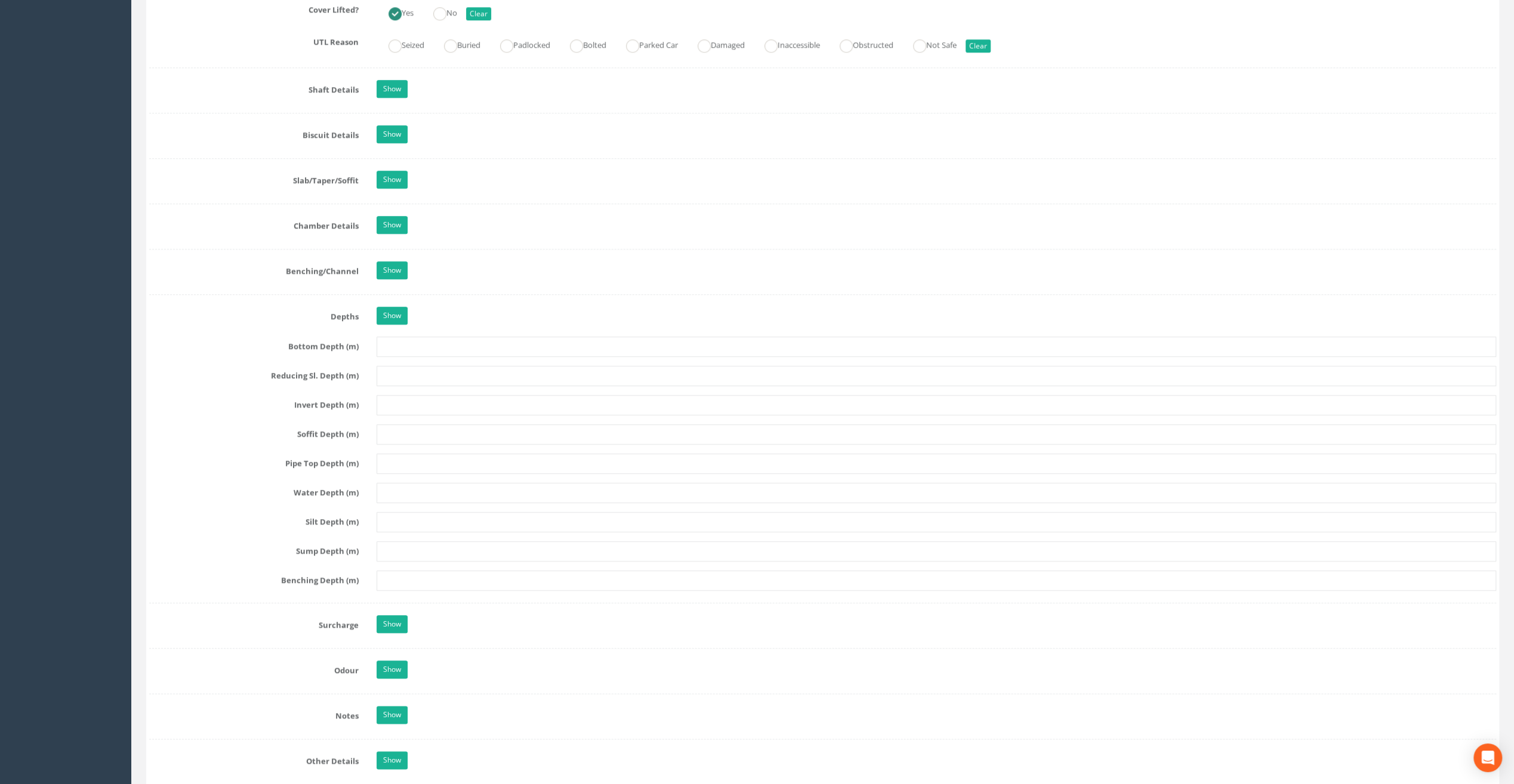
type input "Sandycove"
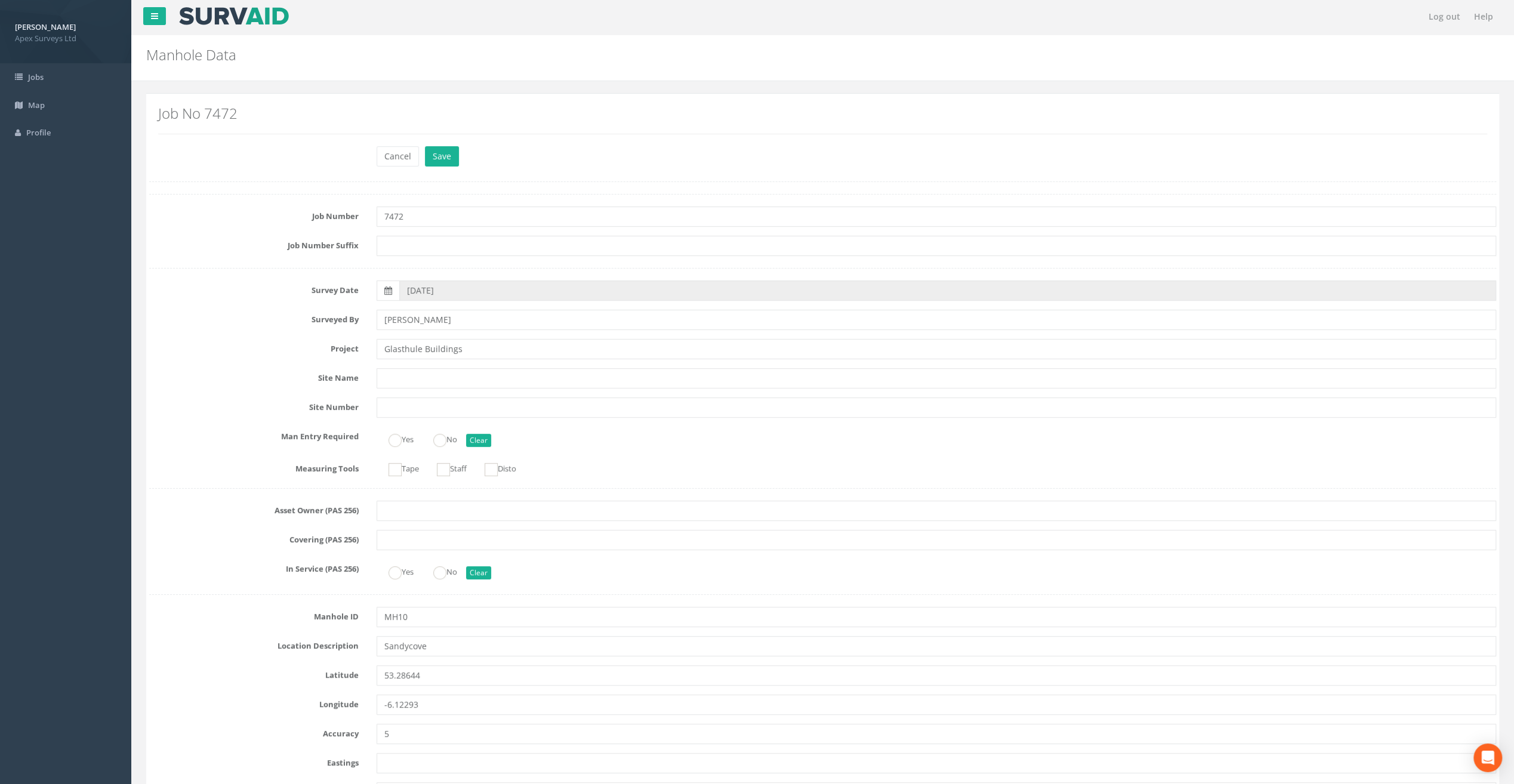
scroll to position [0, 0]
click at [395, 156] on button "Cancel" at bounding box center [398, 157] width 43 height 20
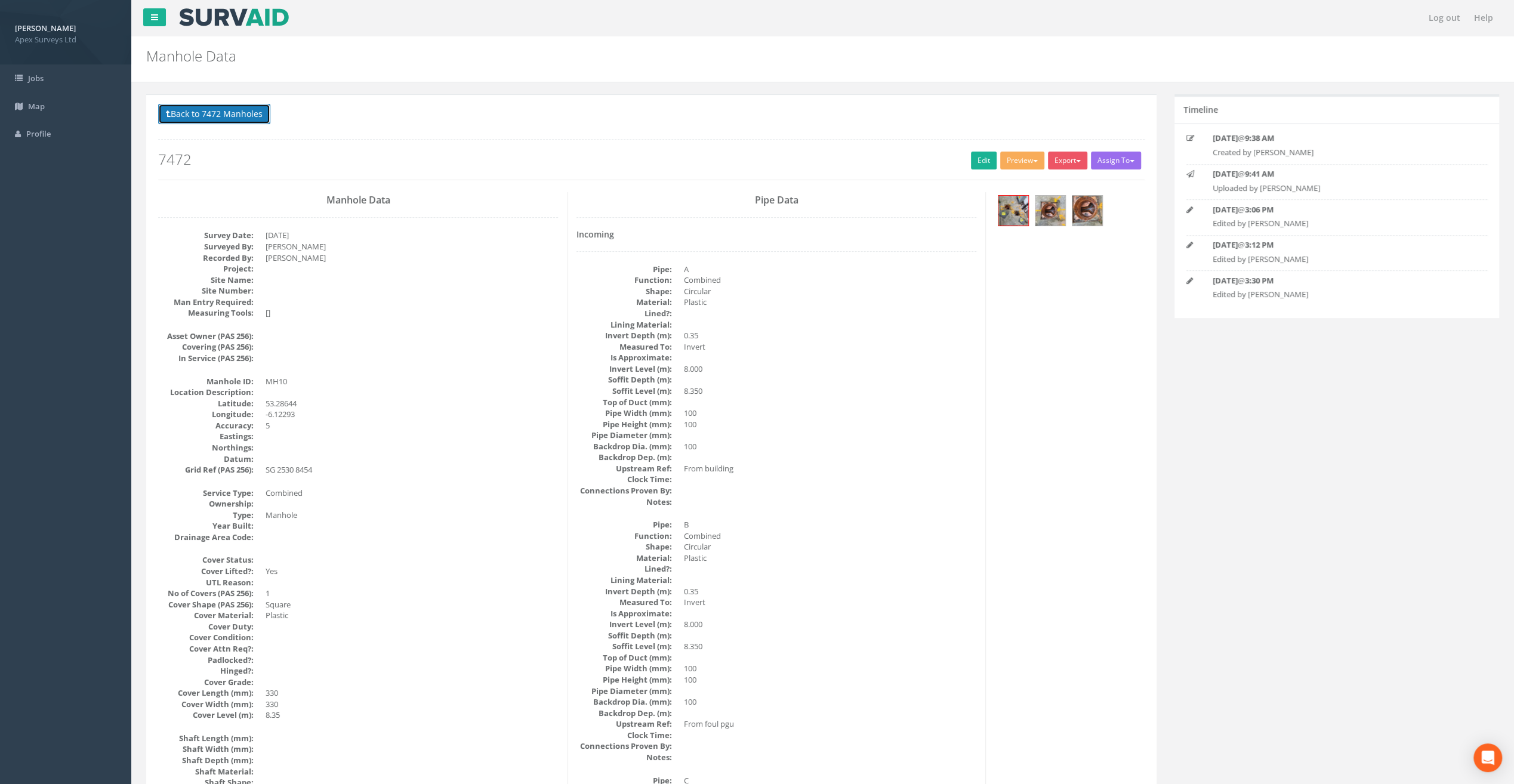
click at [235, 121] on button "Back to 7472 Manholes" at bounding box center [214, 114] width 112 height 20
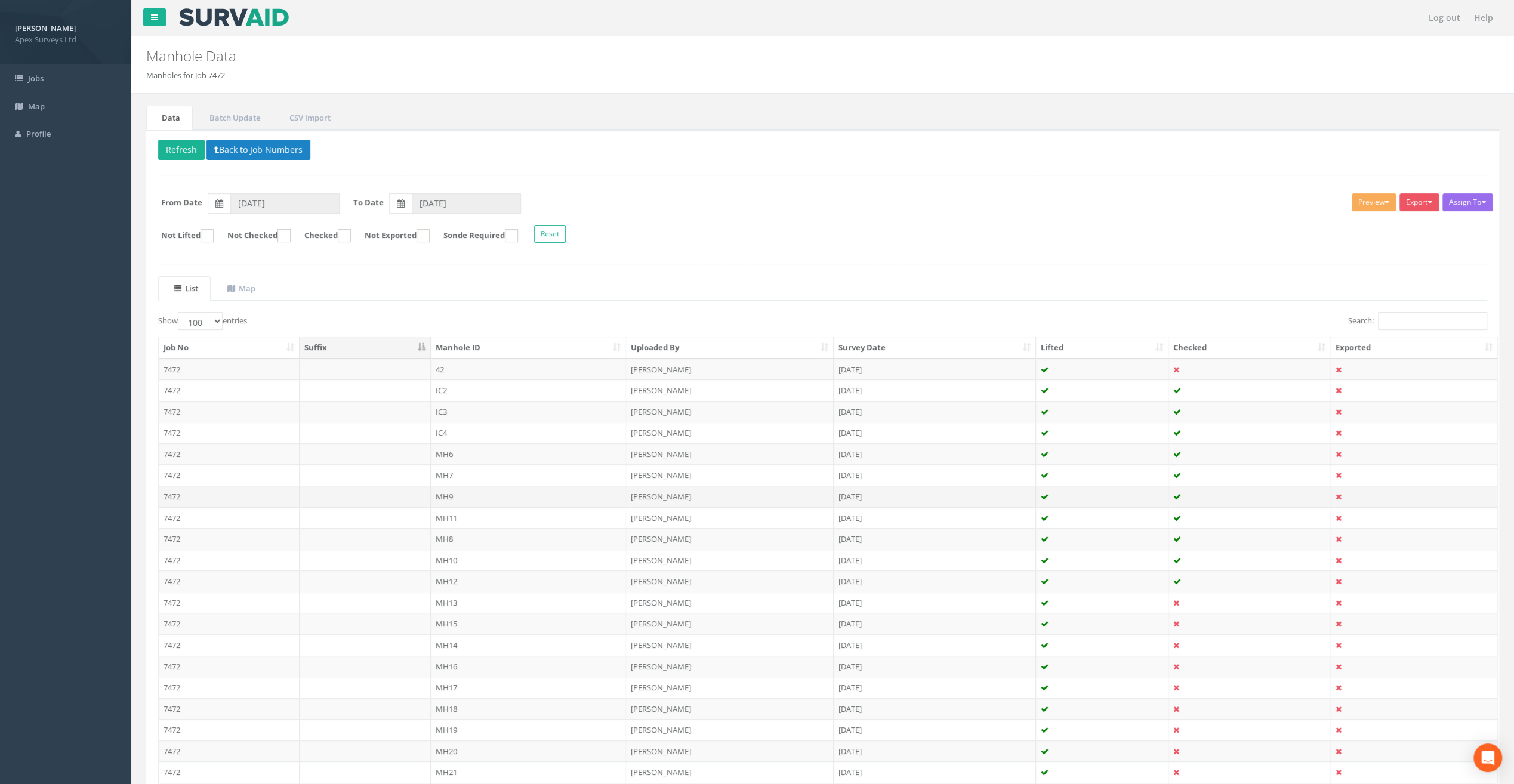
click at [447, 494] on td "MH9" at bounding box center [528, 496] width 195 height 21
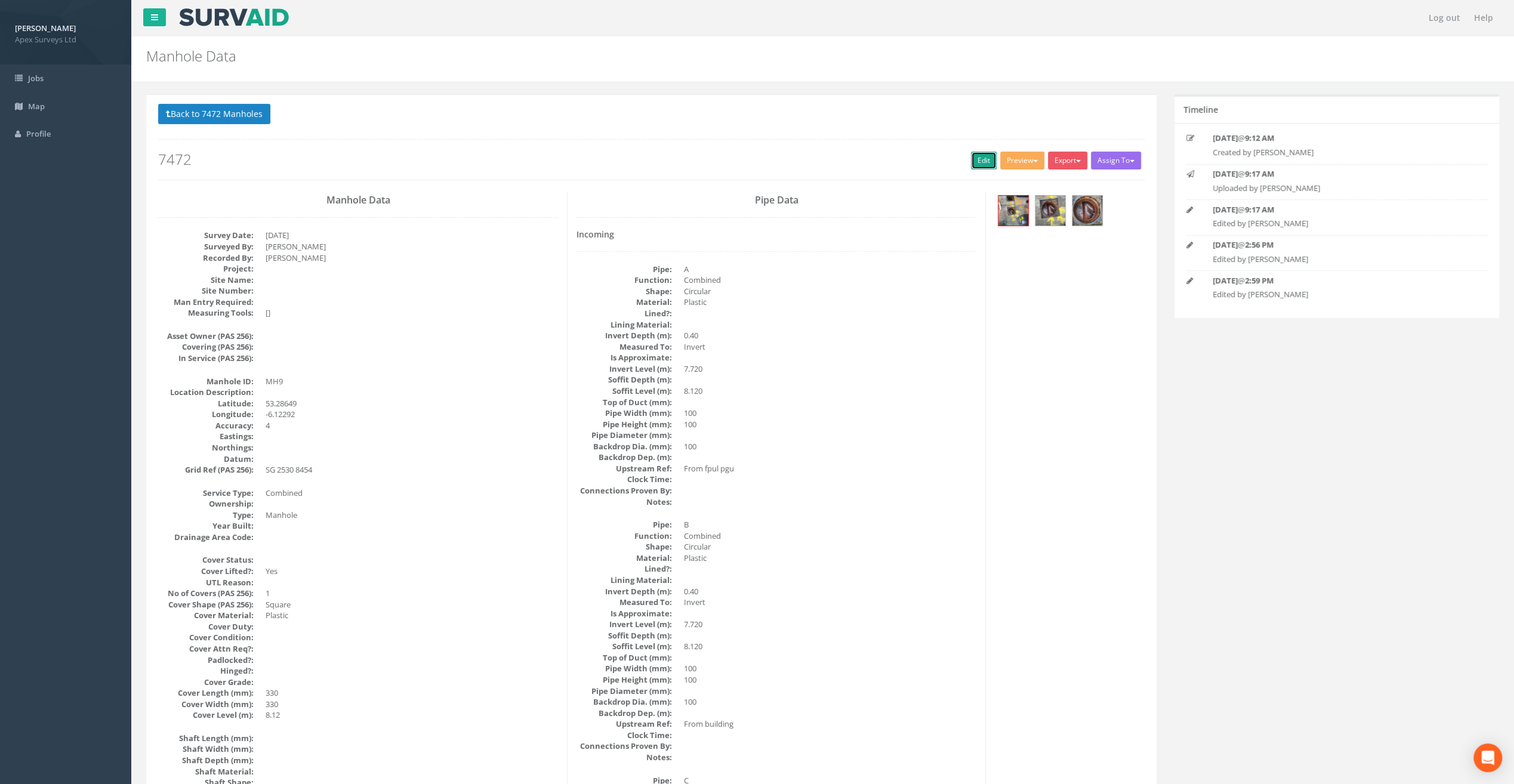
click at [976, 157] on link "Edit" at bounding box center [984, 160] width 26 height 18
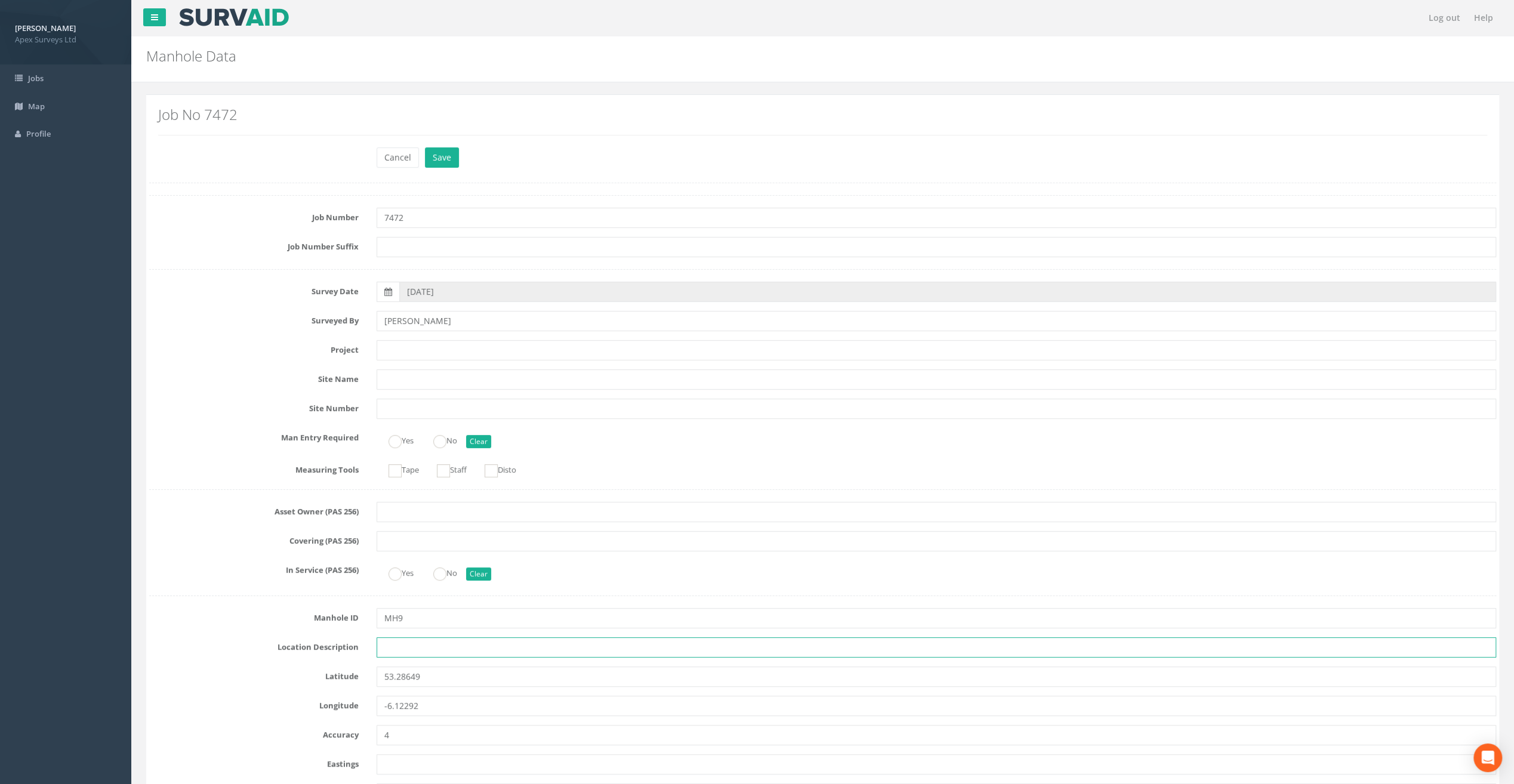
click at [395, 647] on input "text" at bounding box center [936, 647] width 1120 height 20
paste input "Sandycove"
type input "Sandycove"
click at [427, 343] on input "text" at bounding box center [936, 350] width 1120 height 20
paste input "Glasthule Buildings"
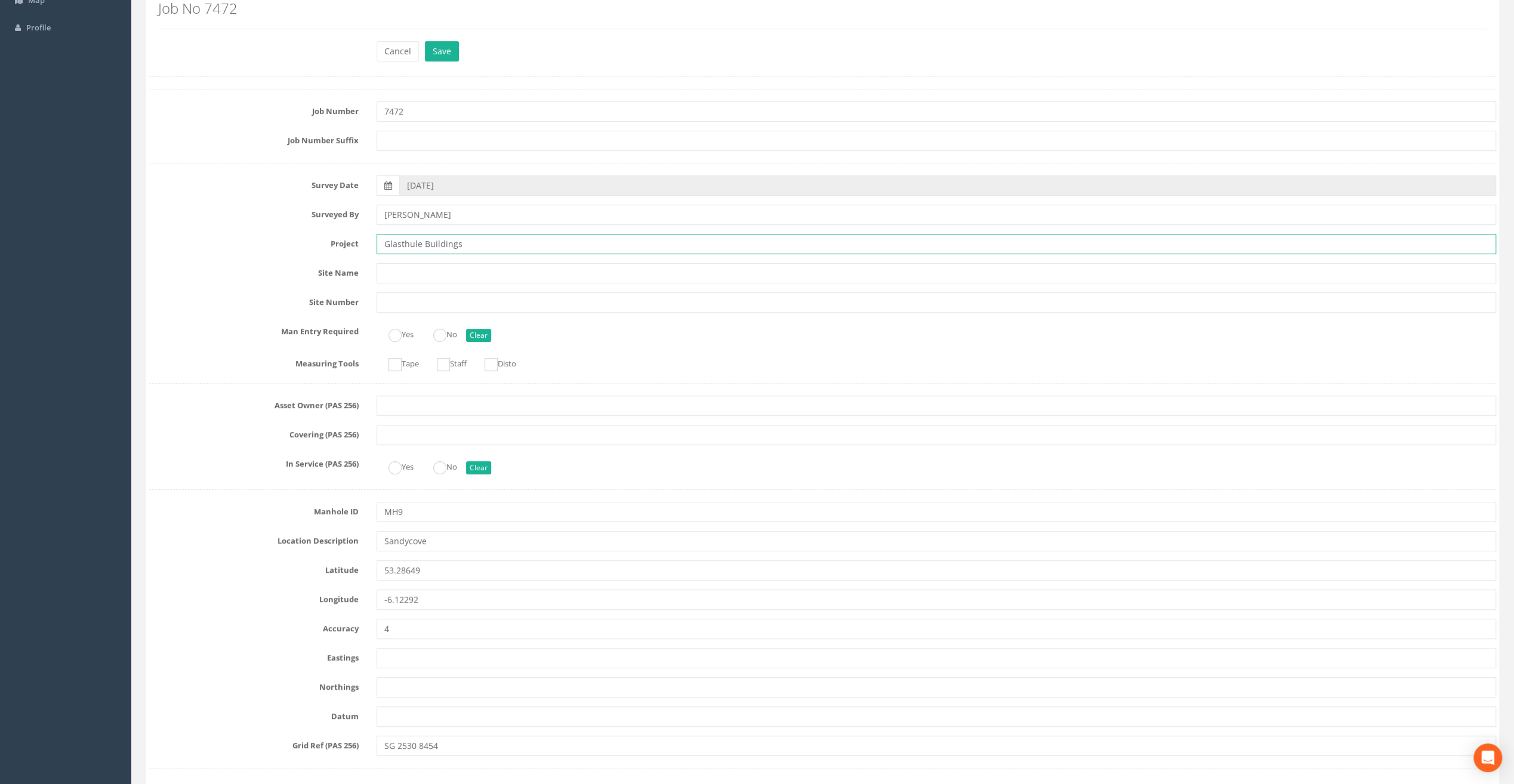
scroll to position [298, 0]
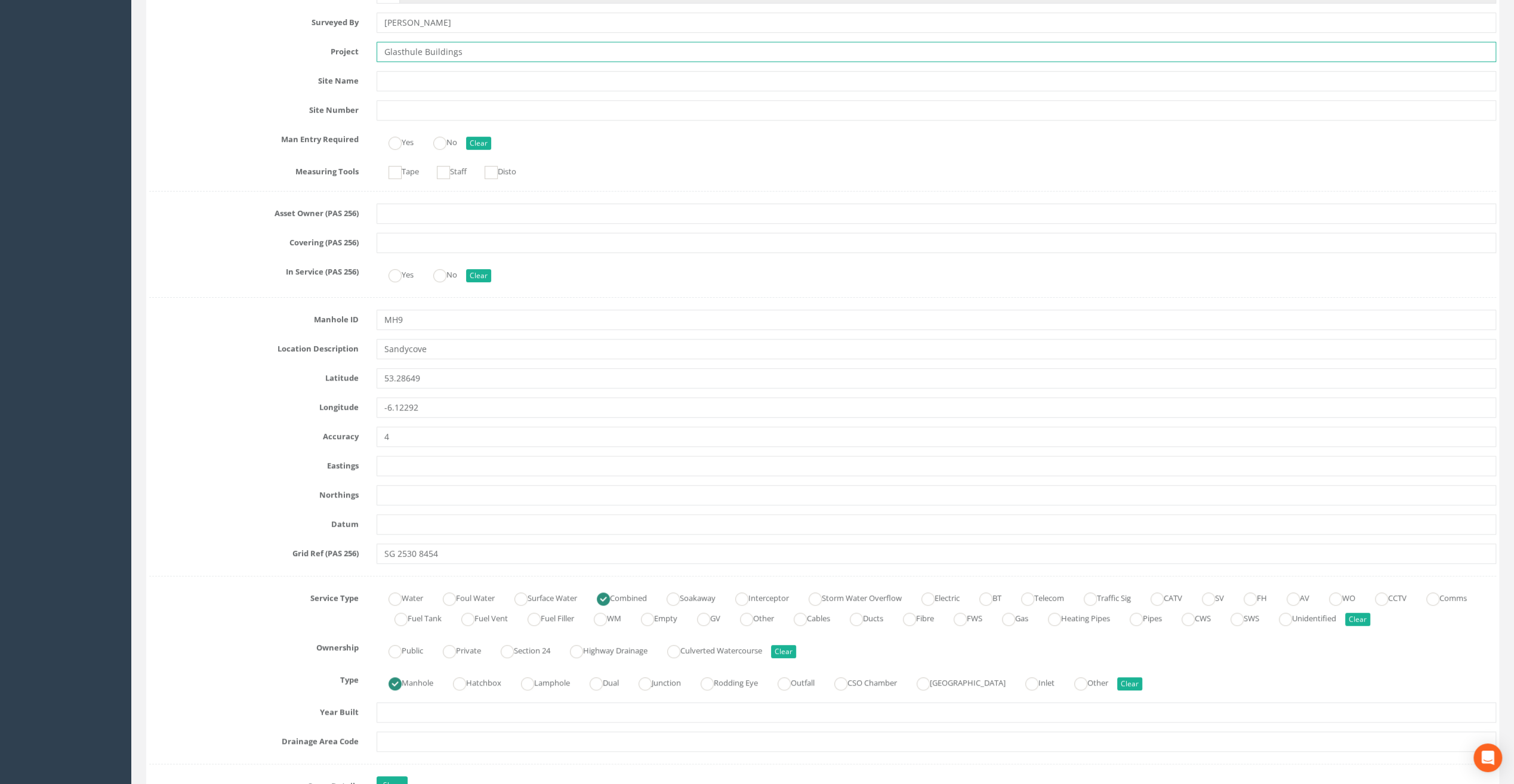
type input "Glasthule Buildings"
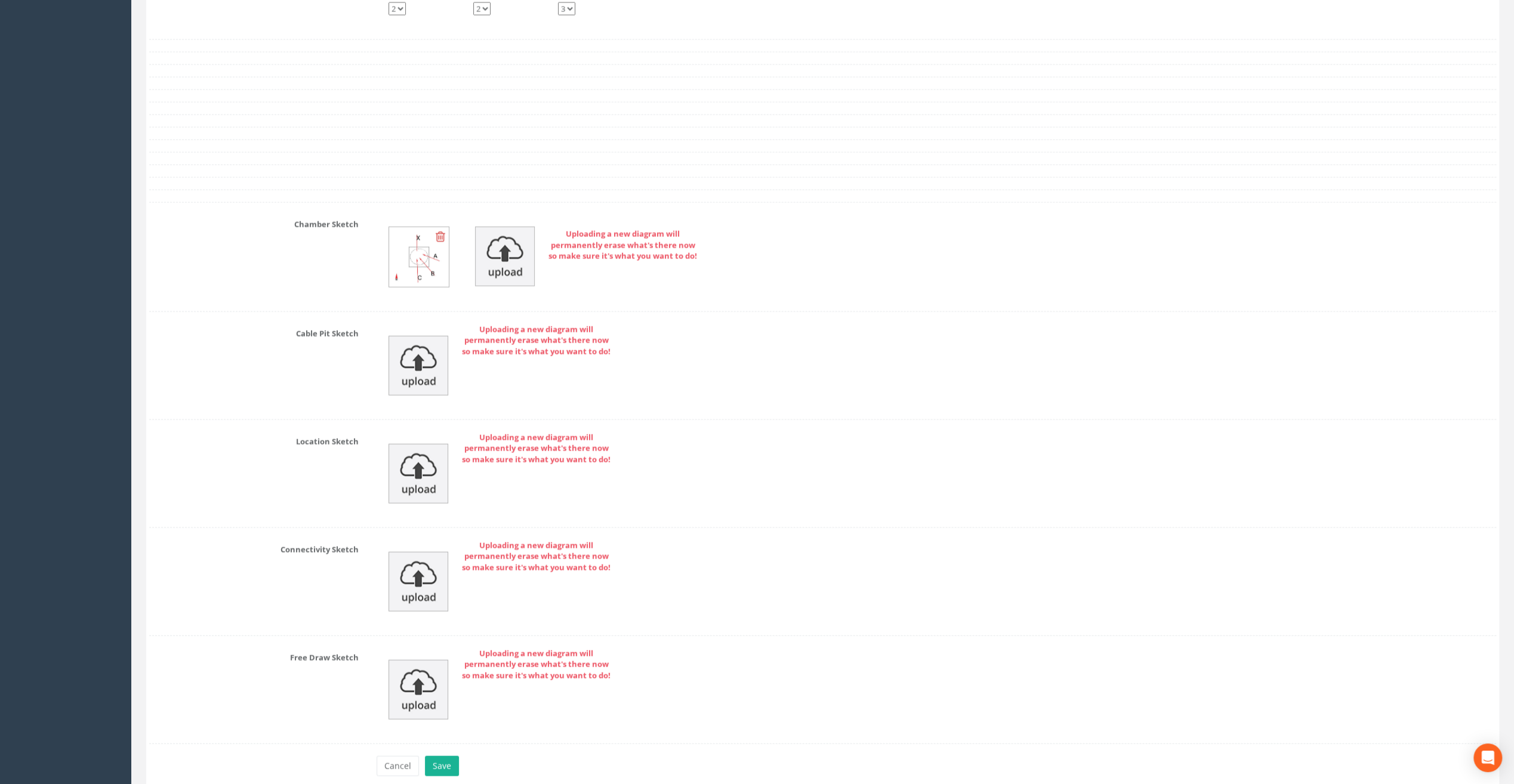
scroll to position [2386, 0]
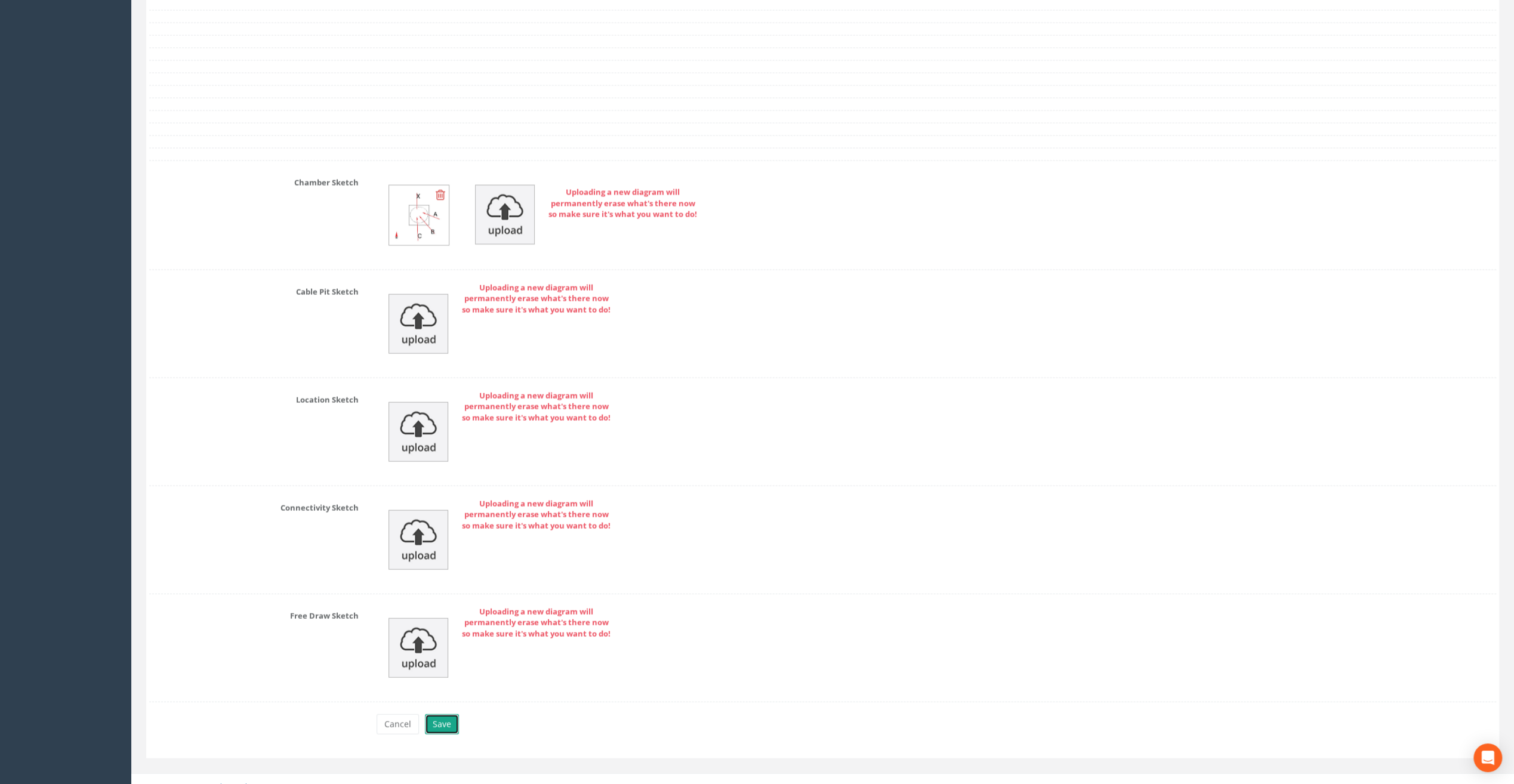
click at [443, 715] on button "Save" at bounding box center [442, 725] width 34 height 20
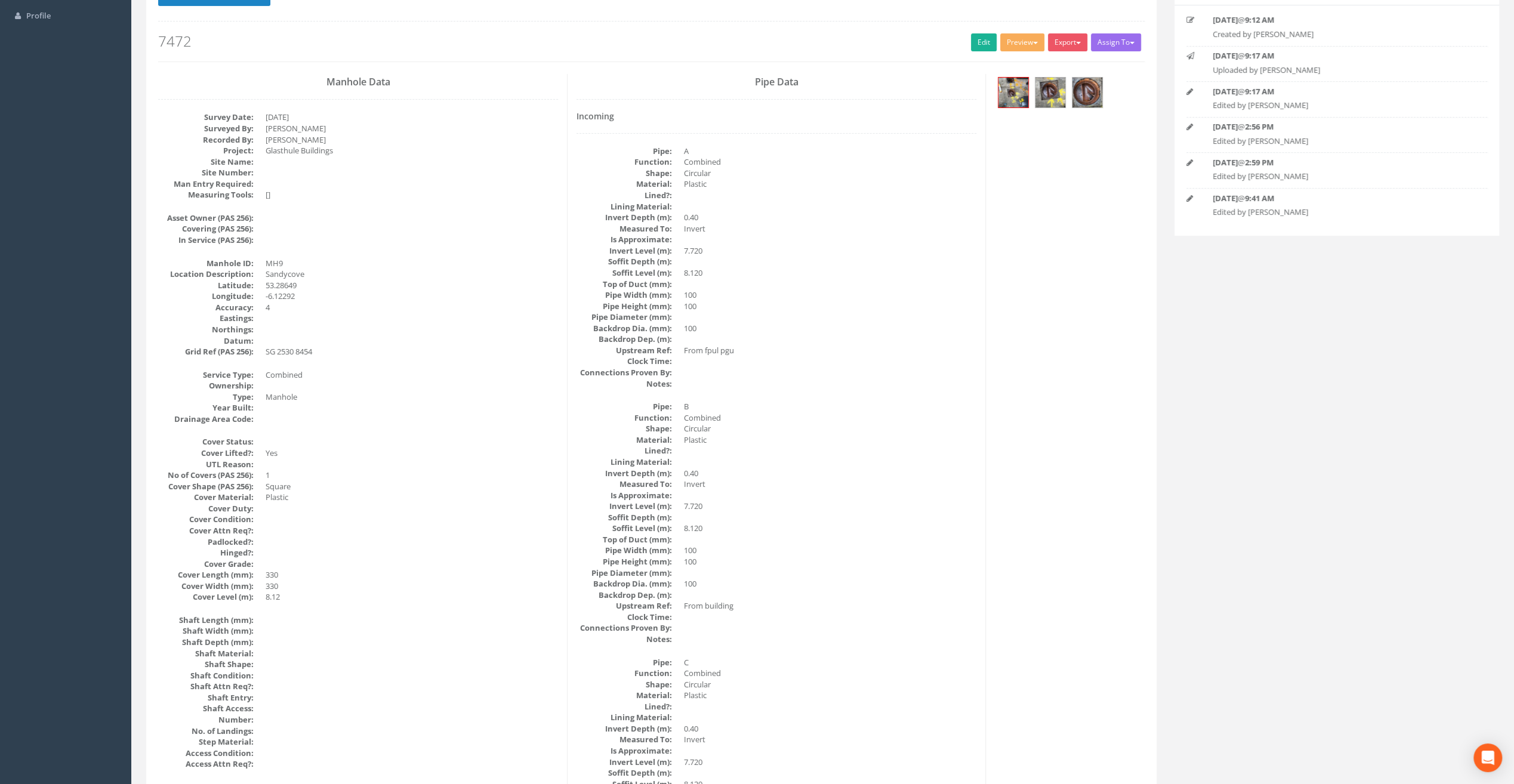
scroll to position [100, 0]
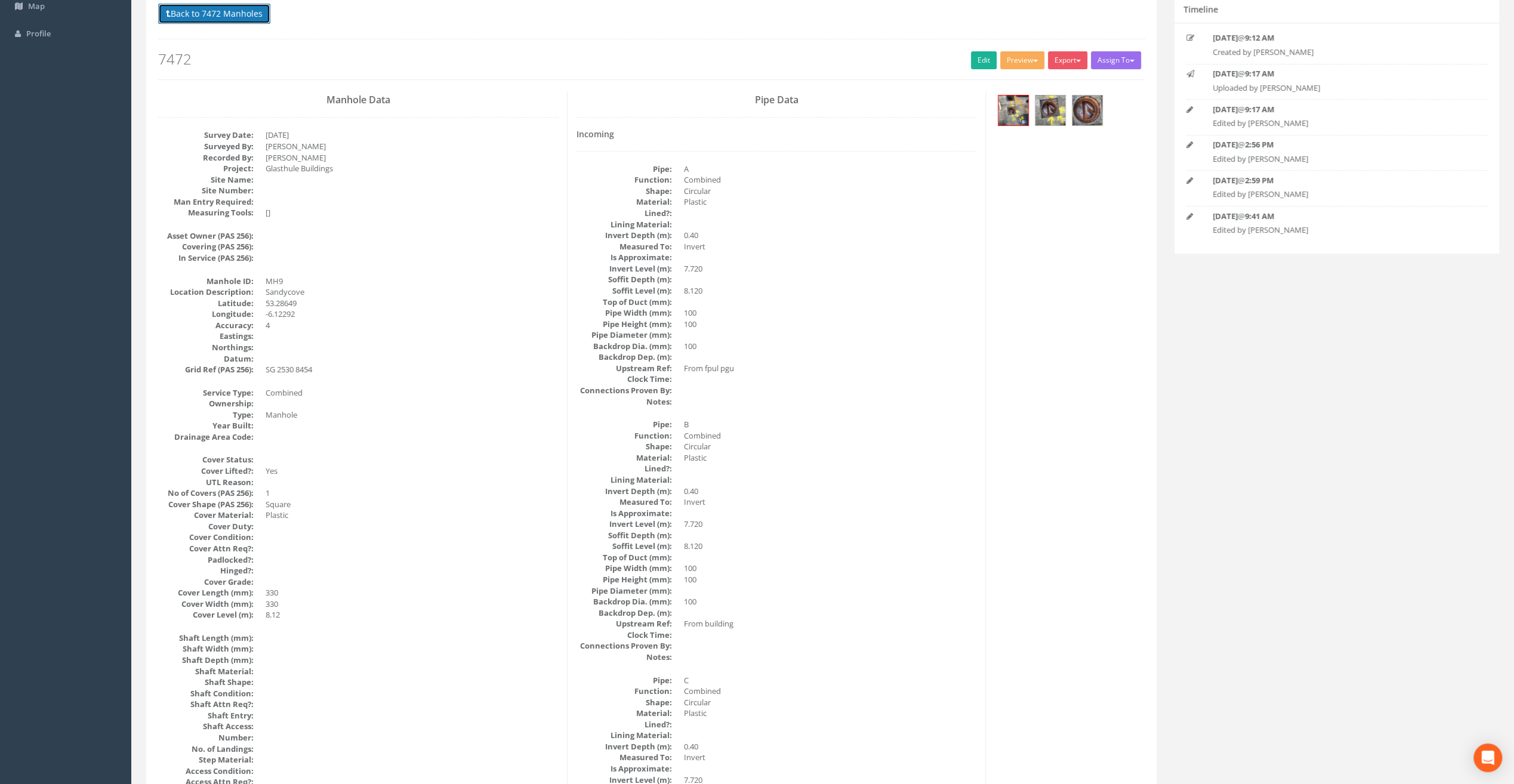
click at [215, 19] on button "Back to 7472 Manholes" at bounding box center [214, 14] width 112 height 20
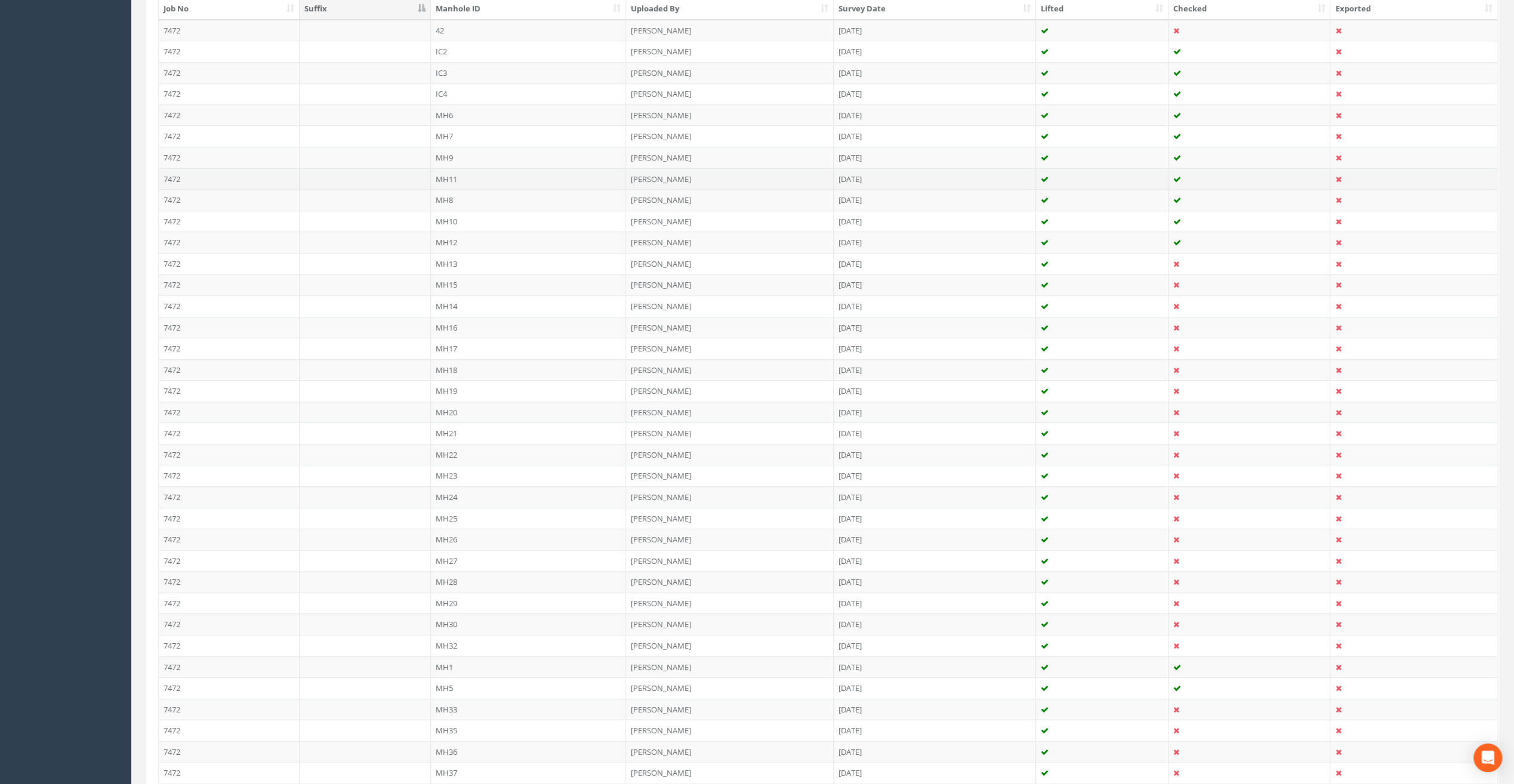
scroll to position [280, 0]
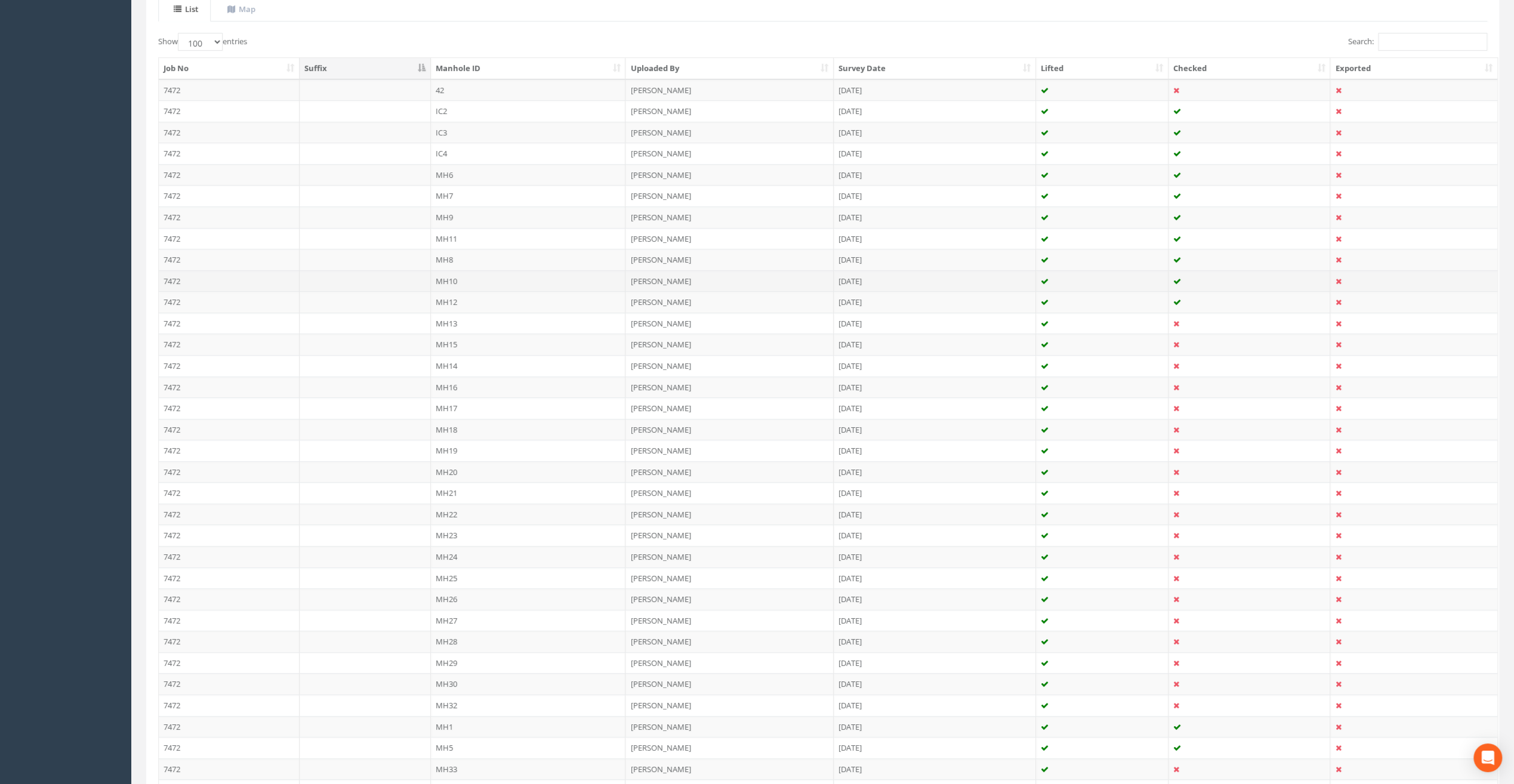
click at [463, 280] on td "MH10" at bounding box center [528, 280] width 195 height 21
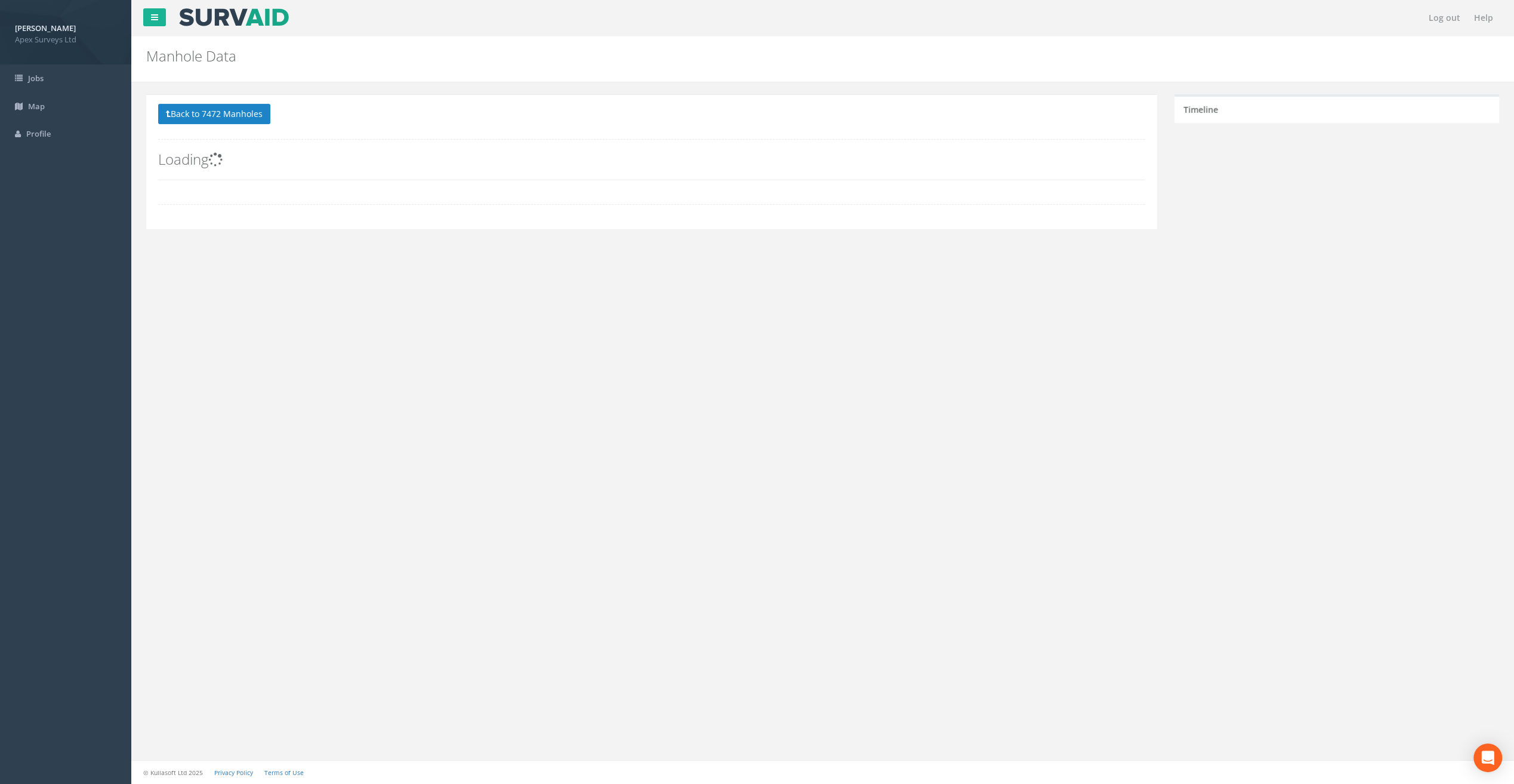
scroll to position [0, 0]
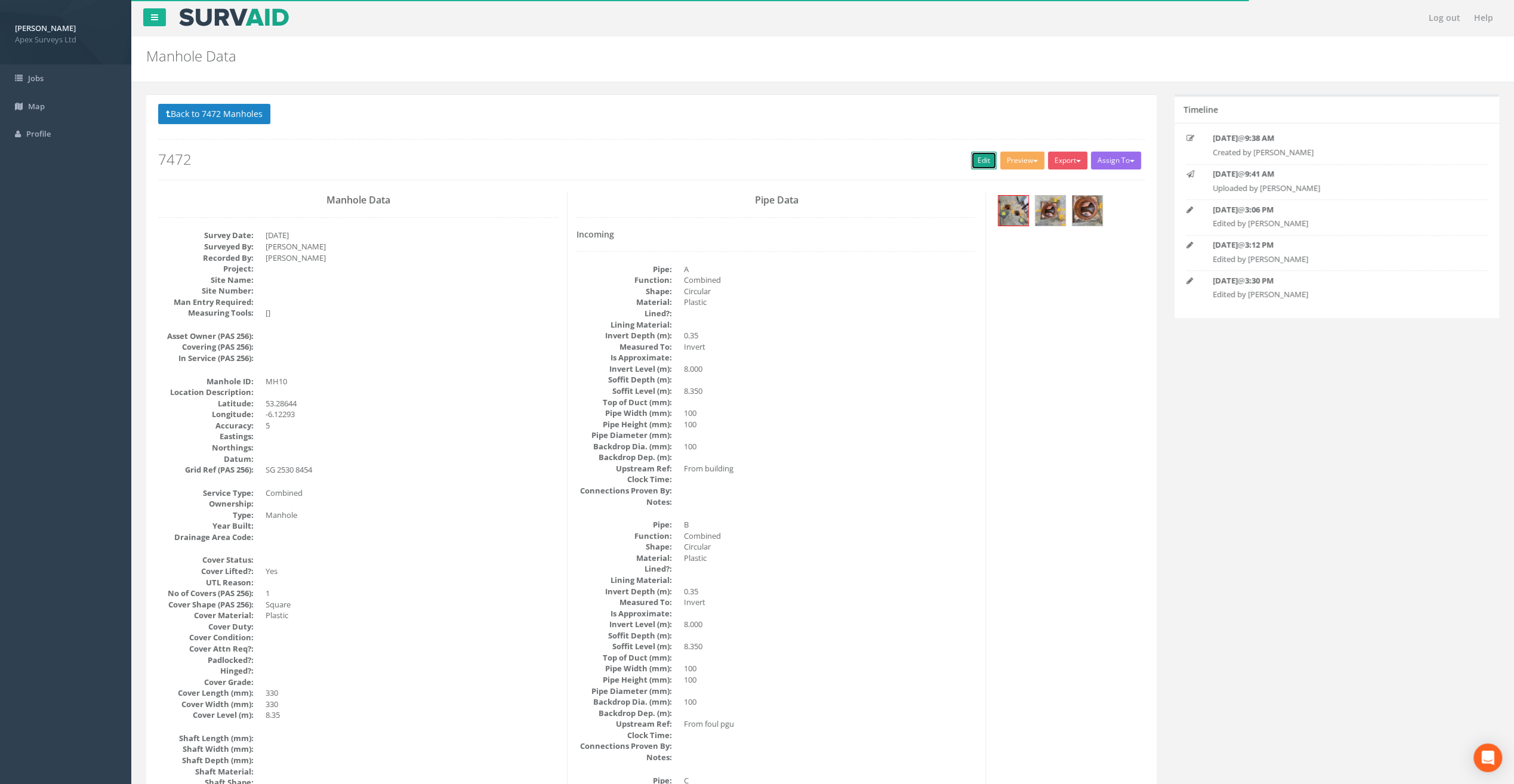
click at [975, 160] on link "Edit" at bounding box center [984, 160] width 26 height 18
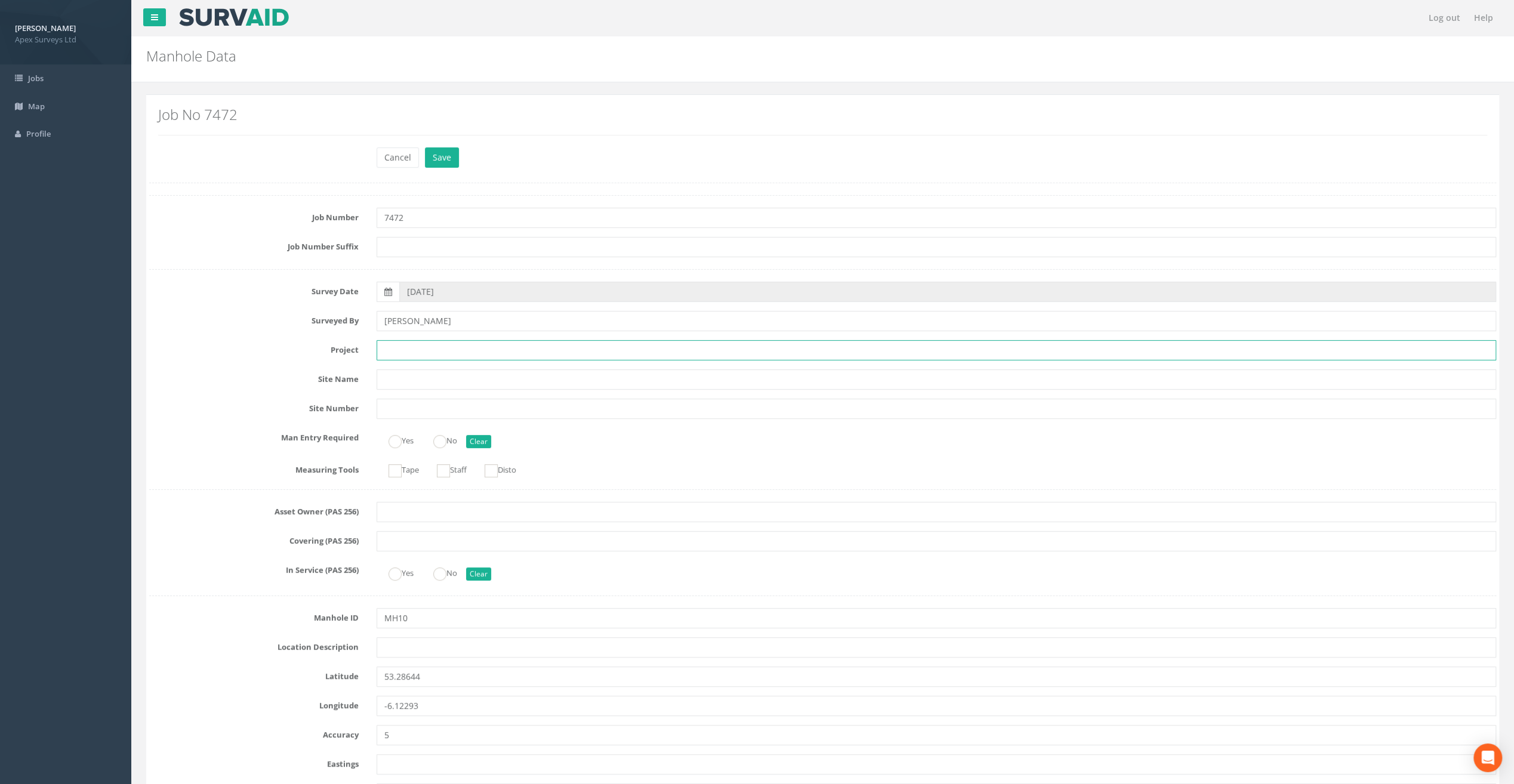
click at [410, 349] on input "text" at bounding box center [936, 350] width 1120 height 20
paste input "Glasthule Buildings"
type input "Glasthule Buildings"
click at [397, 652] on input "text" at bounding box center [936, 647] width 1120 height 20
paste input "Sandycove"
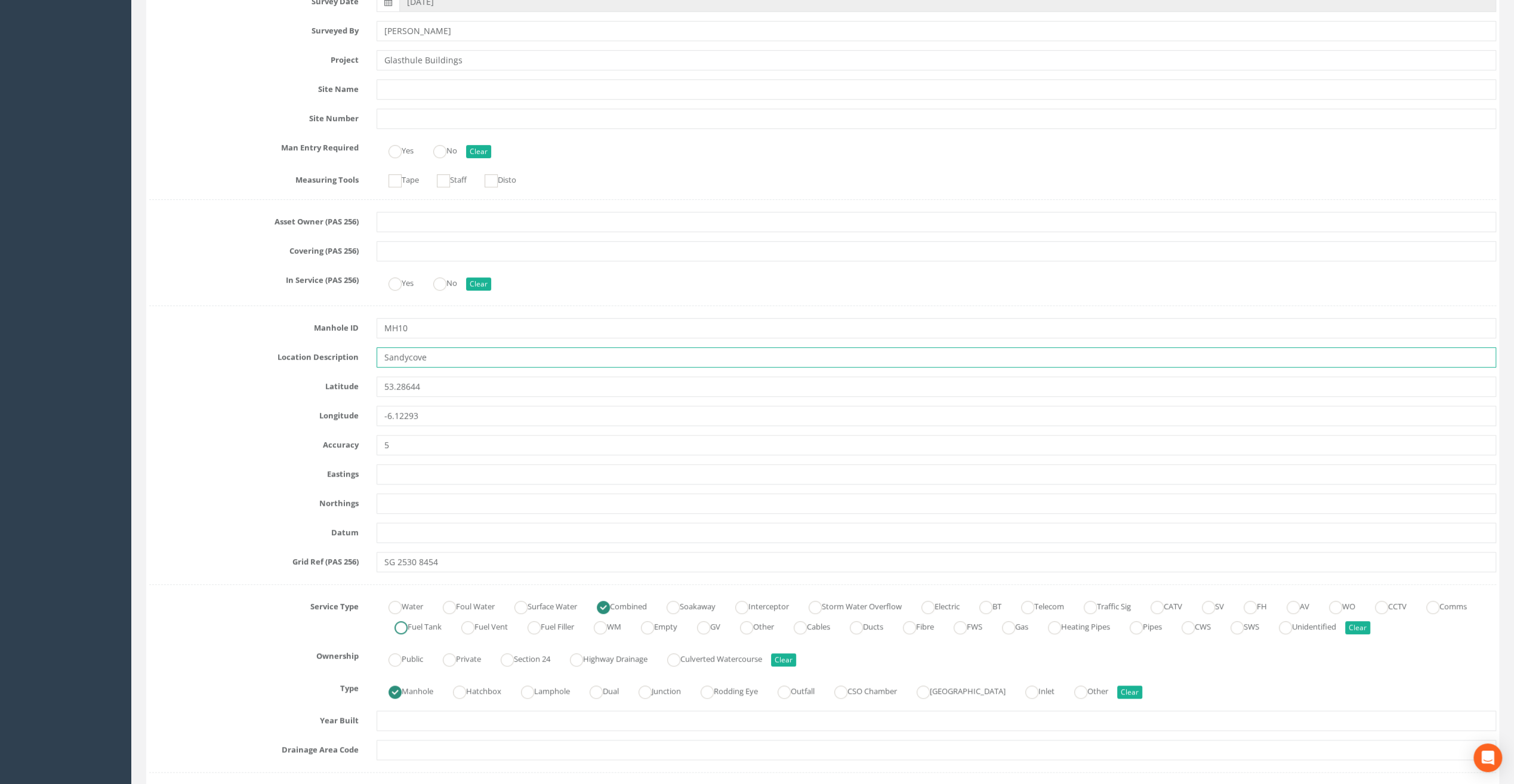
scroll to position [298, 0]
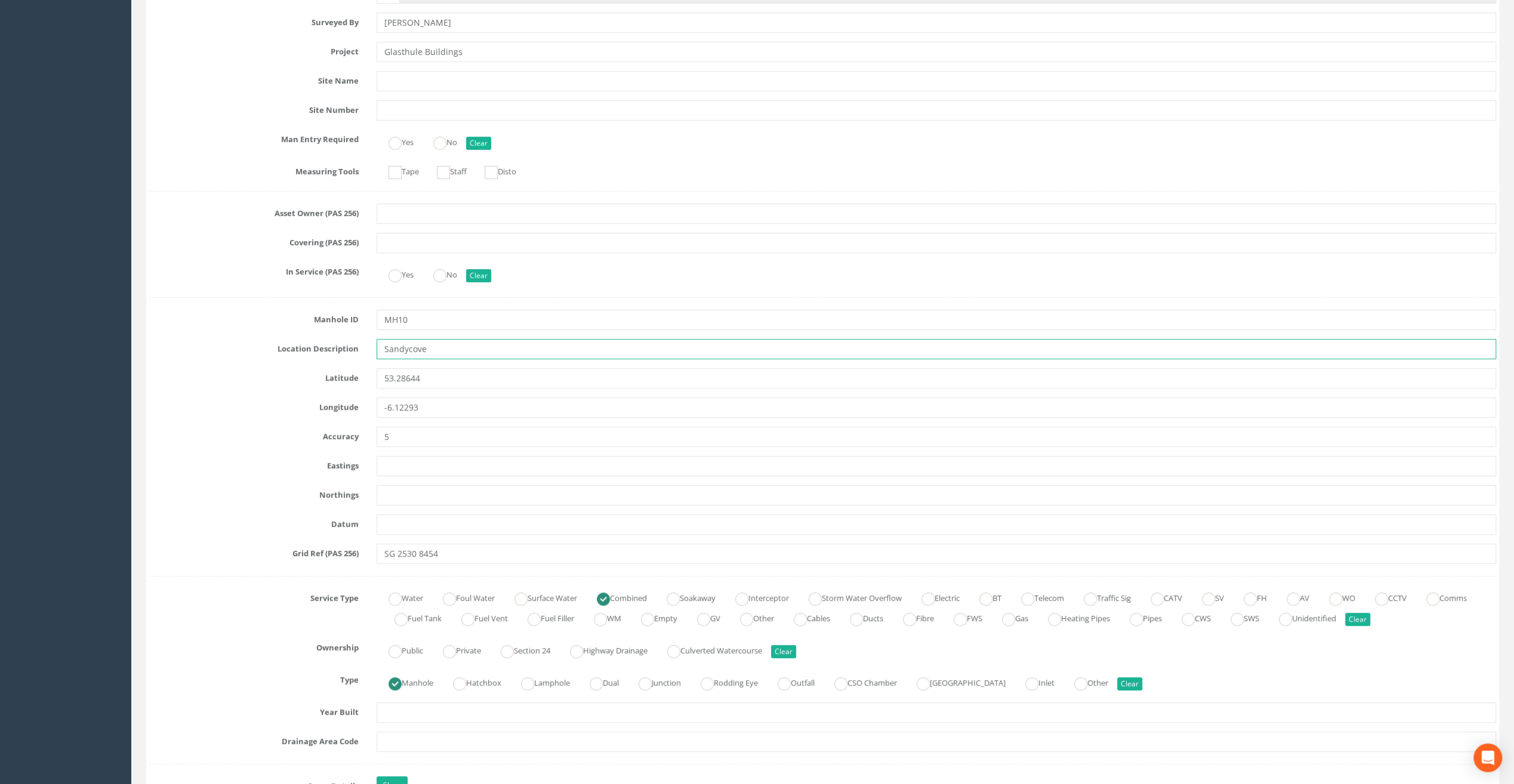
type input "Sandycove"
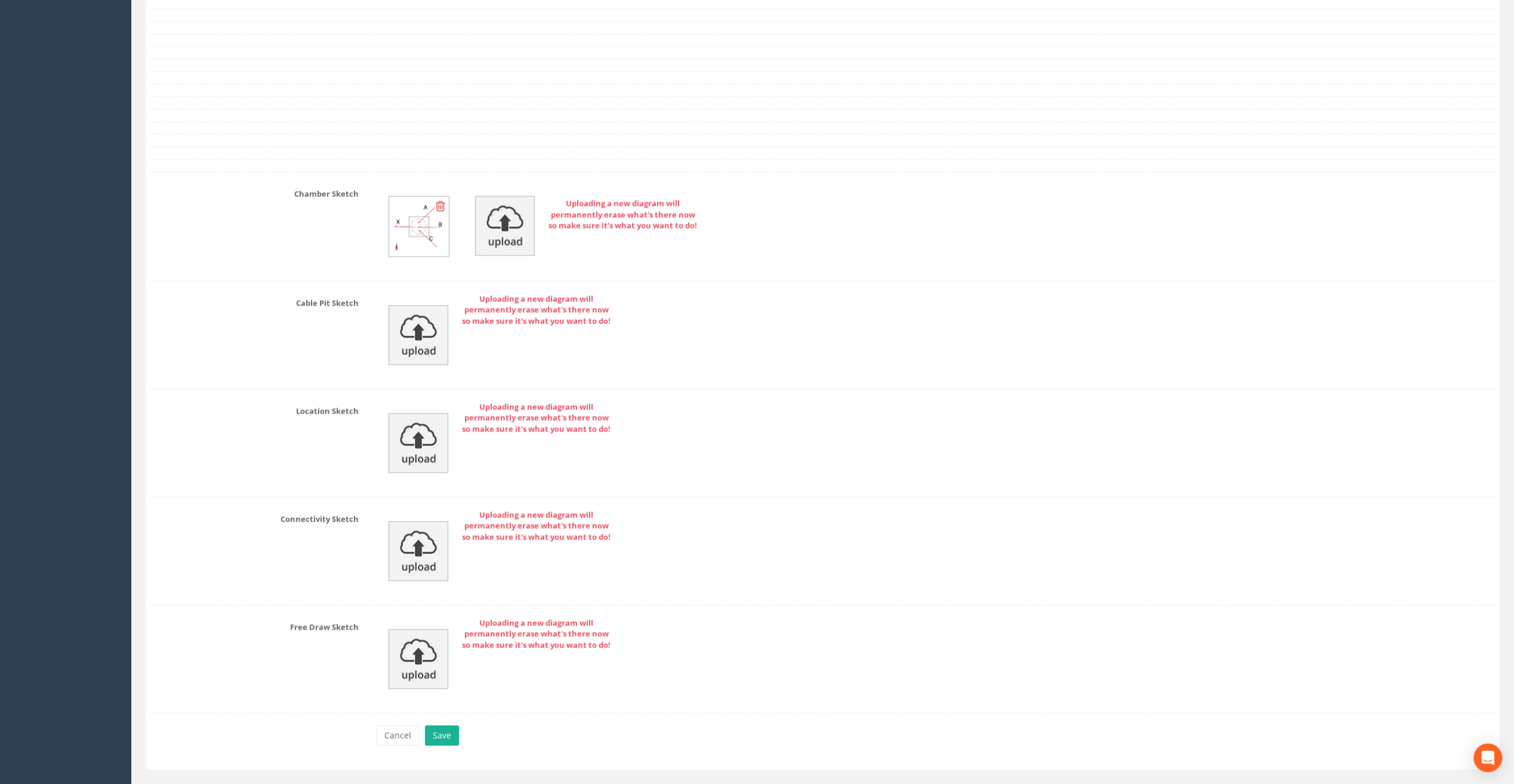
scroll to position [2386, 0]
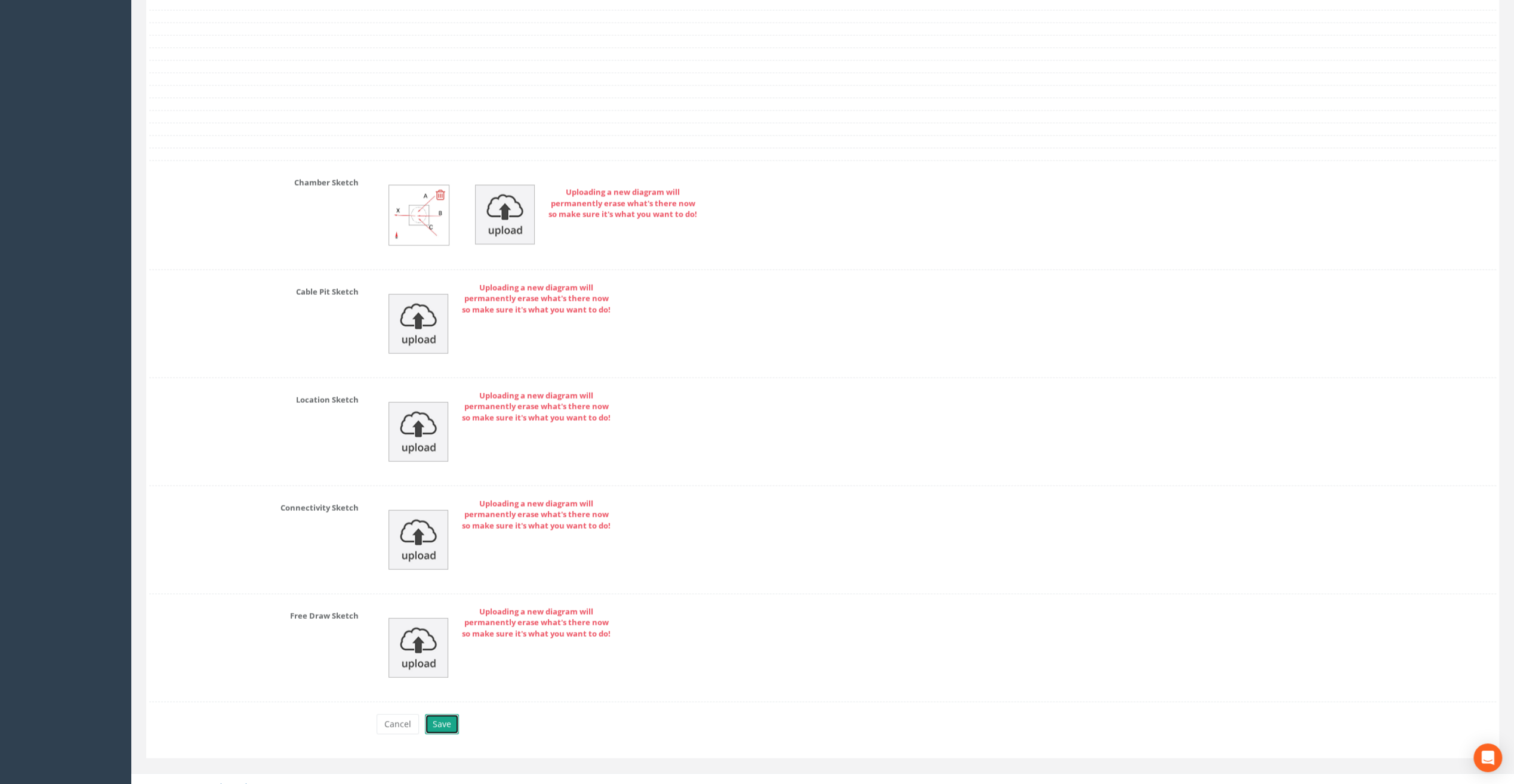
click at [443, 716] on button "Save" at bounding box center [442, 725] width 34 height 20
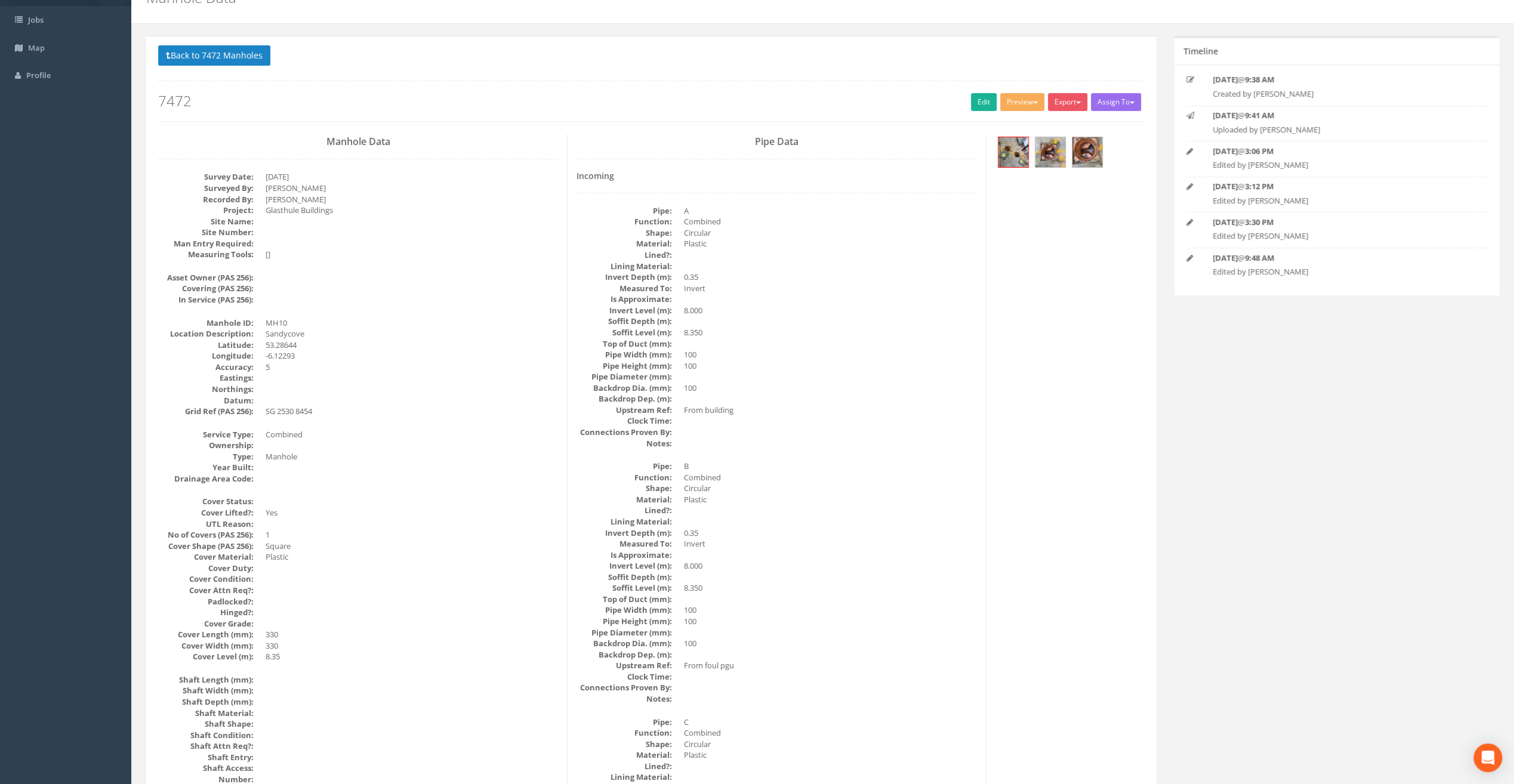
scroll to position [0, 0]
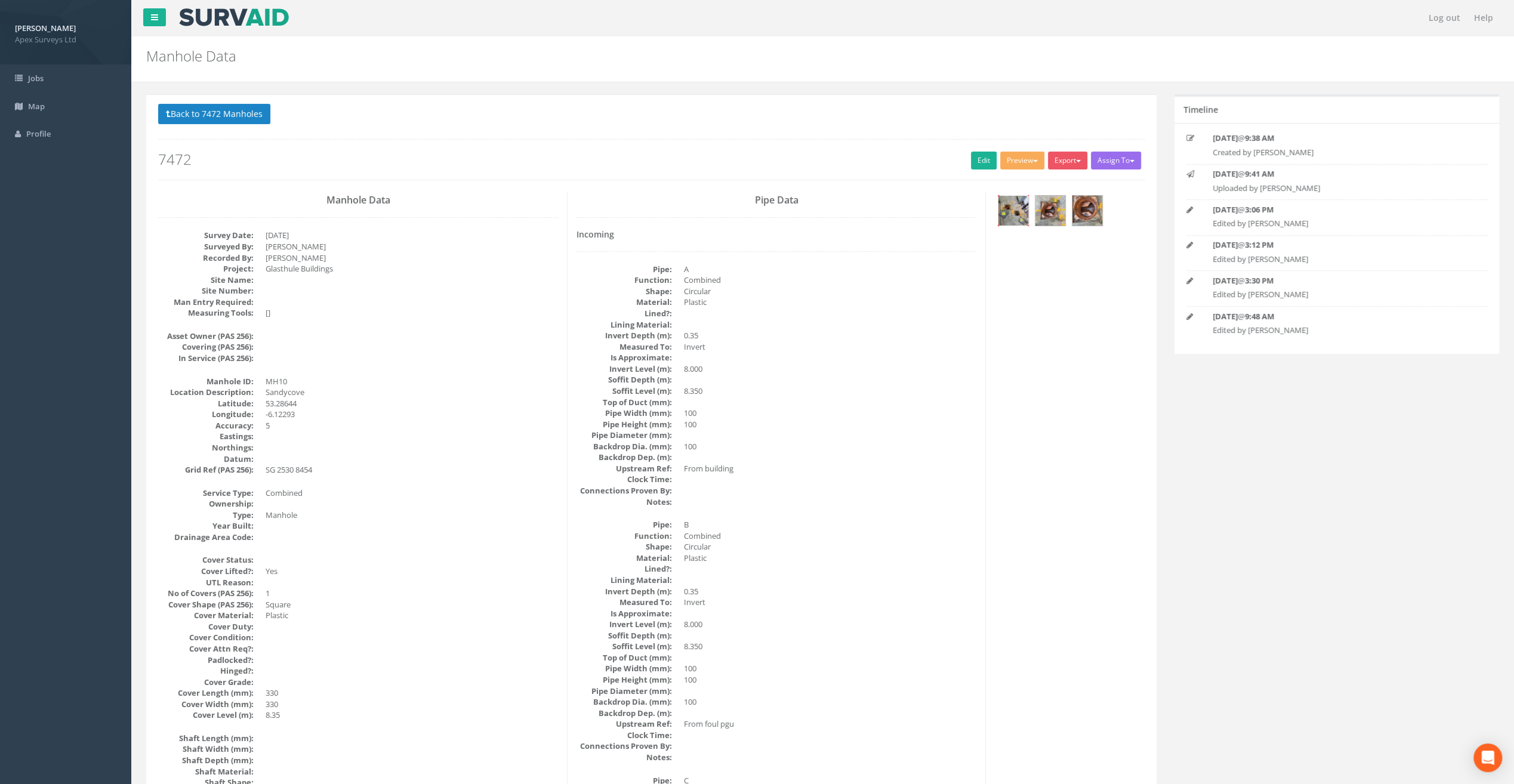
click at [1015, 213] on img at bounding box center [1013, 210] width 30 height 30
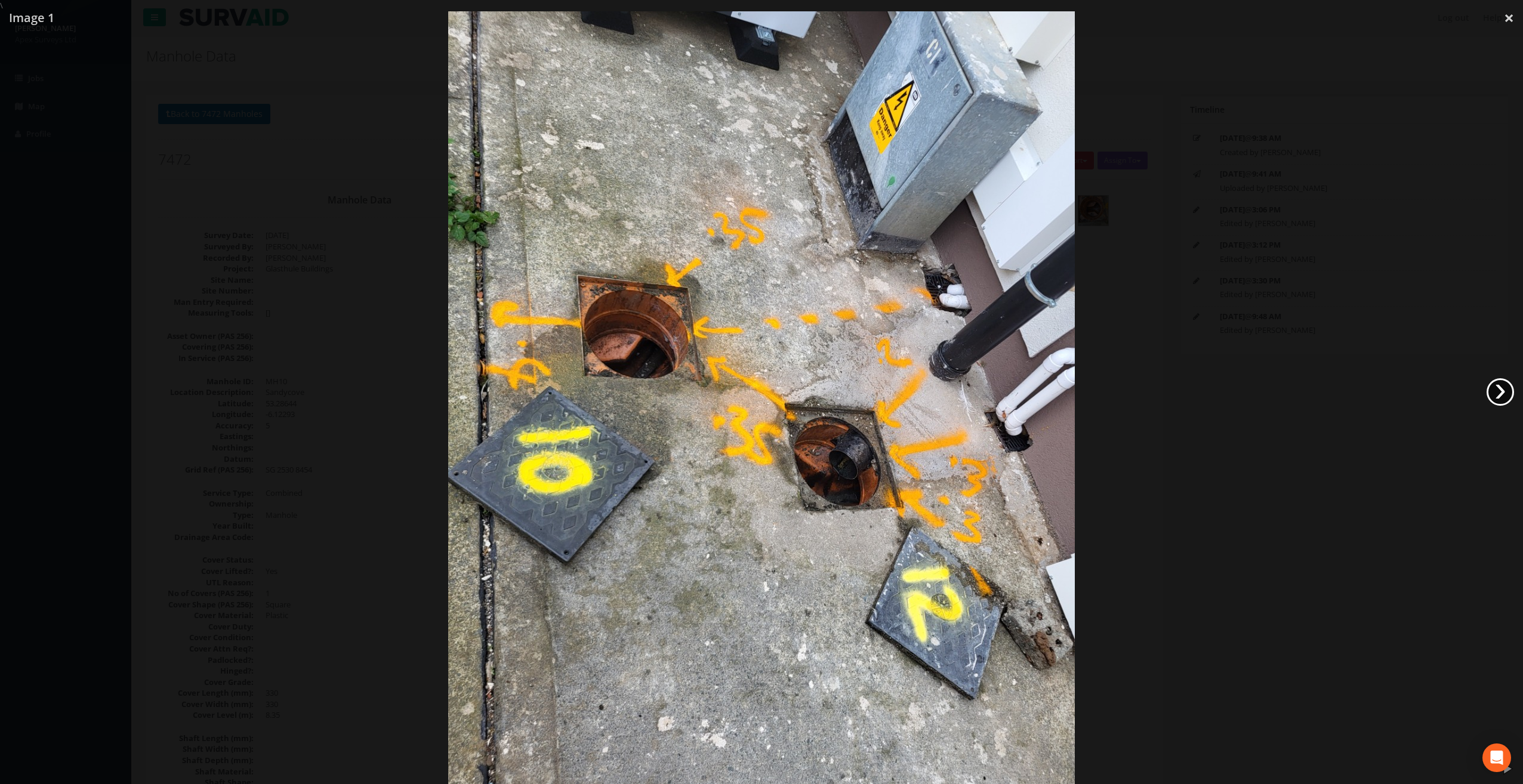
click at [1499, 391] on link "›" at bounding box center [1501, 392] width 28 height 28
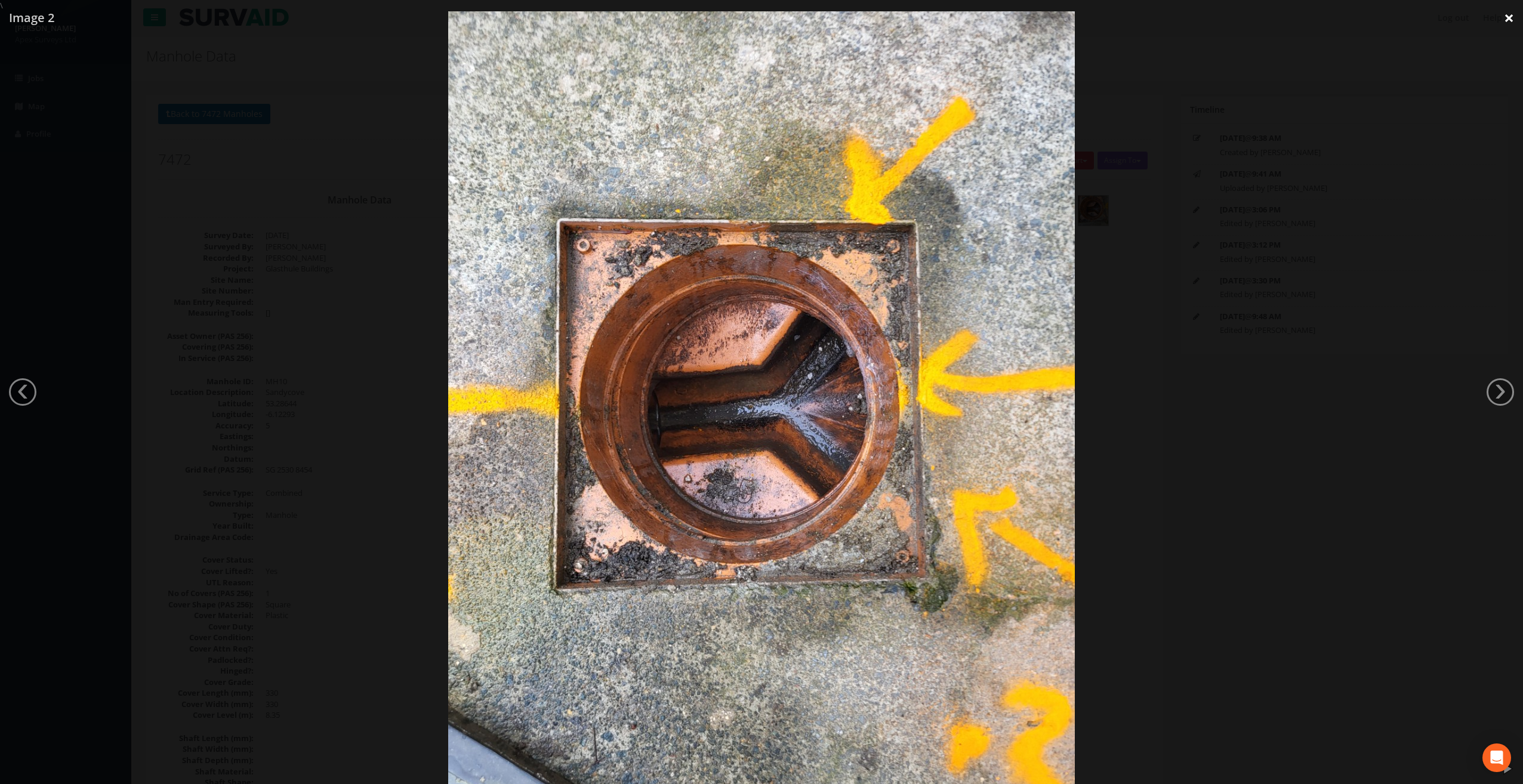
click at [1505, 18] on link "×" at bounding box center [1509, 18] width 28 height 36
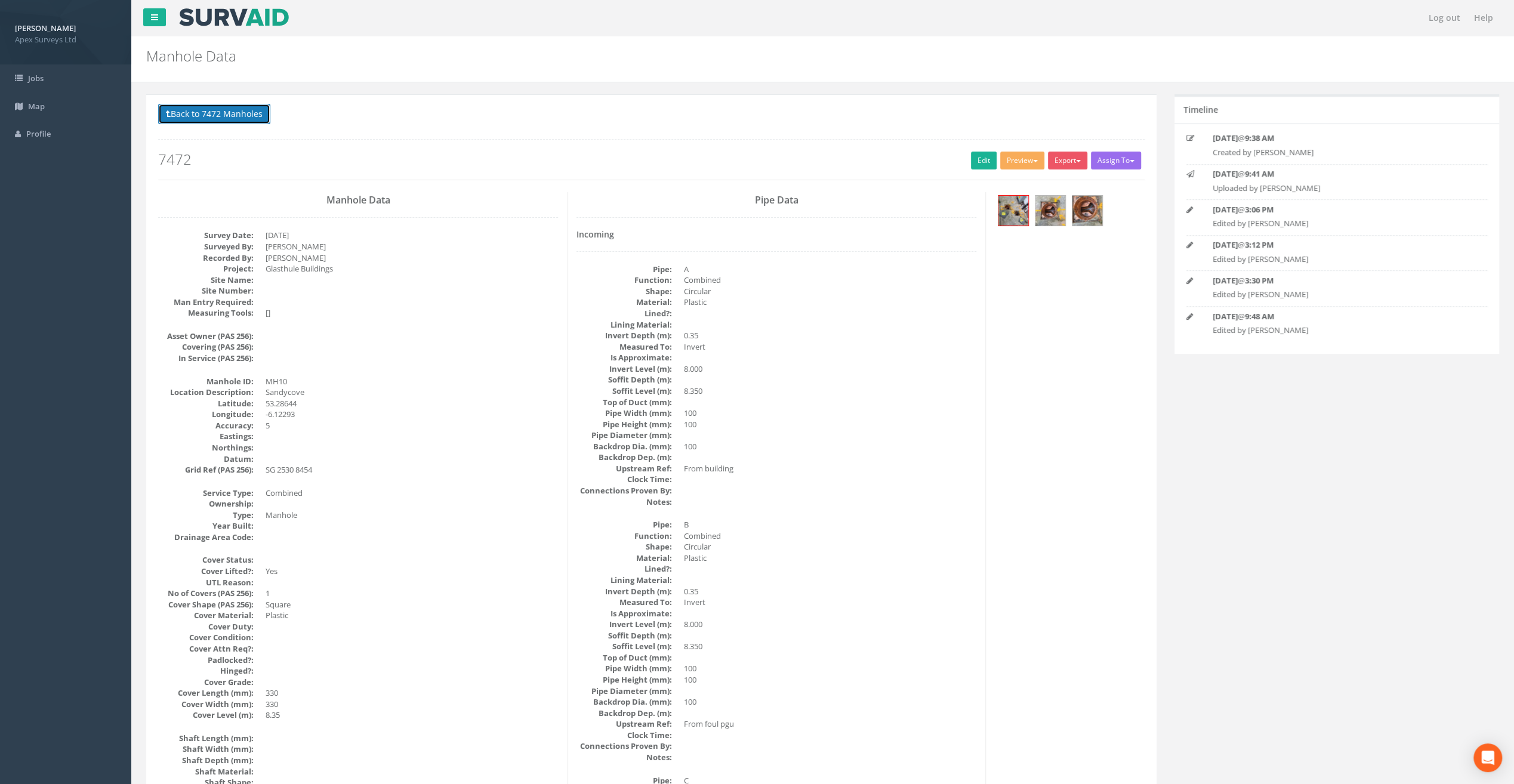
click at [211, 116] on button "Back to 7472 Manholes" at bounding box center [214, 114] width 112 height 20
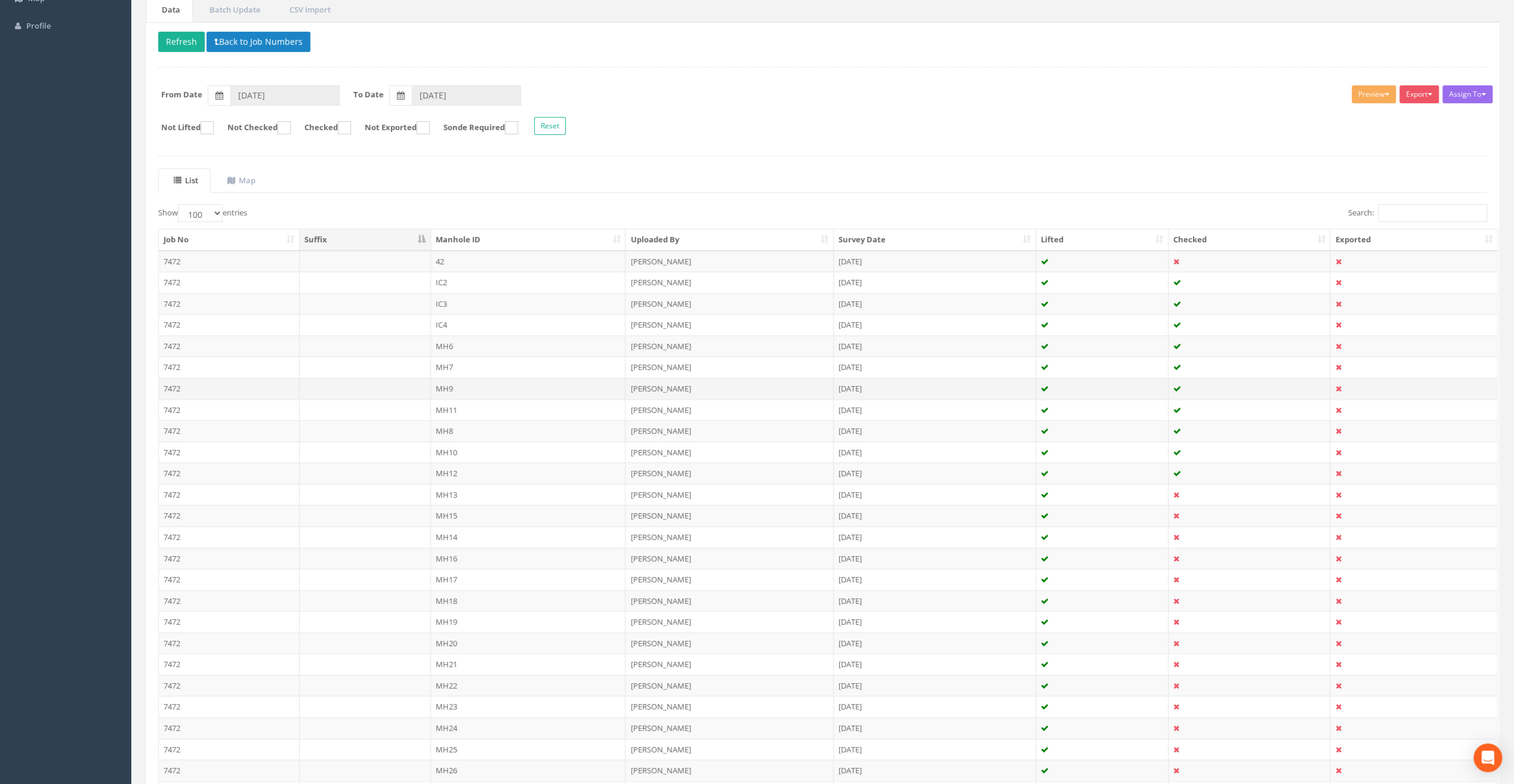
scroll to position [119, 0]
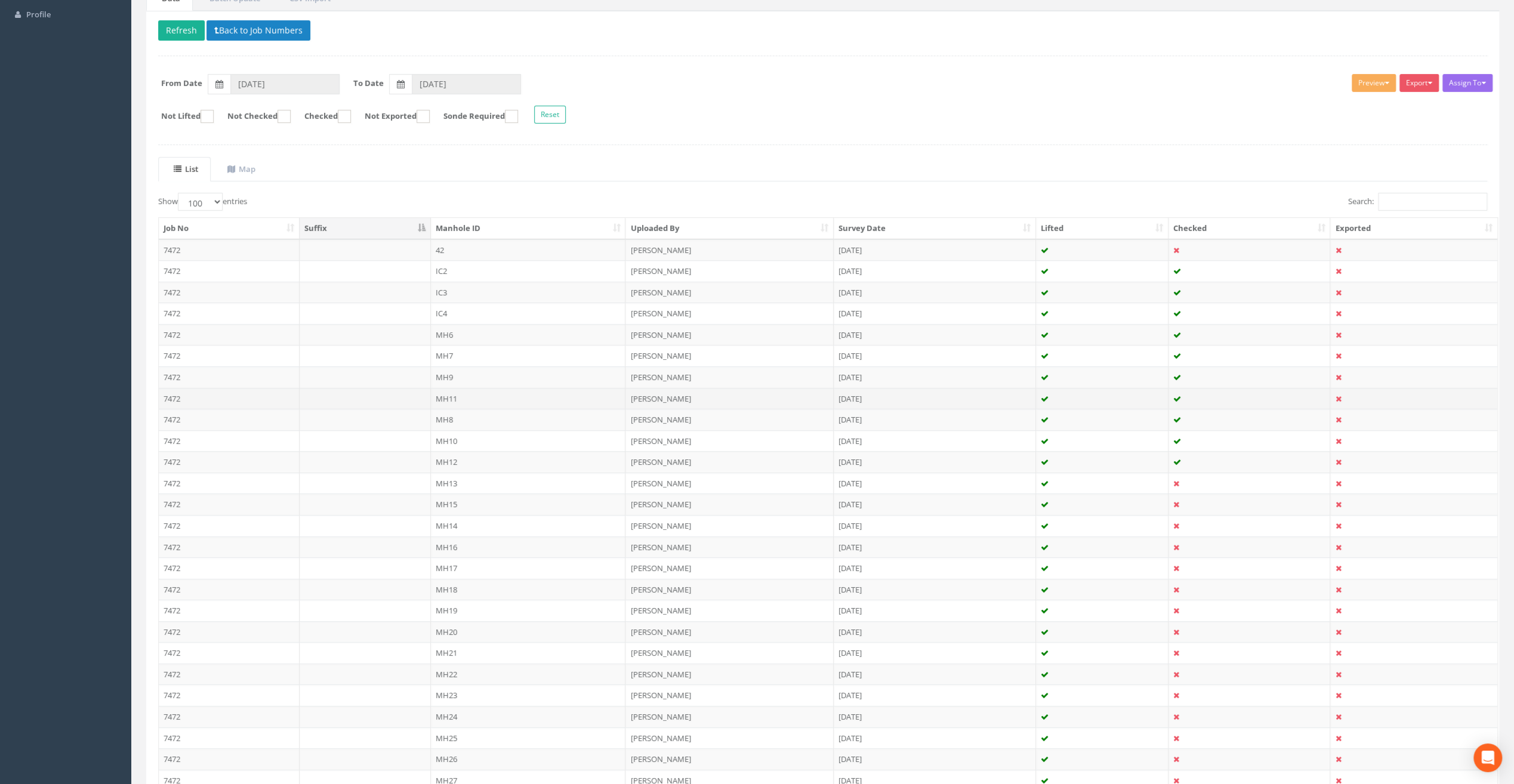
click at [453, 394] on td "MH11" at bounding box center [528, 398] width 195 height 21
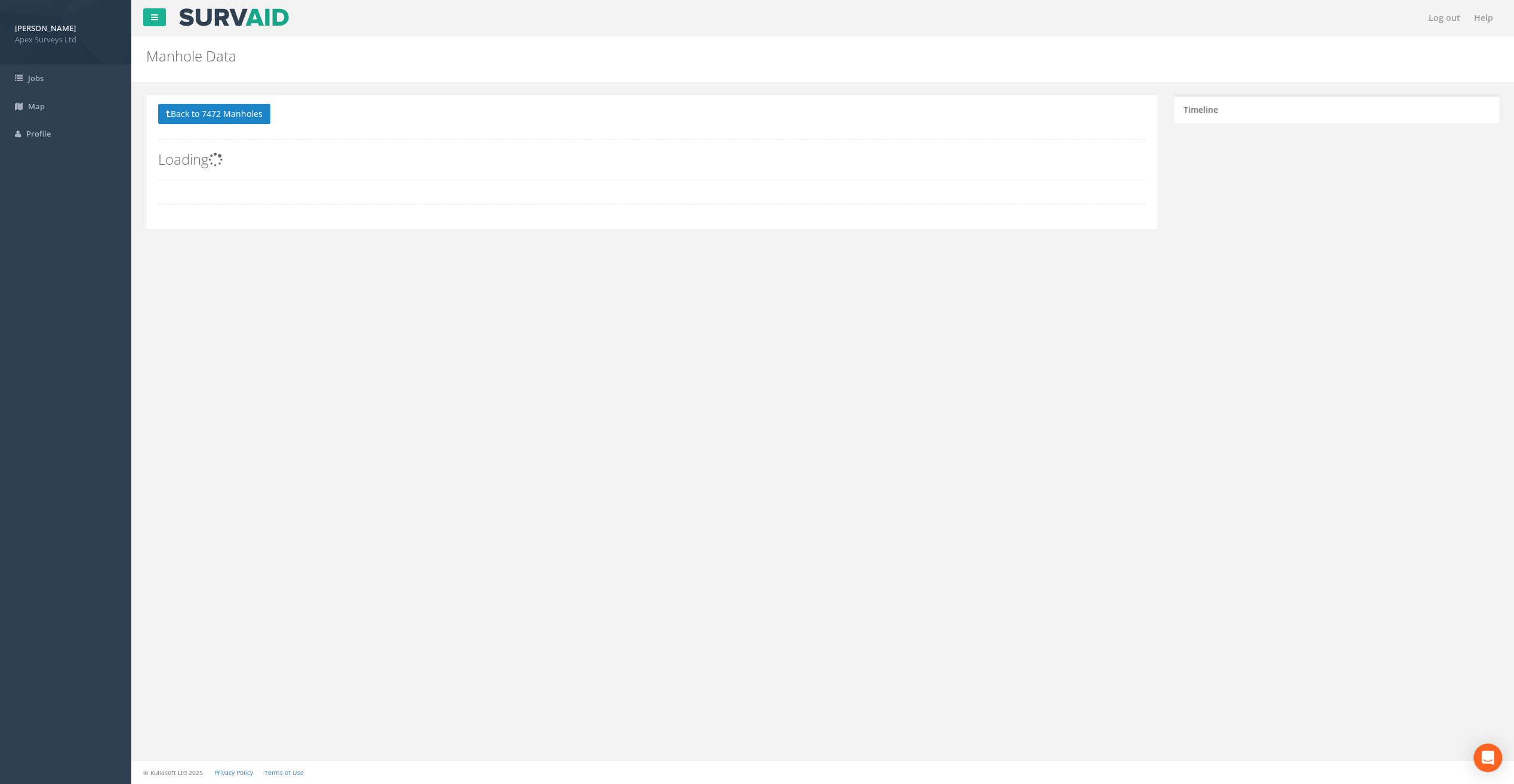
scroll to position [0, 0]
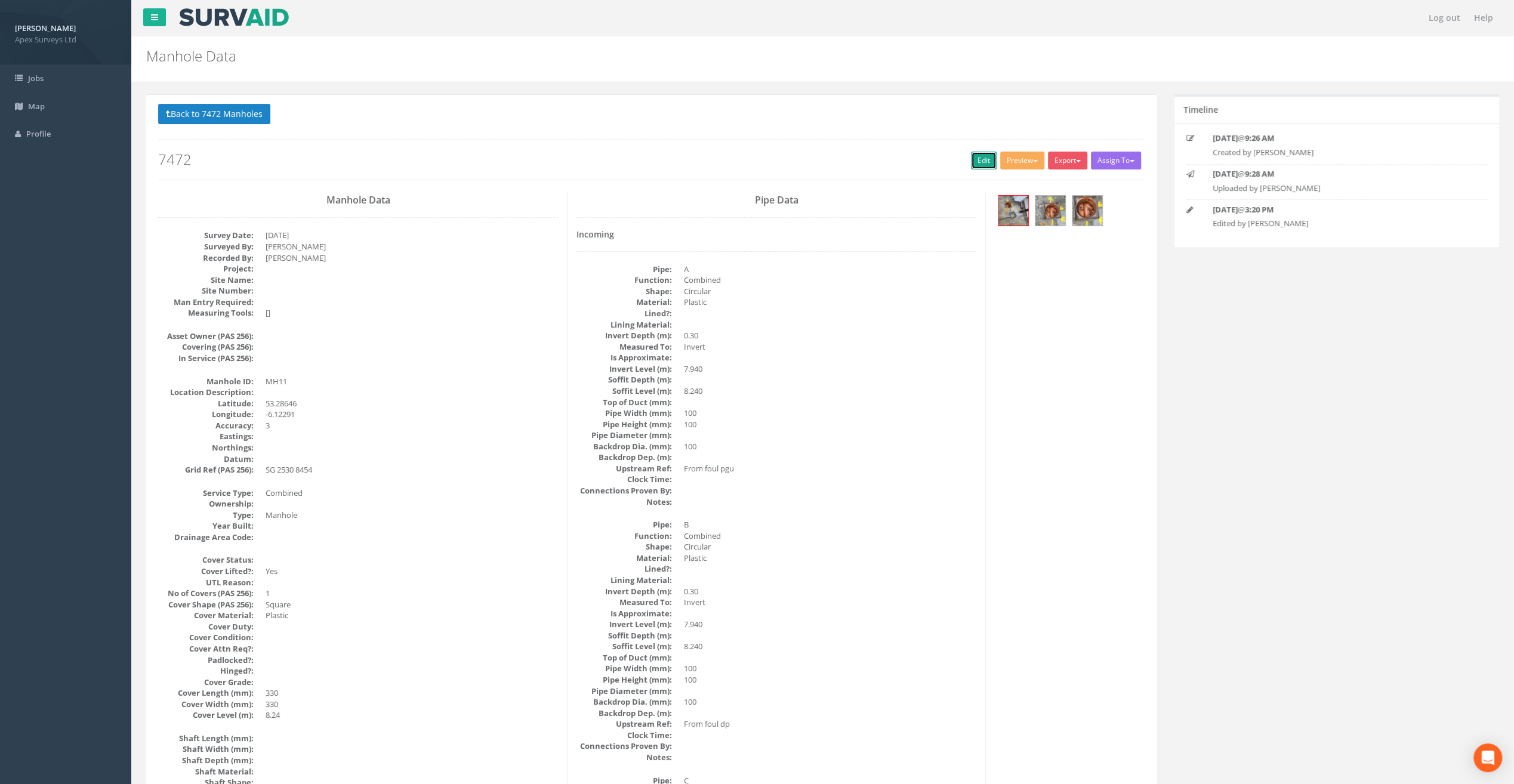
click at [973, 163] on link "Edit" at bounding box center [984, 160] width 26 height 18
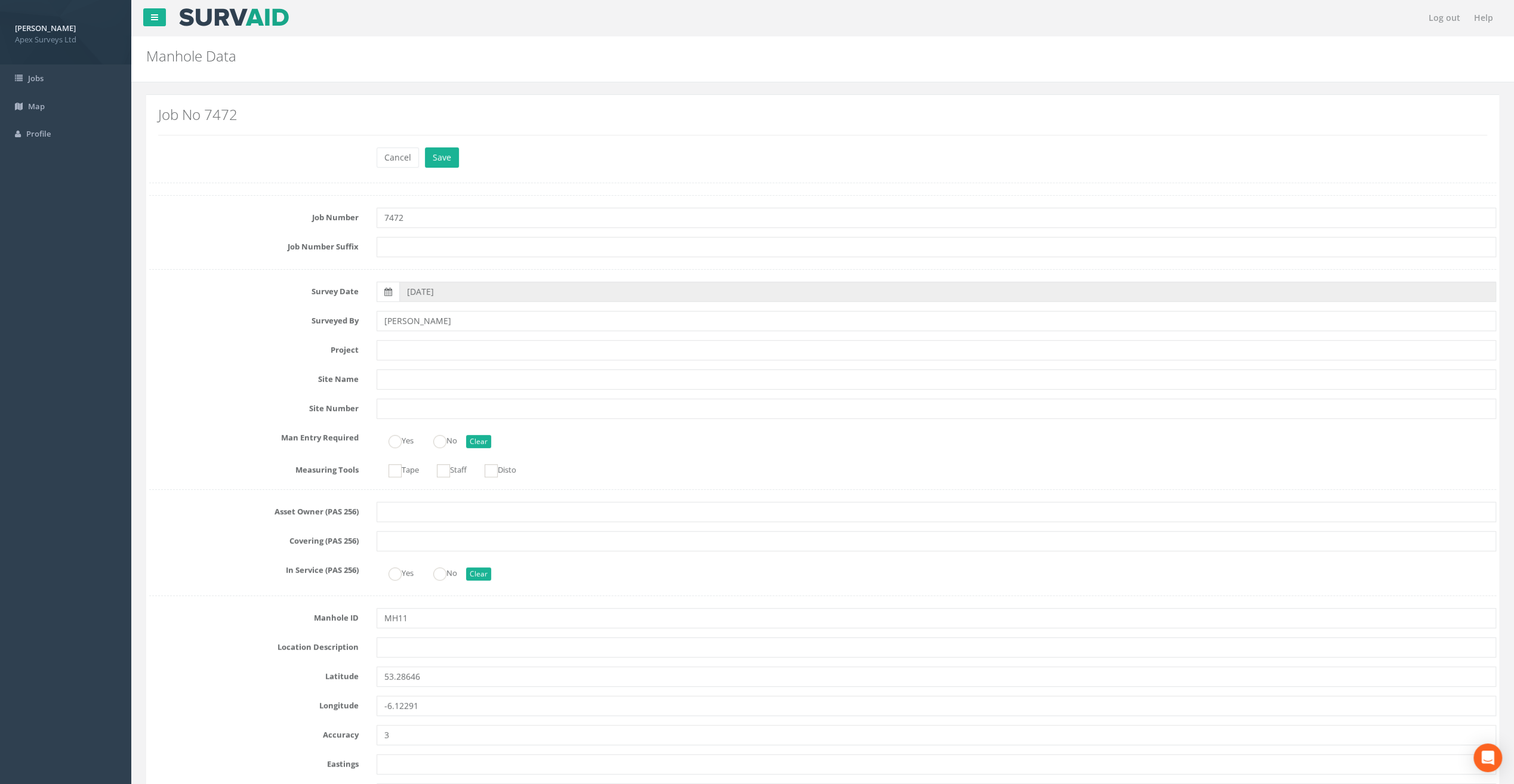
click at [354, 105] on div "Job No 7472" at bounding box center [822, 125] width 1347 height 43
click at [396, 355] on input "text" at bounding box center [936, 350] width 1120 height 20
paste input "Glasthule Buildings"
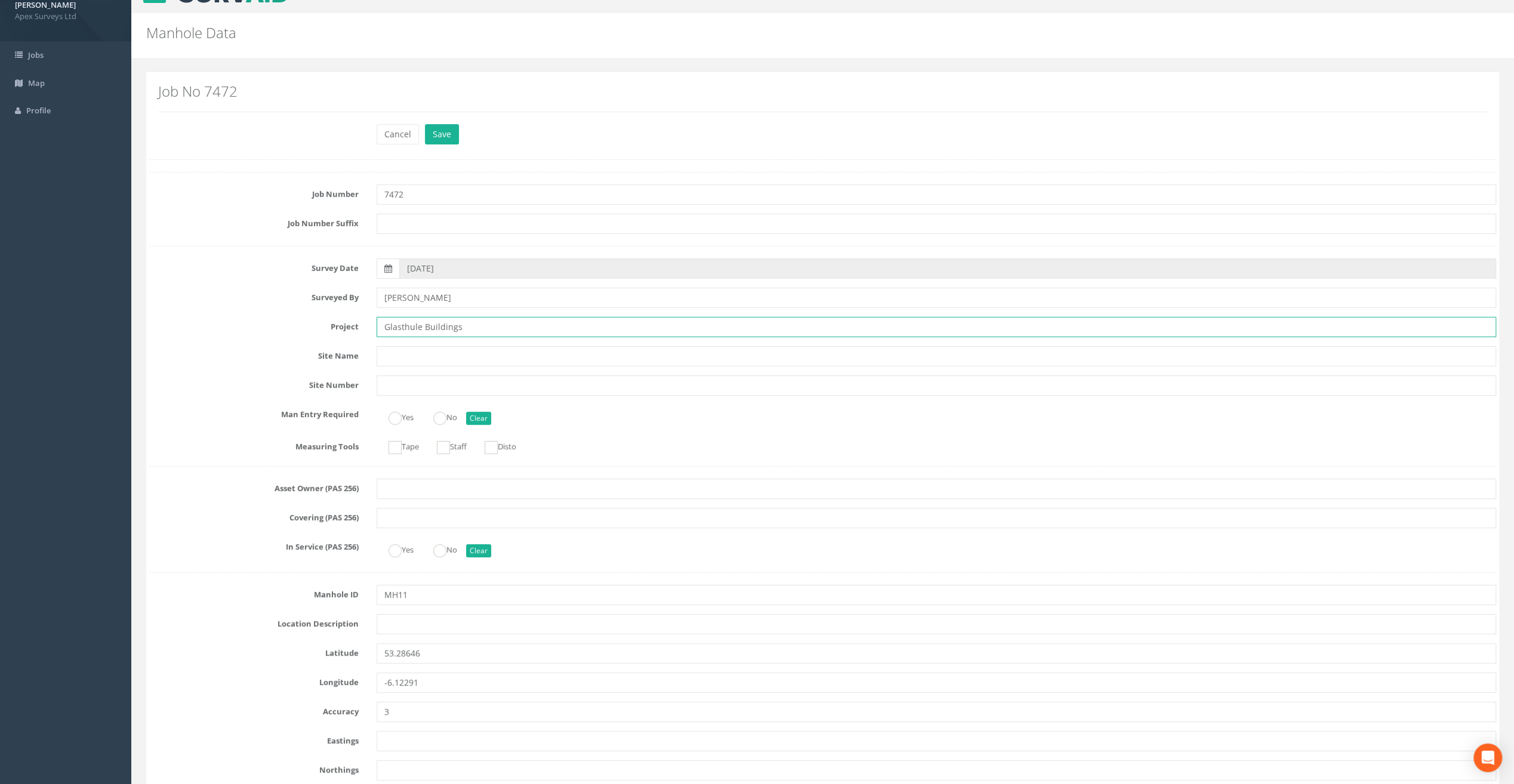
scroll to position [59, 0]
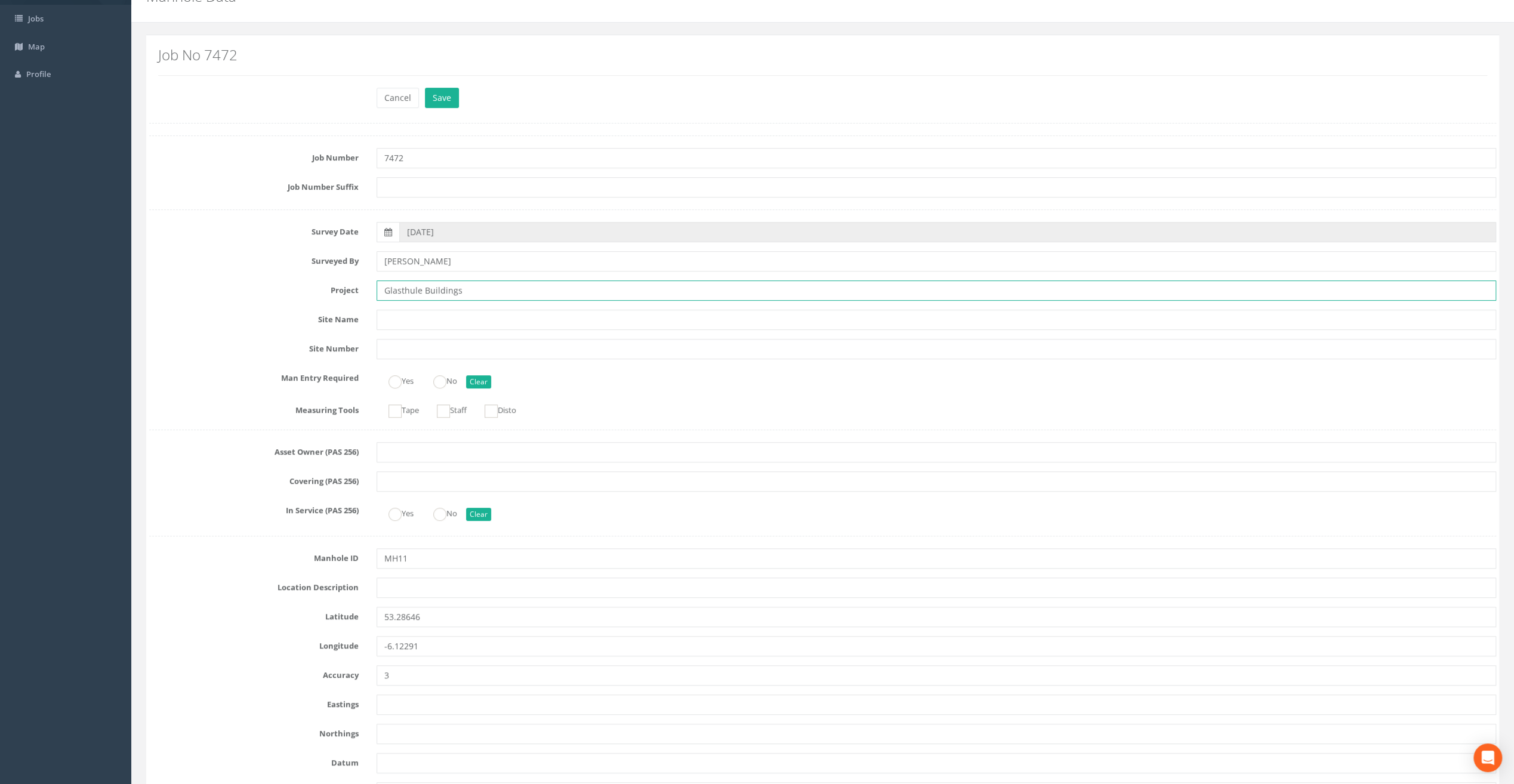
type input "Glasthule Buildings"
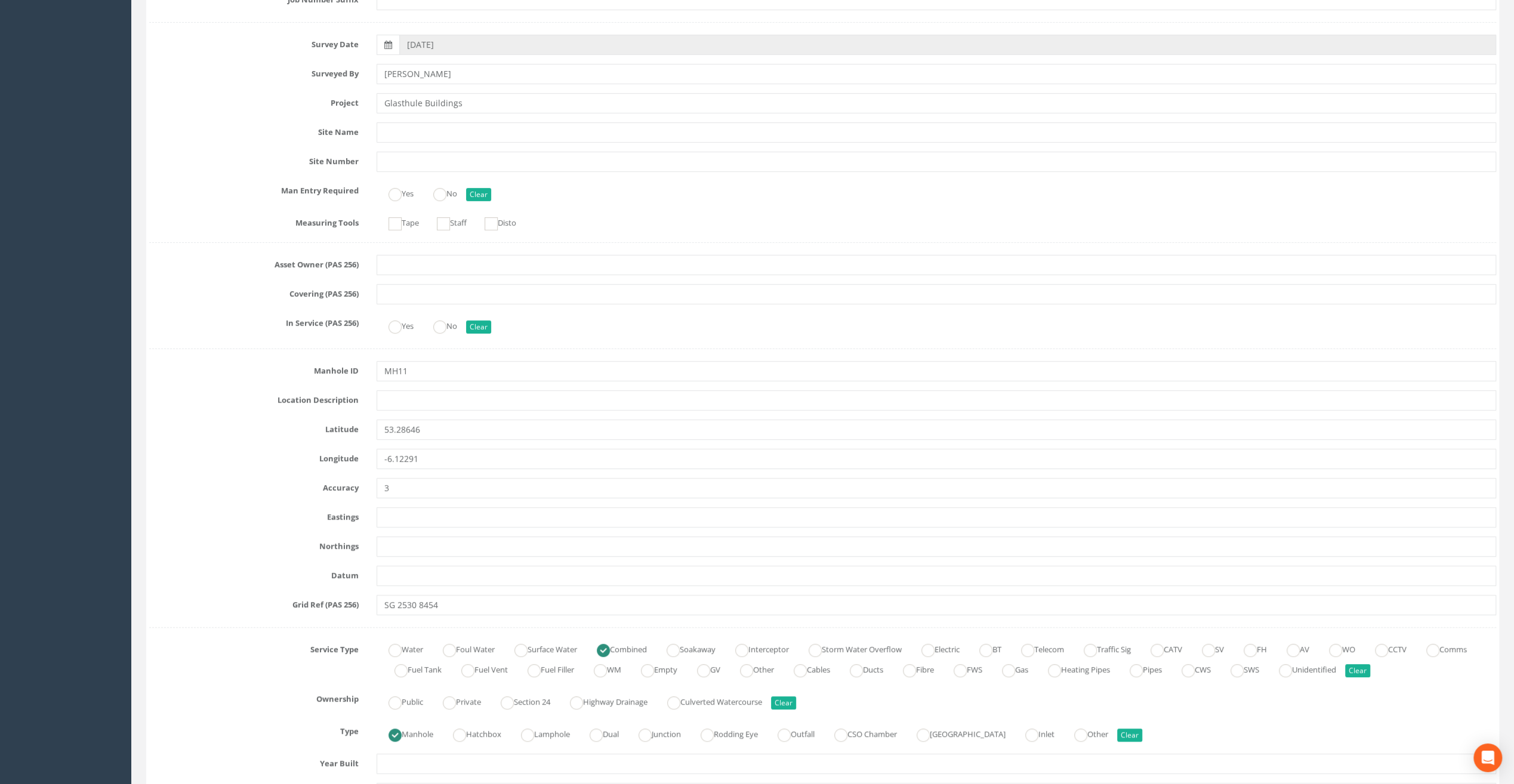
scroll to position [358, 0]
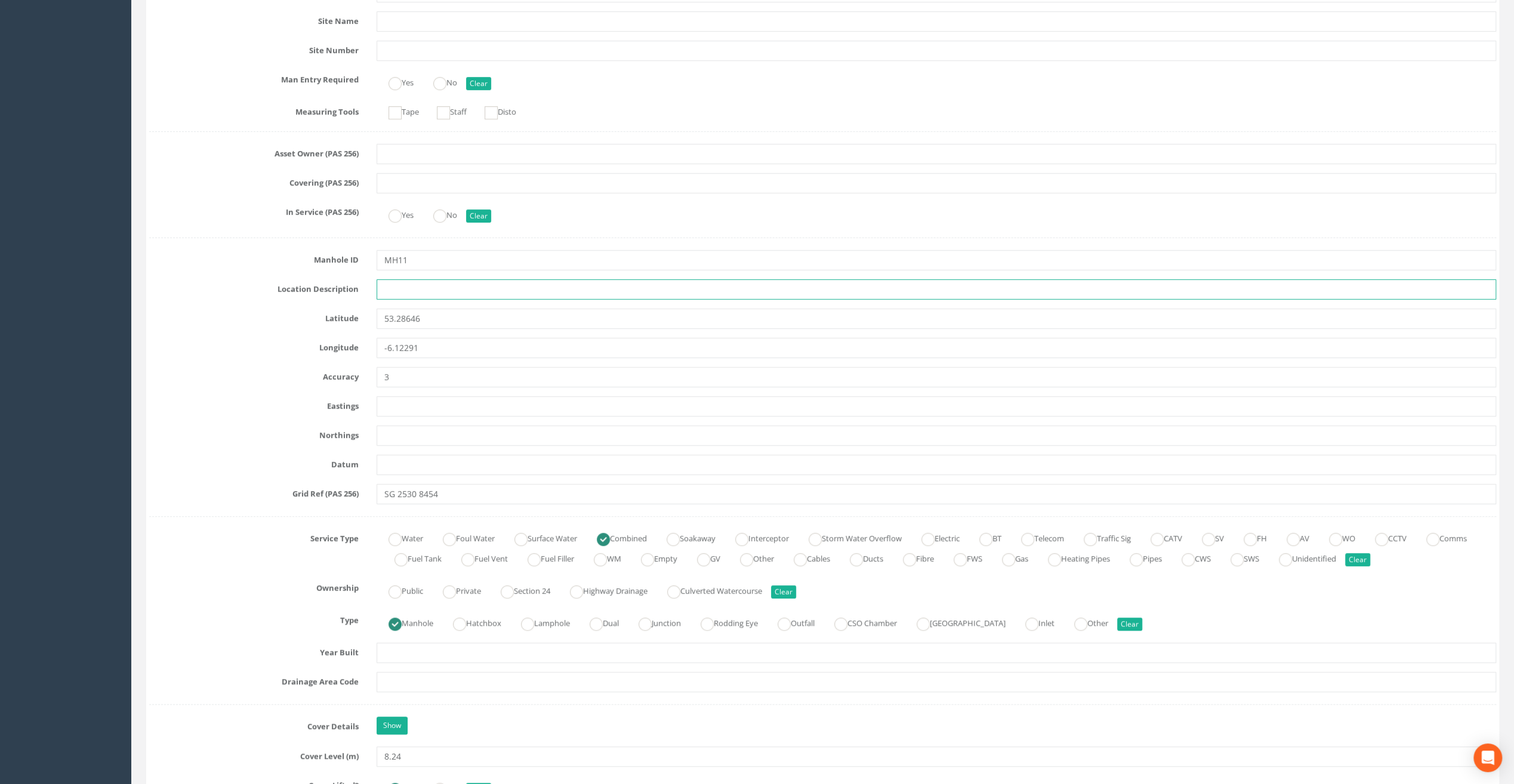
click at [399, 292] on input "text" at bounding box center [936, 290] width 1120 height 20
paste input "Sandycove"
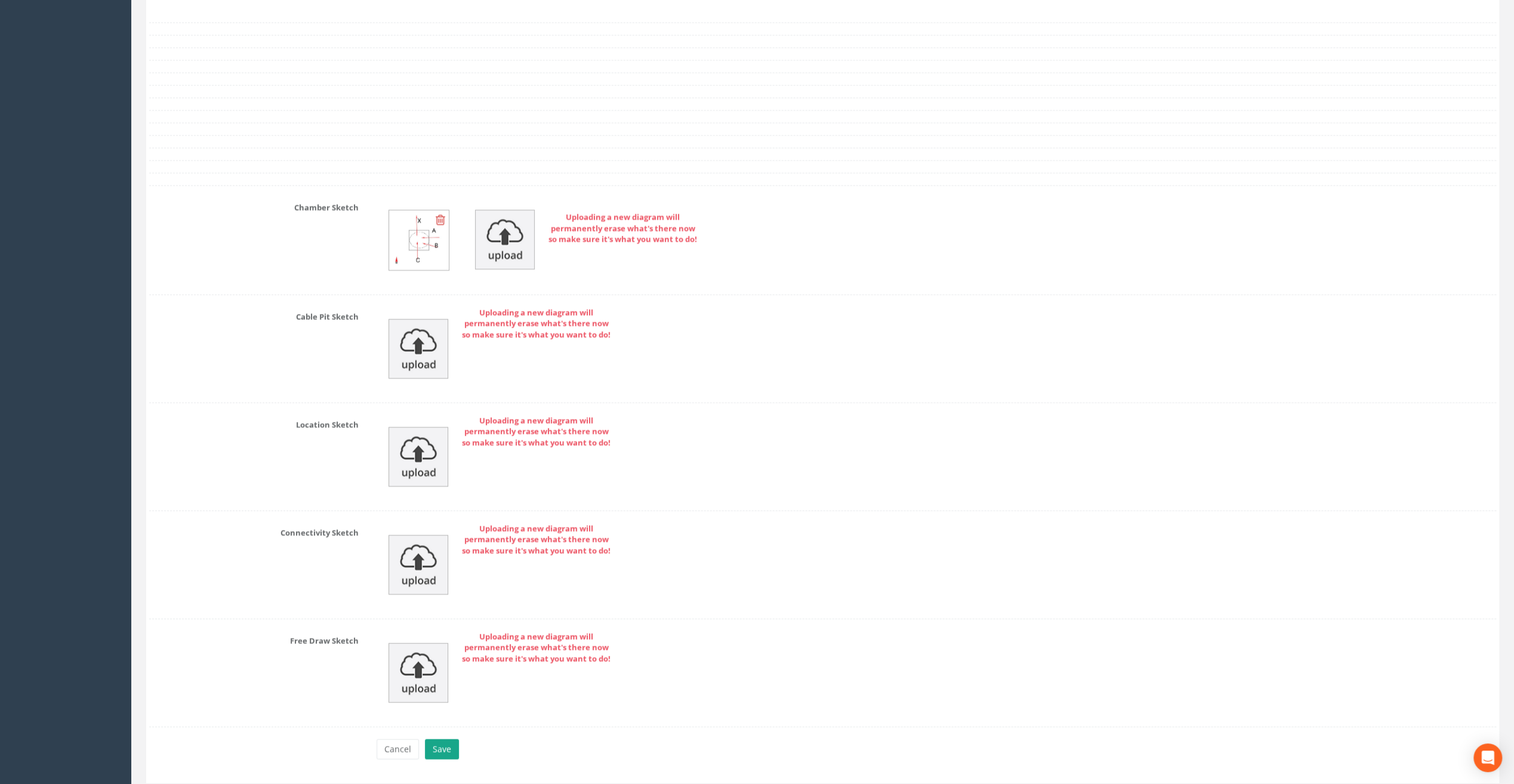
scroll to position [2386, 0]
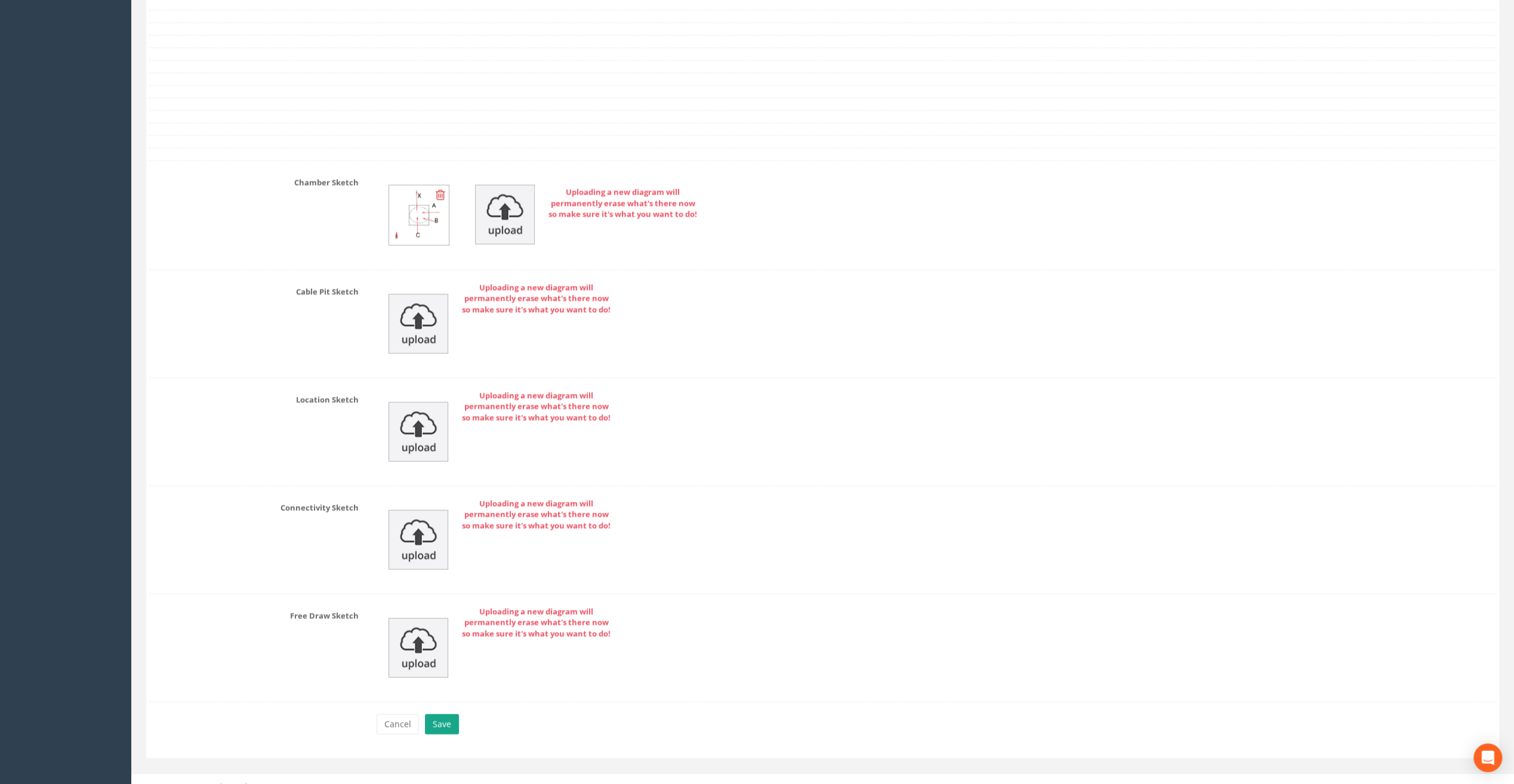
type input "Sandycove"
click at [447, 715] on button "Save" at bounding box center [442, 725] width 34 height 20
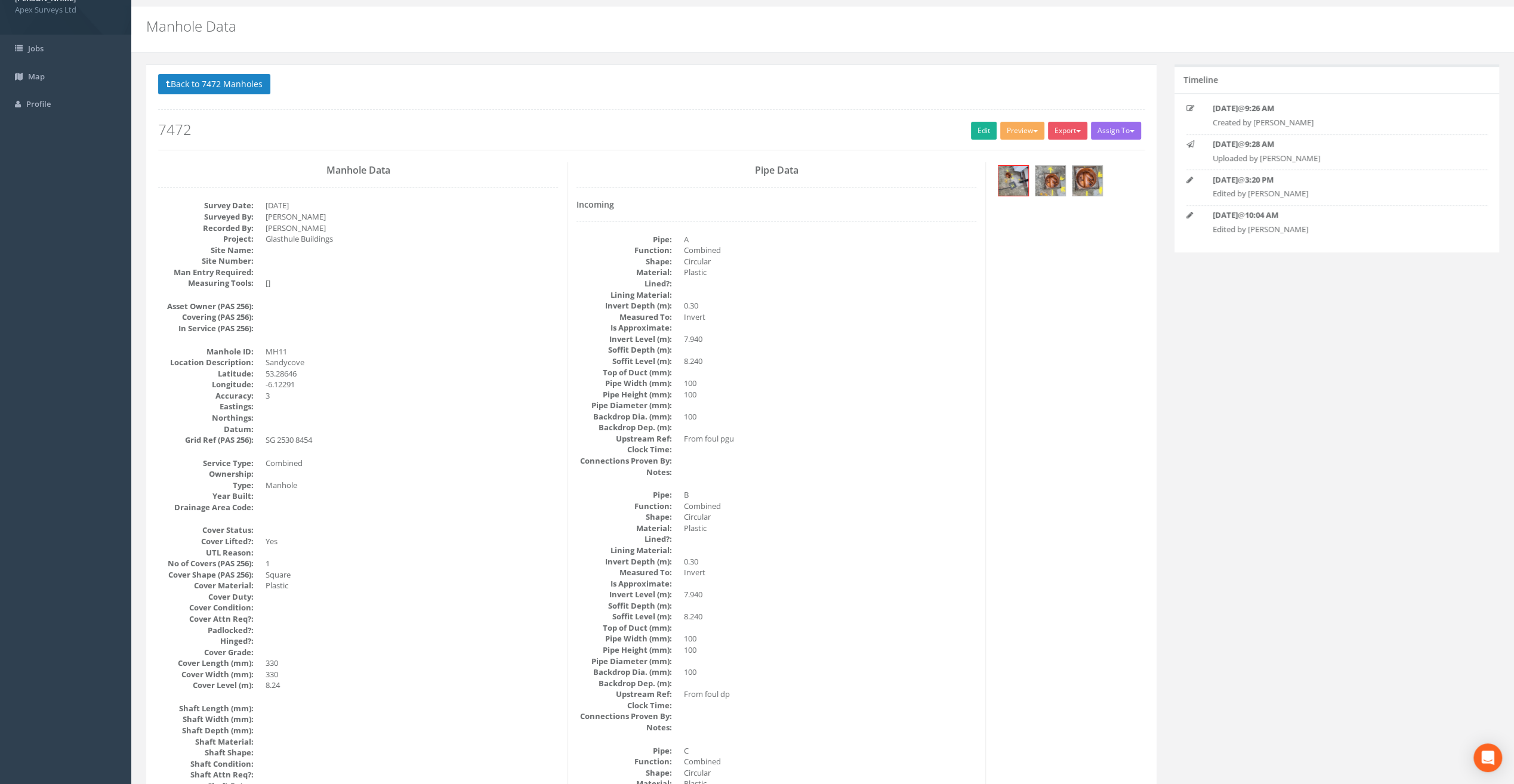
scroll to position [0, 0]
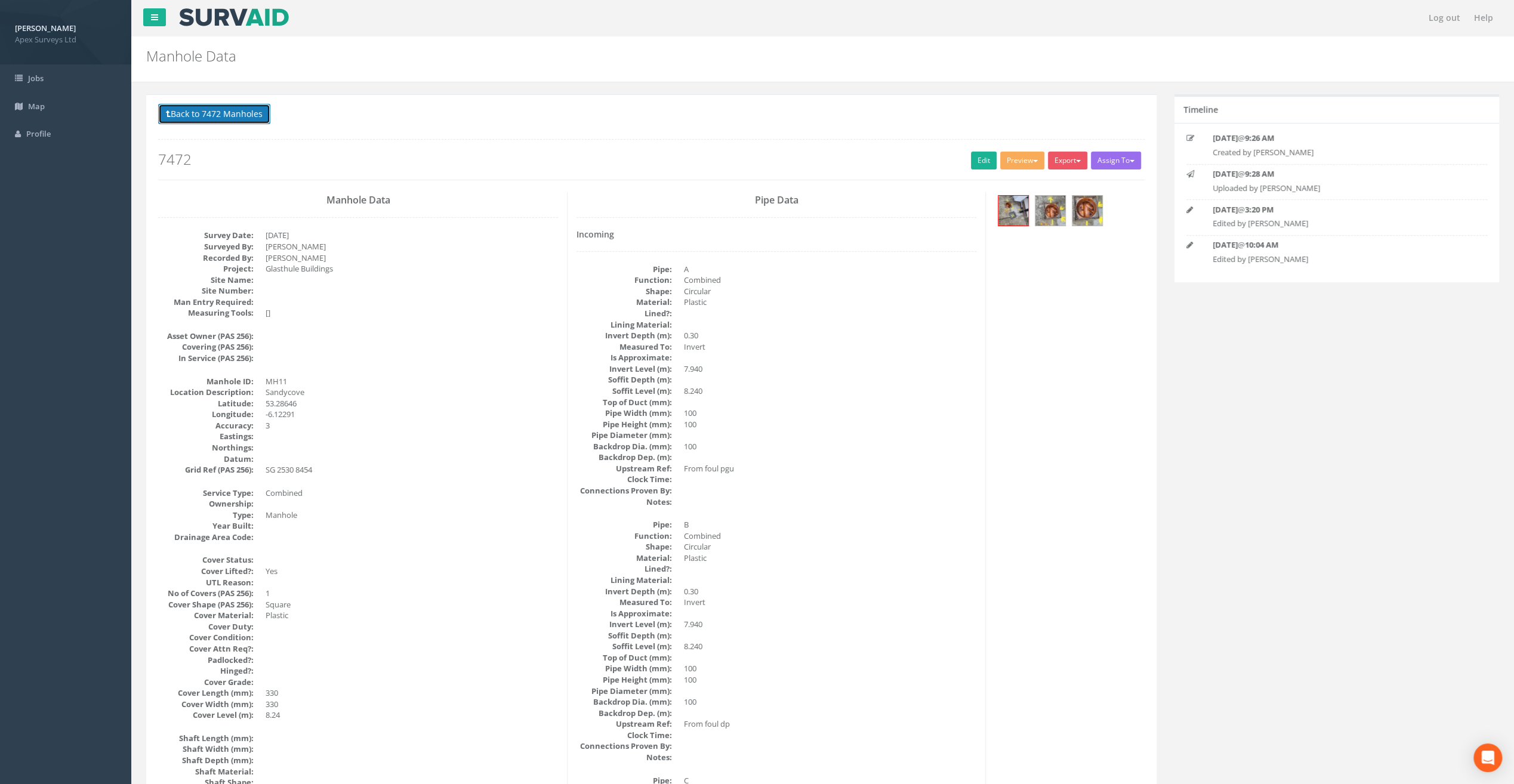
click at [230, 108] on button "Back to 7472 Manholes" at bounding box center [214, 114] width 112 height 20
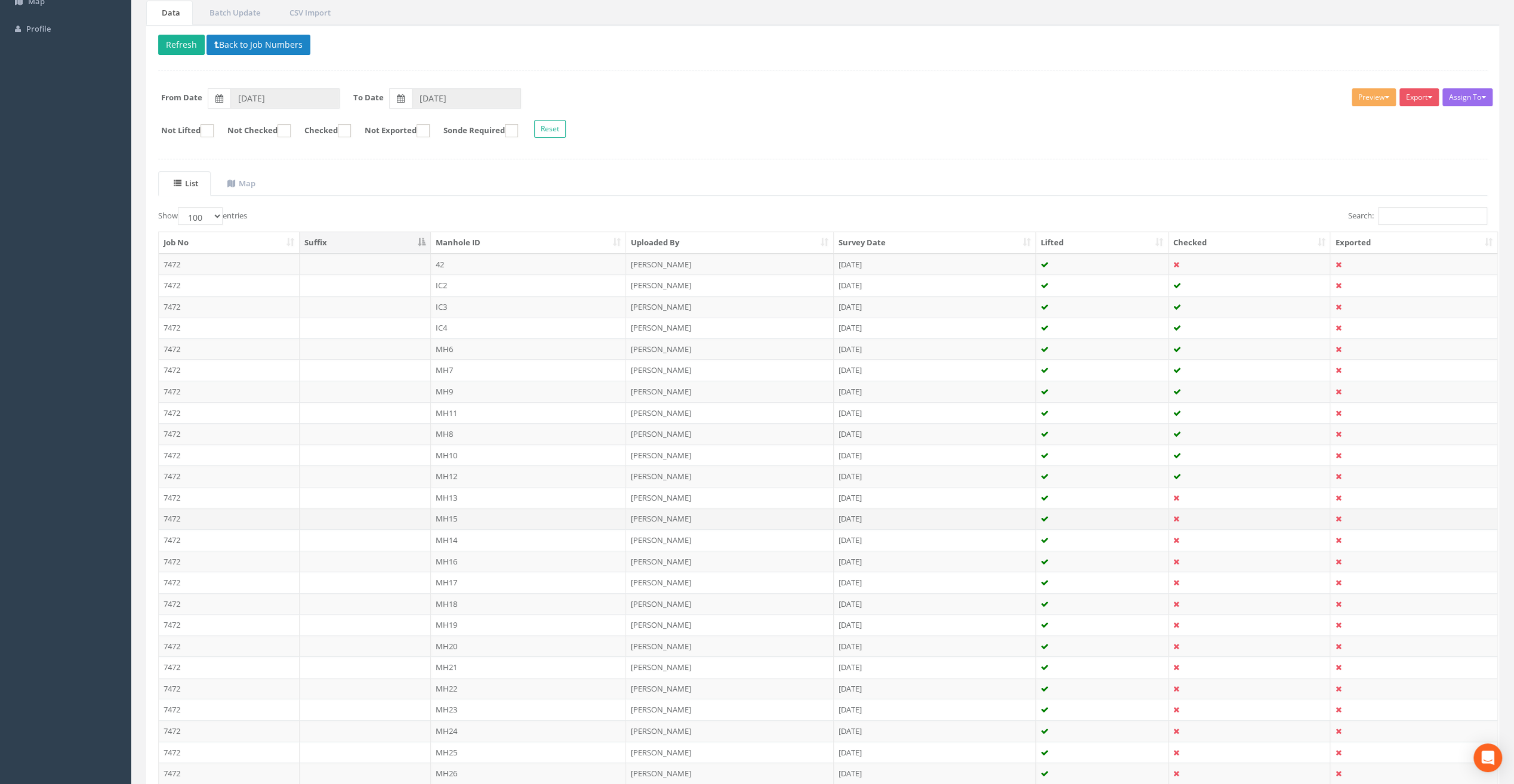
scroll to position [119, 0]
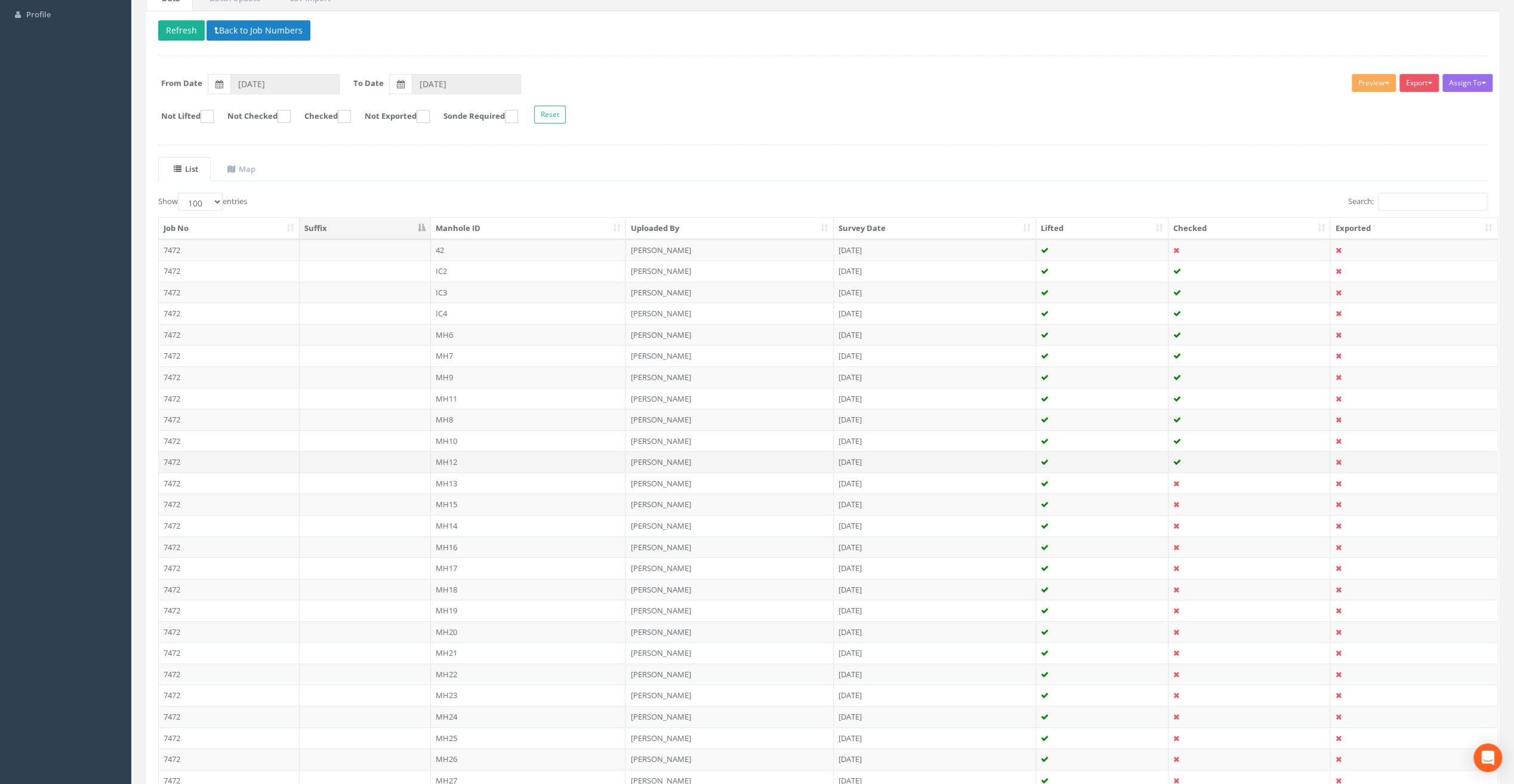
click at [451, 458] on td "MH12" at bounding box center [528, 461] width 195 height 21
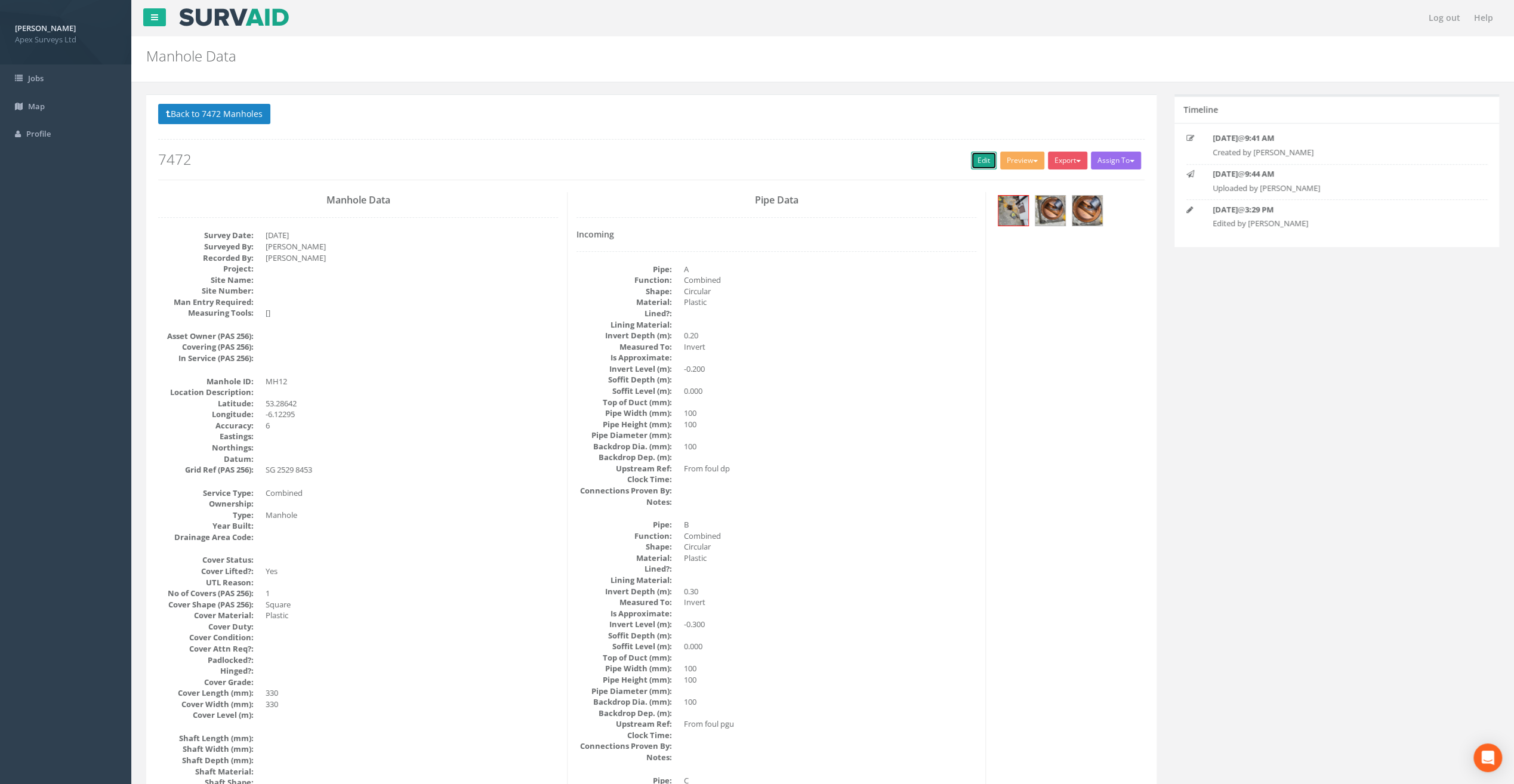
click at [986, 156] on link "Edit" at bounding box center [984, 160] width 26 height 18
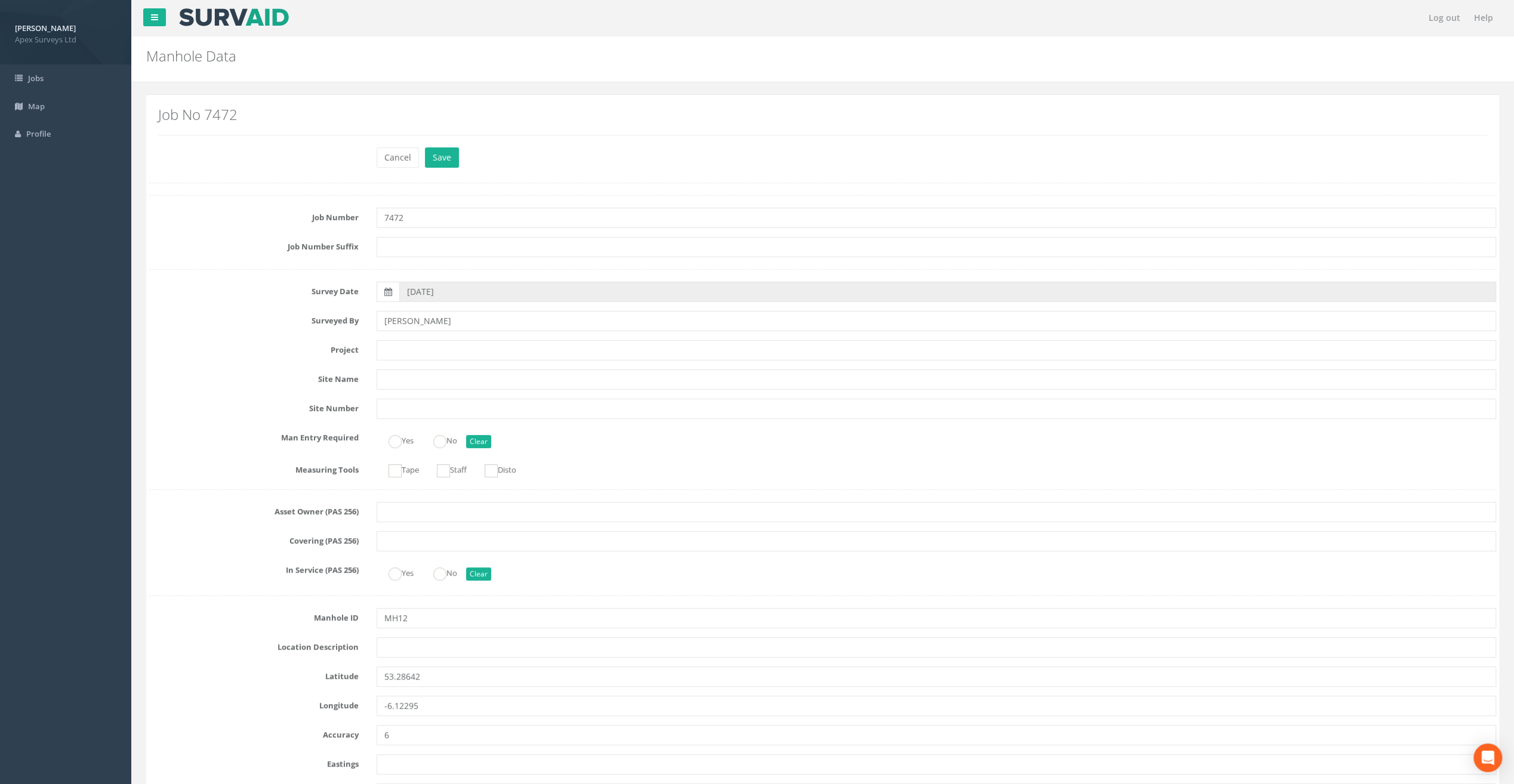
drag, startPoint x: 841, startPoint y: 34, endPoint x: 832, endPoint y: 38, distance: 9.8
click at [841, 34] on nav "Log out Help" at bounding box center [822, 18] width 1383 height 36
click at [412, 649] on input "text" at bounding box center [936, 647] width 1120 height 20
paste input "Sandycove"
type input "Sandycove"
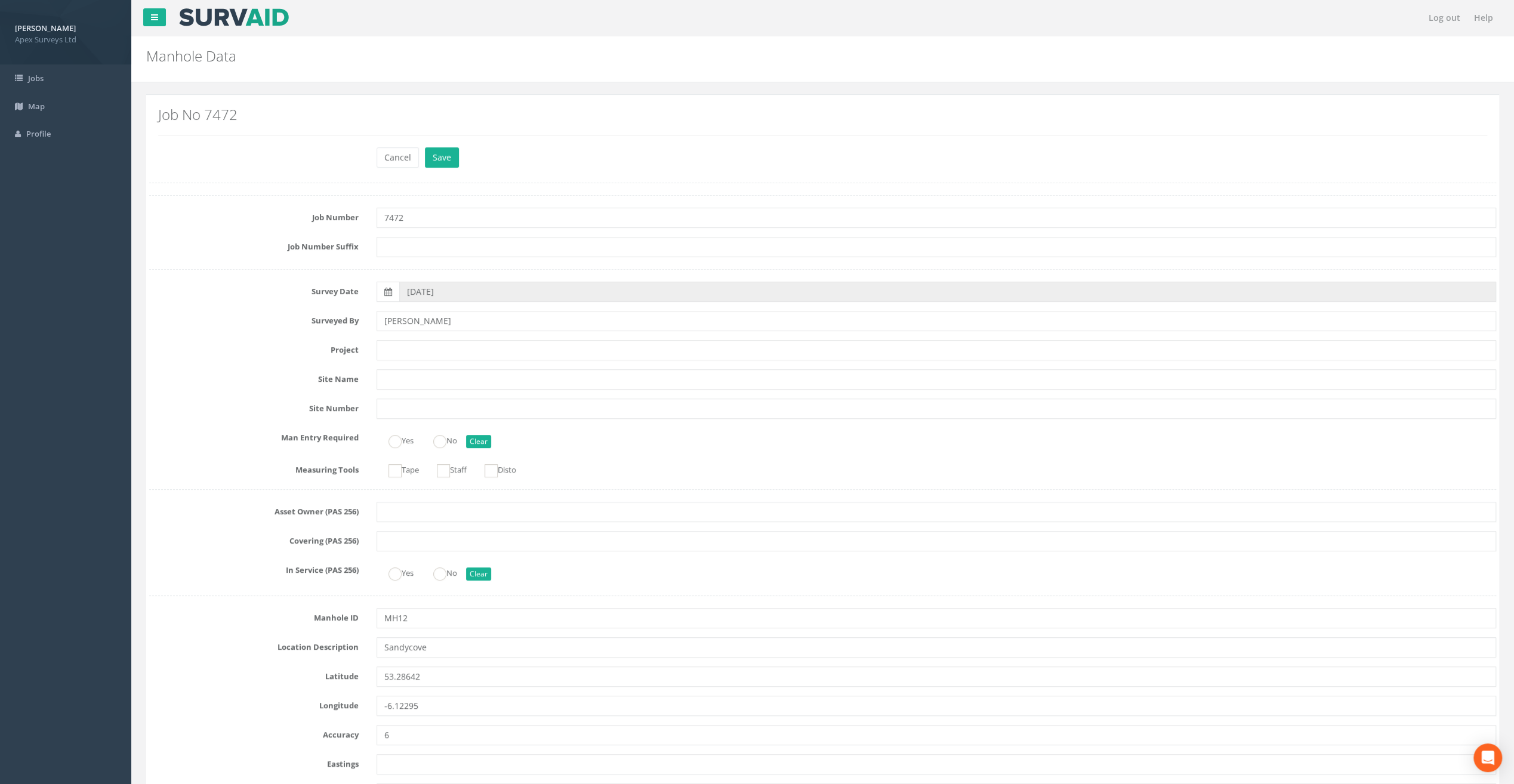
click at [388, 343] on input "text" at bounding box center [936, 350] width 1120 height 20
paste input "Glasthule Buildings"
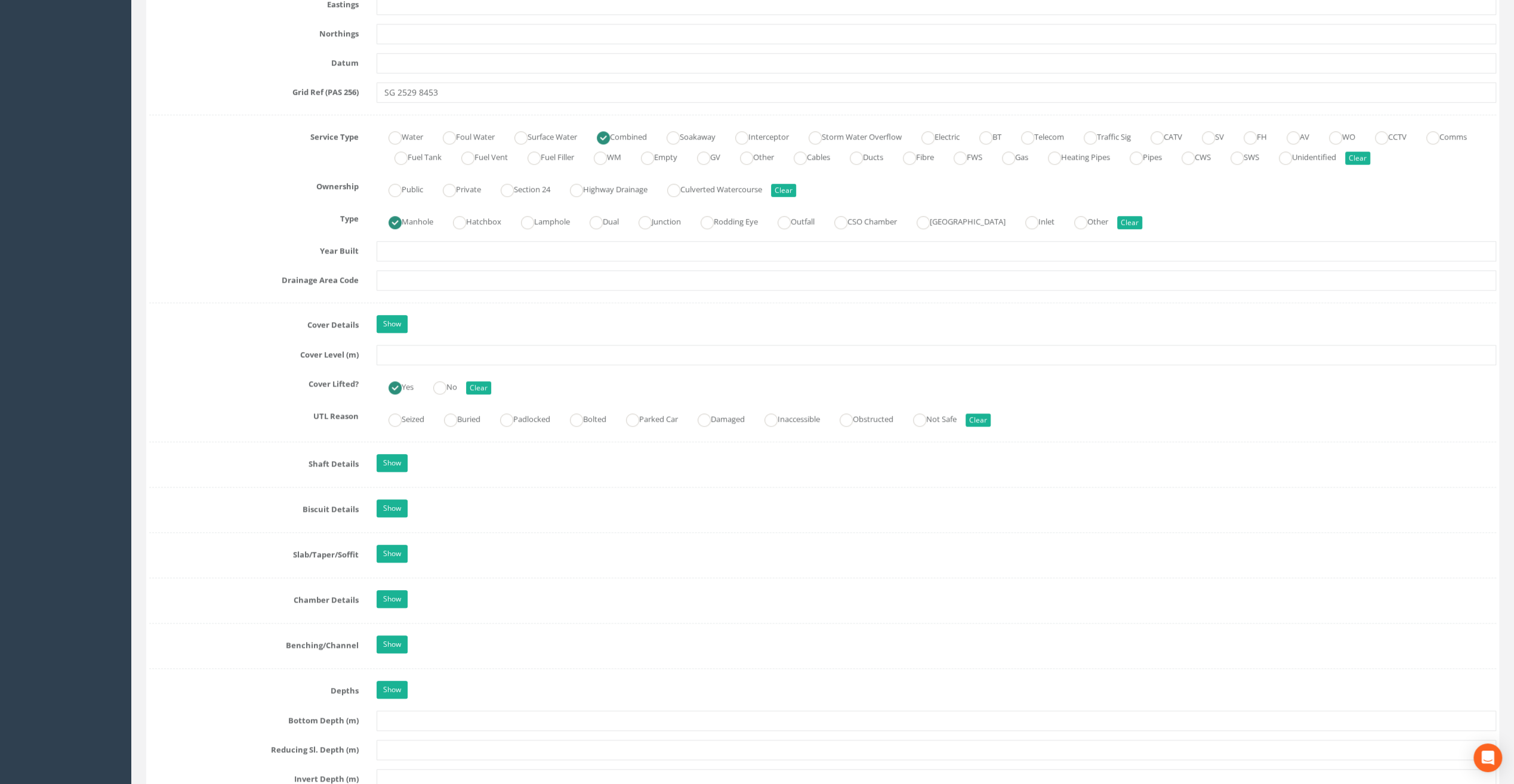
scroll to position [776, 0]
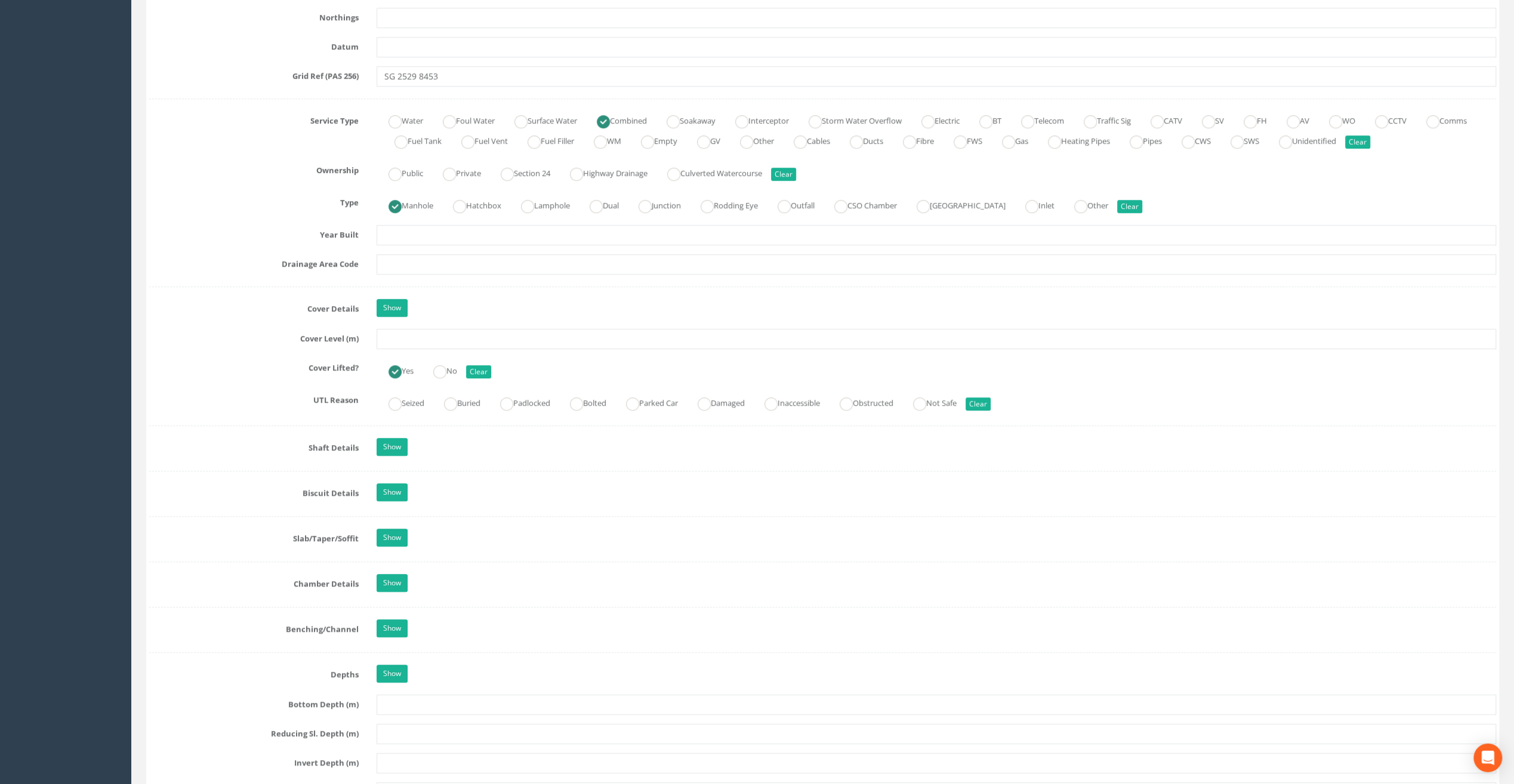
type input "Glasthule Buildings"
click at [416, 339] on input "text" at bounding box center [936, 339] width 1120 height 20
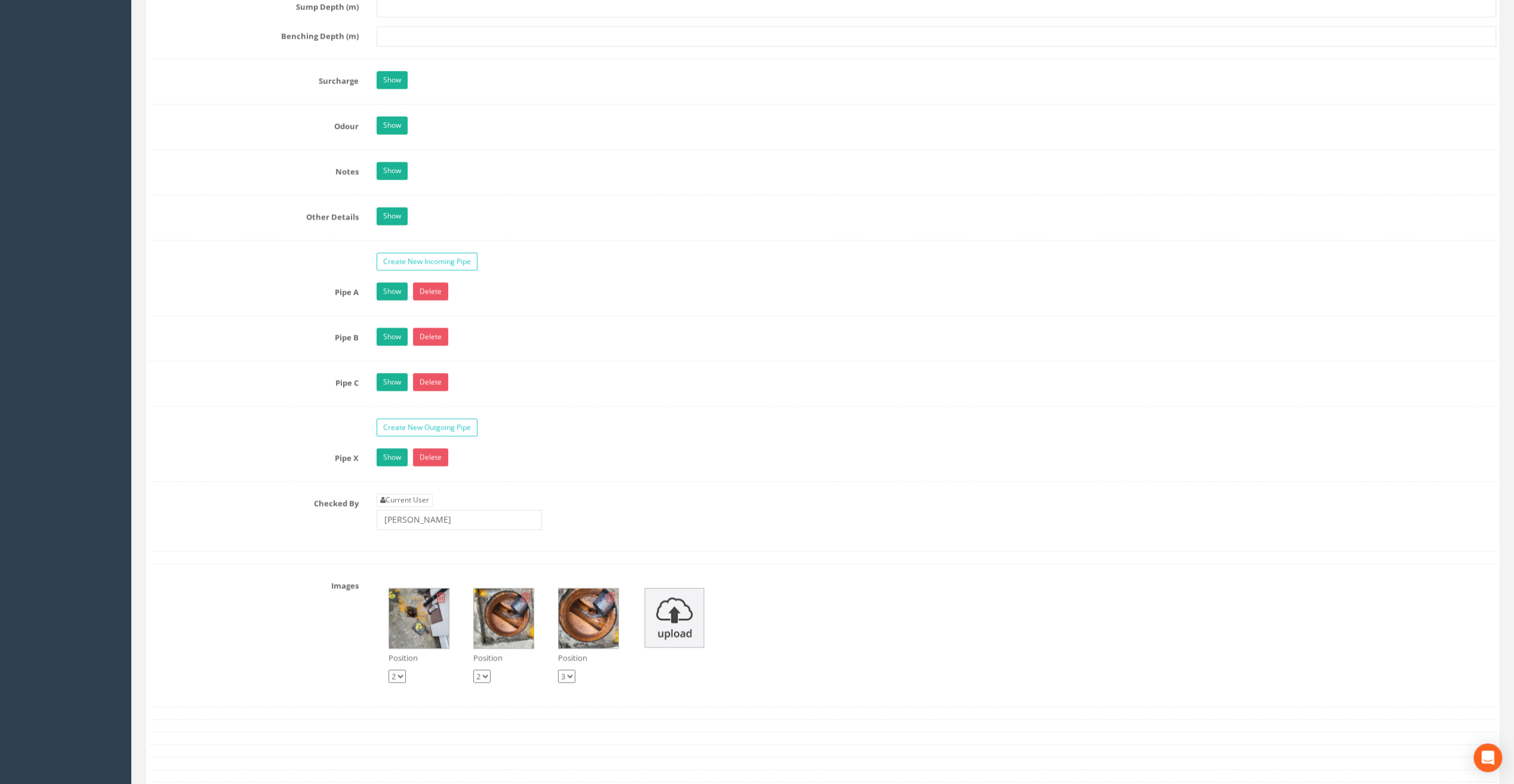
scroll to position [1790, 0]
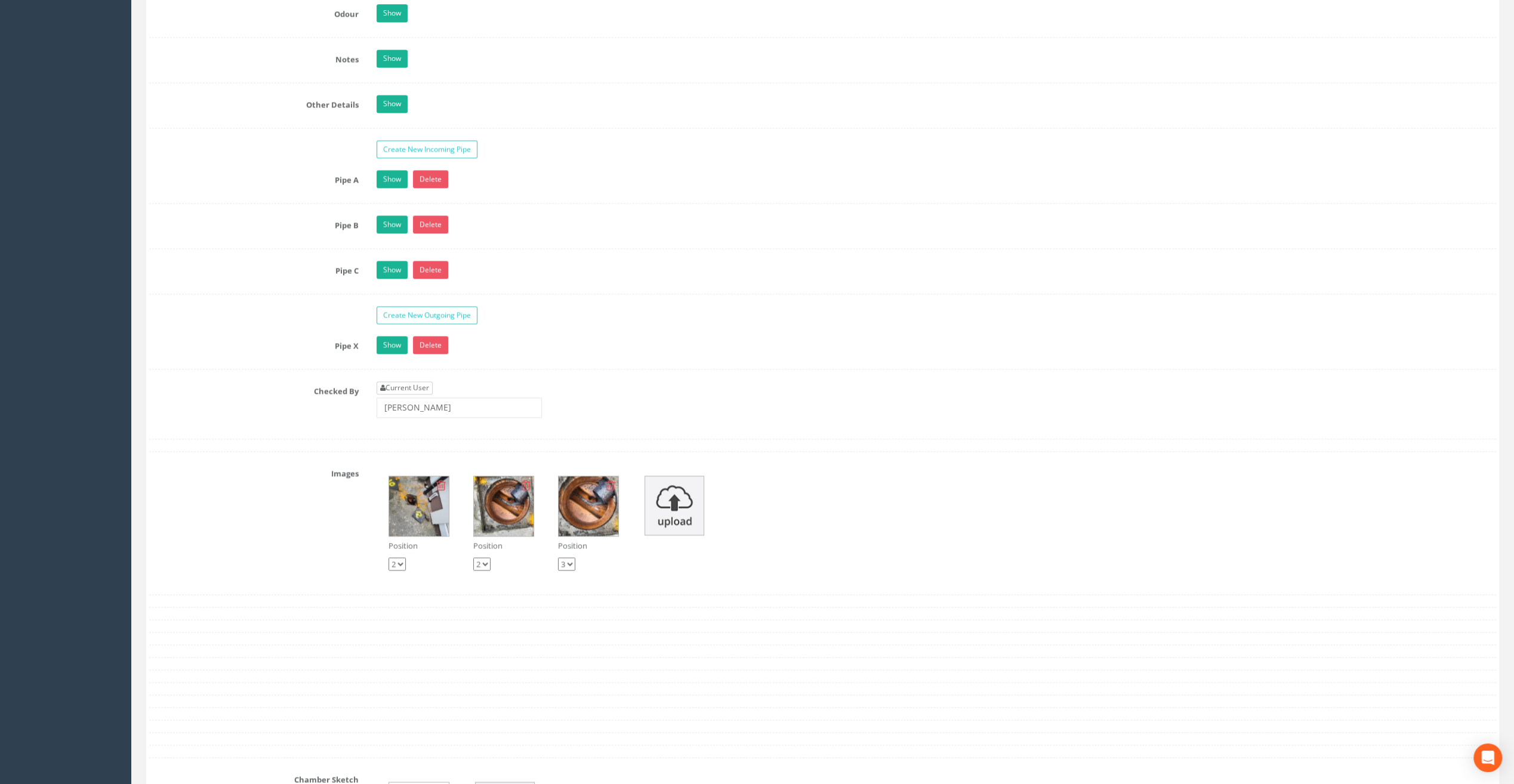
type input "8.37"
click at [404, 381] on link "Current User" at bounding box center [405, 388] width 56 height 13
type input "[PERSON_NAME]"
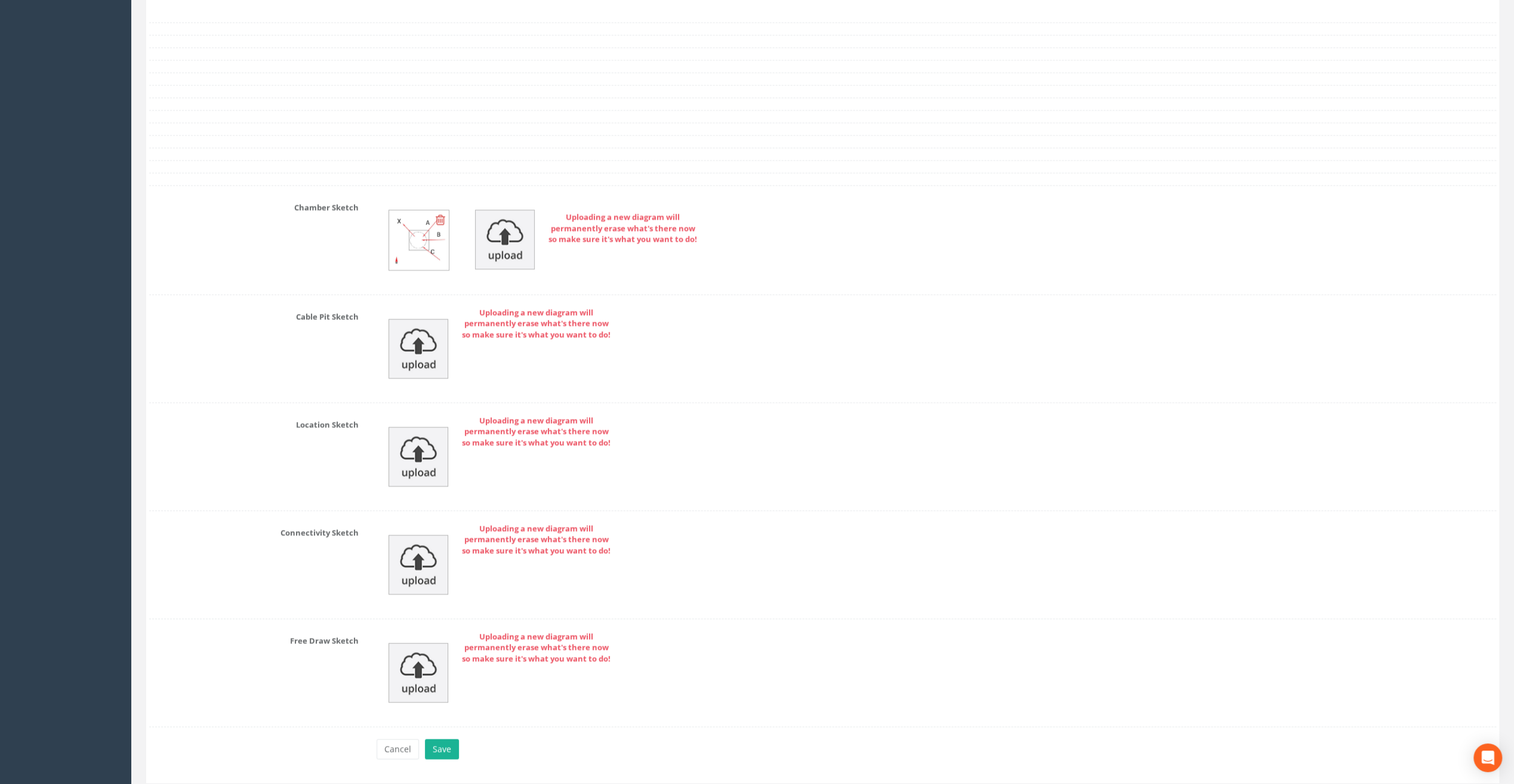
scroll to position [2386, 0]
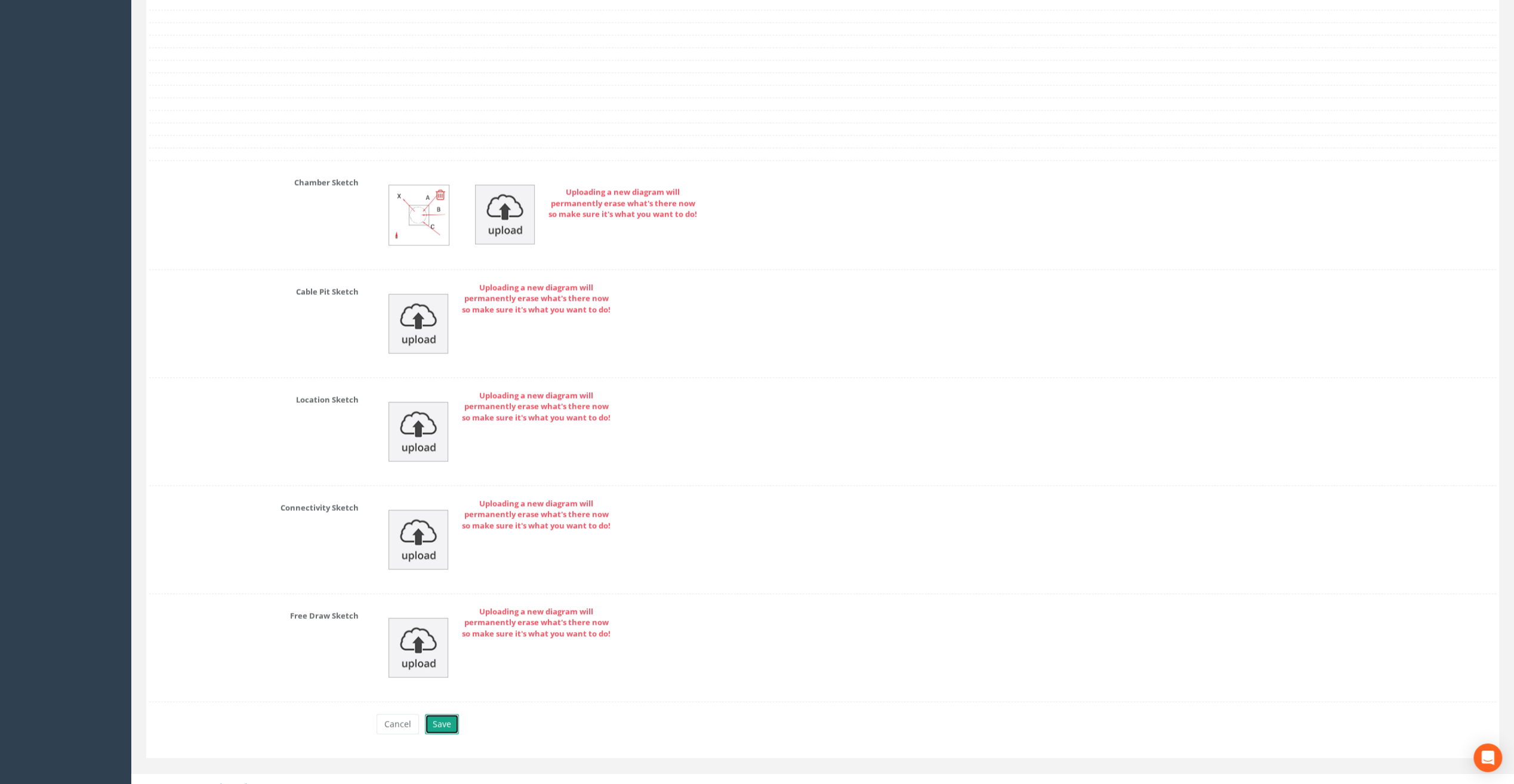
click at [442, 715] on button "Save" at bounding box center [442, 725] width 34 height 20
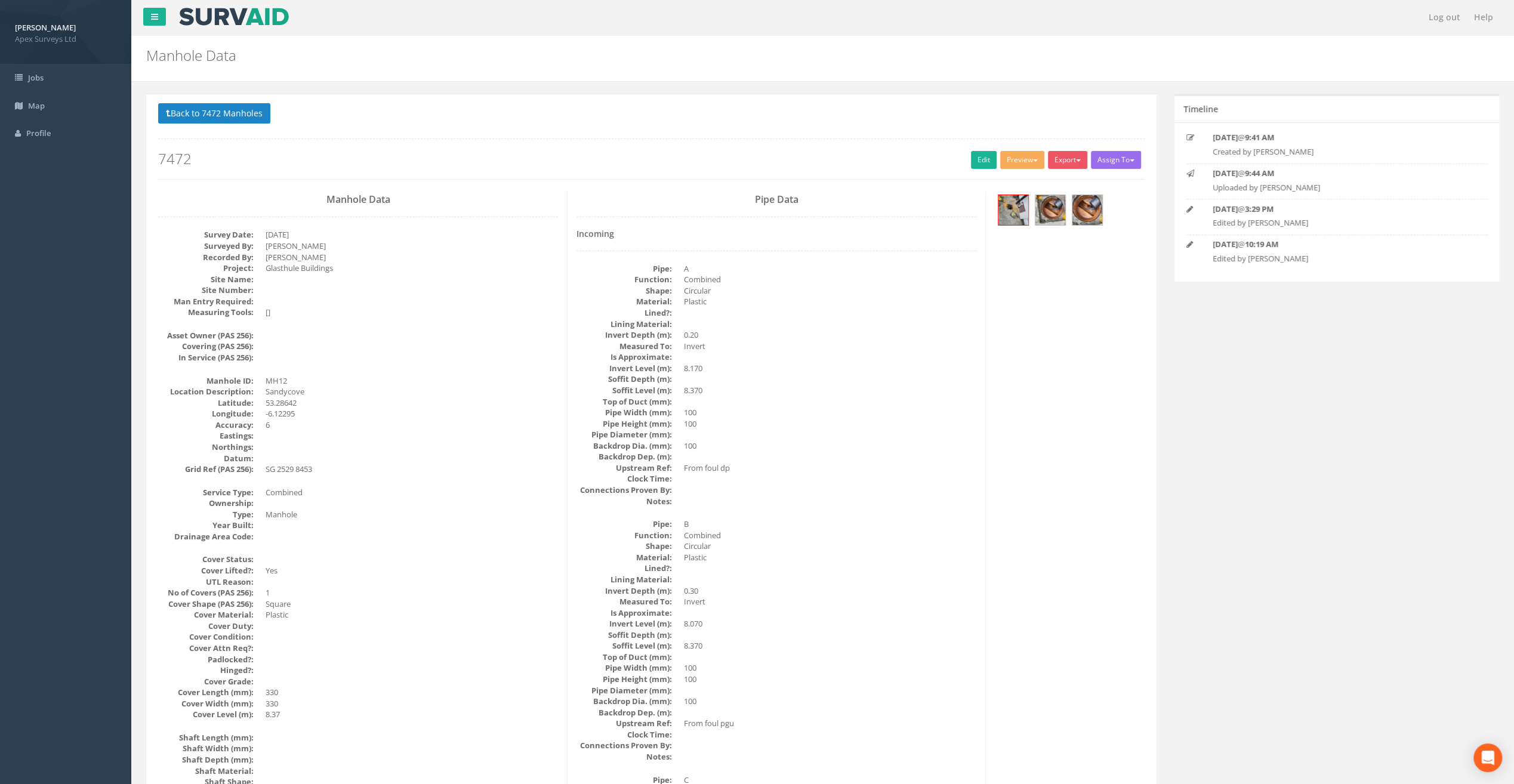
scroll to position [0, 0]
click at [247, 115] on button "Back to 7472 Manholes" at bounding box center [214, 114] width 112 height 20
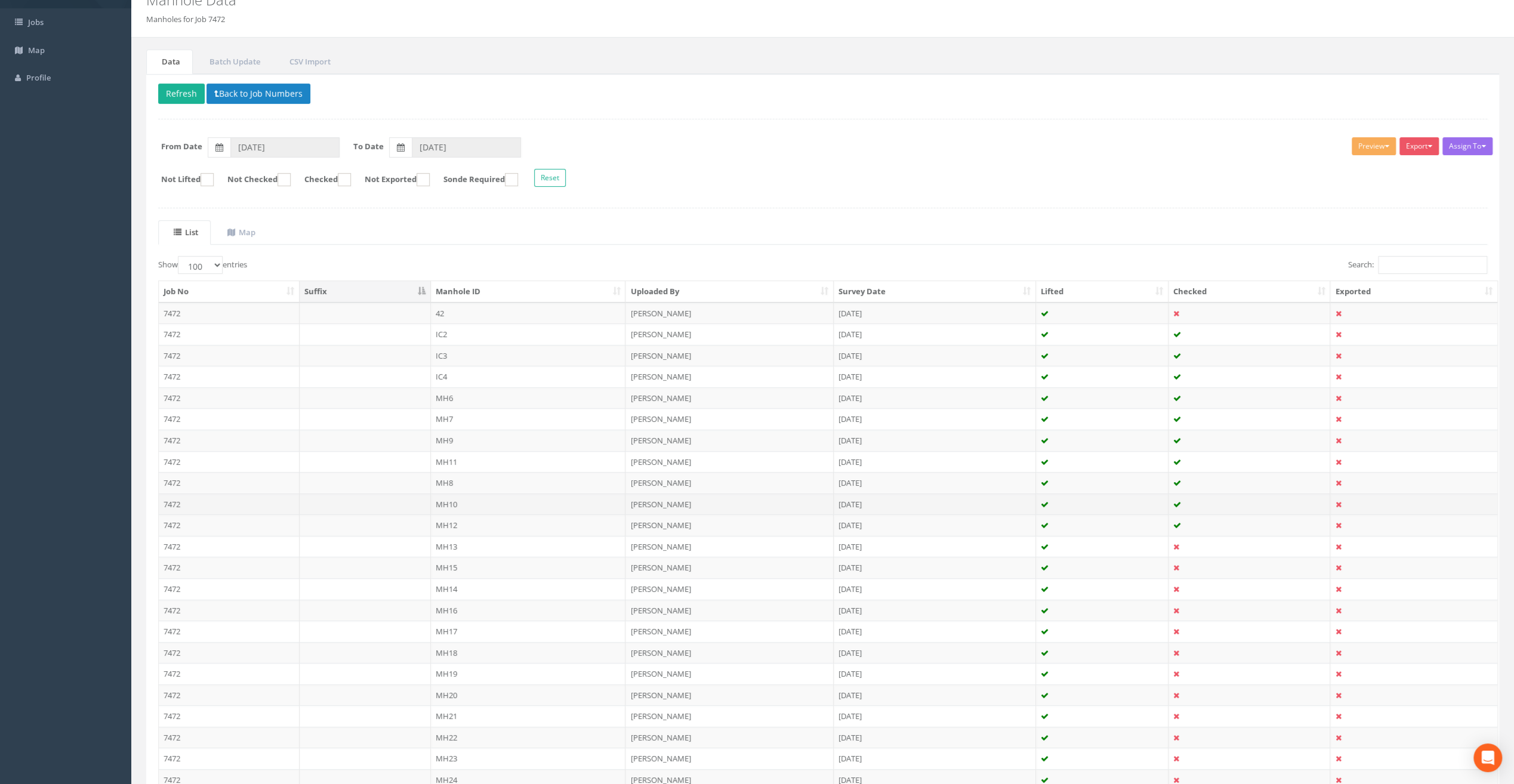
scroll to position [119, 0]
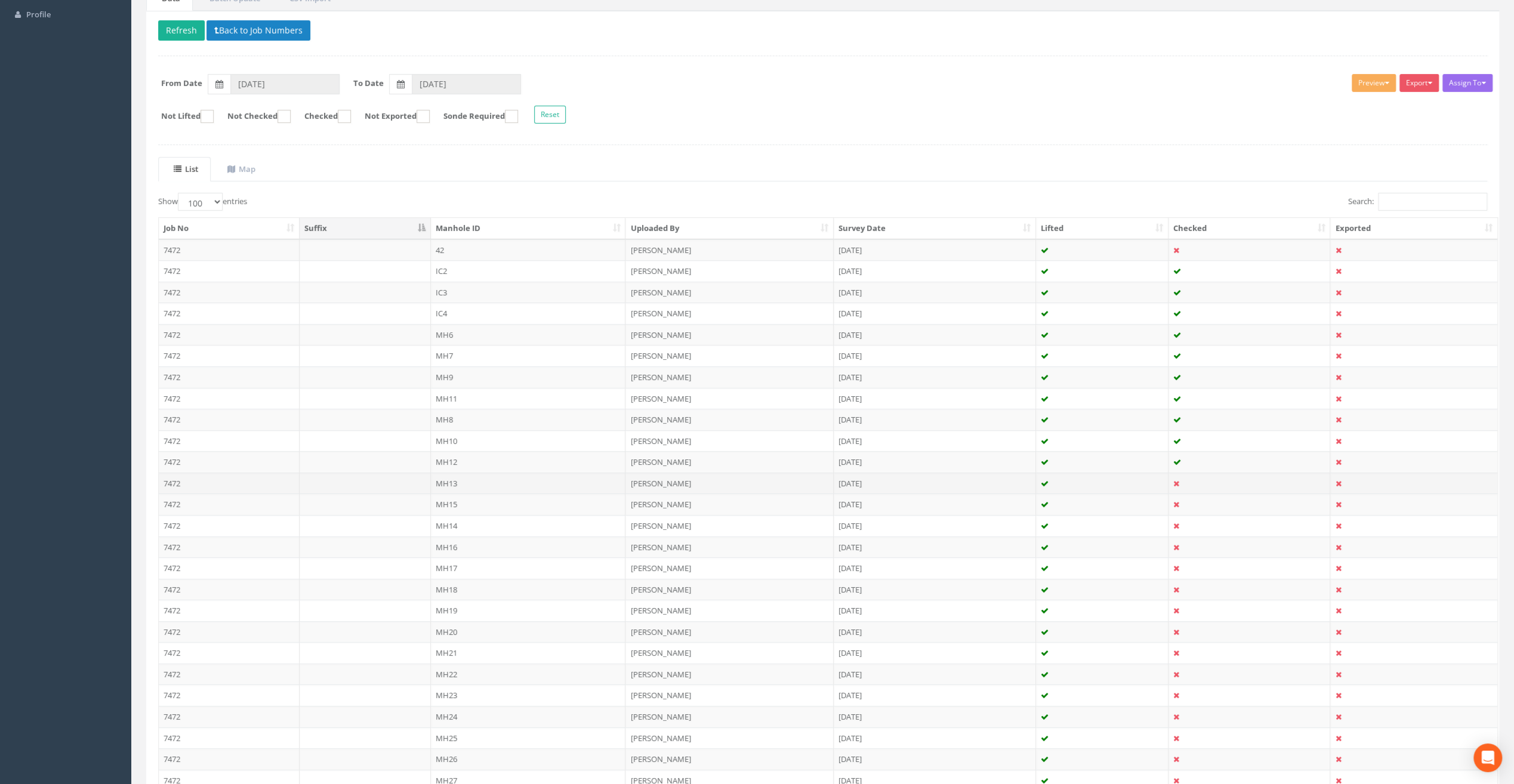
click at [454, 482] on td "MH13" at bounding box center [528, 482] width 195 height 21
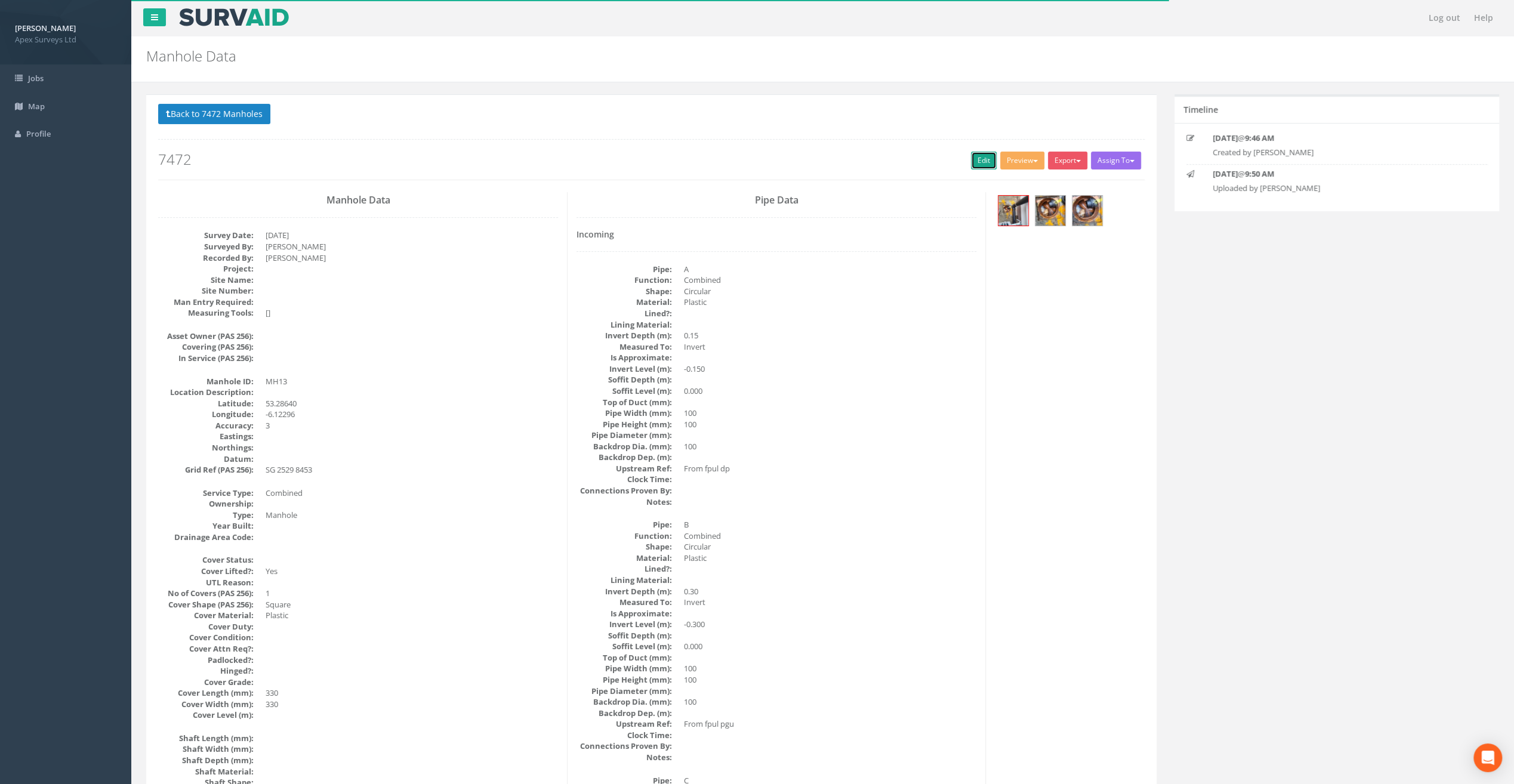
click at [975, 163] on link "Edit" at bounding box center [984, 160] width 26 height 18
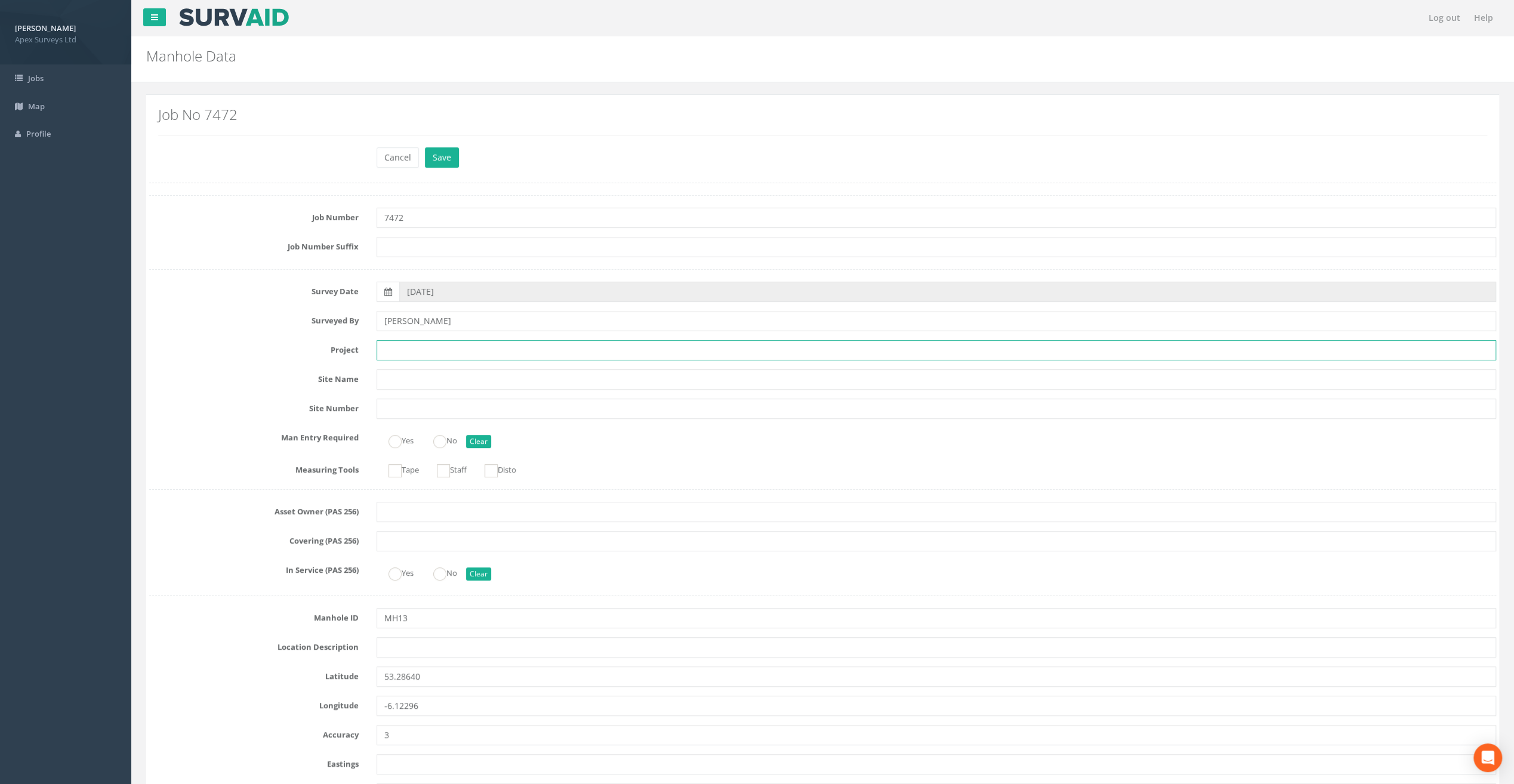
click at [419, 348] on input "text" at bounding box center [936, 350] width 1120 height 20
paste input "Glasthule Buildings"
type input "Glasthule Buildings"
drag, startPoint x: 570, startPoint y: 24, endPoint x: 570, endPoint y: 31, distance: 7.0
click at [570, 24] on nav "Log out Help" at bounding box center [822, 18] width 1383 height 36
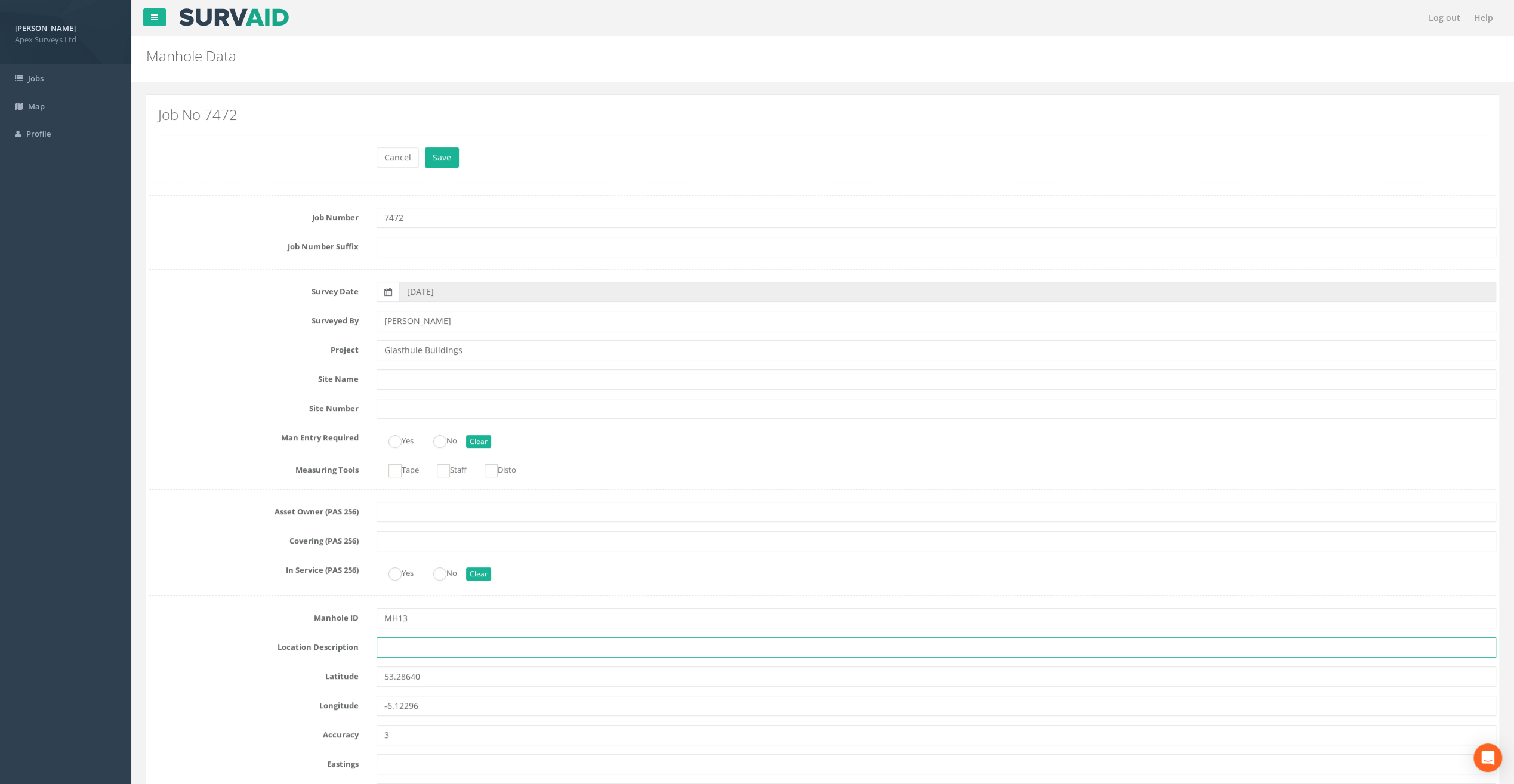
click at [382, 644] on input "text" at bounding box center [936, 647] width 1120 height 20
paste input "Sandycove"
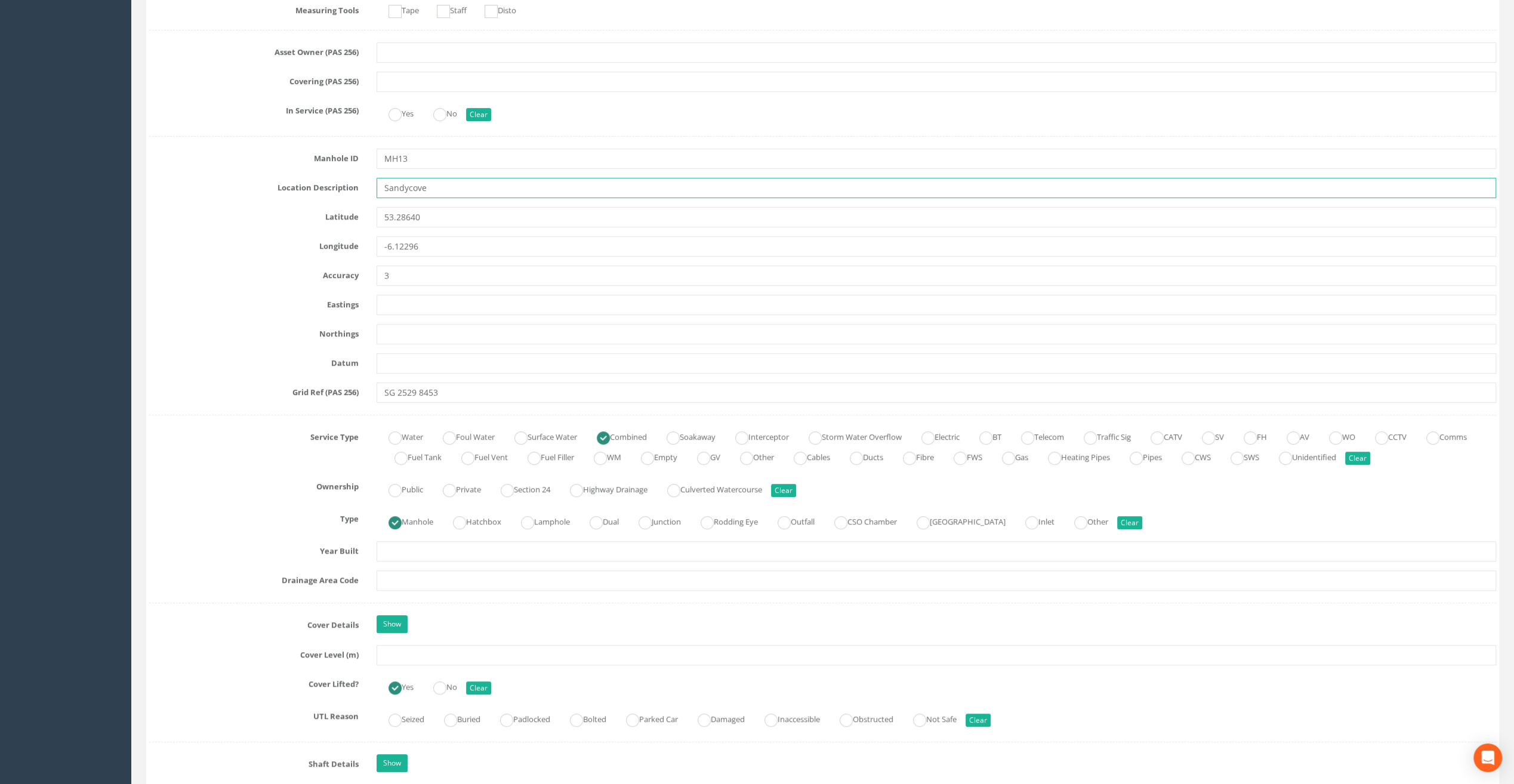
scroll to position [537, 0]
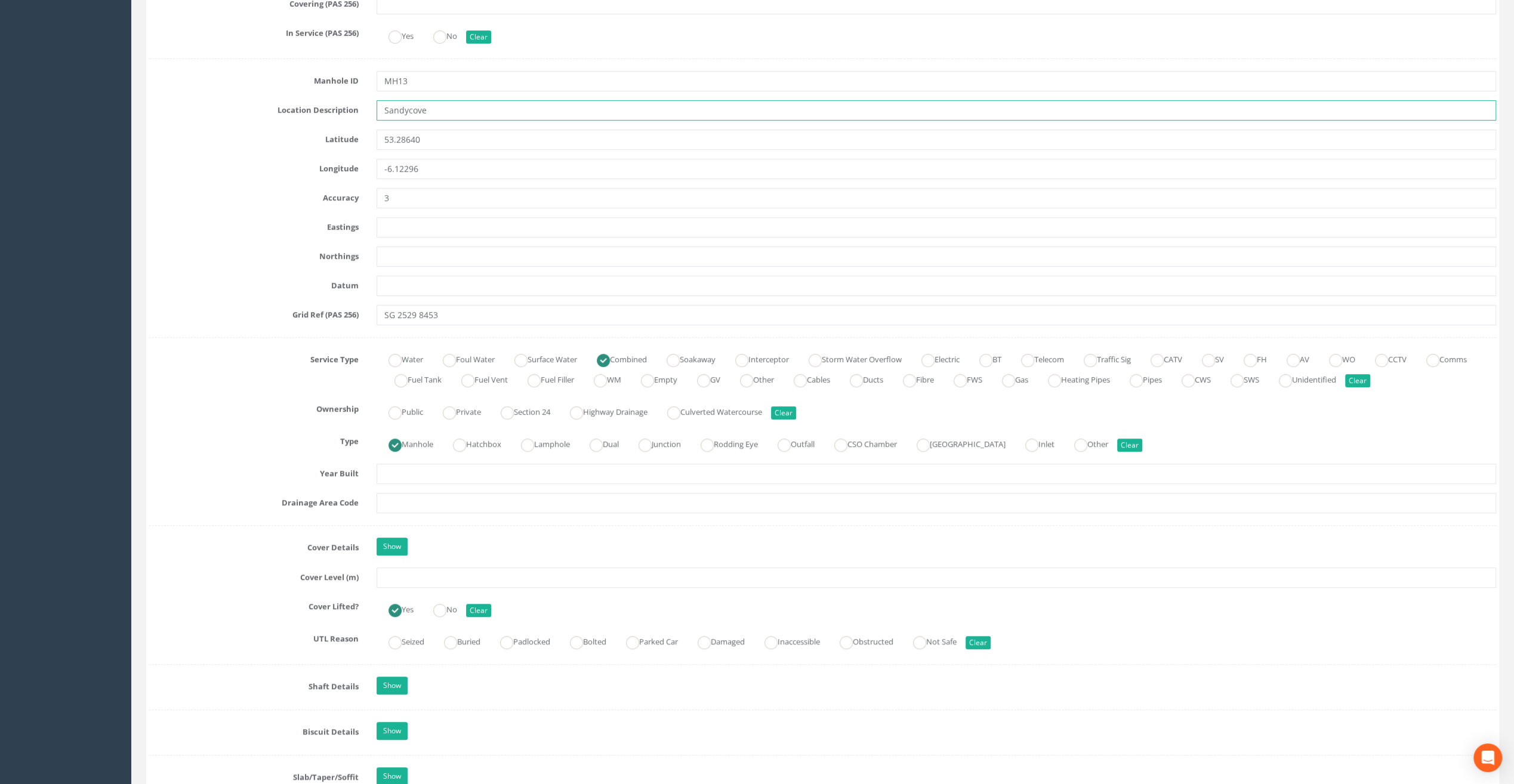
type input "Sandycove"
click at [419, 580] on input "text" at bounding box center [936, 578] width 1120 height 20
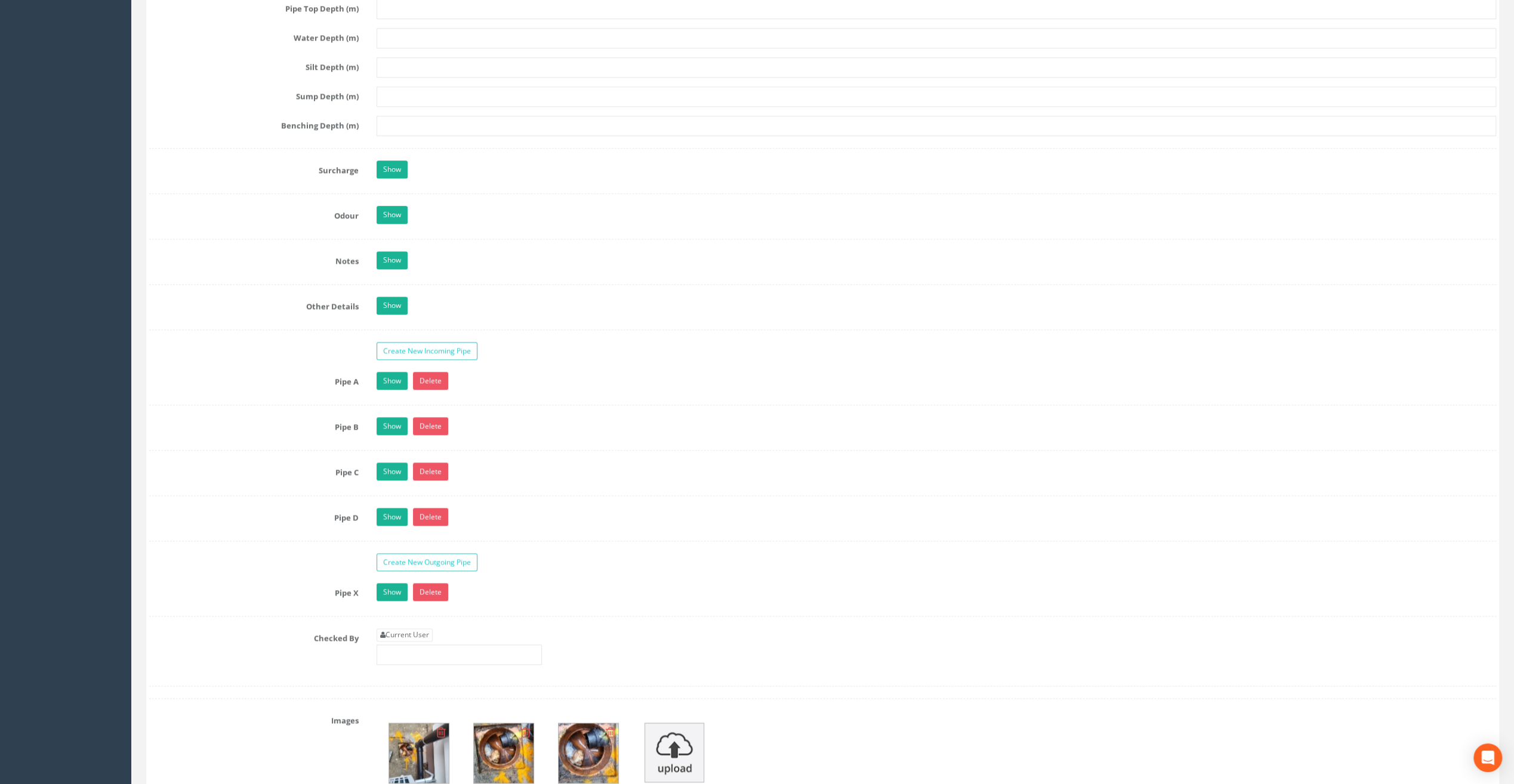
scroll to position [1671, 0]
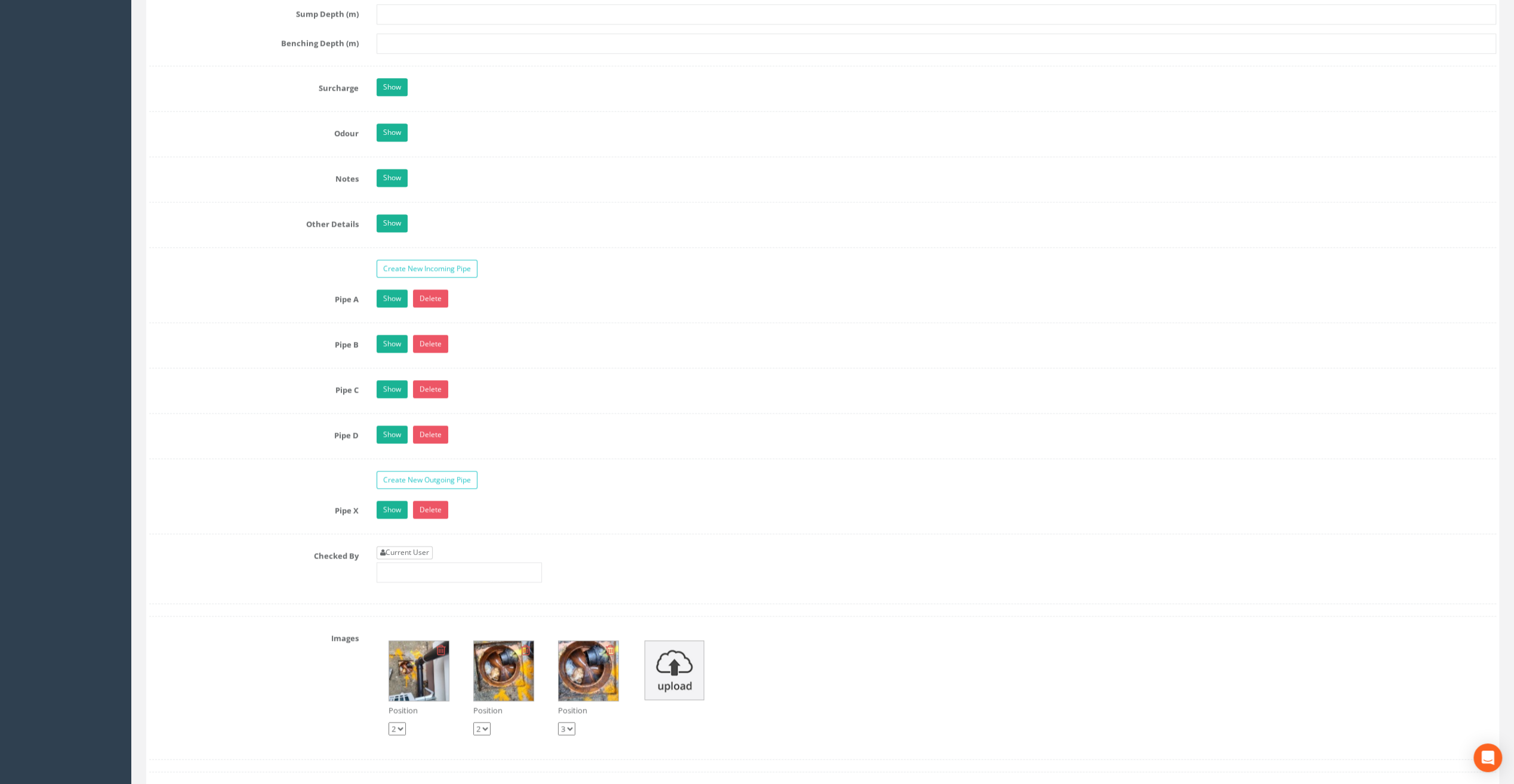
type input "8.43"
click at [415, 546] on link "Current User" at bounding box center [405, 553] width 56 height 13
type input "[PERSON_NAME]"
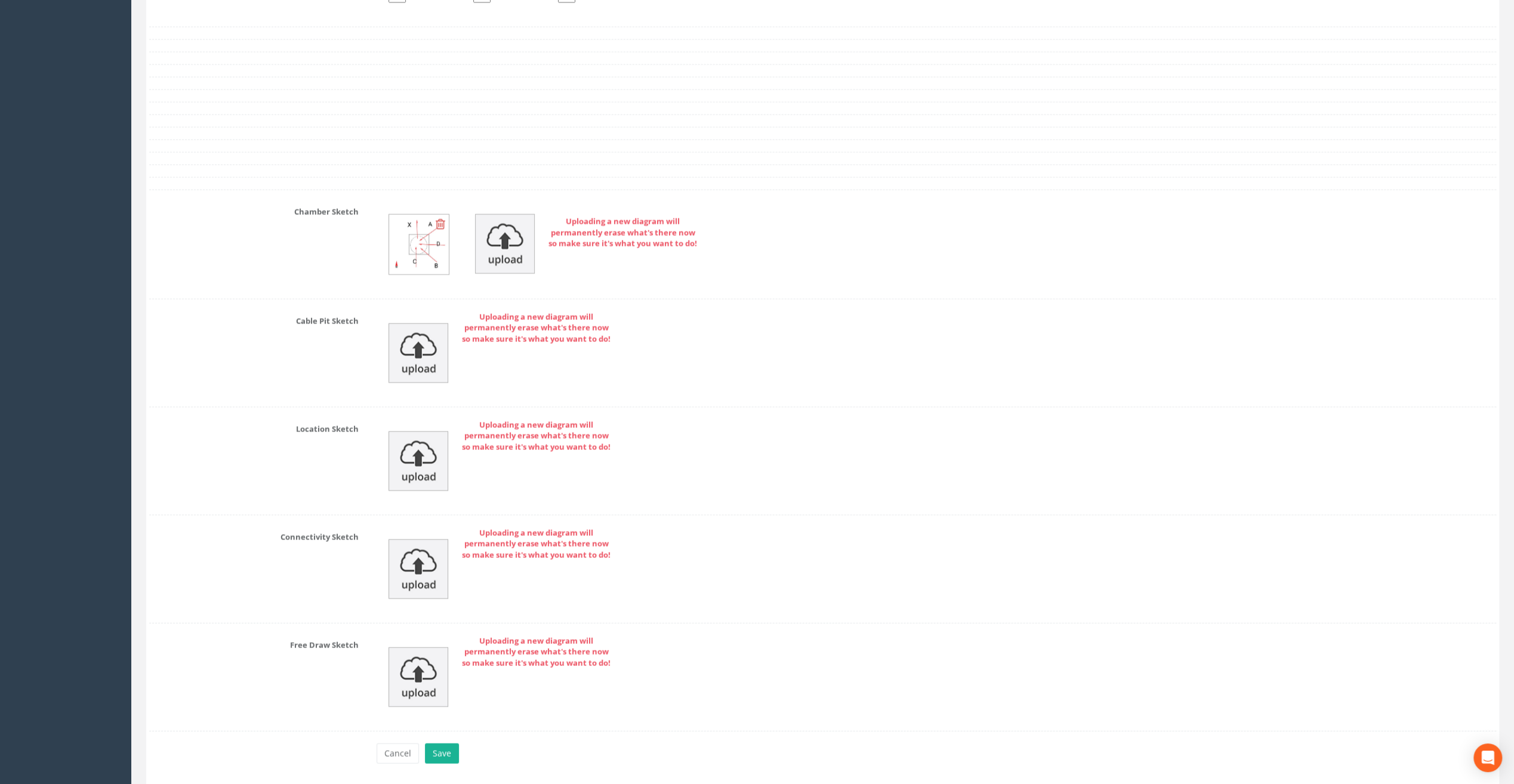
scroll to position [2431, 0]
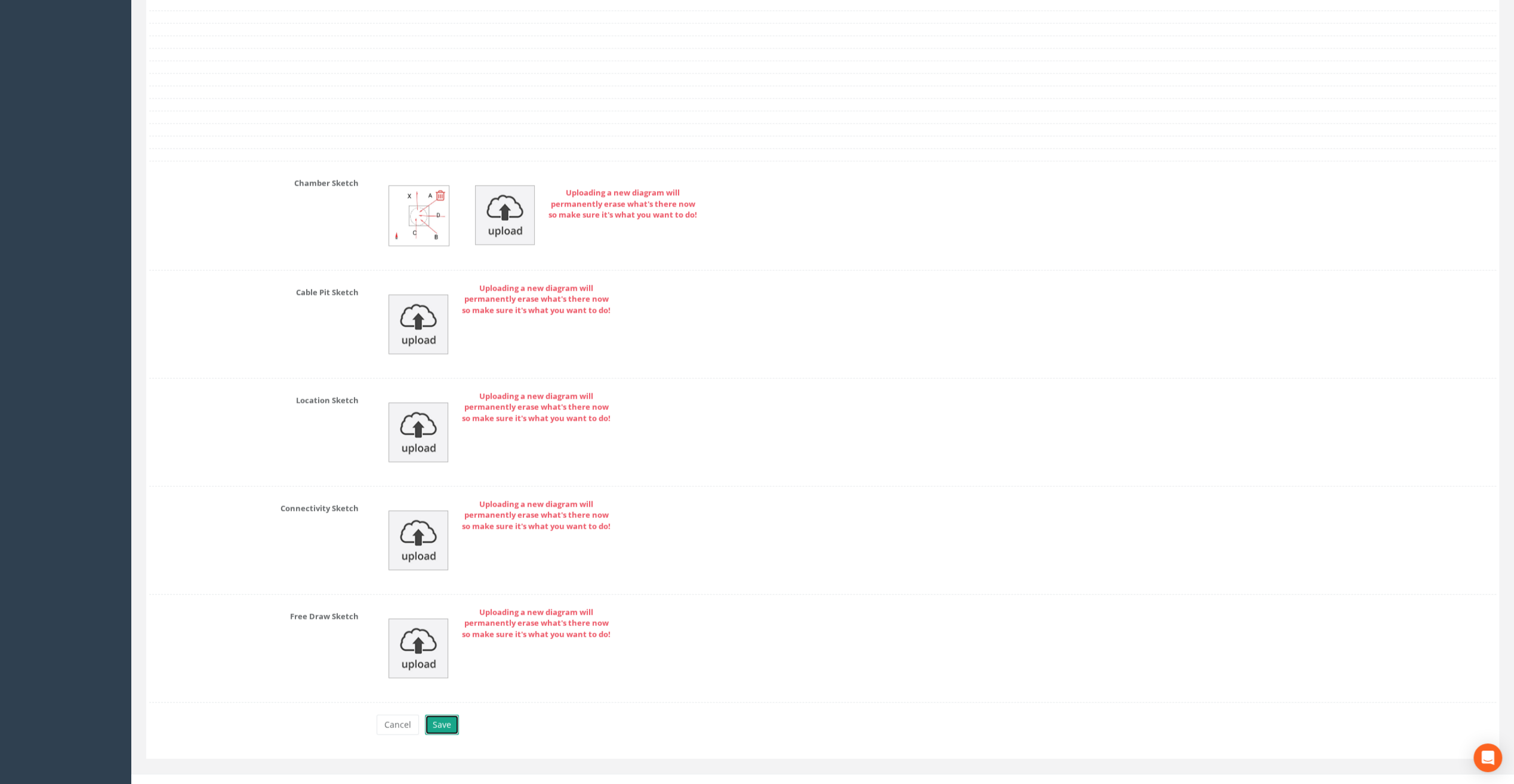
click at [445, 715] on button "Save" at bounding box center [442, 725] width 34 height 20
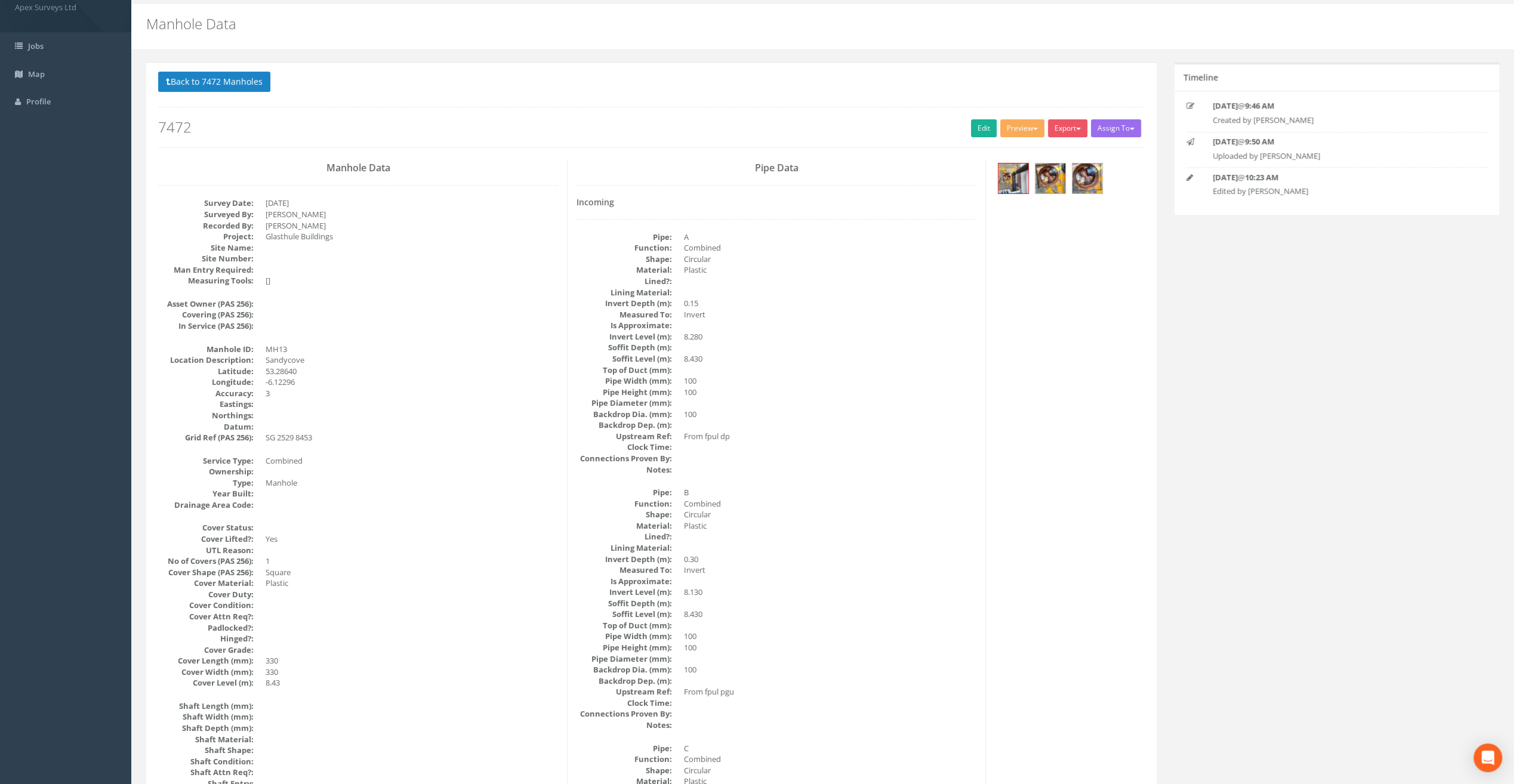
scroll to position [0, 0]
